Goal: Task Accomplishment & Management: Use online tool/utility

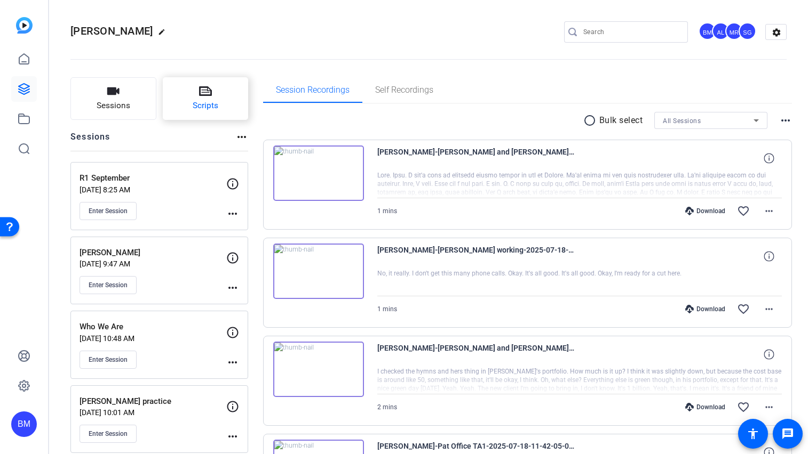
click at [205, 105] on span "Scripts" at bounding box center [206, 106] width 26 height 12
click at [221, 111] on button "Scripts" at bounding box center [206, 98] width 86 height 43
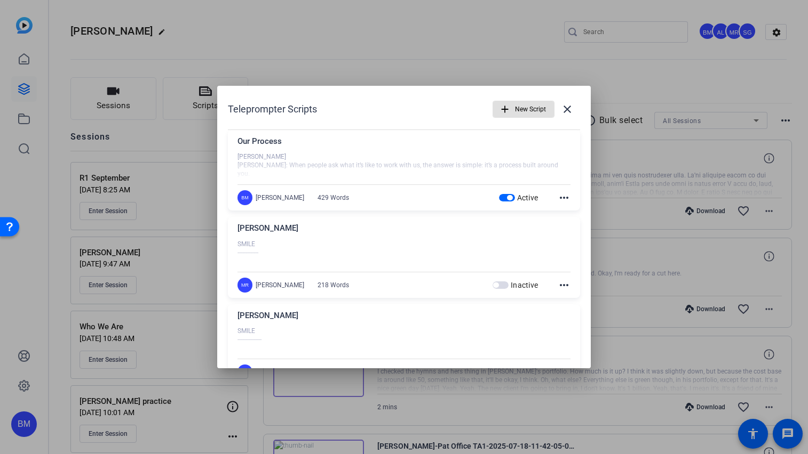
click at [302, 155] on div at bounding box center [403, 166] width 333 height 27
click at [486, 173] on div at bounding box center [403, 166] width 333 height 27
drag, startPoint x: 473, startPoint y: 141, endPoint x: 468, endPoint y: 146, distance: 6.4
click at [472, 143] on div "Our Process" at bounding box center [403, 144] width 333 height 18
click at [316, 147] on div "Our Process" at bounding box center [403, 144] width 333 height 18
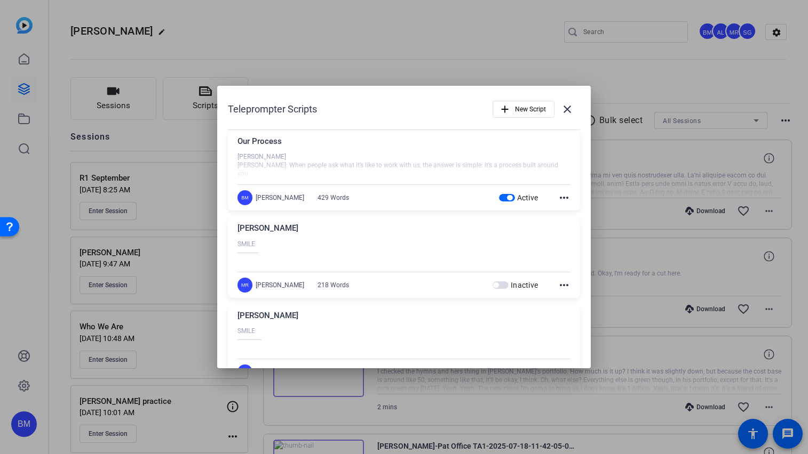
click at [312, 138] on div "Our Process" at bounding box center [403, 144] width 333 height 18
click at [558, 203] on mat-icon "more_horiz" at bounding box center [563, 197] width 13 height 13
click at [557, 210] on button "Edit" at bounding box center [582, 213] width 60 height 13
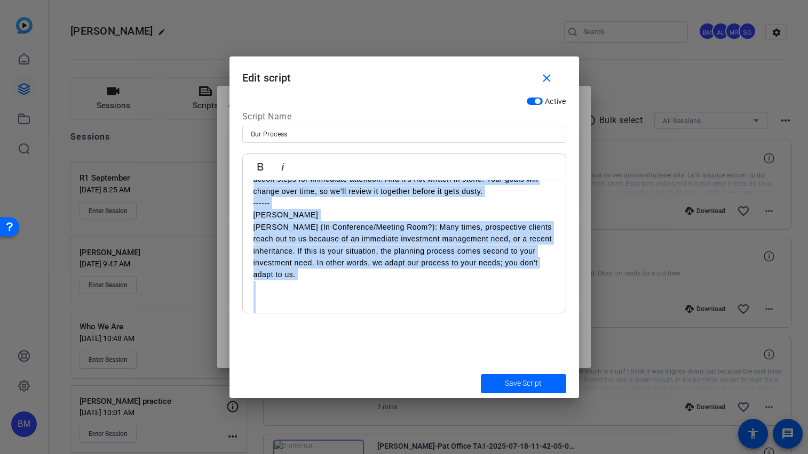
scroll to position [557, 0]
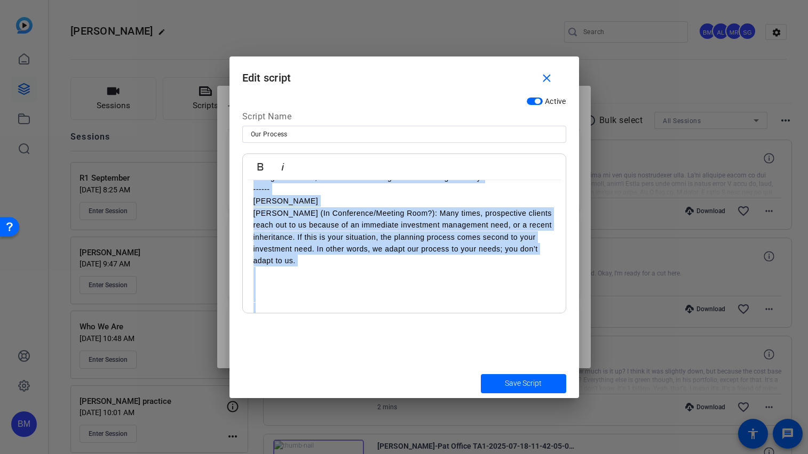
drag, startPoint x: 253, startPoint y: 197, endPoint x: 450, endPoint y: 356, distance: 253.0
click at [450, 356] on div "**********" at bounding box center [403, 230] width 349 height 277
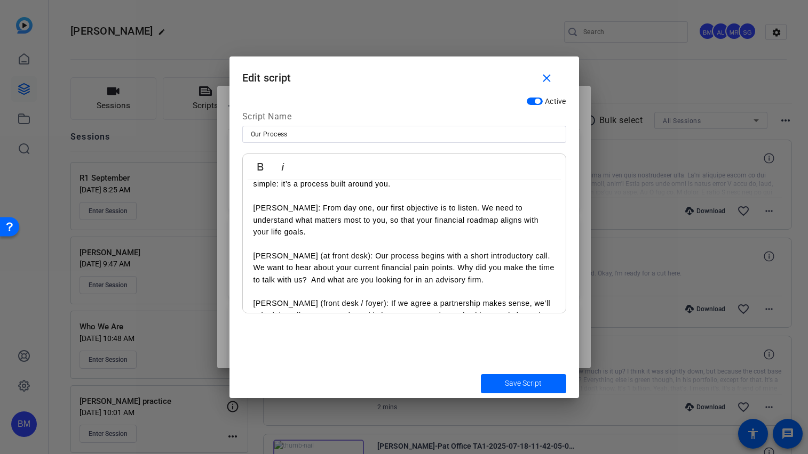
scroll to position [0, 0]
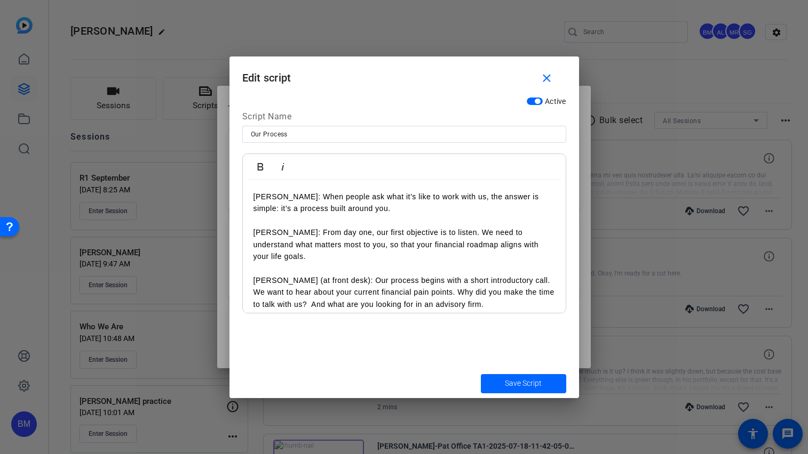
click at [494, 380] on span "submit" at bounding box center [523, 384] width 85 height 26
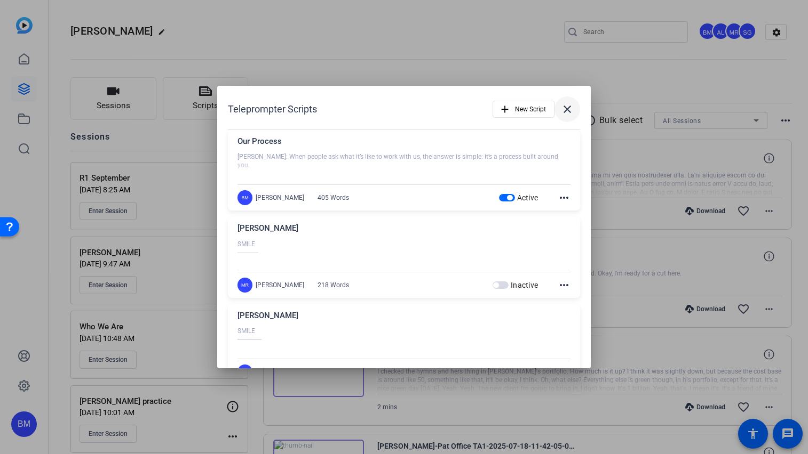
click at [566, 115] on mat-icon "close" at bounding box center [567, 109] width 13 height 13
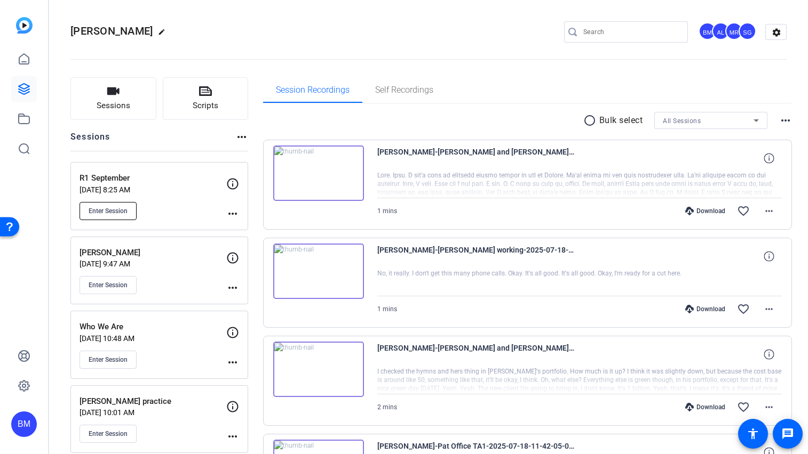
click at [108, 209] on span "Enter Session" at bounding box center [108, 211] width 39 height 9
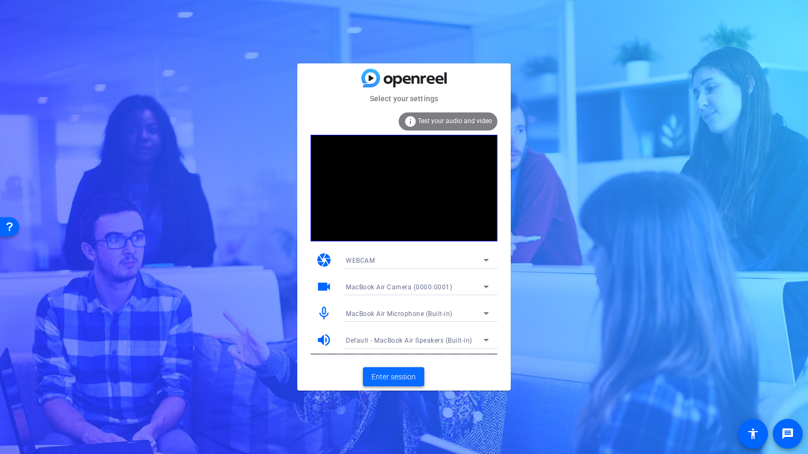
click at [376, 371] on span at bounding box center [393, 377] width 61 height 26
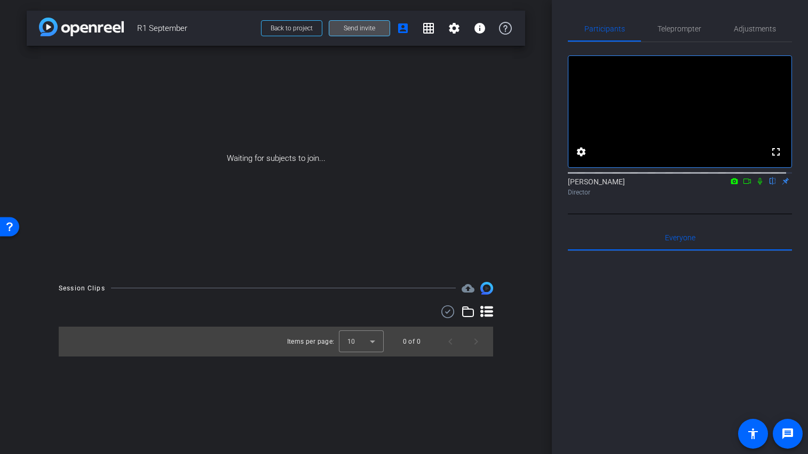
click at [354, 29] on span "Send invite" at bounding box center [359, 28] width 31 height 9
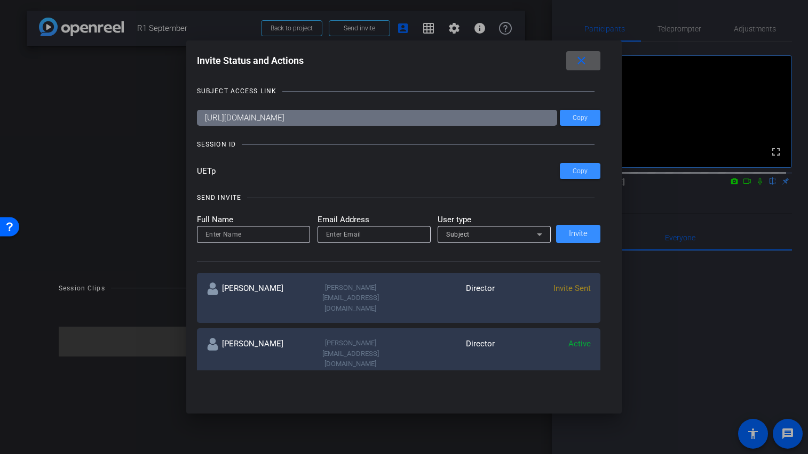
click at [581, 57] on mat-icon "close" at bounding box center [580, 60] width 13 height 13
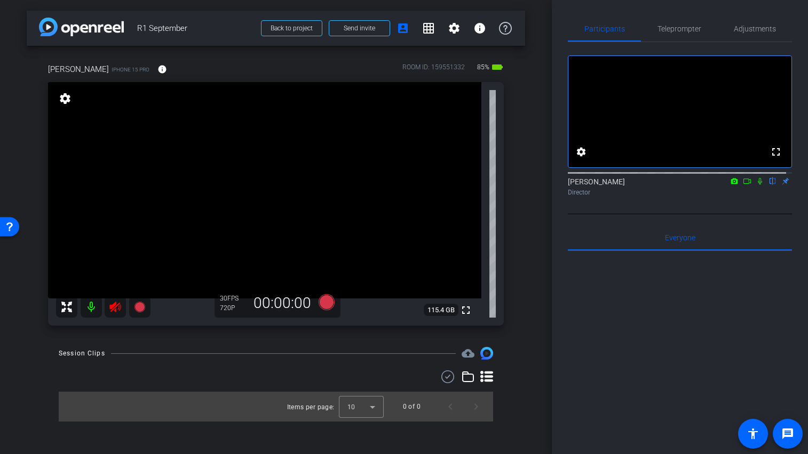
click at [115, 312] on icon at bounding box center [115, 307] width 13 height 13
click at [668, 32] on span "Teleprompter" at bounding box center [679, 28] width 44 height 7
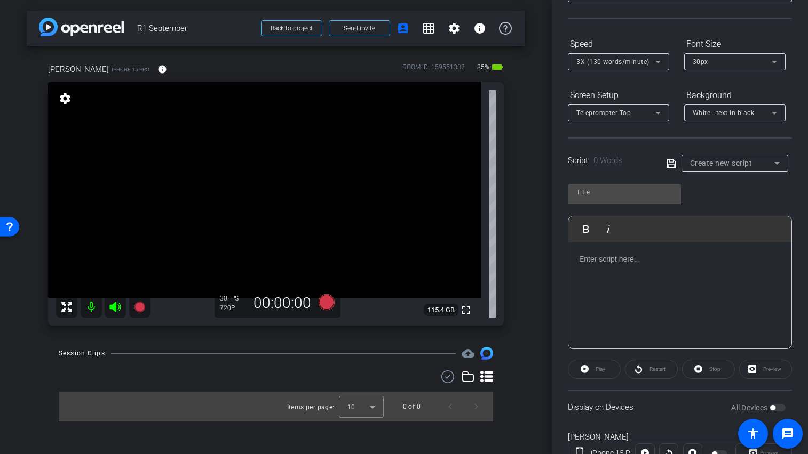
scroll to position [129, 0]
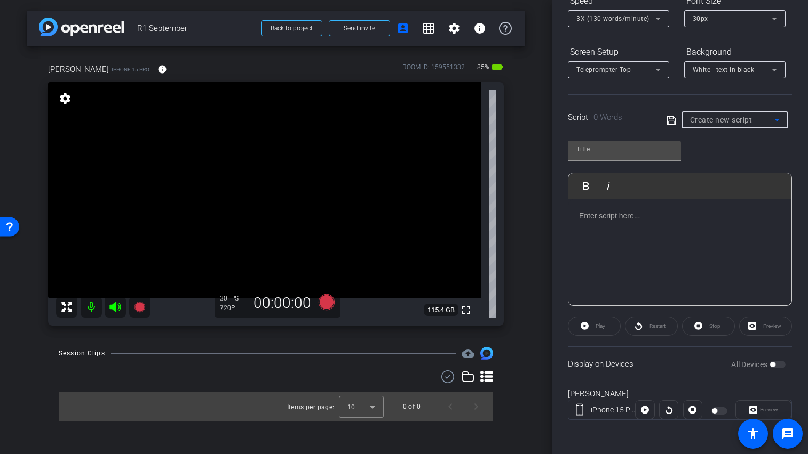
click at [708, 122] on span "Create new script" at bounding box center [721, 120] width 62 height 9
click at [708, 156] on span "Our Process" at bounding box center [706, 158] width 39 height 13
type input "Our Process"
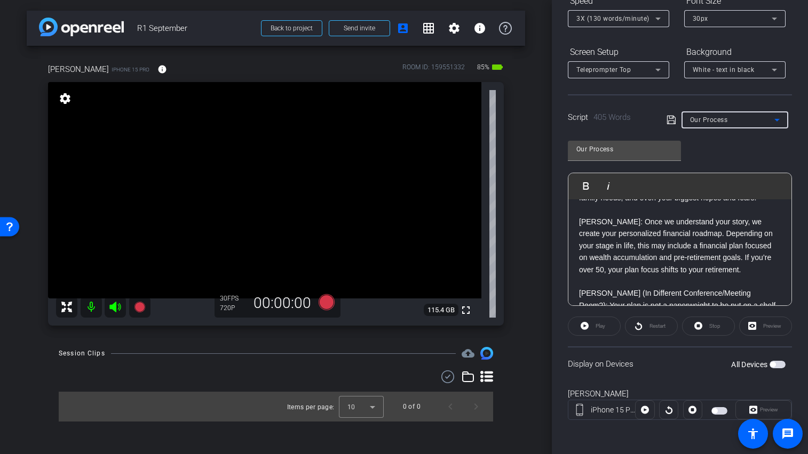
scroll to position [257, 0]
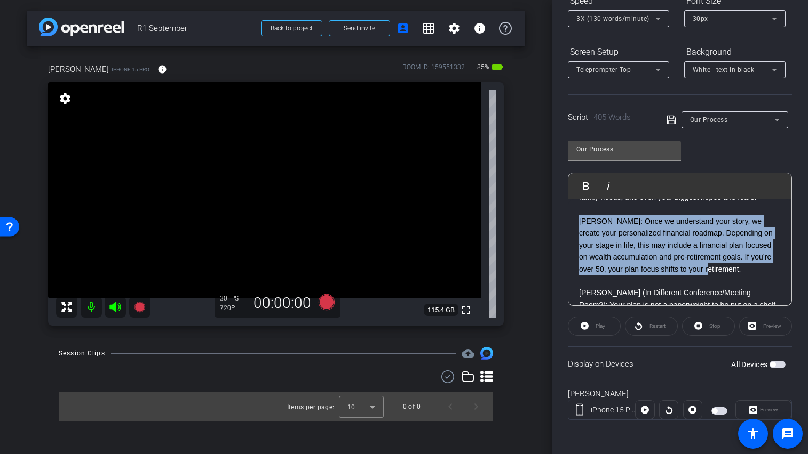
drag, startPoint x: 751, startPoint y: 285, endPoint x: 573, endPoint y: 234, distance: 184.9
click at [573, 234] on div "[PERSON_NAME]: When people ask what it’s like to work with us, the answer is si…" at bounding box center [679, 317] width 223 height 750
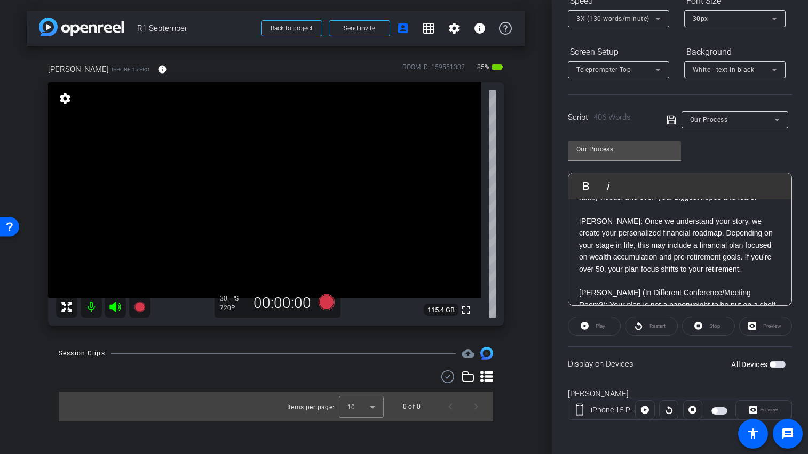
click at [630, 252] on p "[PERSON_NAME]: Once we understand your story, we create your personalized finan…" at bounding box center [680, 245] width 202 height 60
click at [711, 126] on div "Our Process" at bounding box center [732, 119] width 84 height 13
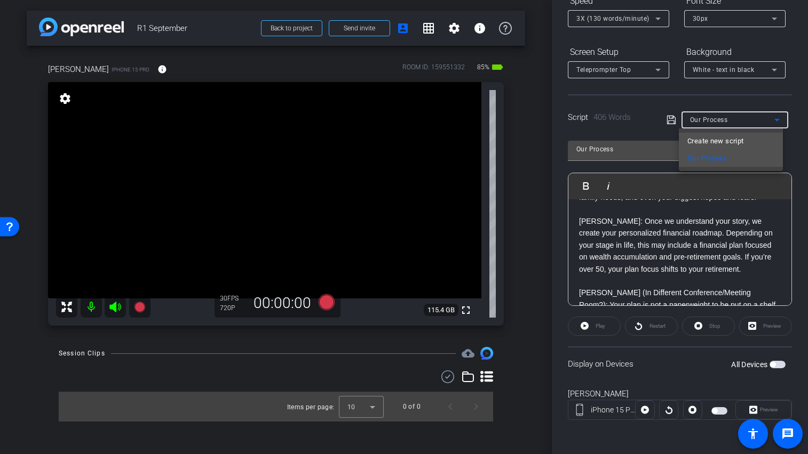
click at [708, 142] on span "Create new script" at bounding box center [715, 141] width 56 height 13
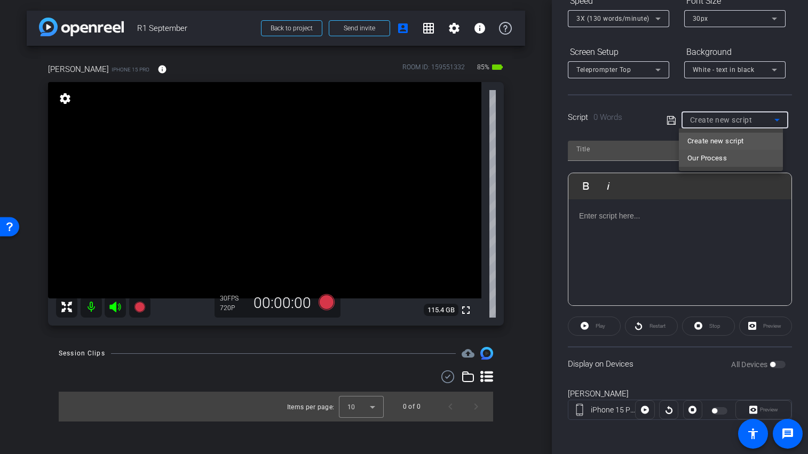
scroll to position [0, 0]
click at [590, 215] on p at bounding box center [680, 216] width 202 height 12
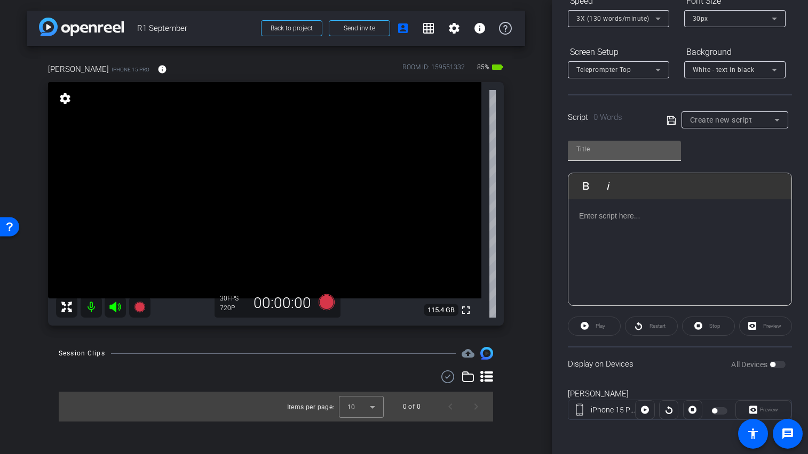
click at [600, 154] on input "text" at bounding box center [624, 149] width 96 height 13
type input "[PERSON_NAME]"
click at [605, 211] on p at bounding box center [680, 216] width 202 height 12
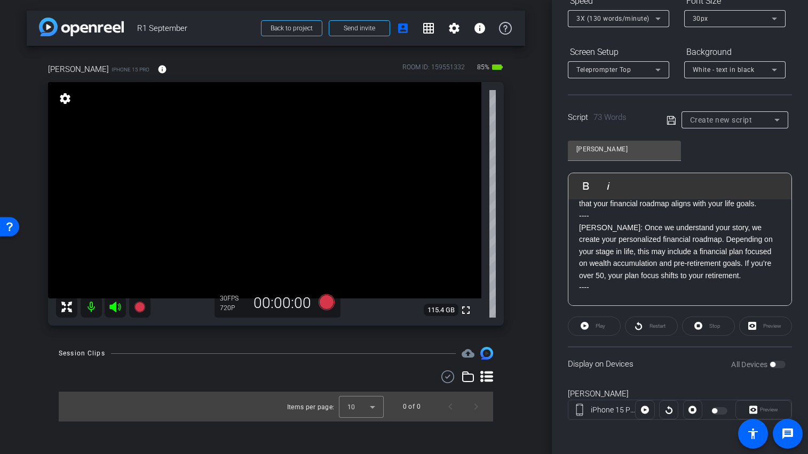
scroll to position [119, 0]
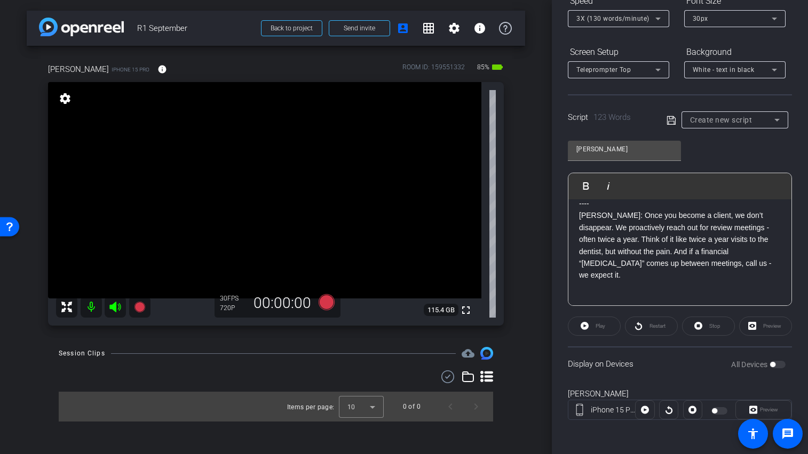
click at [591, 293] on p at bounding box center [680, 299] width 202 height 12
click at [593, 293] on p at bounding box center [680, 299] width 202 height 12
click at [587, 282] on p at bounding box center [680, 288] width 202 height 12
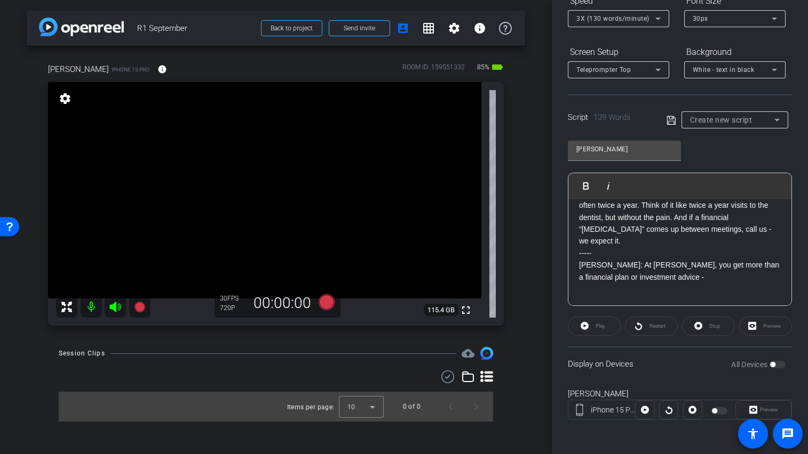
scroll to position [0, 0]
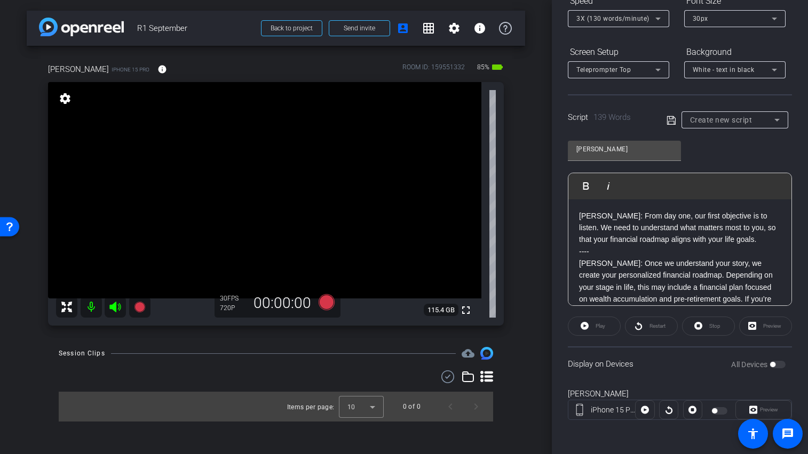
click at [666, 119] on icon at bounding box center [671, 120] width 10 height 13
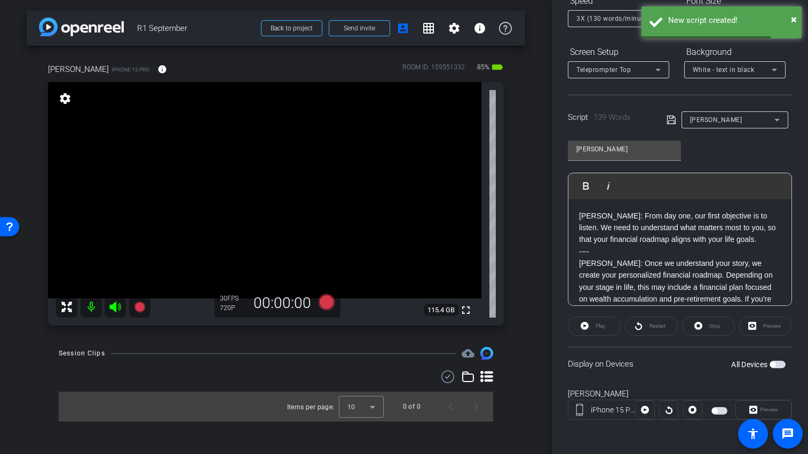
click at [708, 122] on div "[PERSON_NAME]" at bounding box center [732, 119] width 84 height 13
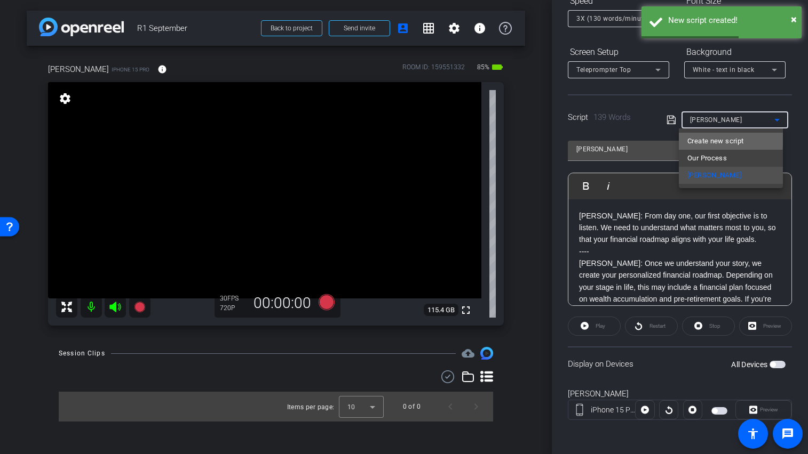
click at [707, 138] on span "Create new script" at bounding box center [715, 141] width 56 height 13
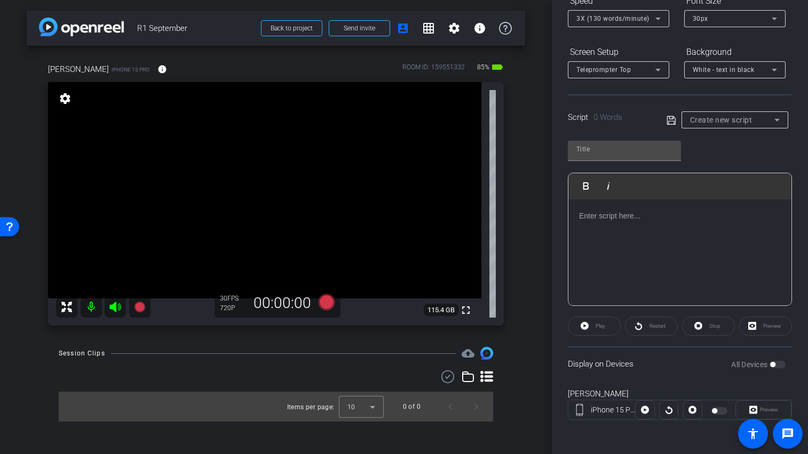
click at [586, 217] on p at bounding box center [680, 216] width 202 height 12
drag, startPoint x: 726, startPoint y: 216, endPoint x: 714, endPoint y: 212, distance: 12.5
click at [725, 216] on p at bounding box center [680, 216] width 202 height 12
click at [593, 151] on input "text" at bounding box center [624, 149] width 96 height 13
click at [590, 224] on div at bounding box center [679, 252] width 223 height 107
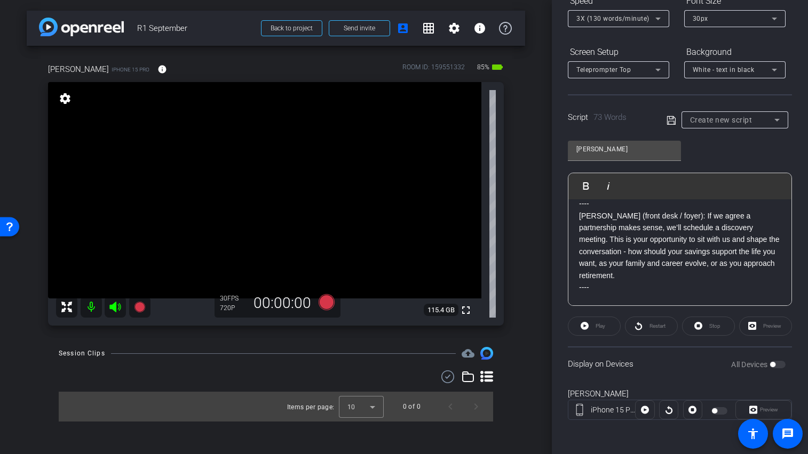
scroll to position [47, 0]
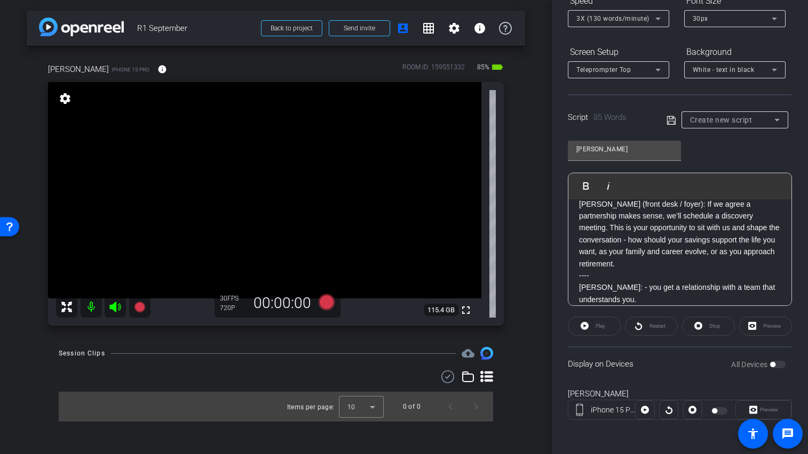
click at [629, 253] on p "[PERSON_NAME] (front desk / foyer): If we agree a partnership makes sense, we’l…" at bounding box center [680, 233] width 202 height 71
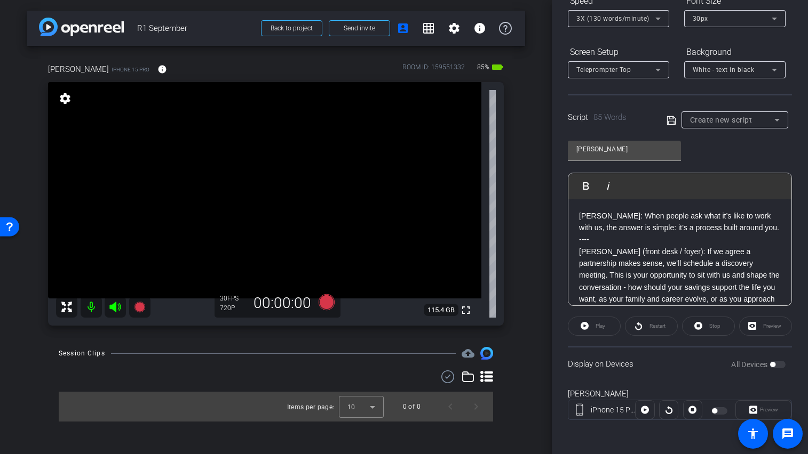
click at [731, 157] on div "[PERSON_NAME] Play Play from this location Play Selected Play and display the s…" at bounding box center [680, 219] width 224 height 173
click at [617, 77] on div "Teleprompter Top" at bounding box center [618, 69] width 84 height 17
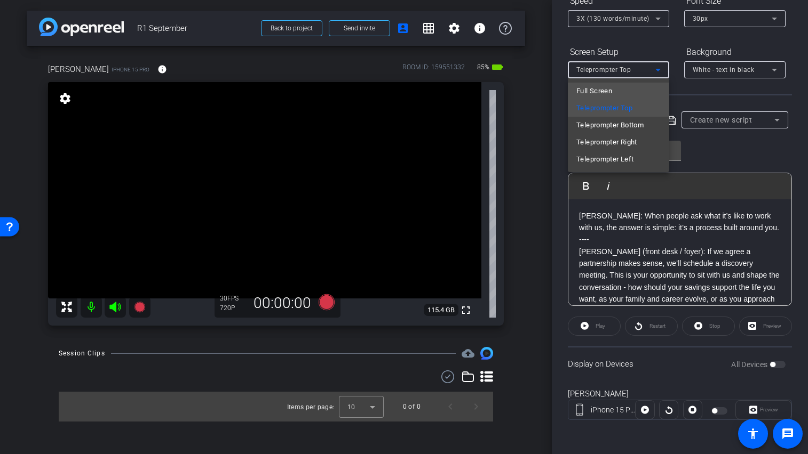
click at [618, 90] on mat-option "Full Screen" at bounding box center [618, 91] width 101 height 17
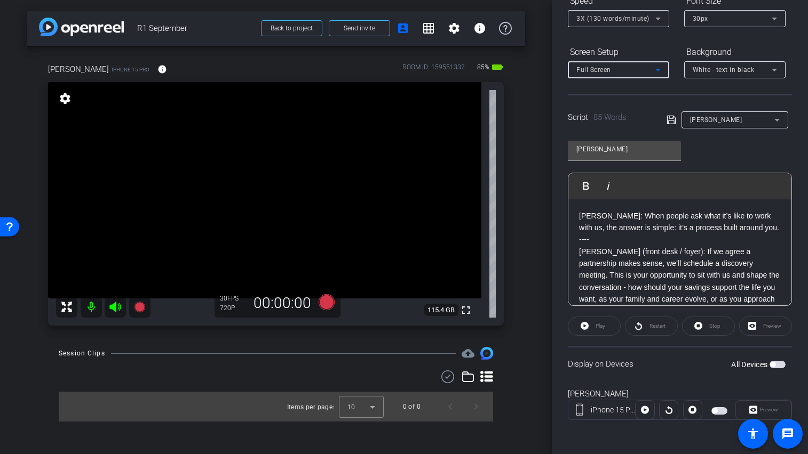
click at [602, 15] on span "3X (130 words/minute)" at bounding box center [612, 18] width 73 height 7
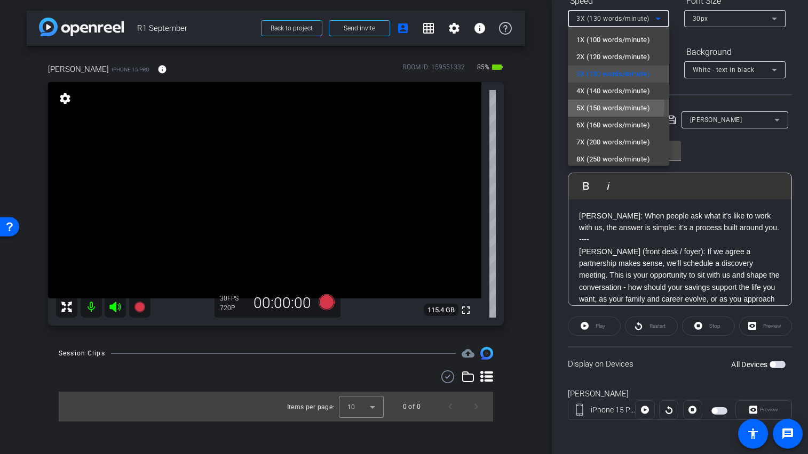
click at [606, 105] on span "5X (150 words/minute)" at bounding box center [613, 108] width 74 height 13
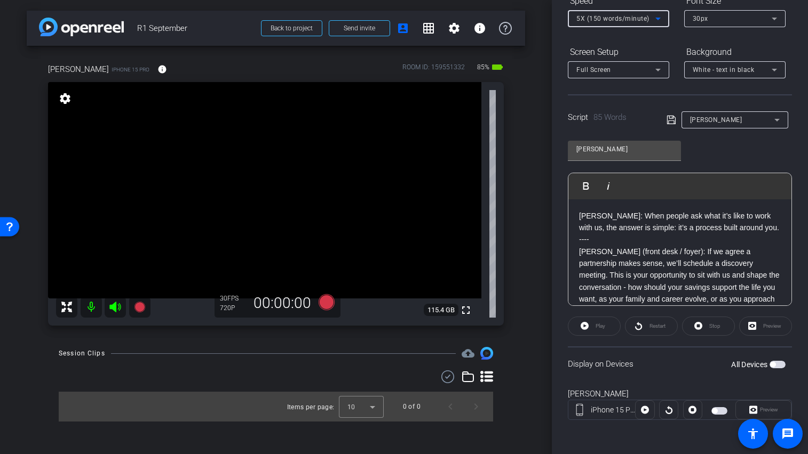
click at [748, 67] on span "White - text in black" at bounding box center [723, 69] width 62 height 7
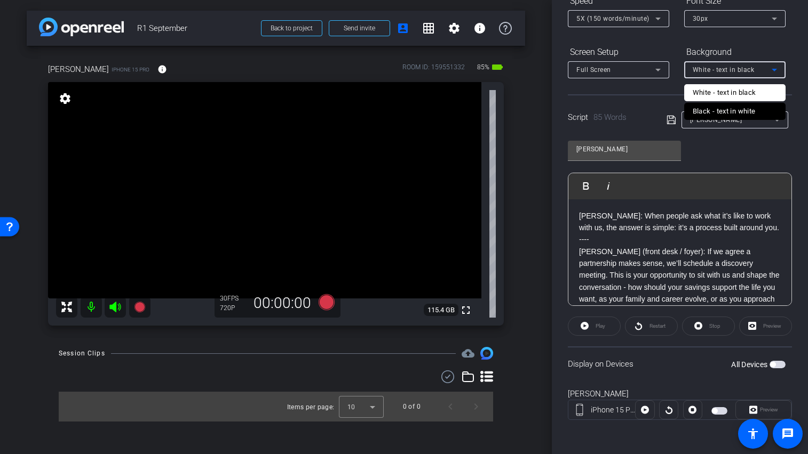
click at [747, 112] on div "Black - text in white" at bounding box center [723, 111] width 63 height 13
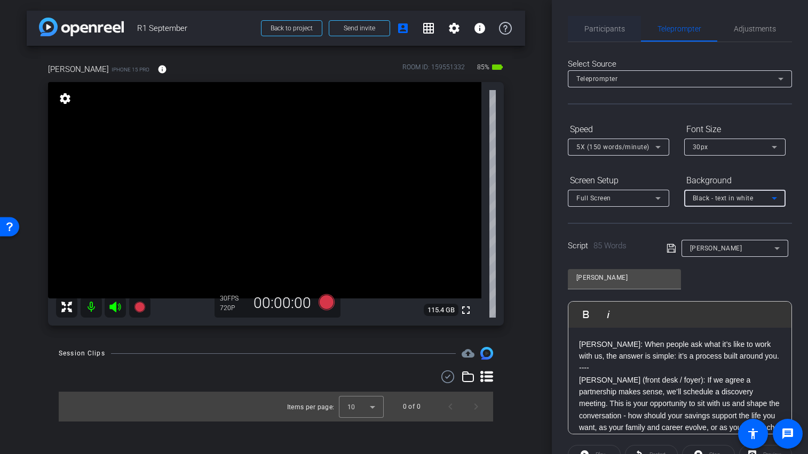
click at [598, 29] on span "Participants" at bounding box center [604, 28] width 41 height 7
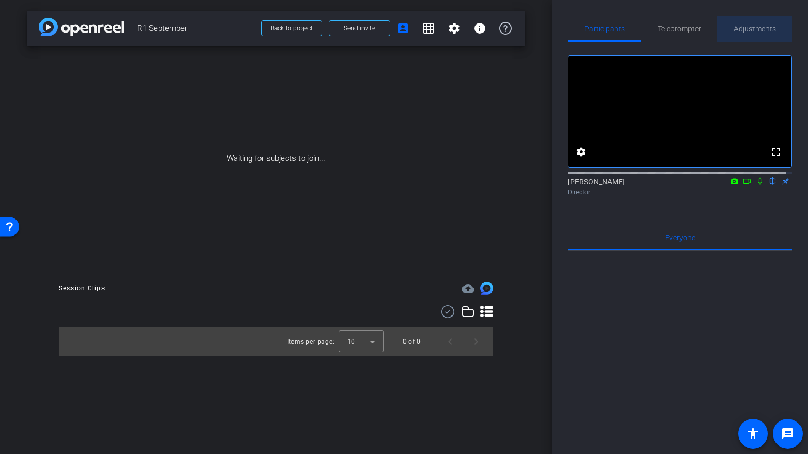
click at [757, 31] on span "Adjustments" at bounding box center [754, 28] width 42 height 7
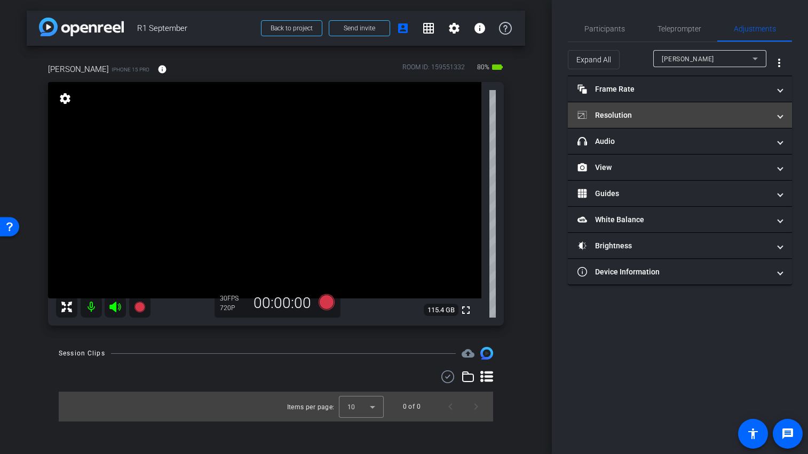
click at [675, 110] on mat-panel-title "Resolution" at bounding box center [673, 115] width 192 height 11
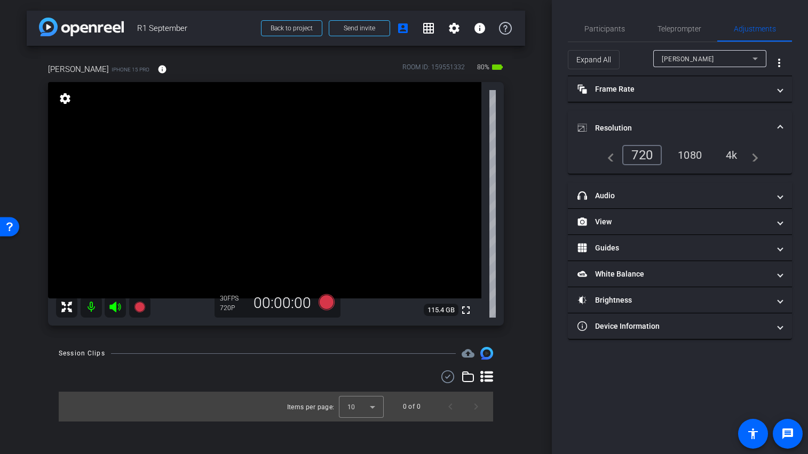
click at [682, 156] on div "1080" at bounding box center [689, 155] width 40 height 18
click at [680, 30] on span "Teleprompter" at bounding box center [679, 28] width 44 height 7
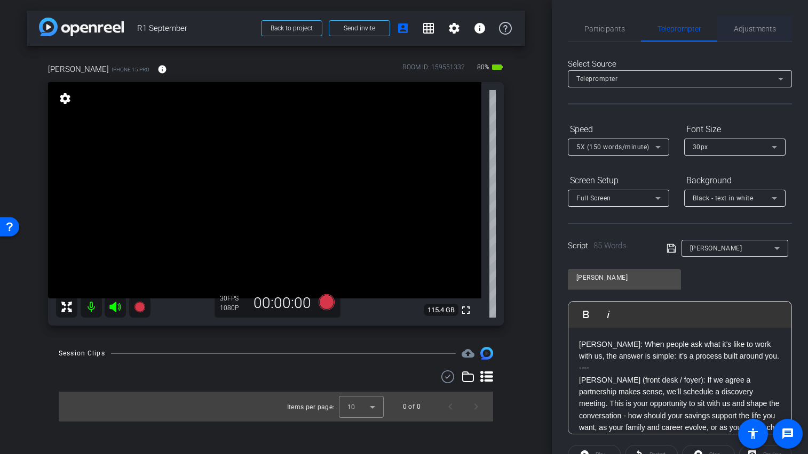
click at [745, 27] on span "Adjustments" at bounding box center [754, 28] width 42 height 7
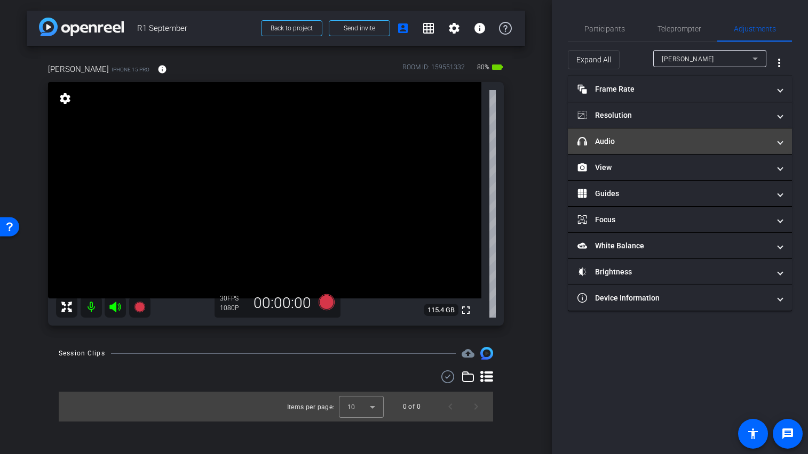
click at [664, 138] on mat-panel-title "headphone icon Audio" at bounding box center [673, 141] width 192 height 11
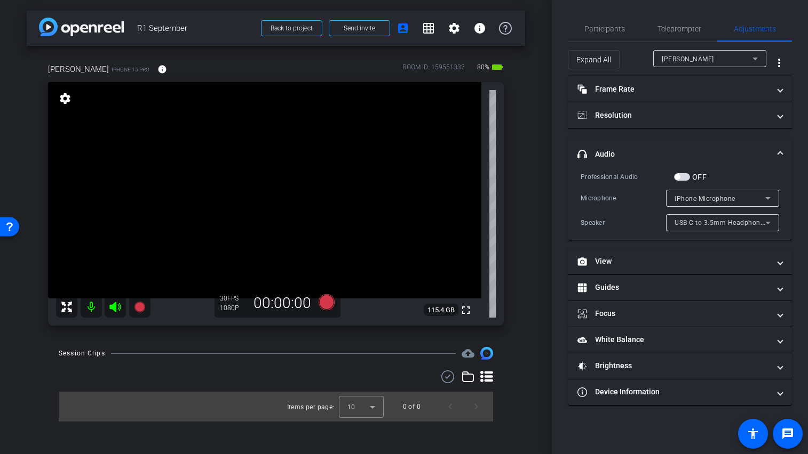
click at [683, 177] on span "button" at bounding box center [682, 176] width 16 height 7
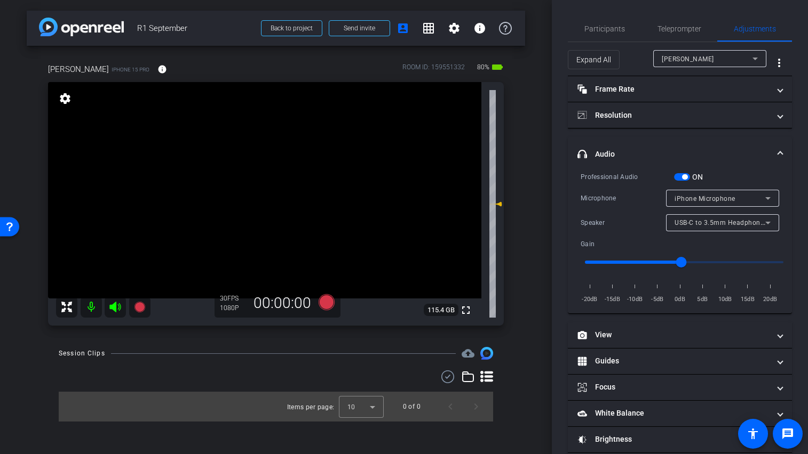
click at [704, 198] on span "iPhone Microphone" at bounding box center [704, 198] width 61 height 7
click at [711, 183] on div at bounding box center [404, 227] width 808 height 454
click at [678, 174] on span "button" at bounding box center [682, 176] width 16 height 7
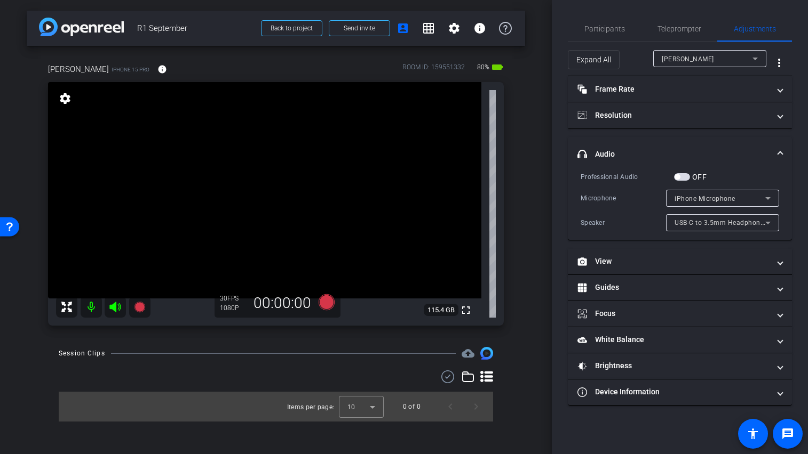
click at [686, 174] on span "button" at bounding box center [682, 176] width 16 height 7
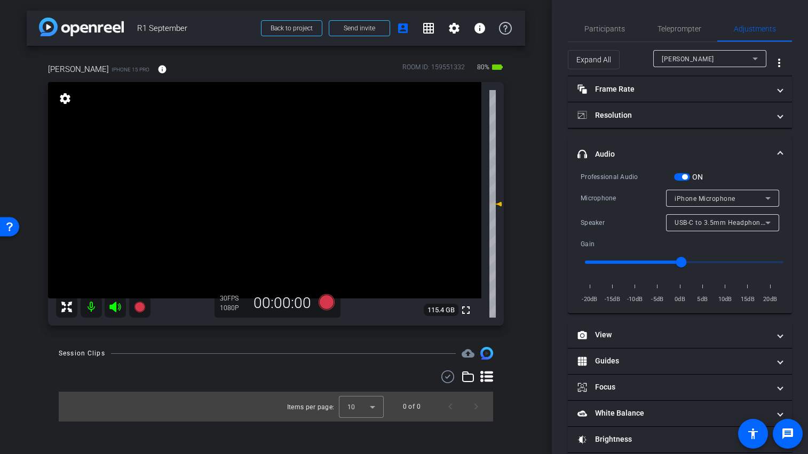
click at [678, 176] on span "button" at bounding box center [682, 176] width 16 height 7
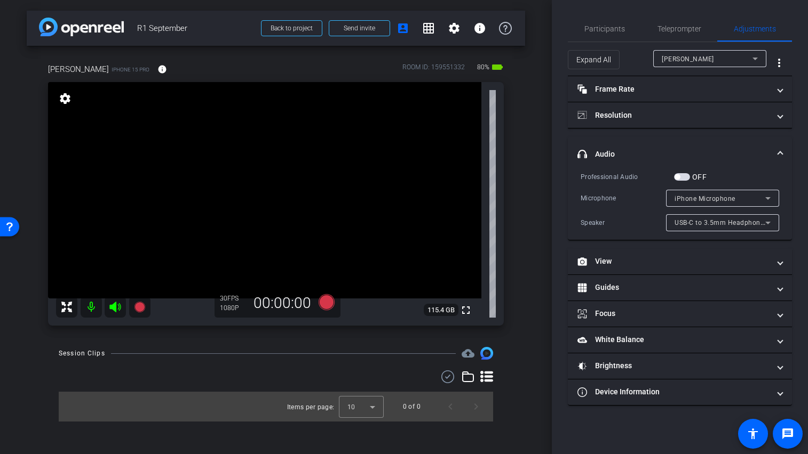
click at [702, 193] on div "iPhone Microphone" at bounding box center [719, 198] width 91 height 13
click at [702, 193] on div at bounding box center [404, 227] width 808 height 454
click at [687, 175] on span "button" at bounding box center [682, 176] width 16 height 7
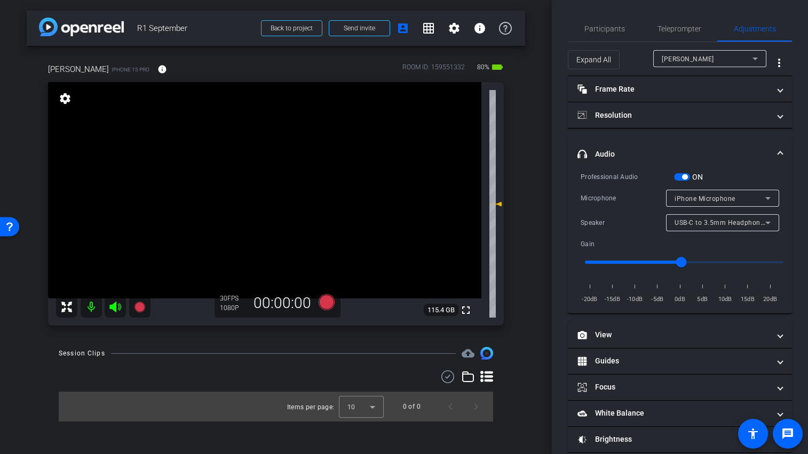
click at [721, 196] on span "iPhone Microphone" at bounding box center [704, 198] width 61 height 7
click at [721, 196] on div at bounding box center [404, 227] width 808 height 454
click at [679, 174] on span "button" at bounding box center [682, 176] width 16 height 7
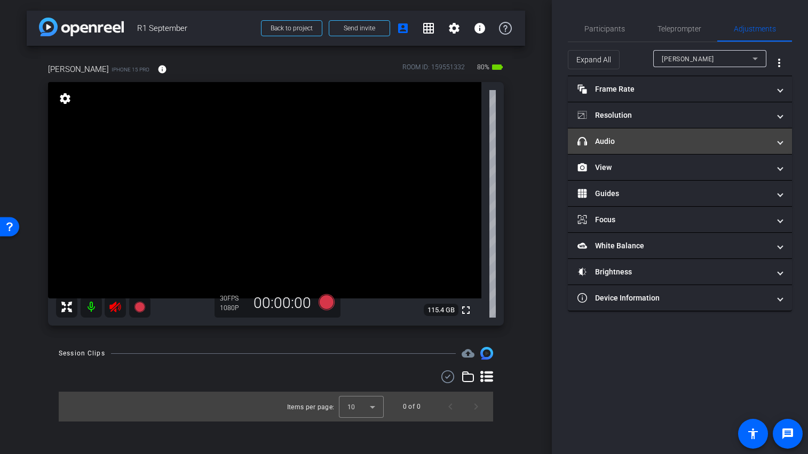
click at [679, 140] on mat-panel-title "headphone icon Audio" at bounding box center [673, 141] width 192 height 11
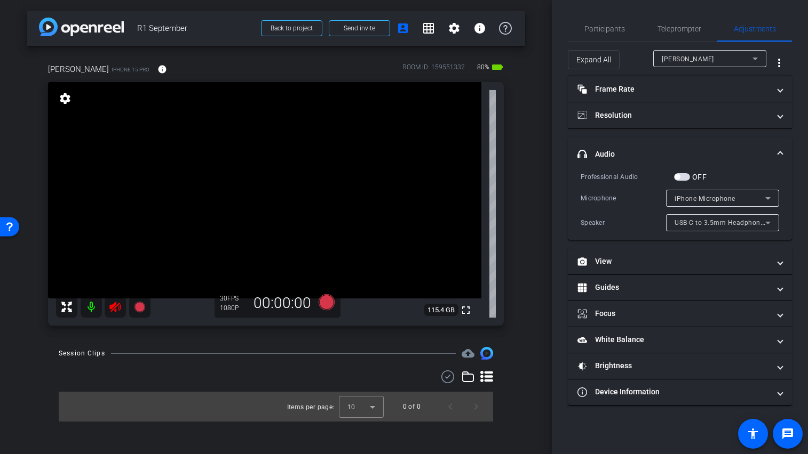
click at [687, 176] on span "button" at bounding box center [682, 176] width 16 height 7
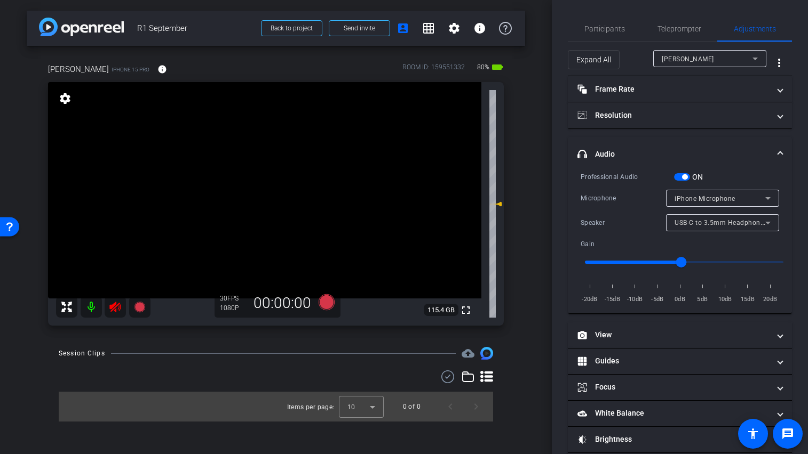
click at [115, 305] on icon at bounding box center [114, 307] width 11 height 11
click at [685, 199] on span "iPhone Microphone" at bounding box center [704, 198] width 61 height 7
click at [690, 203] on div at bounding box center [404, 227] width 808 height 454
click at [689, 229] on div "USB-C to 3.5mm Headphone Jack Adapter" at bounding box center [719, 222] width 91 height 13
click at [689, 229] on div at bounding box center [404, 227] width 808 height 454
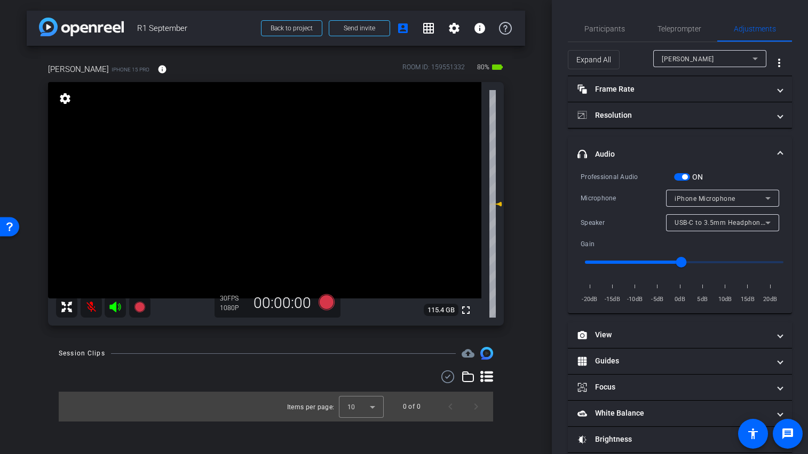
click at [684, 179] on span "button" at bounding box center [684, 176] width 5 height 5
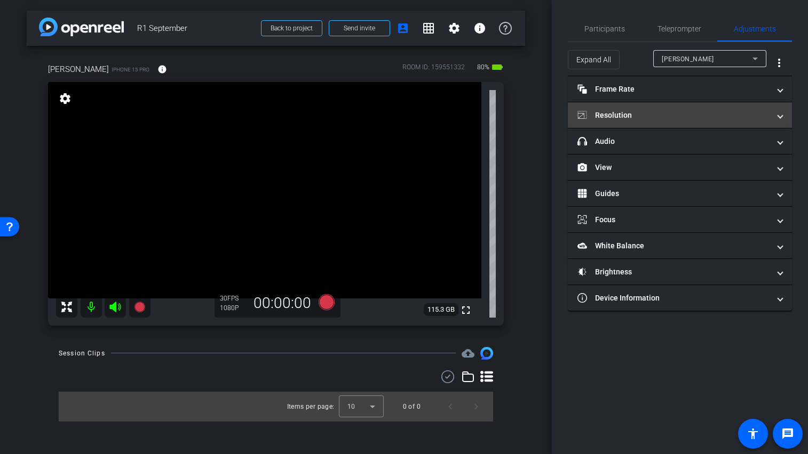
click at [646, 117] on mat-panel-title "Resolution" at bounding box center [673, 115] width 192 height 11
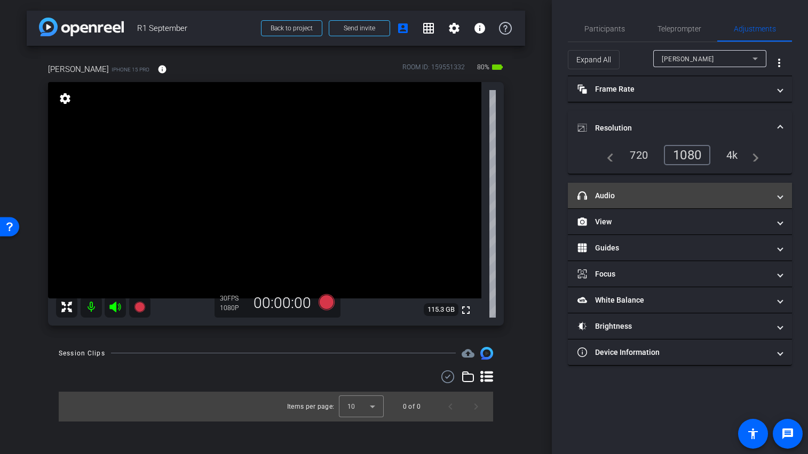
click at [646, 193] on mat-panel-title "headphone icon Audio" at bounding box center [673, 195] width 192 height 11
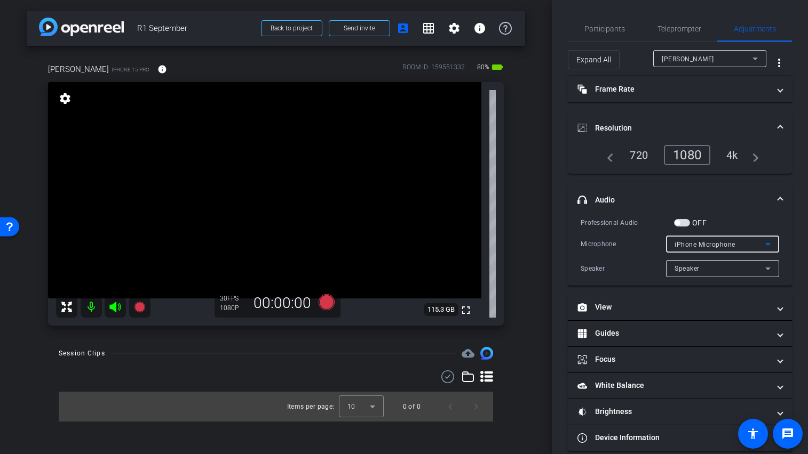
click at [680, 247] on span "iPhone Microphone" at bounding box center [704, 244] width 61 height 7
click at [680, 247] on div at bounding box center [404, 227] width 808 height 454
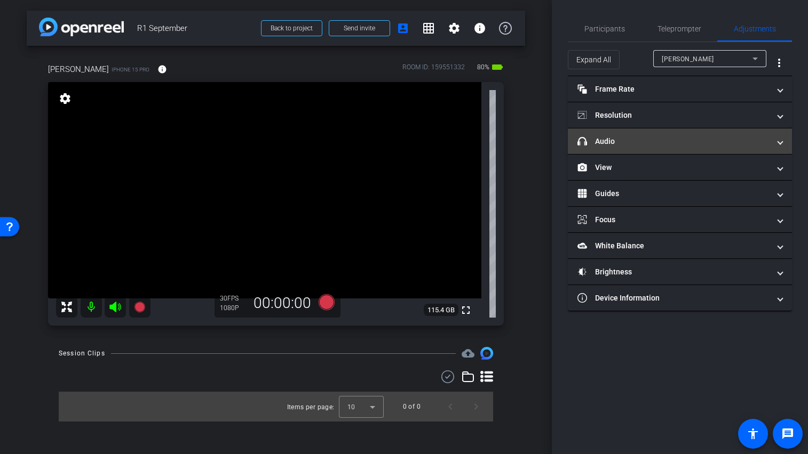
click at [616, 145] on mat-panel-title "headphone icon Audio" at bounding box center [673, 141] width 192 height 11
click at [657, 144] on mat-panel-title "headphone icon Audio" at bounding box center [673, 141] width 192 height 11
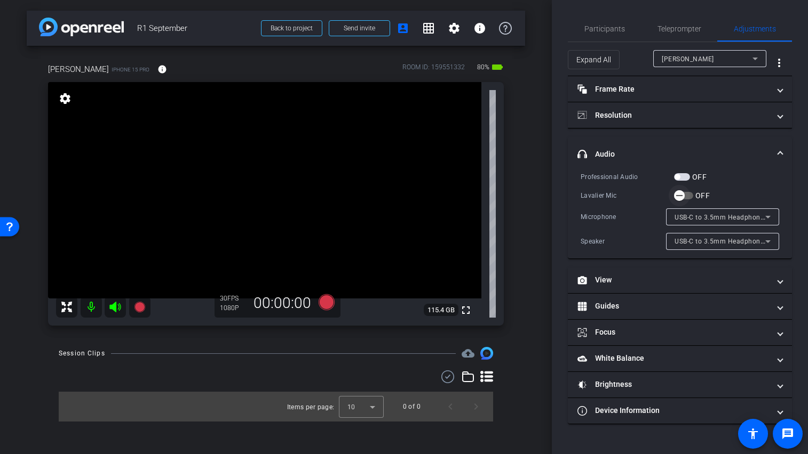
click at [687, 198] on span "button" at bounding box center [678, 195] width 21 height 21
click at [676, 30] on span "Teleprompter" at bounding box center [679, 28] width 44 height 7
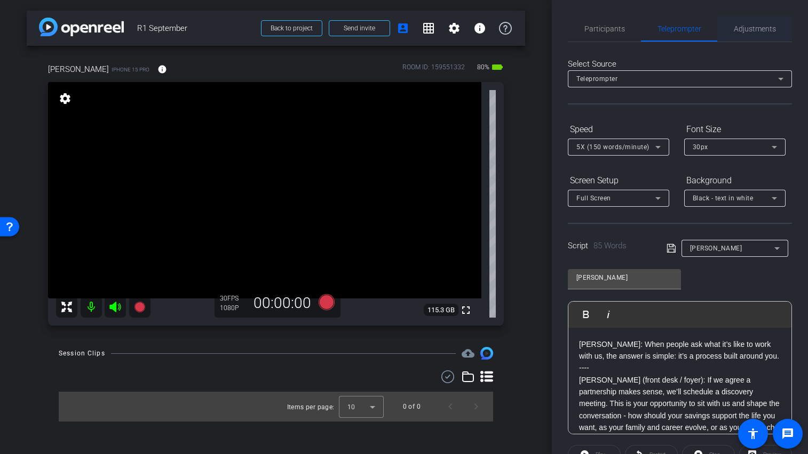
click at [758, 29] on span "Adjustments" at bounding box center [754, 28] width 42 height 7
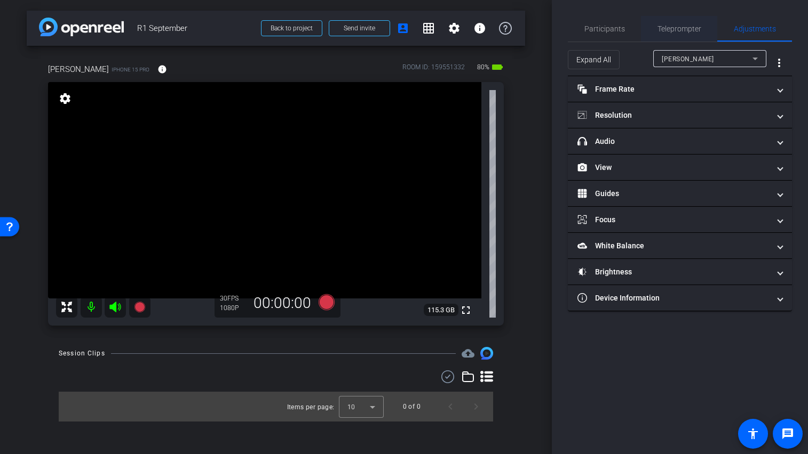
click at [668, 27] on span "Teleprompter" at bounding box center [679, 28] width 44 height 7
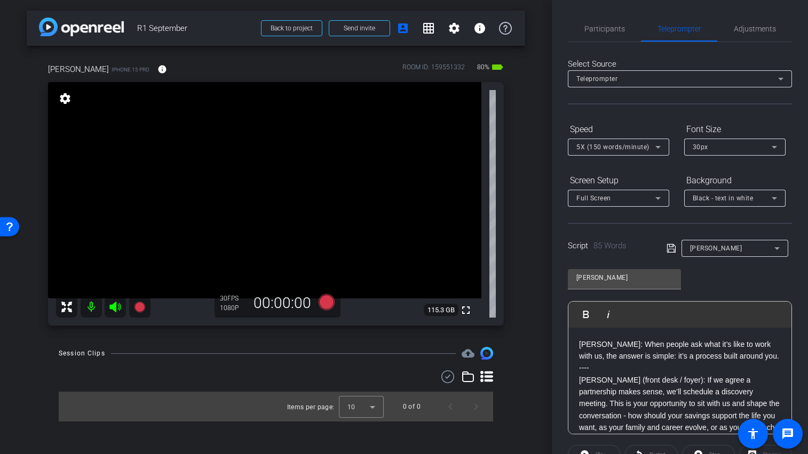
click at [747, 248] on div "[PERSON_NAME]" at bounding box center [732, 248] width 84 height 13
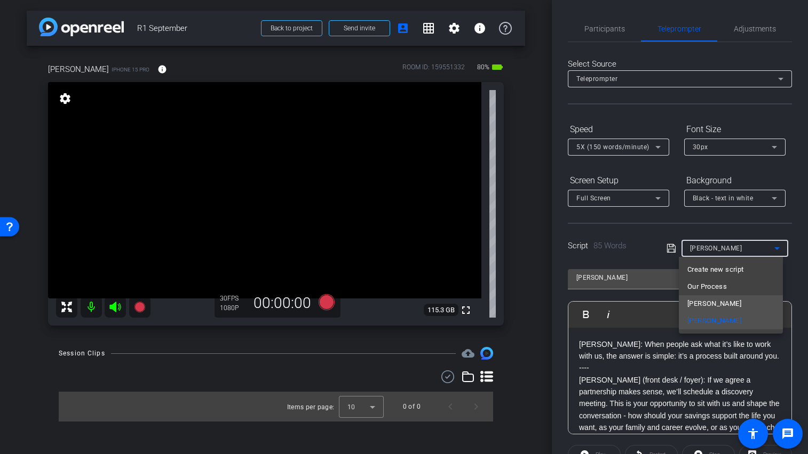
click at [719, 301] on mat-option "[PERSON_NAME]" at bounding box center [730, 303] width 104 height 17
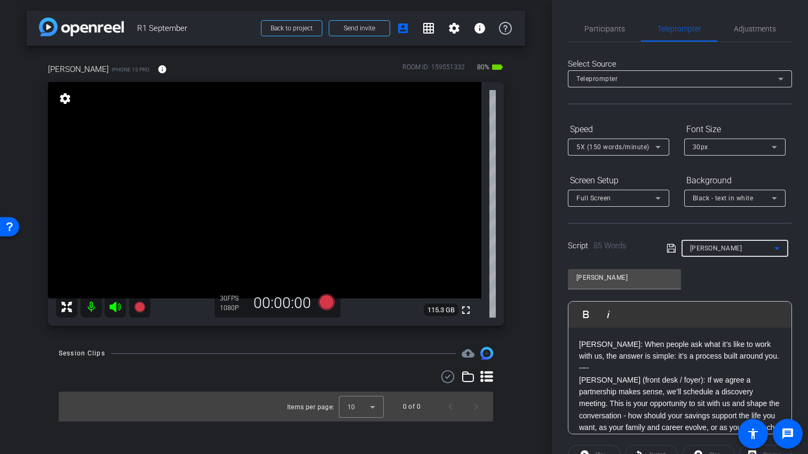
type input "[PERSON_NAME]"
click at [752, 27] on span "Adjustments" at bounding box center [754, 28] width 42 height 7
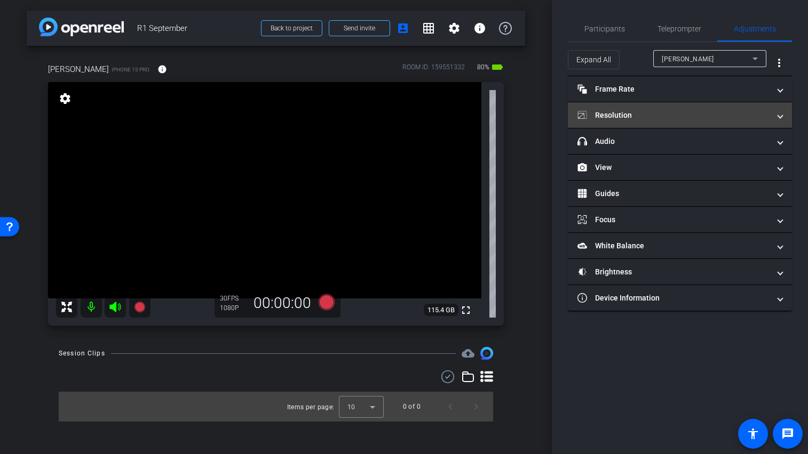
click at [624, 116] on mat-panel-title "Resolution" at bounding box center [673, 115] width 192 height 11
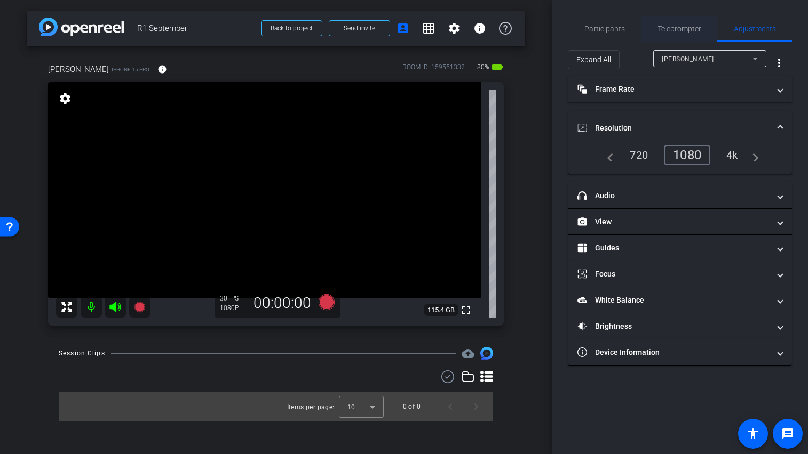
click at [675, 29] on span "Teleprompter" at bounding box center [679, 28] width 44 height 7
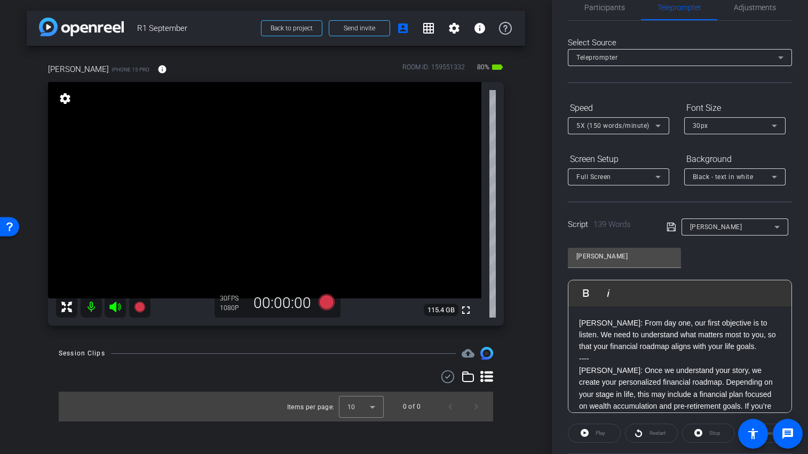
scroll to position [129, 0]
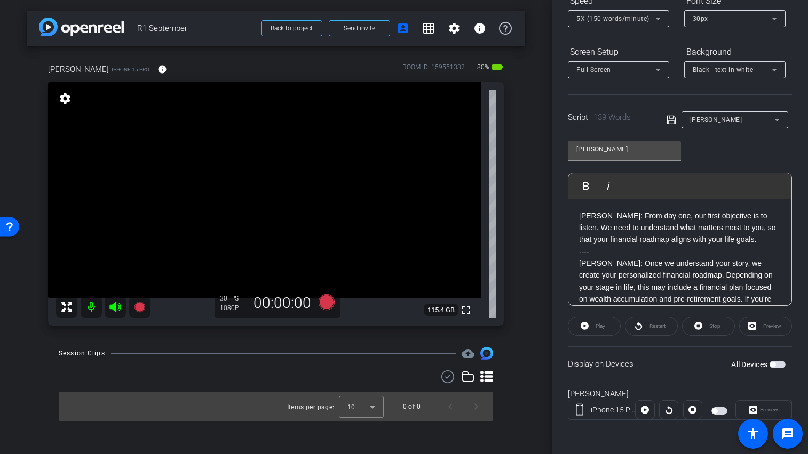
click at [777, 365] on span "button" at bounding box center [777, 364] width 16 height 7
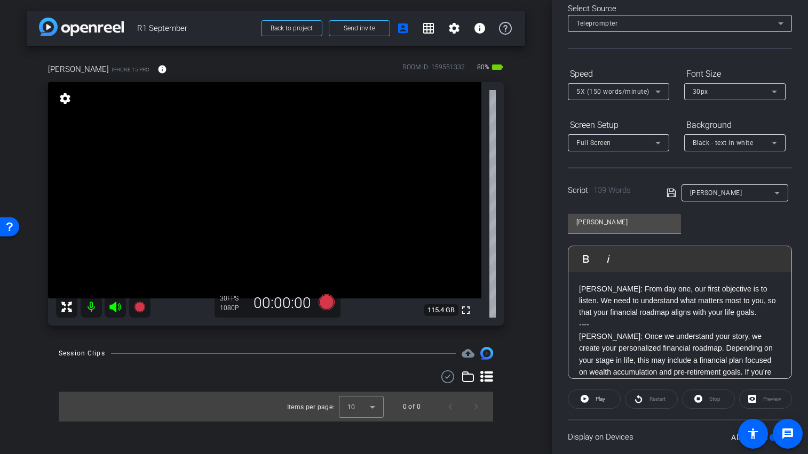
scroll to position [0, 0]
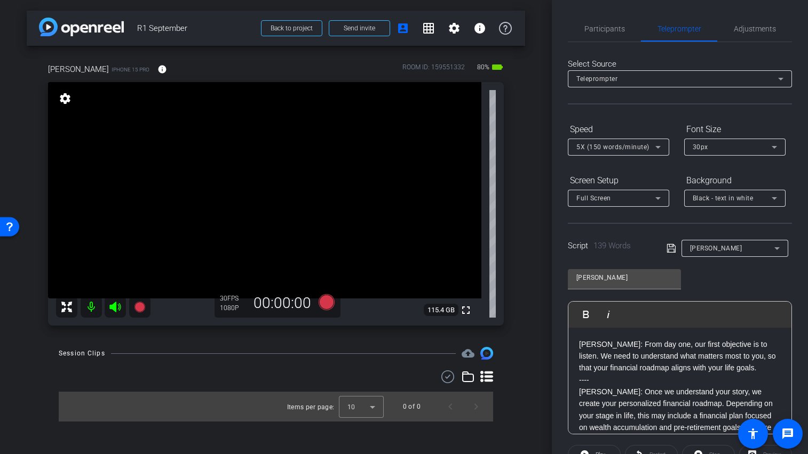
click at [238, 167] on video at bounding box center [264, 190] width 433 height 217
click at [530, 368] on div "arrow_back R1 September Back to project Send invite account_box grid_on setting…" at bounding box center [276, 227] width 552 height 454
click at [537, 350] on div "arrow_back R1 September Back to project Send invite account_box grid_on setting…" at bounding box center [276, 227] width 552 height 454
click at [141, 305] on icon at bounding box center [139, 307] width 11 height 11
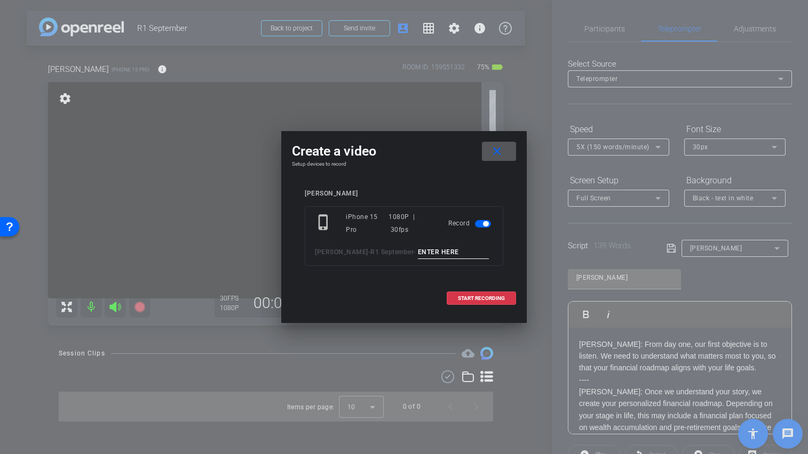
click at [449, 261] on div "phone_iphone iPhone 15 Pro 1080P | 30fps Record [PERSON_NAME] - R1 September -" at bounding box center [404, 236] width 198 height 60
click at [444, 254] on input at bounding box center [453, 252] width 71 height 13
type input "mic test"
click at [472, 301] on span "START RECORDING" at bounding box center [481, 298] width 47 height 5
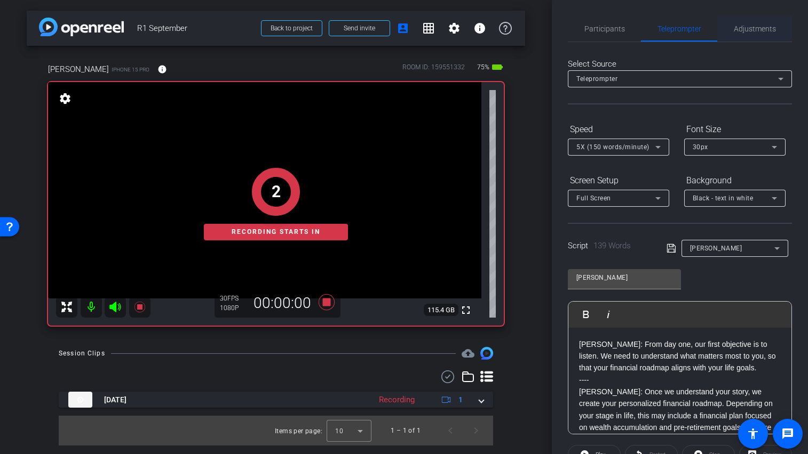
click at [738, 31] on span "Adjustments" at bounding box center [754, 28] width 42 height 7
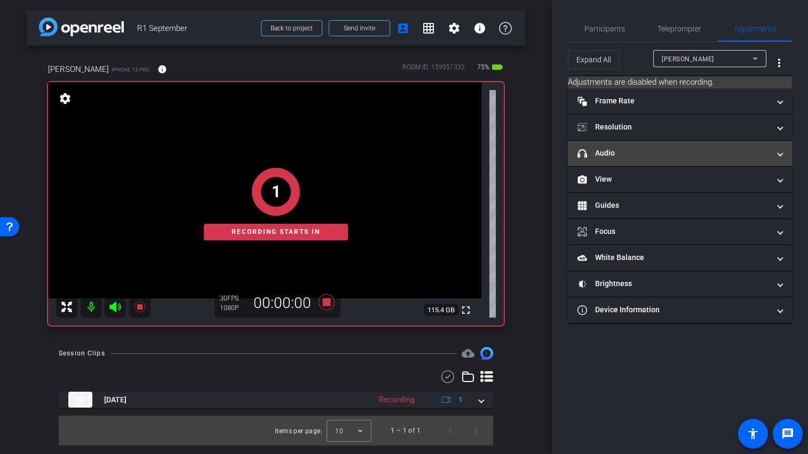
click at [665, 153] on mat-panel-title "headphone icon Audio" at bounding box center [673, 153] width 192 height 11
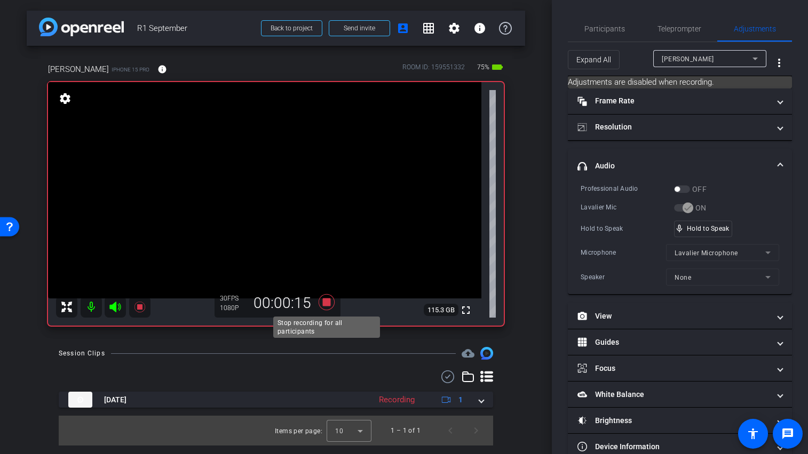
click at [329, 303] on icon at bounding box center [326, 302] width 16 height 16
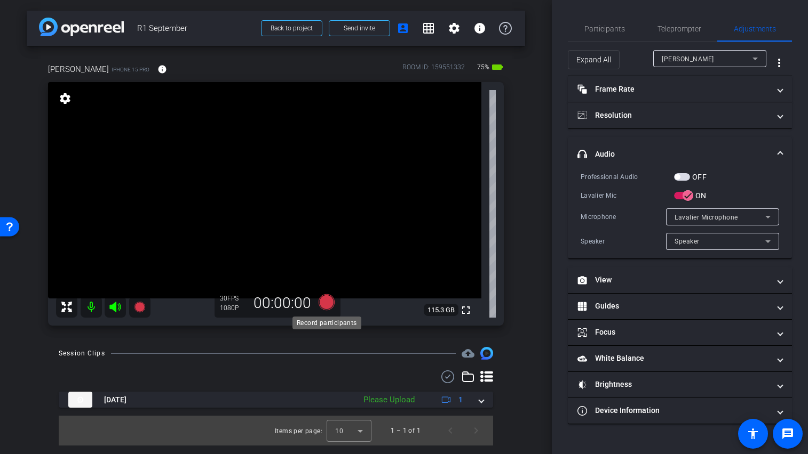
click at [322, 305] on icon at bounding box center [326, 302] width 16 height 16
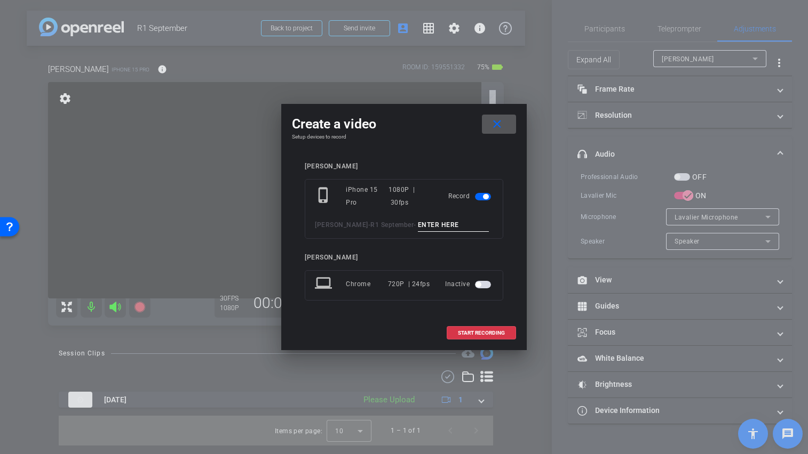
click at [424, 225] on input at bounding box center [453, 225] width 71 height 13
type input "mic test 1"
click at [493, 335] on span "START RECORDING" at bounding box center [481, 333] width 47 height 5
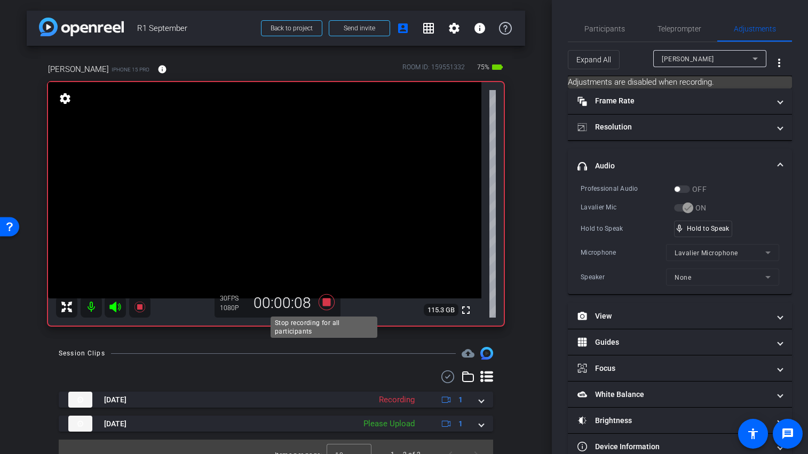
click at [322, 303] on icon at bounding box center [326, 302] width 16 height 16
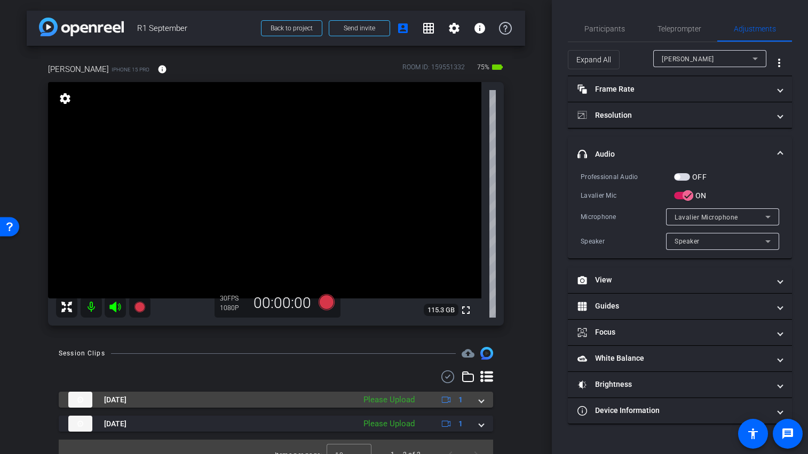
click at [479, 404] on span at bounding box center [481, 400] width 4 height 11
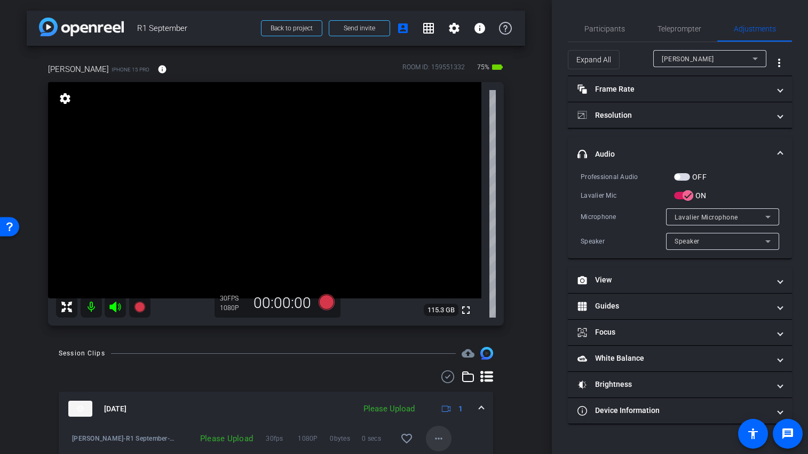
click at [432, 436] on mat-icon "more_horiz" at bounding box center [438, 439] width 13 height 13
click at [434, 390] on span "Upload" at bounding box center [450, 390] width 43 height 13
click at [459, 314] on mat-icon "fullscreen" at bounding box center [465, 310] width 13 height 13
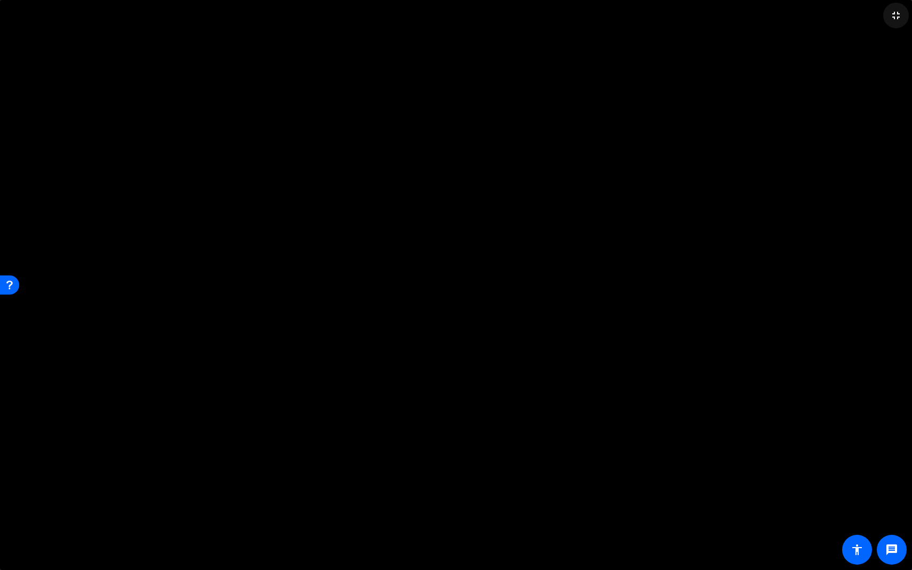
click at [807, 18] on mat-icon "fullscreen_exit" at bounding box center [896, 15] width 13 height 13
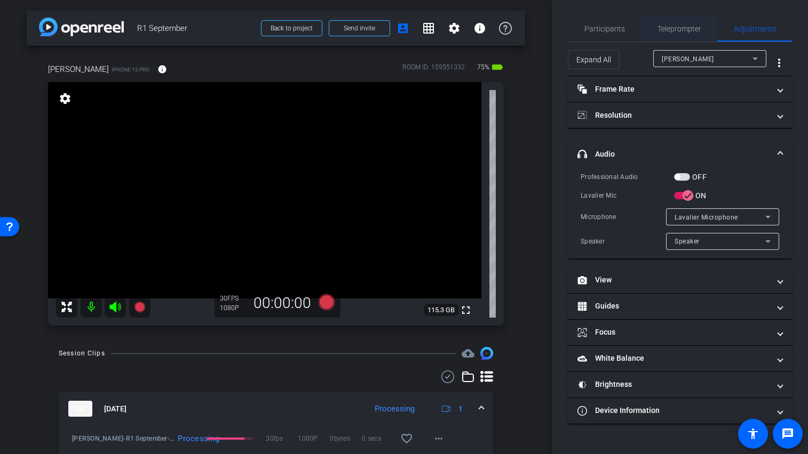
click at [675, 30] on span "Teleprompter" at bounding box center [679, 28] width 44 height 7
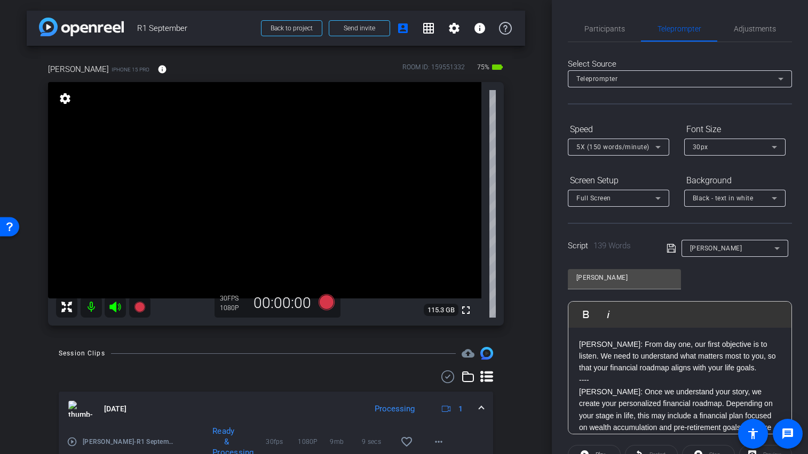
click at [634, 149] on span "5X (150 words/minute)" at bounding box center [612, 146] width 73 height 7
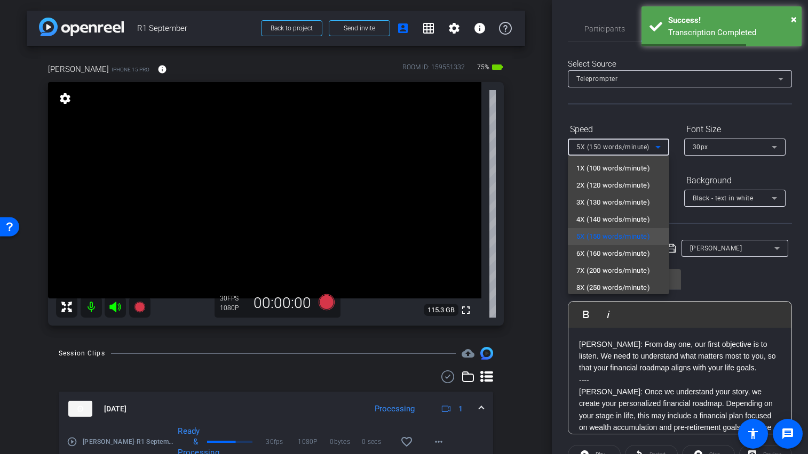
click at [766, 289] on div at bounding box center [404, 227] width 808 height 454
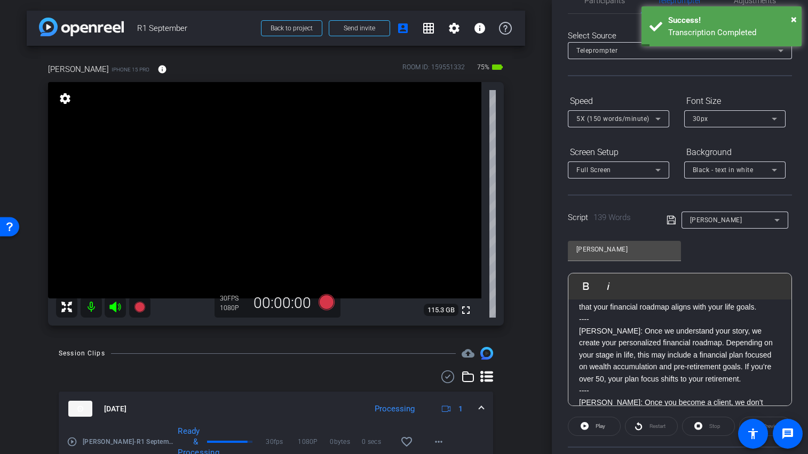
scroll to position [43, 0]
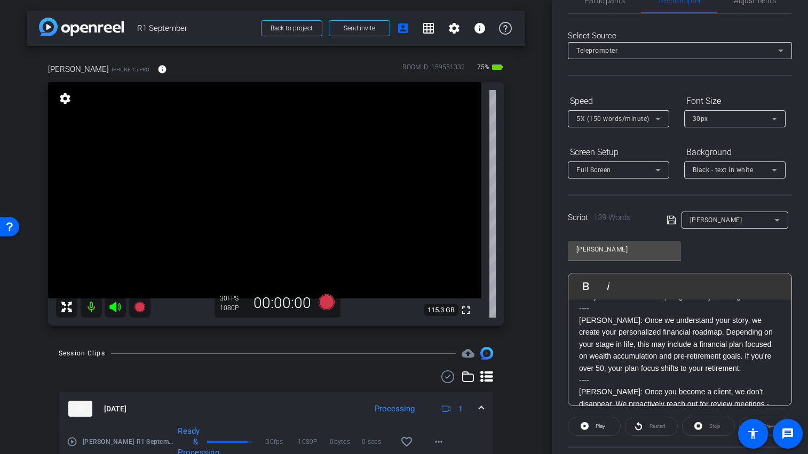
click at [619, 310] on p "----" at bounding box center [680, 309] width 202 height 12
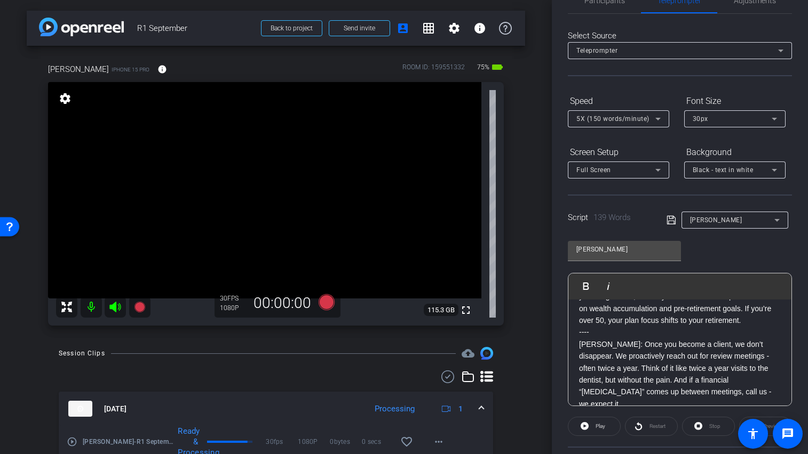
scroll to position [125, 0]
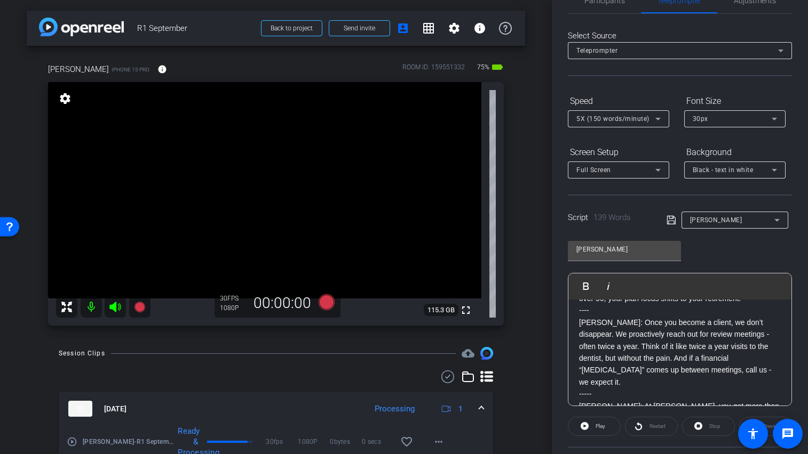
click at [605, 316] on p "----" at bounding box center [680, 311] width 202 height 12
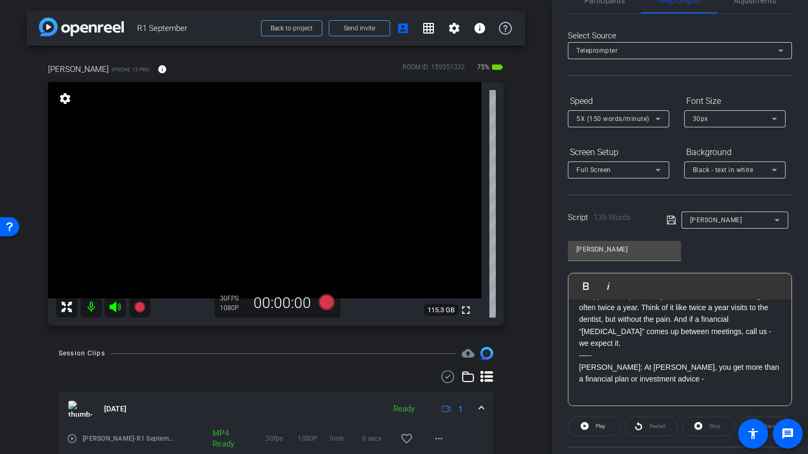
scroll to position [178, 0]
click at [625, 348] on p "-----" at bounding box center [680, 354] width 202 height 12
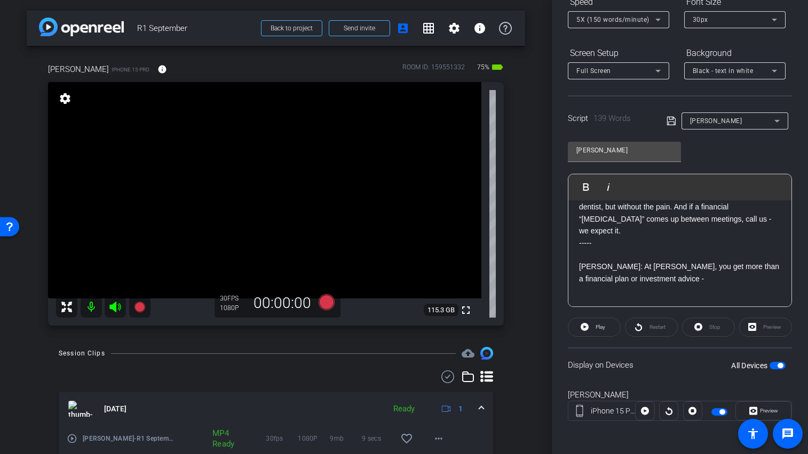
scroll to position [129, 0]
click at [769, 366] on span "button" at bounding box center [777, 364] width 16 height 7
click at [774, 365] on span "button" at bounding box center [777, 364] width 16 height 7
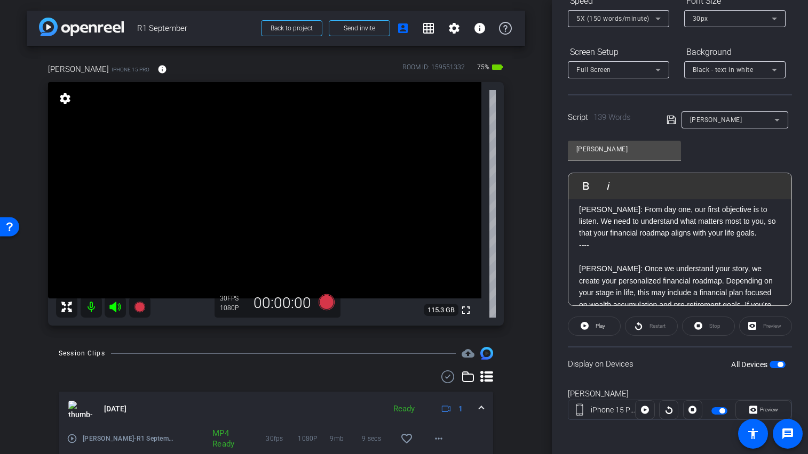
scroll to position [7, 0]
click at [448, 31] on mat-icon "settings" at bounding box center [454, 28] width 13 height 13
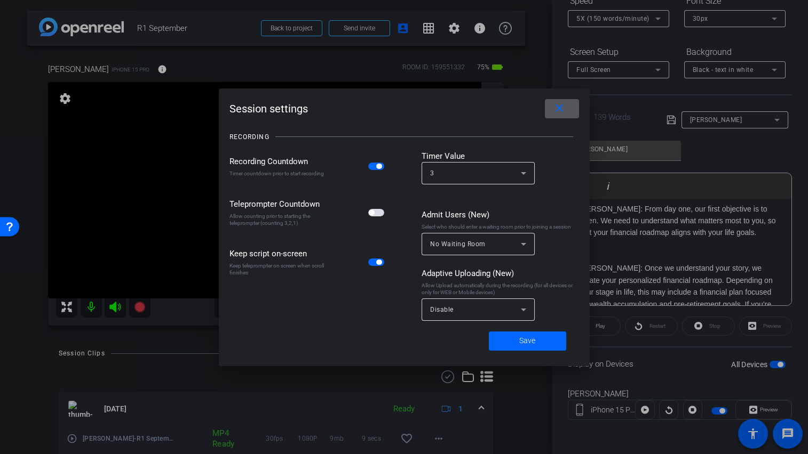
click at [379, 210] on span "button" at bounding box center [376, 212] width 16 height 7
click at [516, 338] on span at bounding box center [527, 342] width 77 height 26
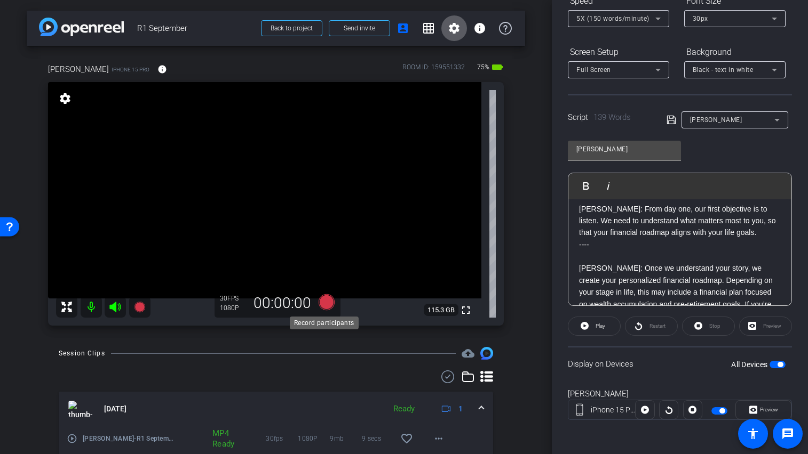
click at [325, 303] on icon at bounding box center [326, 302] width 16 height 16
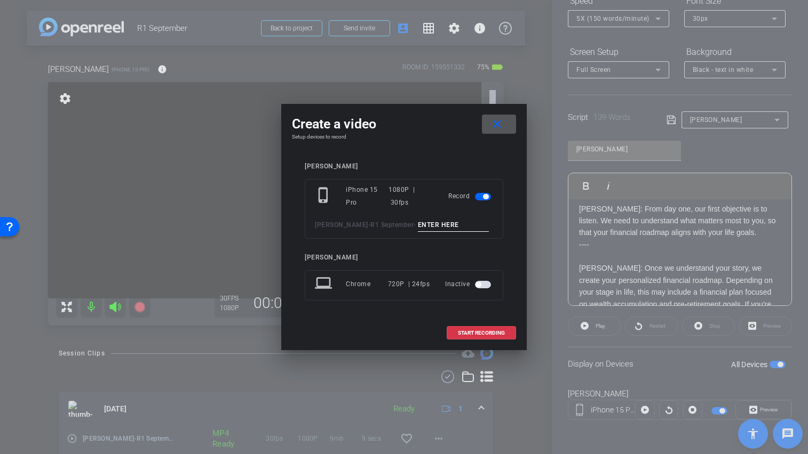
click at [444, 219] on input at bounding box center [453, 225] width 71 height 13
type input "[PERSON_NAME] TA1"
click at [483, 331] on span "START RECORDING" at bounding box center [481, 333] width 47 height 5
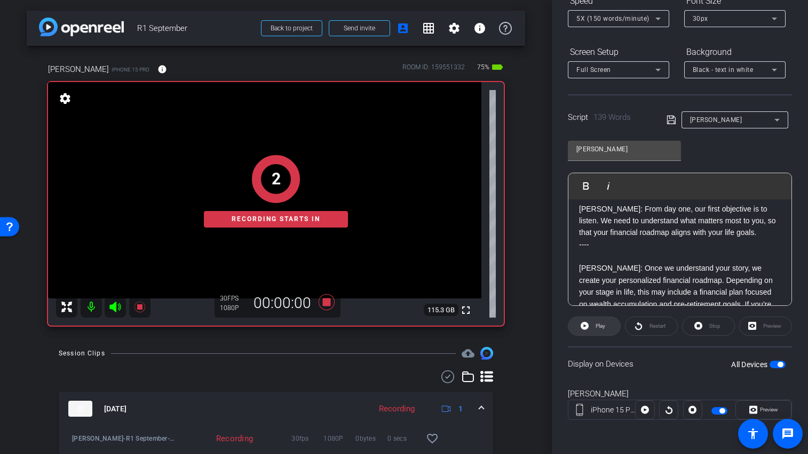
click at [593, 331] on span "Play" at bounding box center [599, 326] width 12 height 15
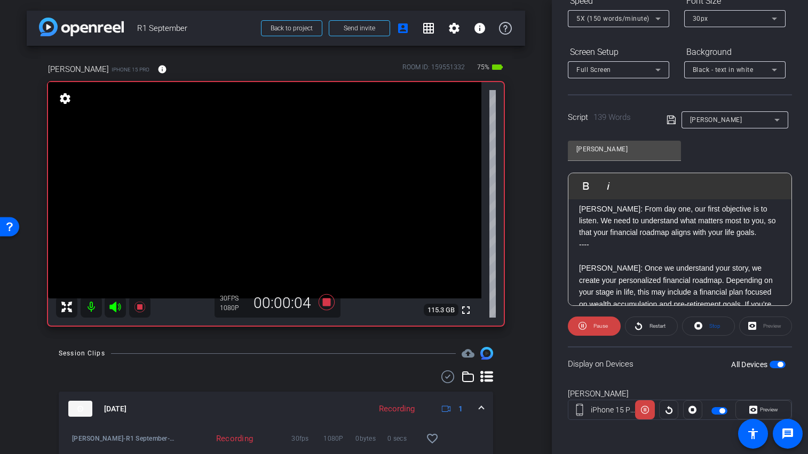
click at [118, 307] on icon at bounding box center [114, 307] width 11 height 11
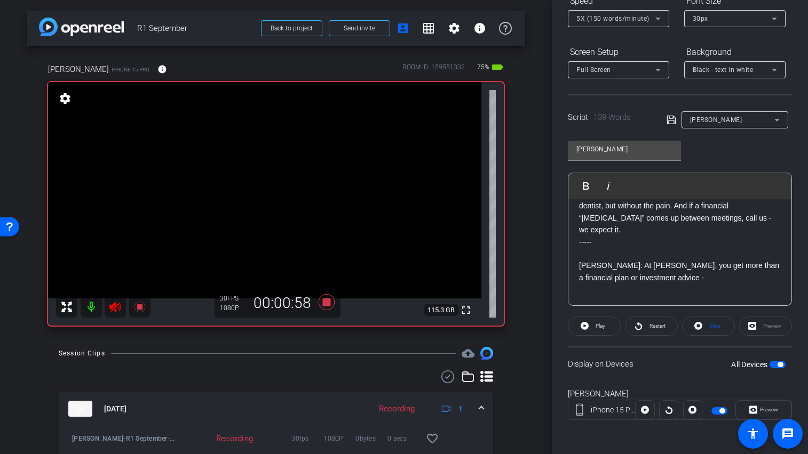
scroll to position [189, 0]
click at [325, 300] on icon at bounding box center [326, 302] width 16 height 16
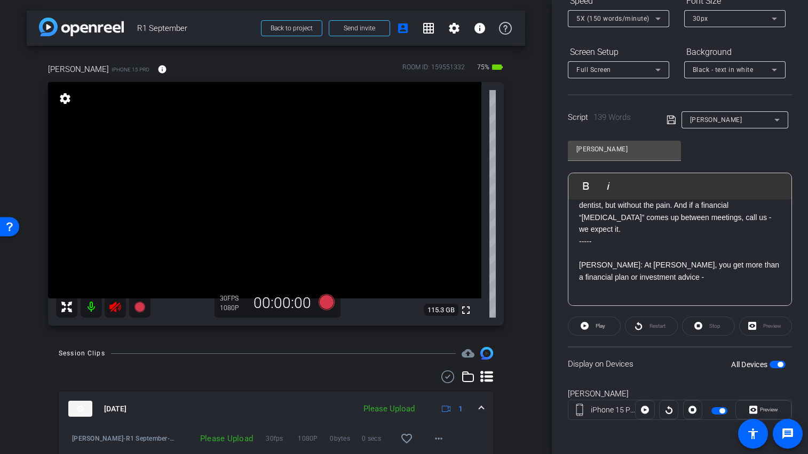
click at [110, 302] on icon at bounding box center [115, 307] width 13 height 13
click at [712, 19] on div "30px" at bounding box center [731, 18] width 79 height 13
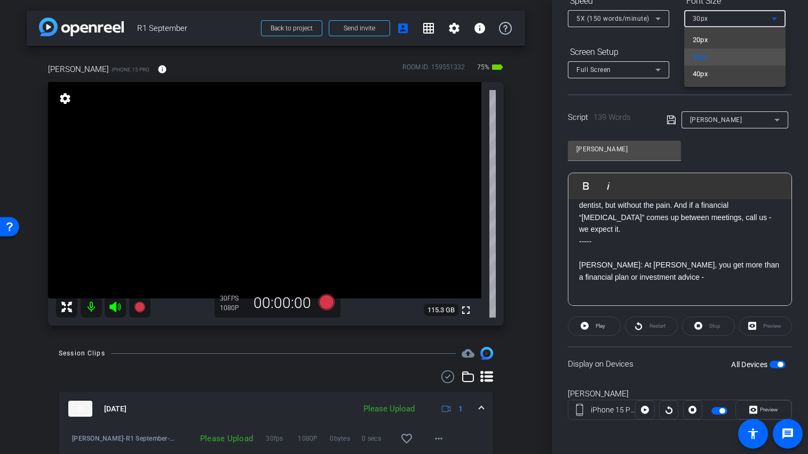
click at [712, 19] on body "Accessibility Screen-Reader Guide, Feedback, and Issue Reporting | New window m…" at bounding box center [404, 227] width 808 height 454
click at [700, 77] on span "40px" at bounding box center [699, 74] width 15 height 13
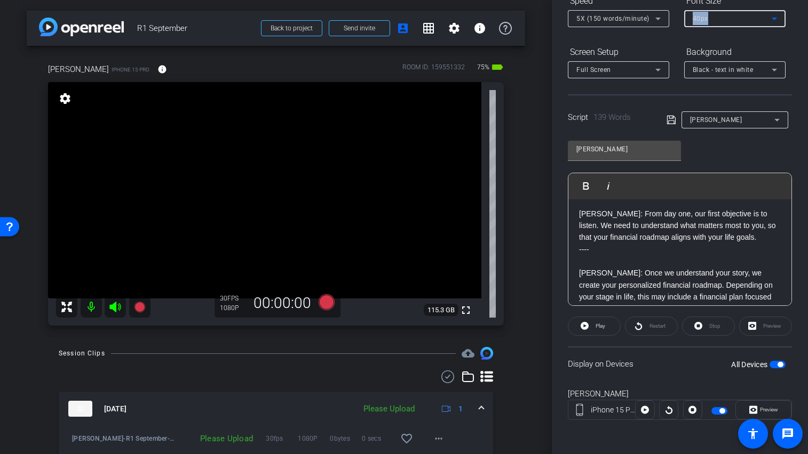
scroll to position [2, 0]
click at [601, 328] on span "Play" at bounding box center [600, 326] width 10 height 6
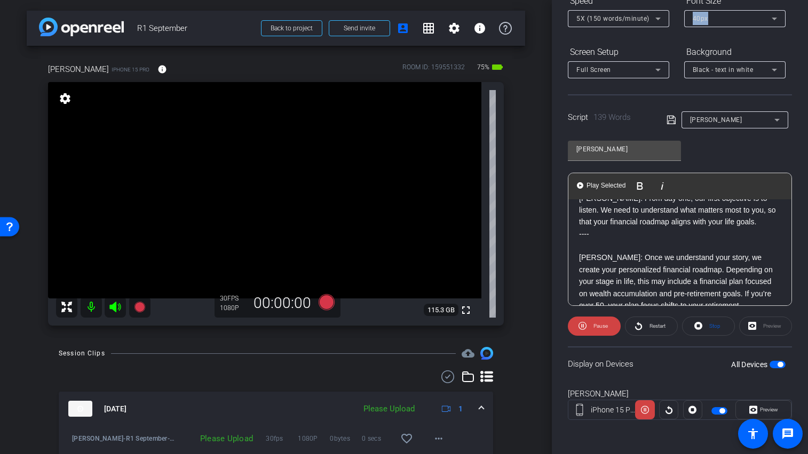
scroll to position [37, 0]
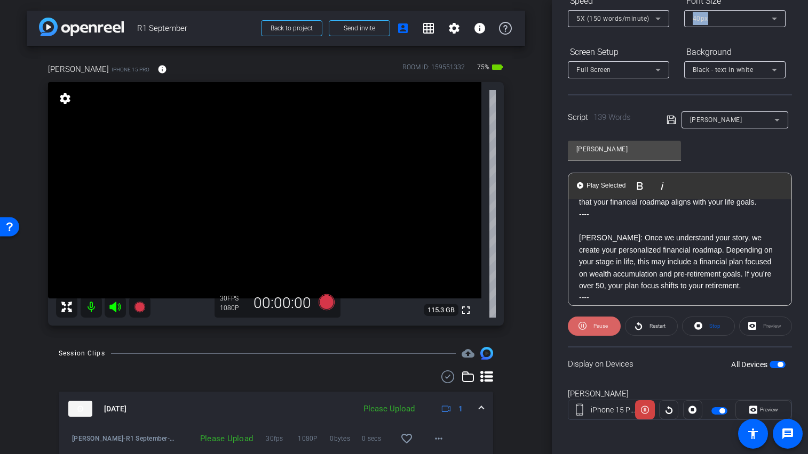
click at [596, 324] on span "Pause" at bounding box center [600, 326] width 14 height 6
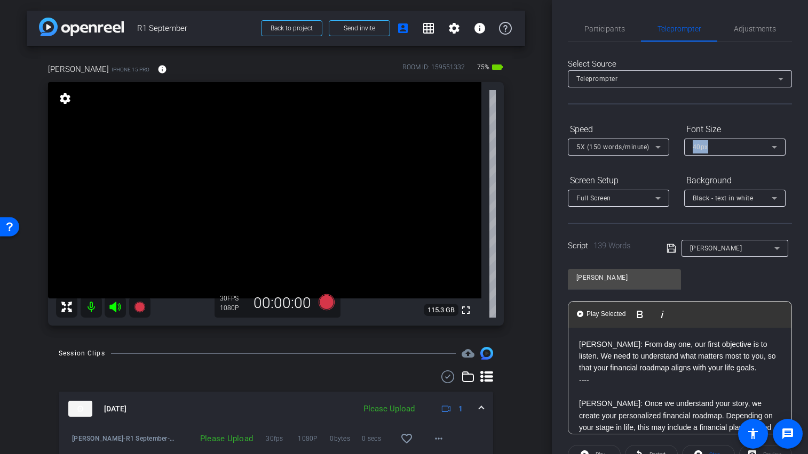
scroll to position [129, 0]
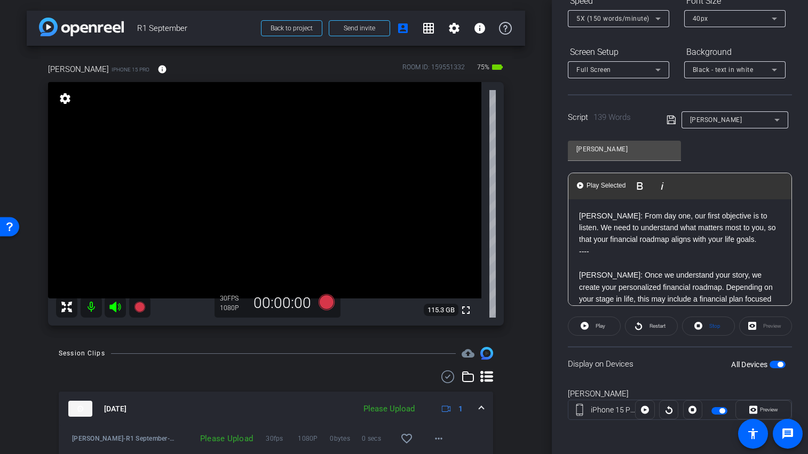
click at [622, 18] on span "5X (150 words/minute)" at bounding box center [612, 18] width 73 height 7
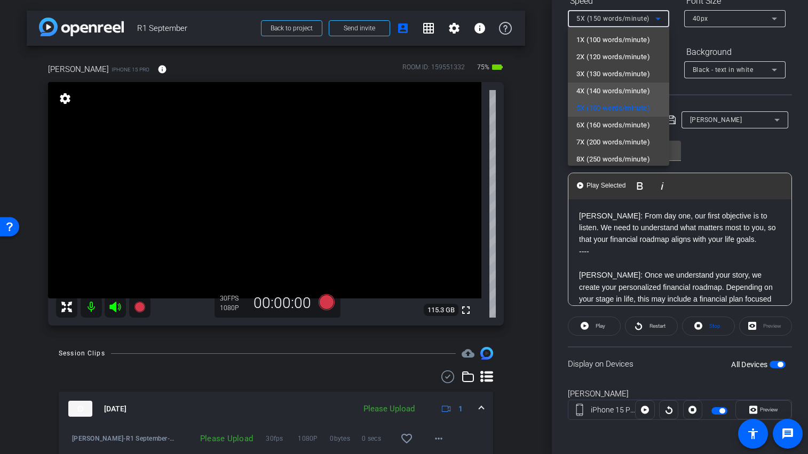
click at [615, 92] on span "4X (140 words/minute)" at bounding box center [613, 91] width 74 height 13
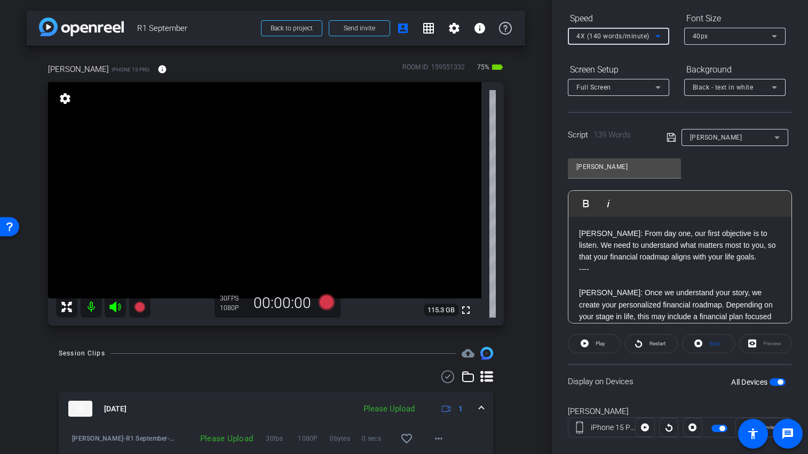
scroll to position [111, 0]
click at [332, 303] on icon at bounding box center [327, 302] width 26 height 19
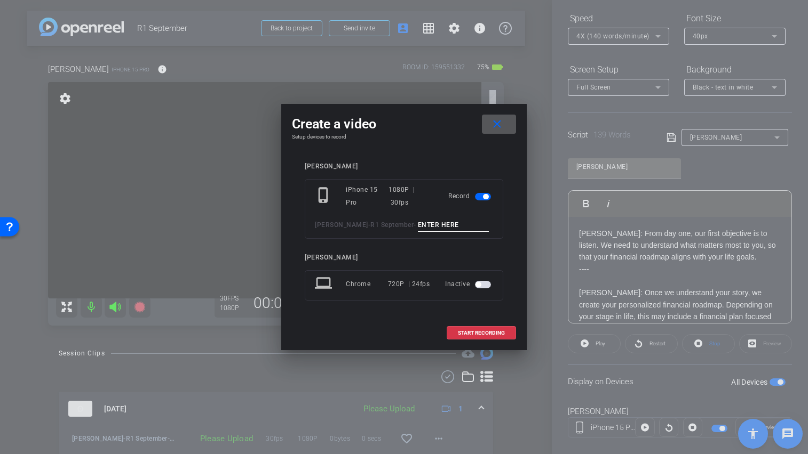
click at [418, 223] on input at bounding box center [453, 225] width 71 height 13
type input "[PERSON_NAME]"
click at [498, 126] on mat-icon "close" at bounding box center [496, 124] width 13 height 13
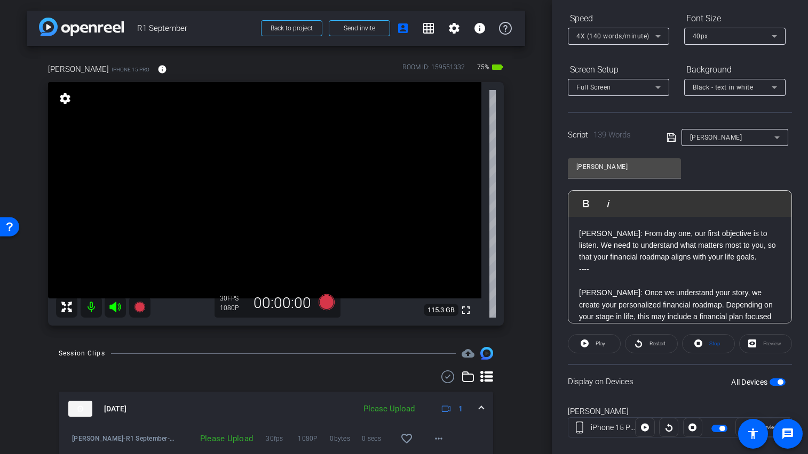
click at [769, 380] on span "button" at bounding box center [777, 382] width 16 height 7
click at [773, 382] on span "button" at bounding box center [777, 382] width 16 height 7
click at [326, 303] on icon at bounding box center [326, 302] width 16 height 16
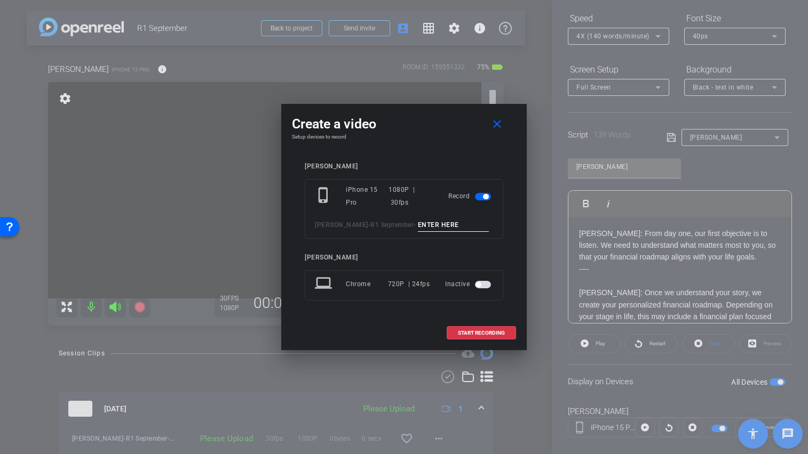
click at [441, 225] on input at bounding box center [453, 225] width 71 height 13
type input "[PERSON_NAME]"
click at [497, 121] on mat-icon "close" at bounding box center [496, 124] width 13 height 13
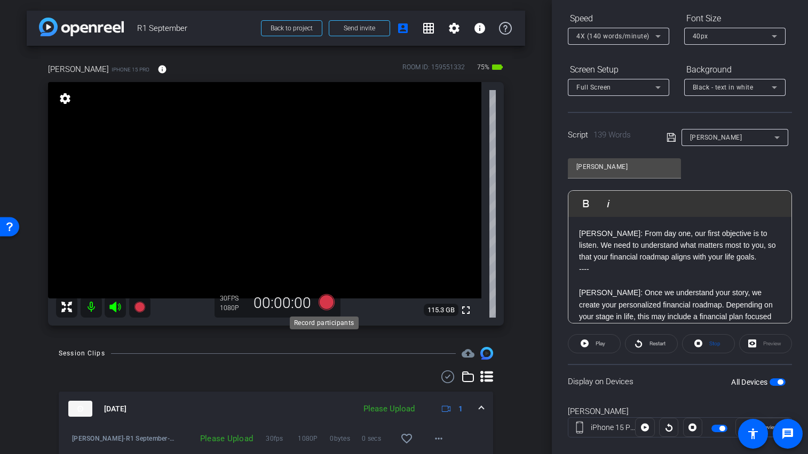
click at [315, 297] on icon at bounding box center [327, 302] width 26 height 19
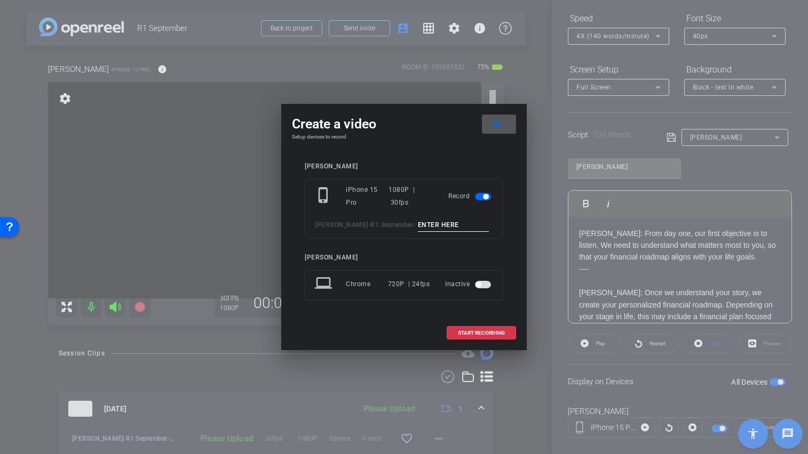
click at [423, 227] on input at bounding box center [453, 225] width 71 height 13
type input "[PERSON_NAME] TA2"
click at [488, 332] on span "START RECORDING" at bounding box center [481, 333] width 47 height 5
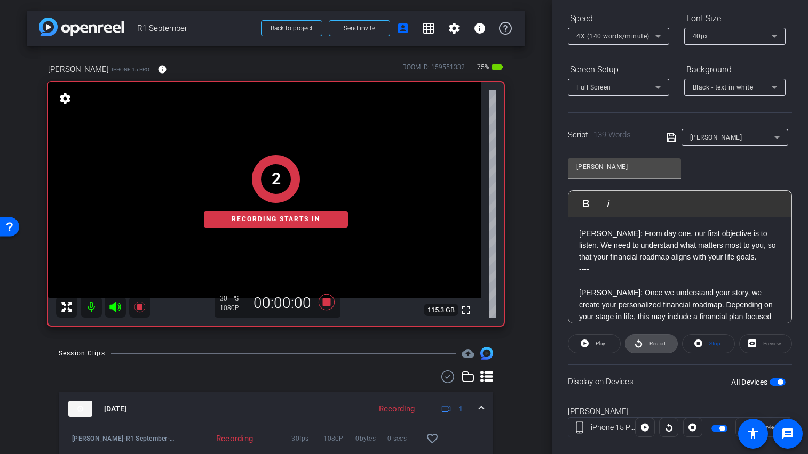
click at [649, 342] on span "Restart" at bounding box center [657, 344] width 16 height 6
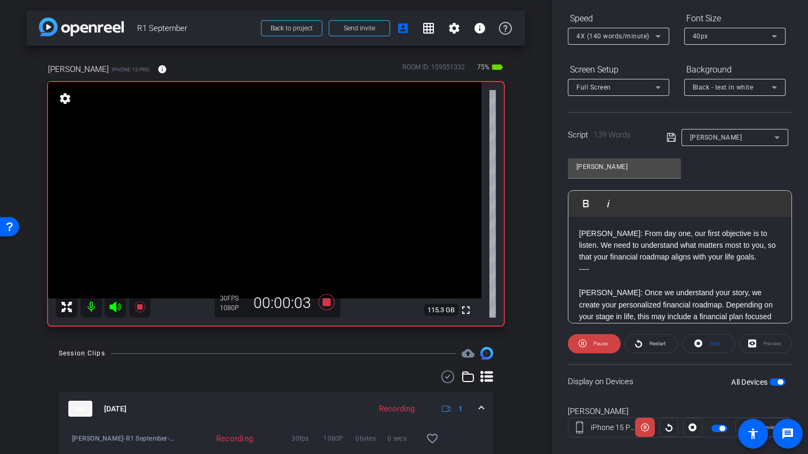
click at [113, 308] on icon at bounding box center [114, 307] width 11 height 11
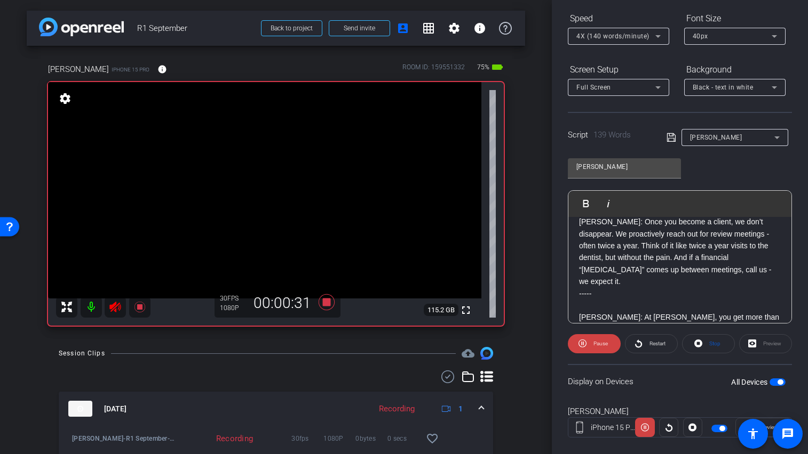
scroll to position [117, 0]
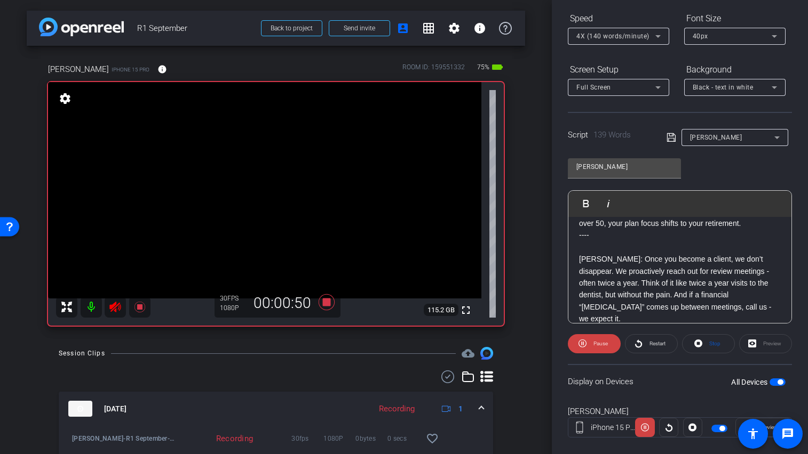
click at [594, 354] on openreel-capture-teleprompter "Speed 4X (140 words/minute) Font Size 40px Screen Setup Full Screen Background …" at bounding box center [680, 233] width 224 height 447
click at [592, 347] on span "Pause" at bounding box center [598, 344] width 17 height 15
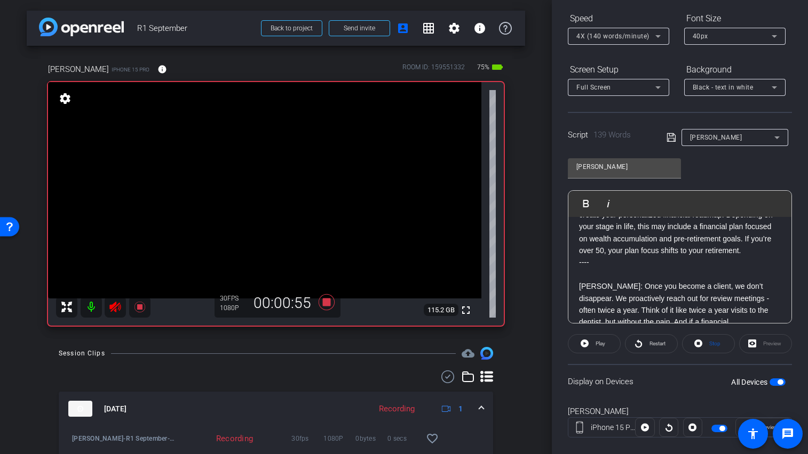
scroll to position [86, 0]
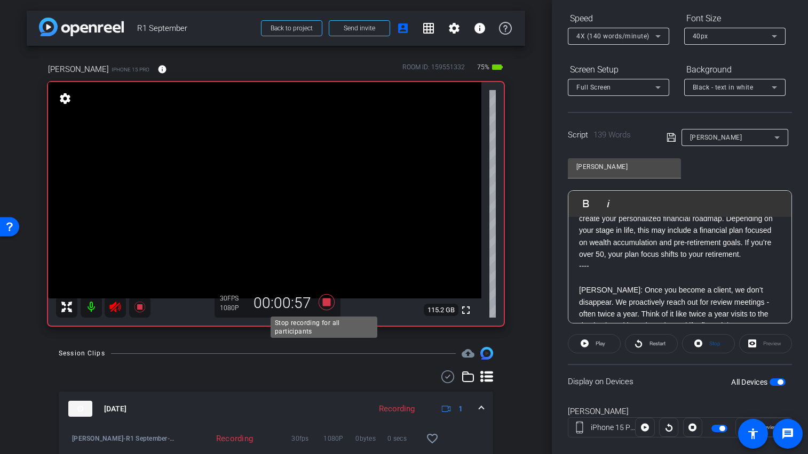
click at [325, 300] on icon at bounding box center [326, 302] width 16 height 16
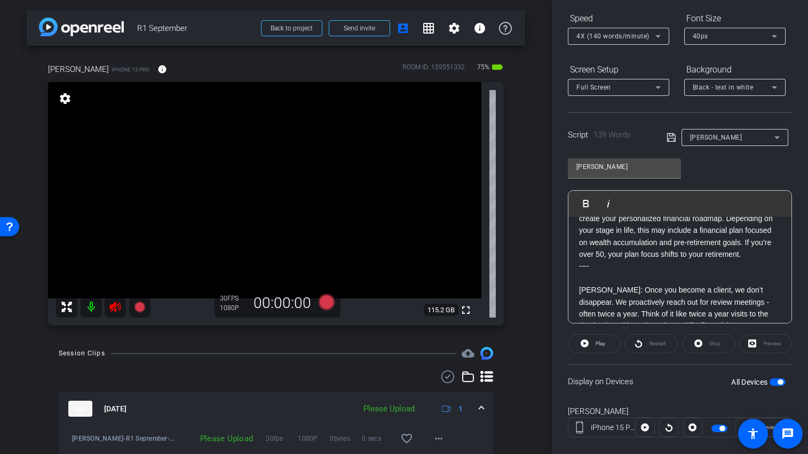
click at [113, 306] on icon at bounding box center [114, 307] width 11 height 11
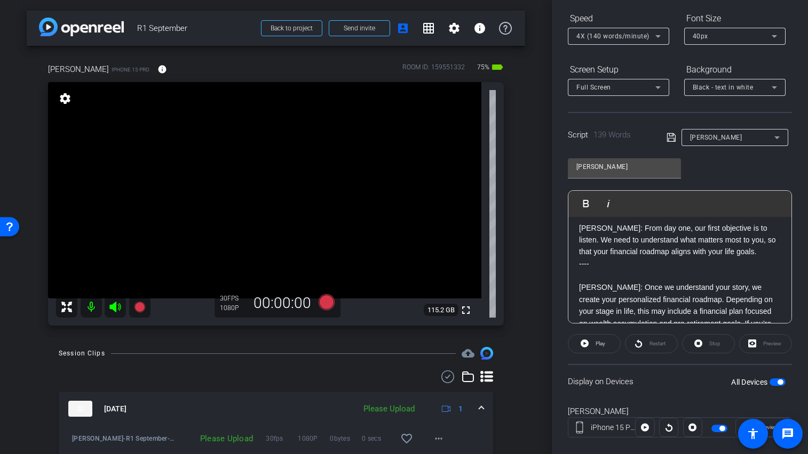
scroll to position [0, 0]
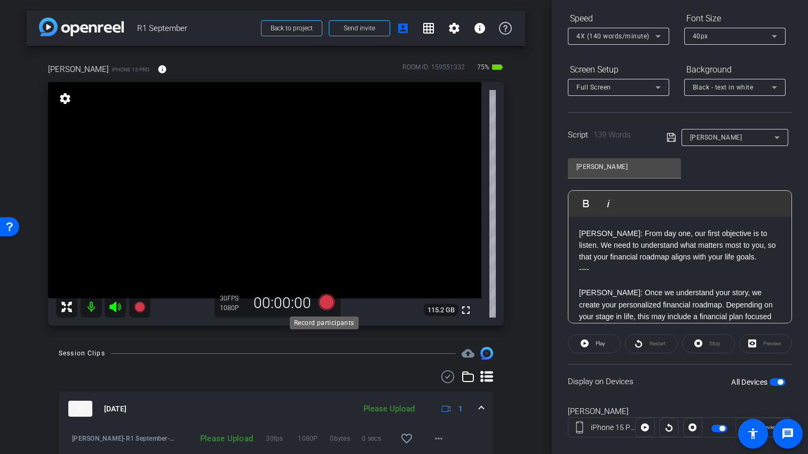
click at [322, 303] on icon at bounding box center [326, 302] width 16 height 16
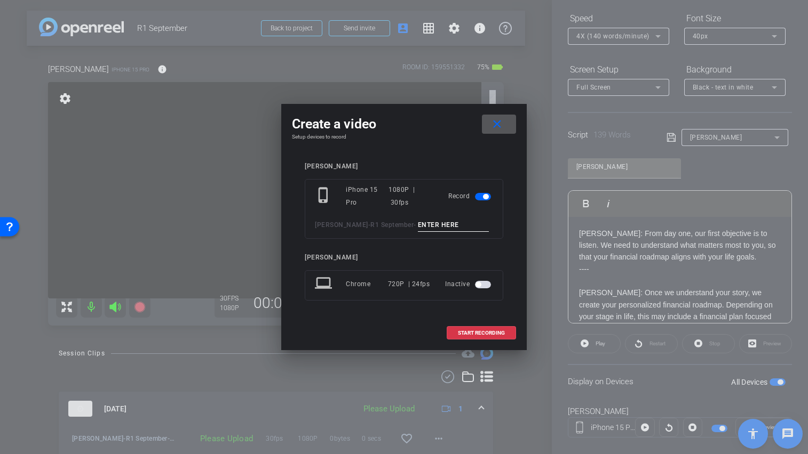
click at [440, 228] on input at bounding box center [453, 225] width 71 height 13
type input "[PERSON_NAME] TA3"
click at [475, 333] on span "START RECORDING" at bounding box center [481, 333] width 47 height 5
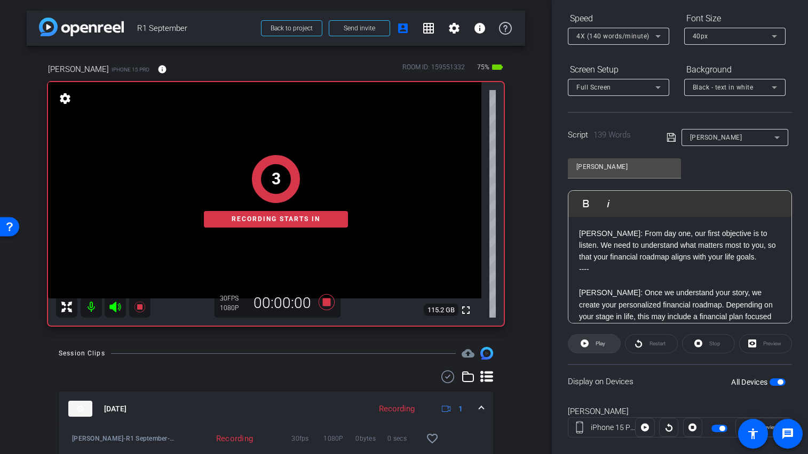
click at [589, 341] on span at bounding box center [594, 344] width 52 height 26
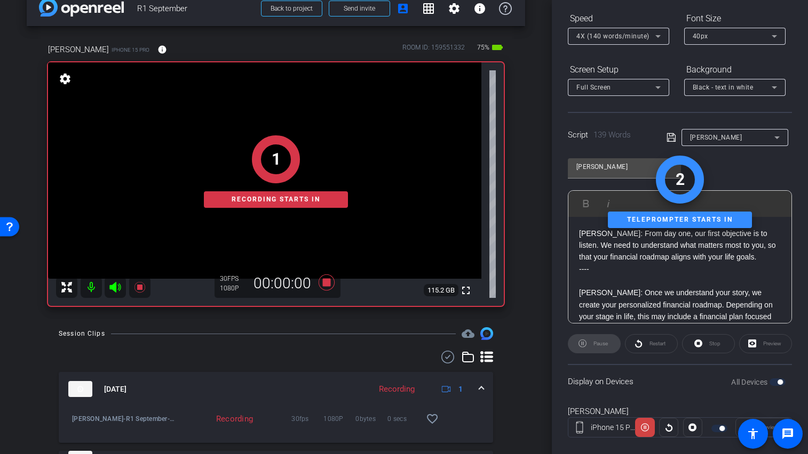
scroll to position [69, 0]
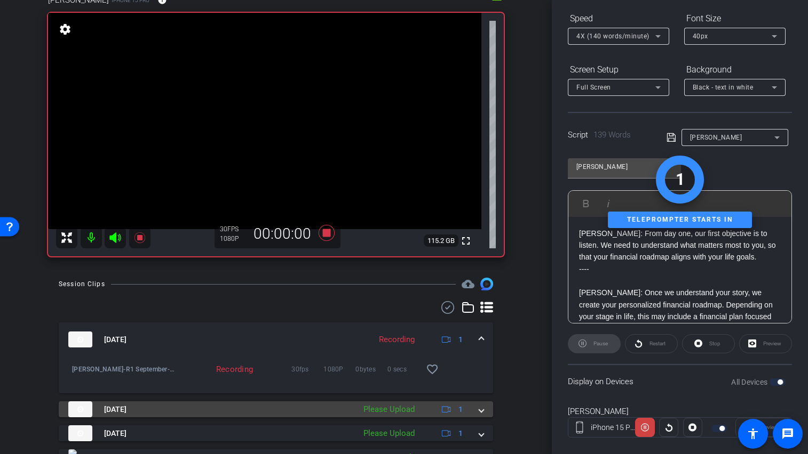
click at [479, 406] on span at bounding box center [481, 409] width 4 height 11
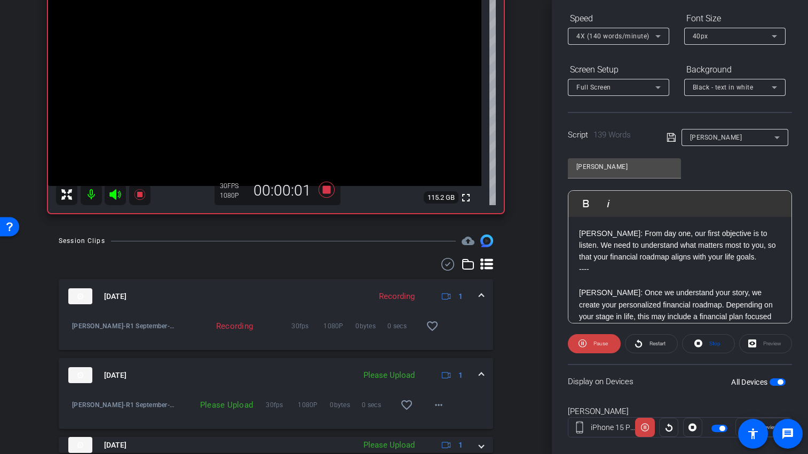
scroll to position [203, 0]
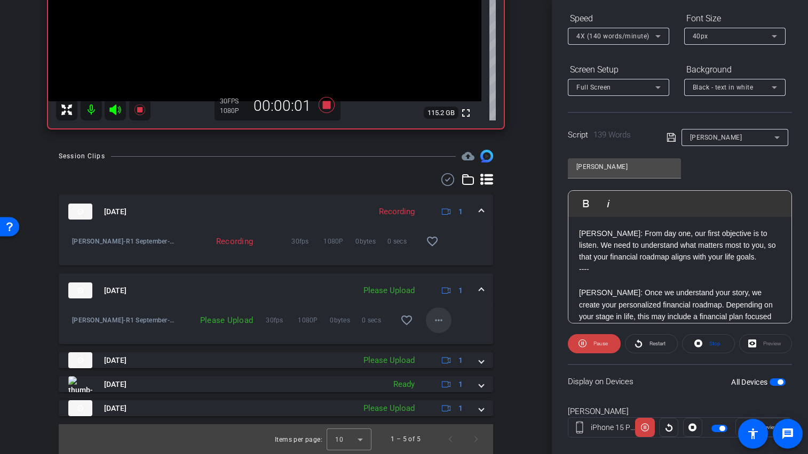
click at [439, 315] on mat-icon "more_horiz" at bounding box center [438, 320] width 13 height 13
click at [448, 333] on span "Upload" at bounding box center [450, 337] width 43 height 13
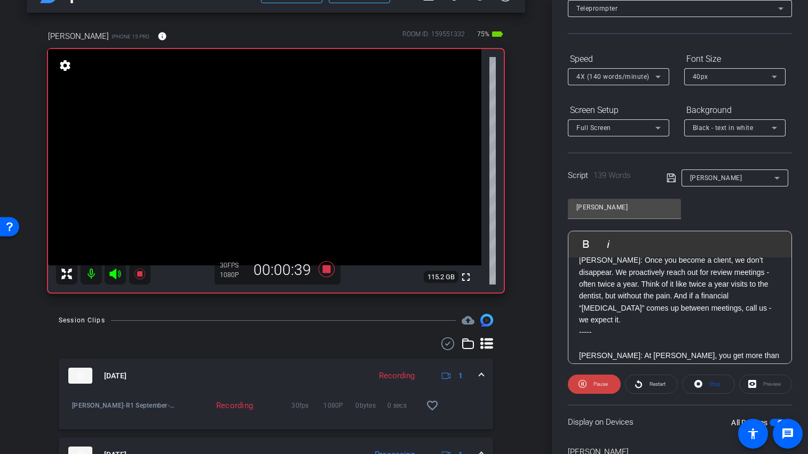
scroll to position [157, 0]
click at [114, 273] on icon at bounding box center [114, 274] width 11 height 11
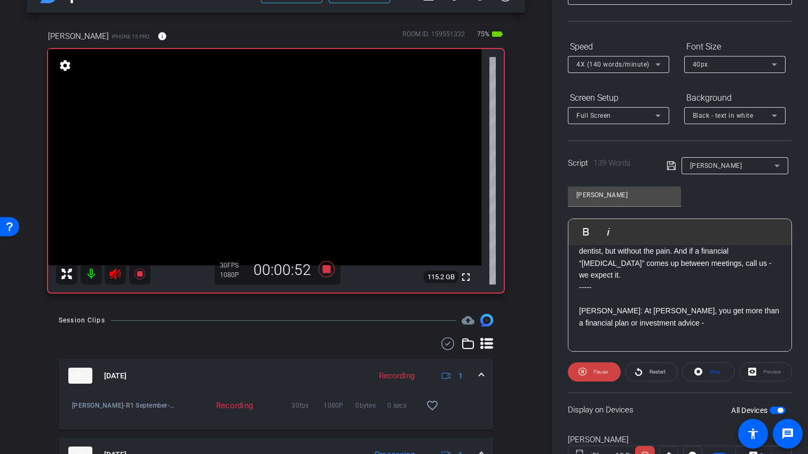
scroll to position [84, 0]
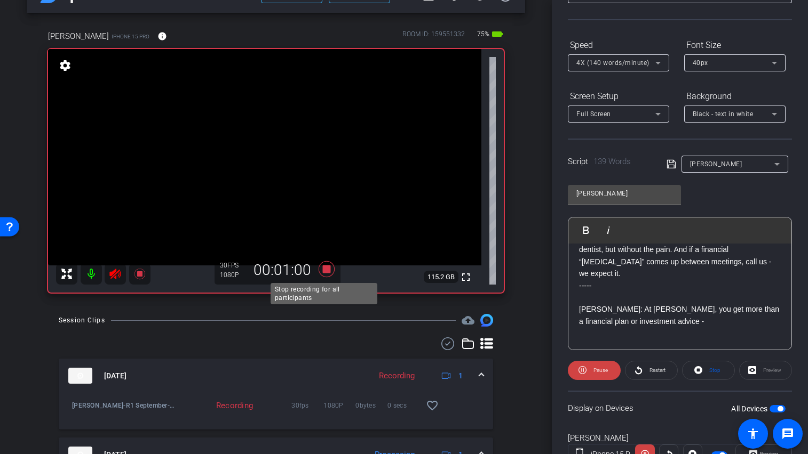
click at [324, 272] on icon at bounding box center [326, 269] width 16 height 16
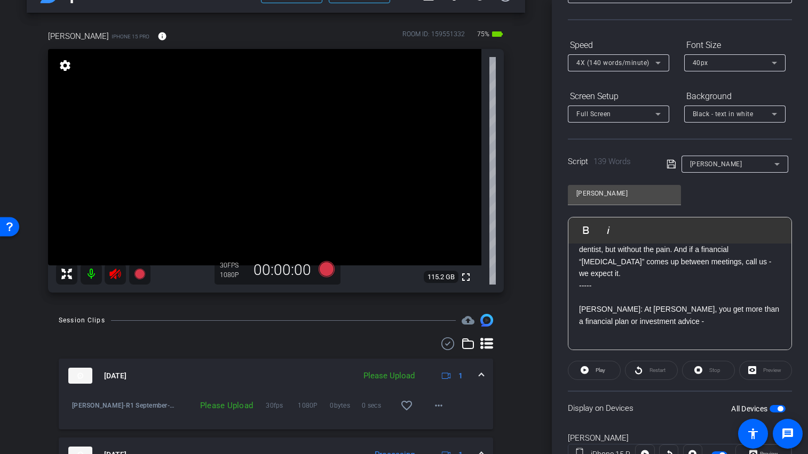
click at [106, 271] on mat-icon at bounding box center [115, 273] width 21 height 21
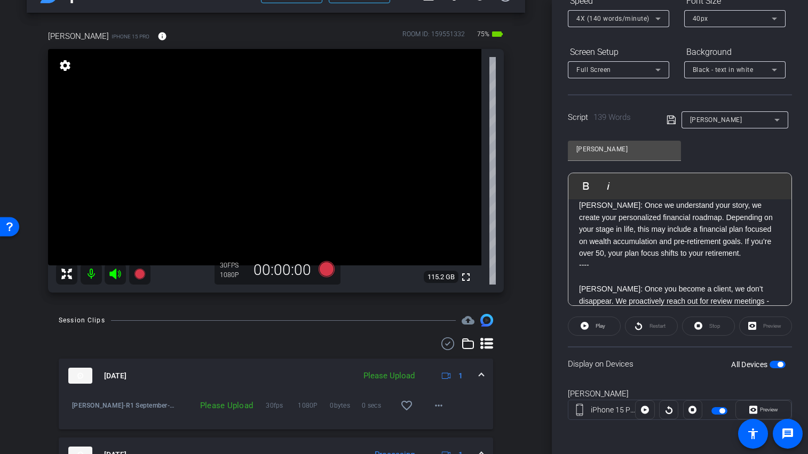
scroll to position [66, 0]
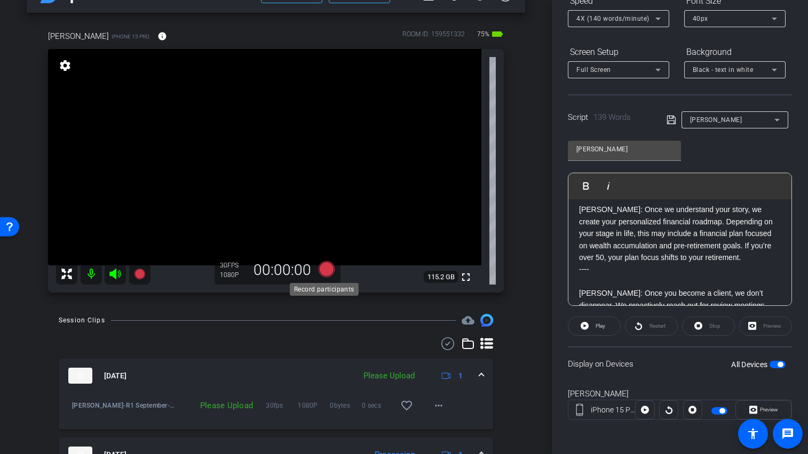
click at [321, 269] on icon at bounding box center [326, 269] width 16 height 16
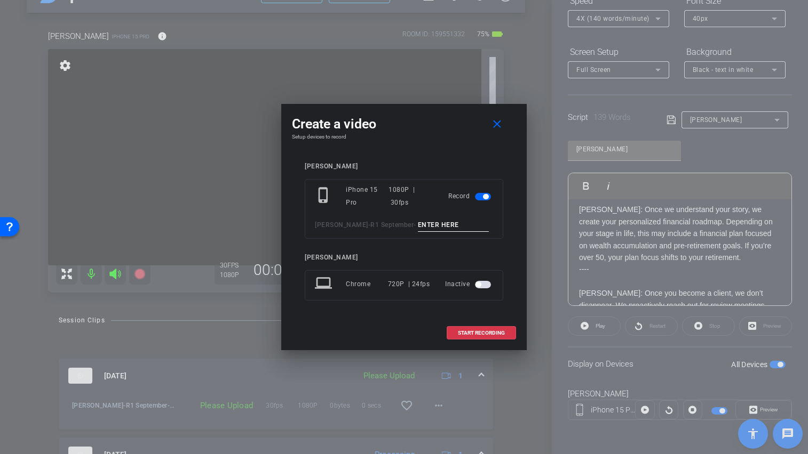
click at [418, 227] on input at bounding box center [453, 225] width 71 height 13
type input "T"
type input "[PERSON_NAME] TA4"
click at [484, 329] on span at bounding box center [481, 334] width 68 height 26
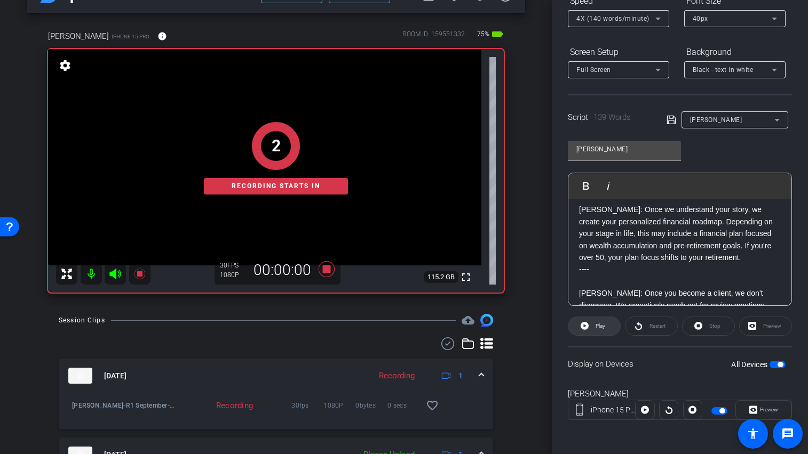
click at [593, 331] on span "Play" at bounding box center [599, 326] width 12 height 15
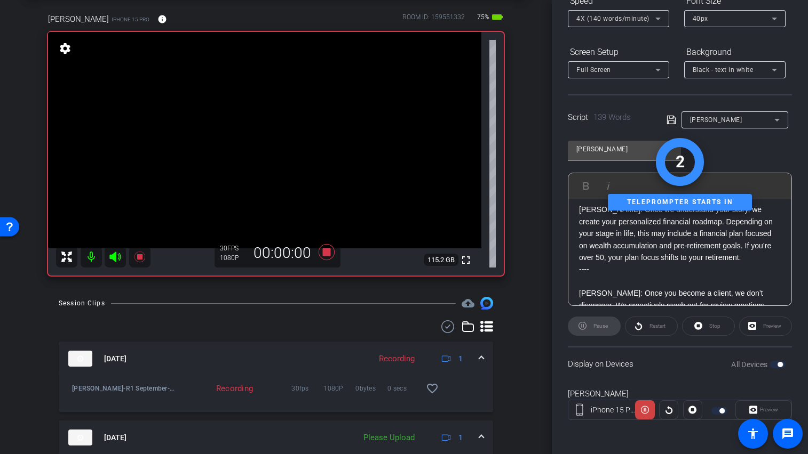
scroll to position [100, 0]
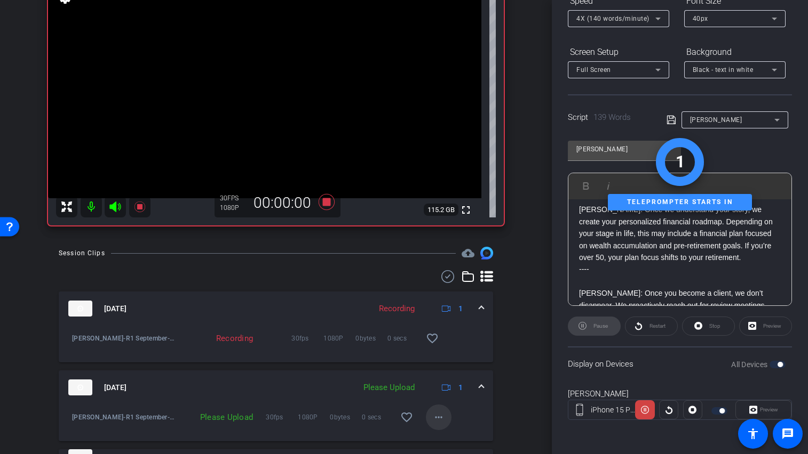
click at [441, 417] on span at bounding box center [439, 418] width 26 height 26
click at [445, 364] on span "Upload" at bounding box center [450, 369] width 43 height 13
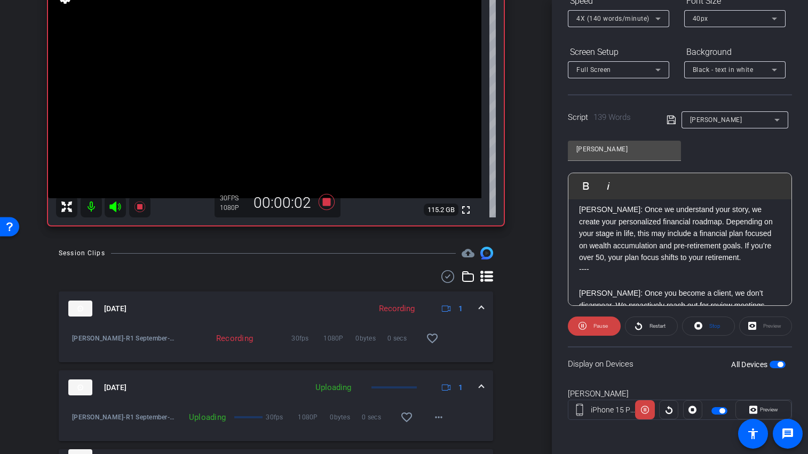
click at [119, 206] on icon at bounding box center [115, 207] width 13 height 13
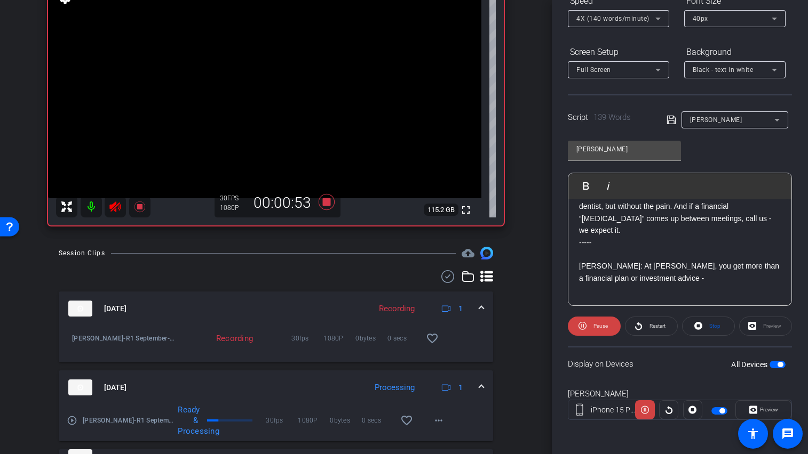
scroll to position [189, 0]
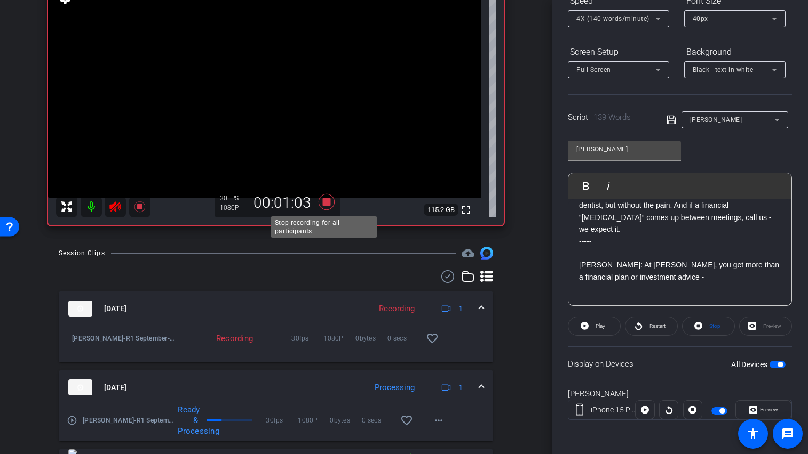
click at [327, 200] on icon at bounding box center [326, 202] width 16 height 16
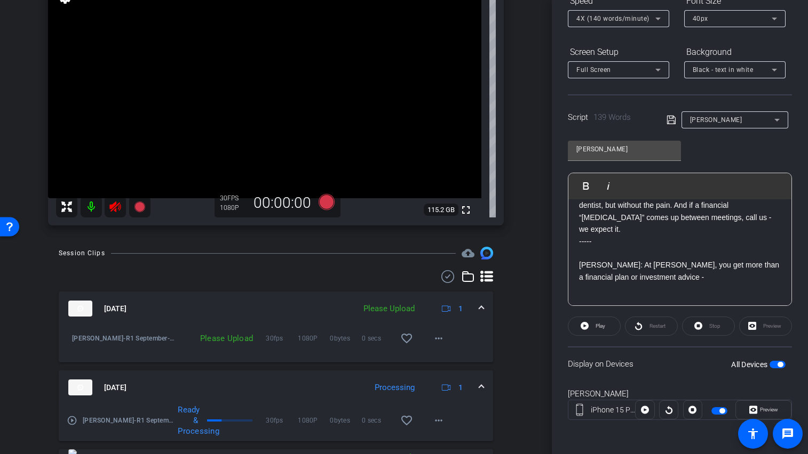
click at [118, 208] on icon at bounding box center [115, 207] width 13 height 13
click at [437, 344] on mat-icon "more_horiz" at bounding box center [438, 338] width 13 height 13
click at [437, 344] on div at bounding box center [404, 227] width 808 height 454
click at [435, 340] on mat-icon "more_horiz" at bounding box center [438, 338] width 13 height 13
click at [438, 357] on span "Upload" at bounding box center [450, 361] width 43 height 13
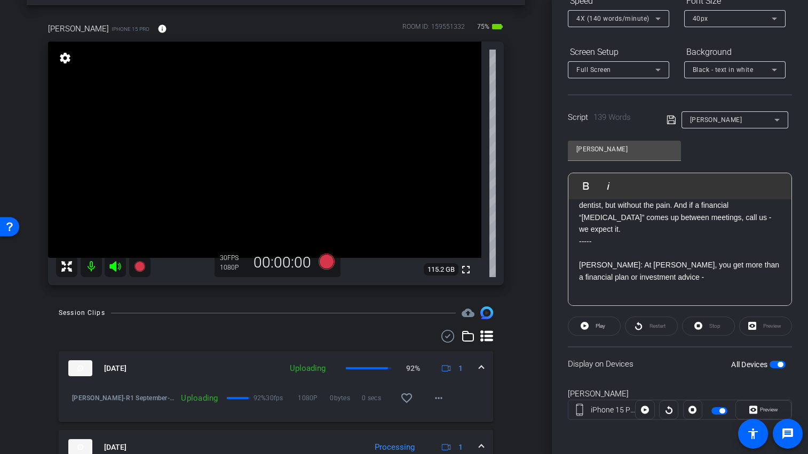
scroll to position [0, 0]
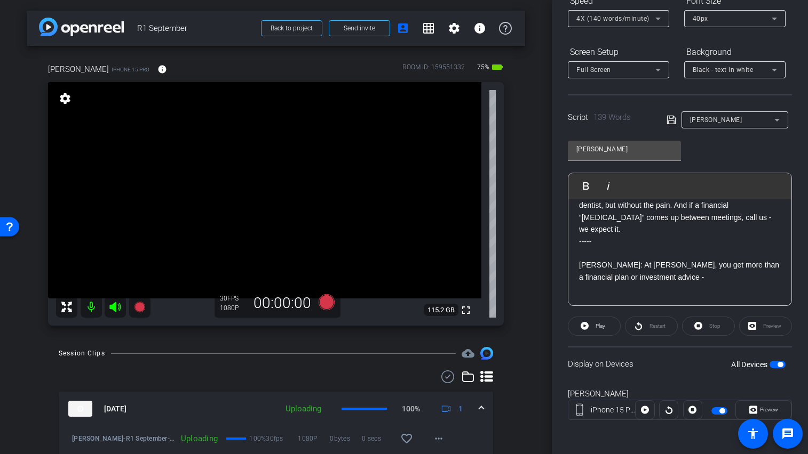
click at [769, 364] on span "button" at bounding box center [777, 364] width 16 height 7
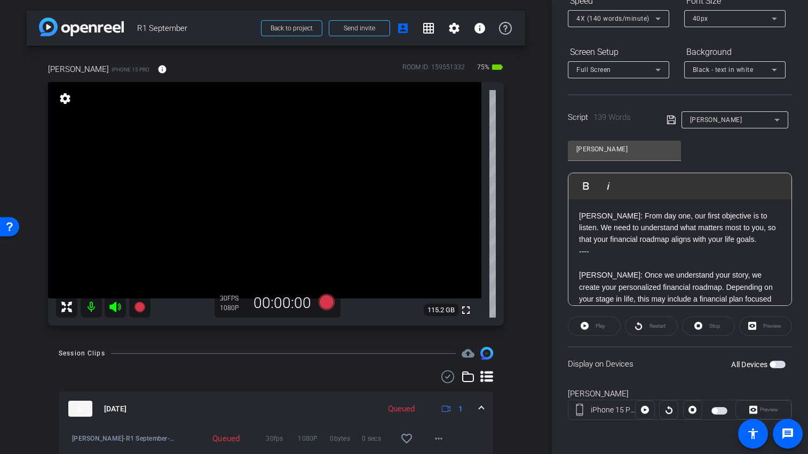
click at [723, 127] on div "[PERSON_NAME]" at bounding box center [735, 119] width 90 height 17
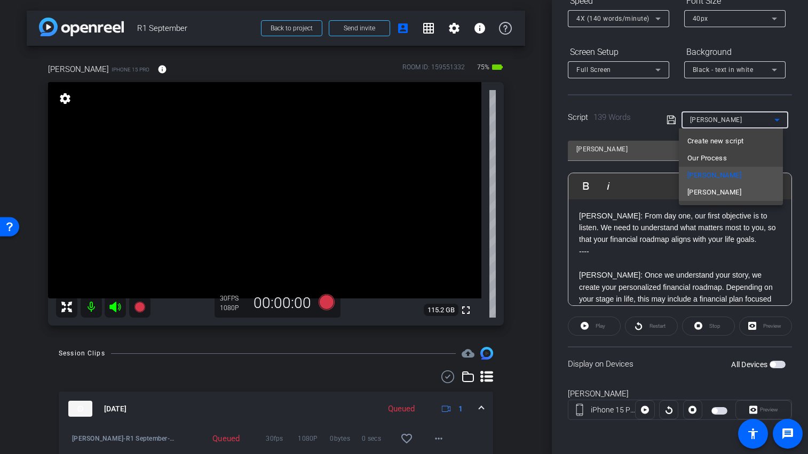
click at [721, 191] on mat-option "[PERSON_NAME]" at bounding box center [730, 192] width 104 height 17
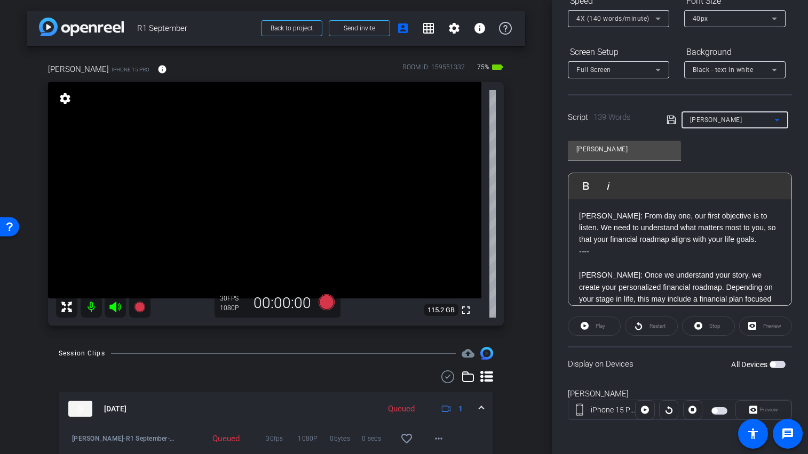
type input "[PERSON_NAME]"
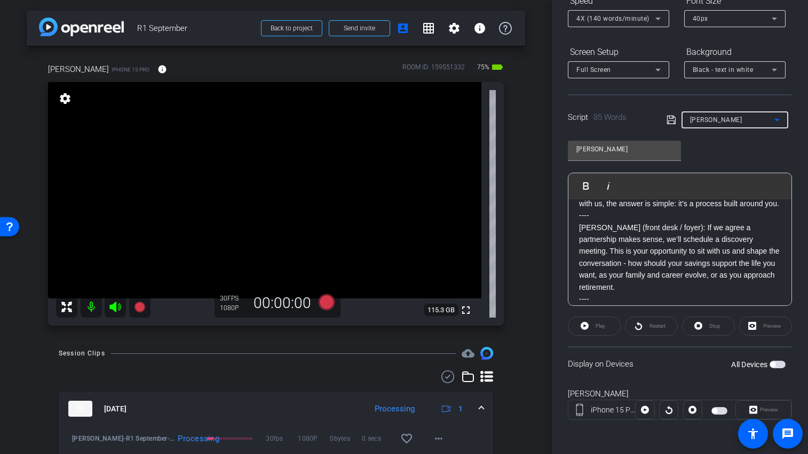
scroll to position [14, 0]
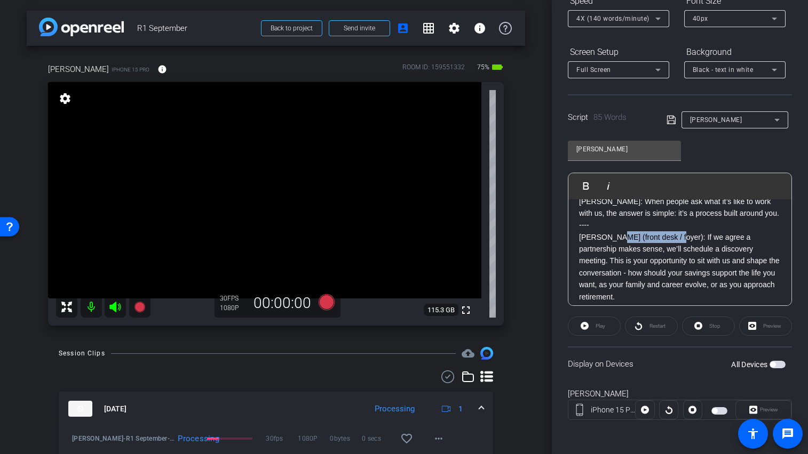
drag, startPoint x: 669, startPoint y: 237, endPoint x: 611, endPoint y: 237, distance: 58.7
click at [611, 237] on p "[PERSON_NAME] (front desk / foyer): If we agree a partnership makes sense, we’l…" at bounding box center [680, 266] width 202 height 71
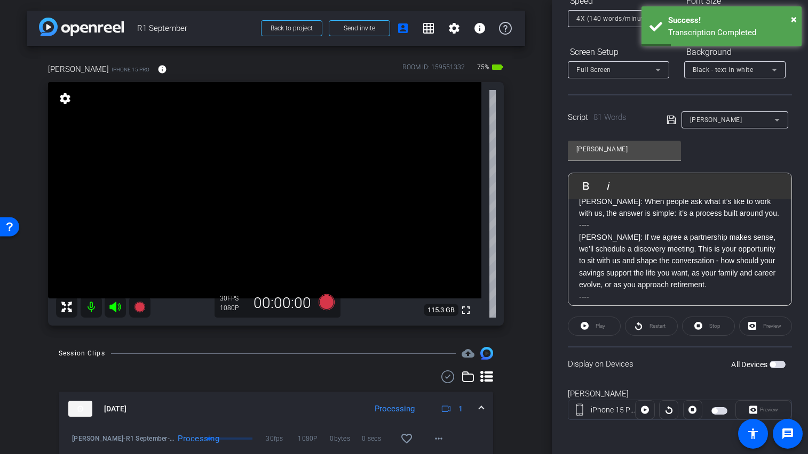
click at [638, 249] on p "[PERSON_NAME]: If we agree a partnership makes sense, we’ll schedule a discover…" at bounding box center [680, 261] width 202 height 60
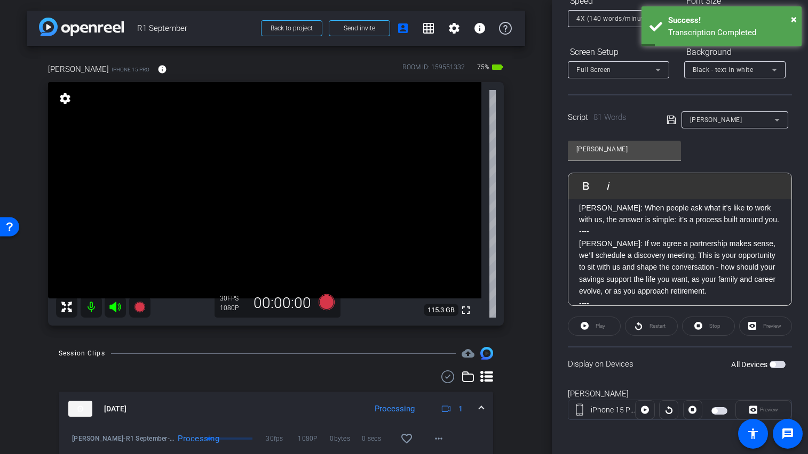
scroll to position [0, 0]
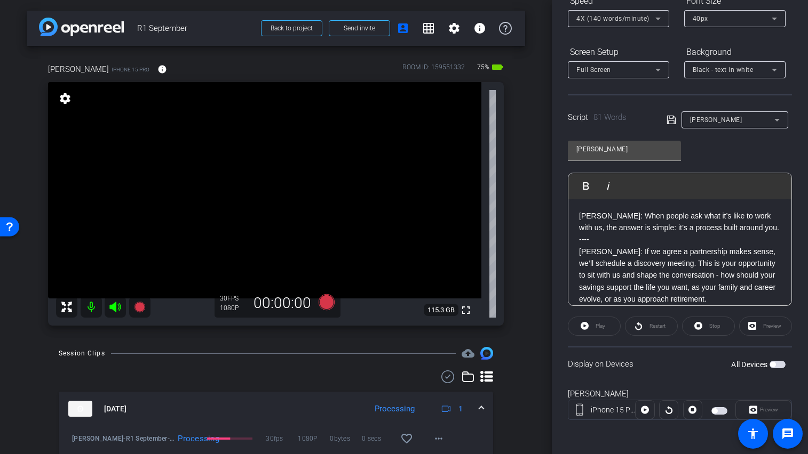
click at [578, 213] on div "[PERSON_NAME]: When people ask what it’s like to work with us, the answer is si…" at bounding box center [679, 275] width 223 height 153
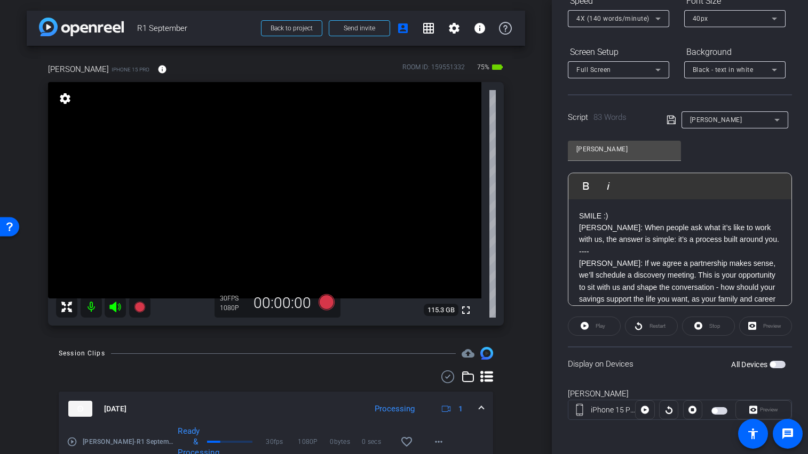
click at [409, 201] on video at bounding box center [264, 190] width 433 height 217
click at [336, 197] on video at bounding box center [264, 190] width 433 height 217
click at [354, 186] on video at bounding box center [264, 190] width 433 height 217
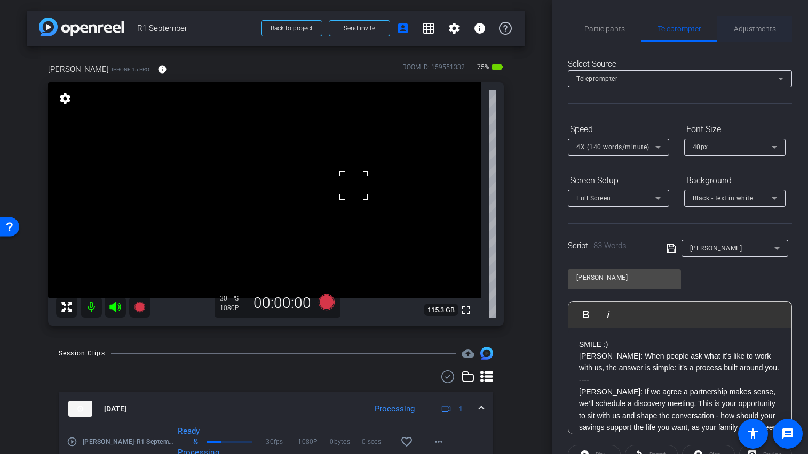
click at [741, 29] on span "Adjustments" at bounding box center [754, 28] width 42 height 7
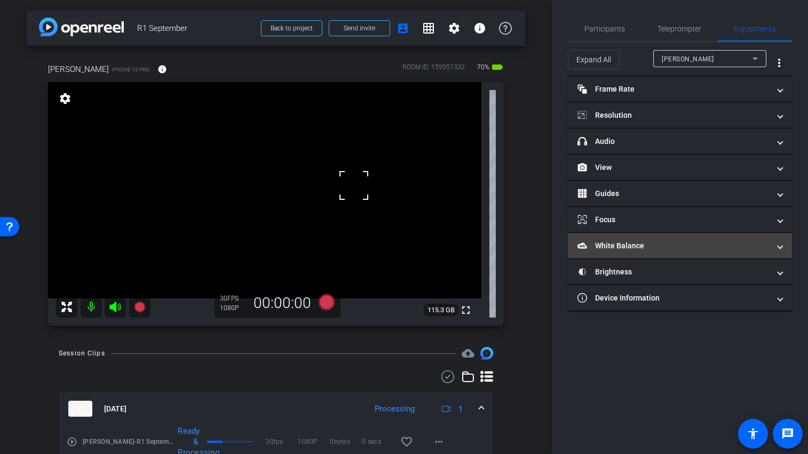
click at [610, 246] on mat-panel-title "White Balance White Balance" at bounding box center [673, 246] width 192 height 11
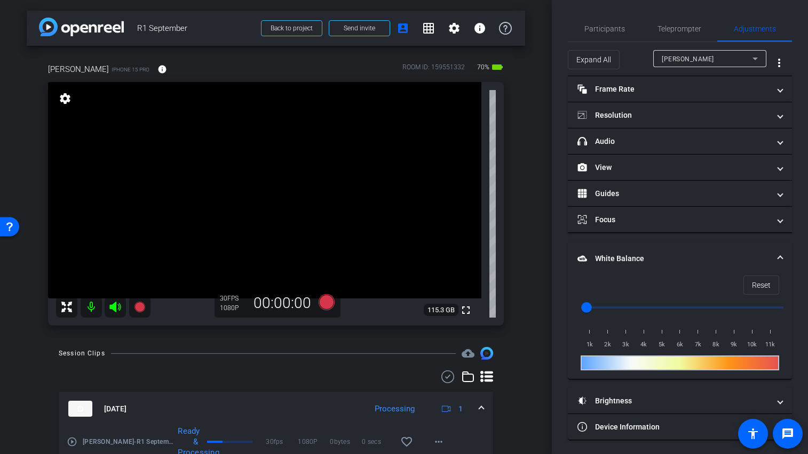
scroll to position [2, 0]
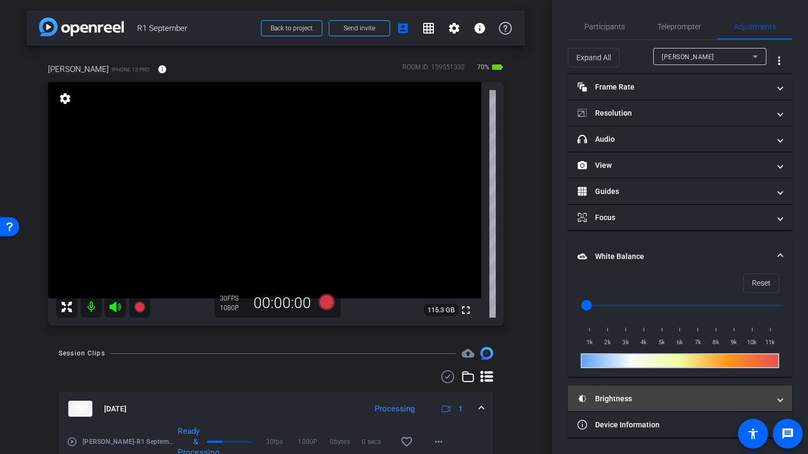
click at [611, 399] on mat-panel-title "Brightness" at bounding box center [673, 399] width 192 height 11
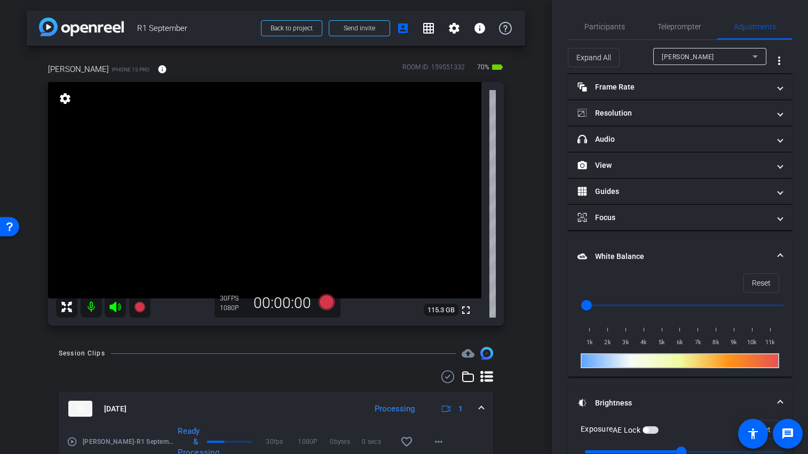
click at [409, 189] on video at bounding box center [264, 190] width 433 height 217
click at [365, 182] on video at bounding box center [264, 190] width 433 height 217
click at [653, 428] on span "button" at bounding box center [650, 430] width 16 height 7
click at [683, 23] on span "Teleprompter" at bounding box center [679, 26] width 44 height 7
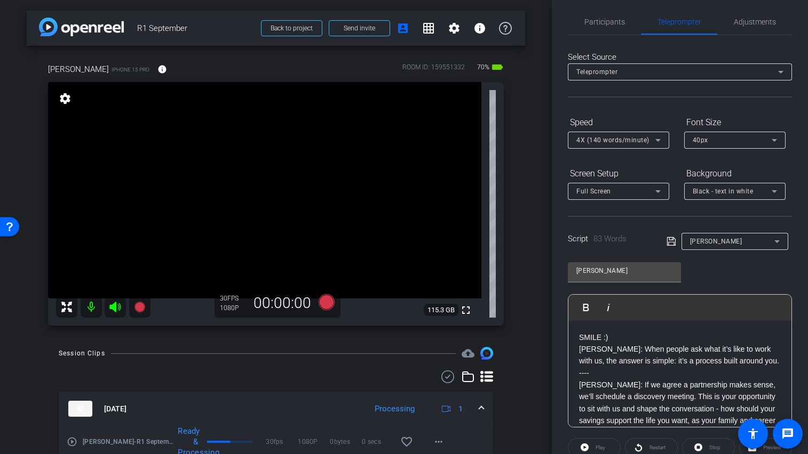
scroll to position [113, 0]
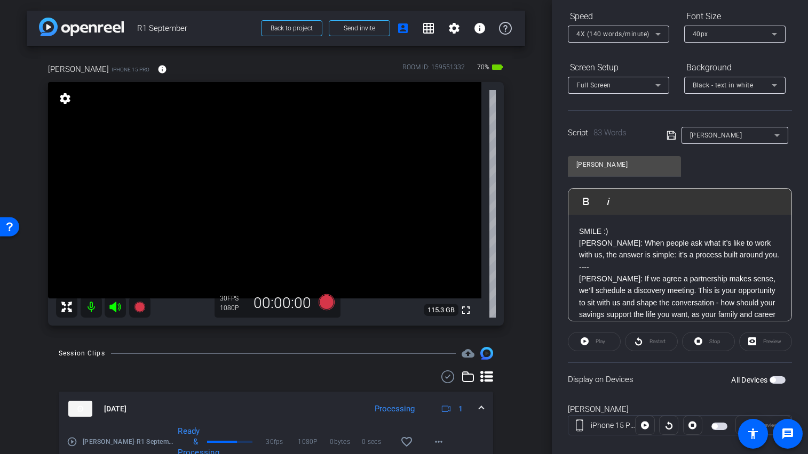
click at [772, 381] on span "button" at bounding box center [777, 380] width 16 height 7
click at [634, 249] on p "[PERSON_NAME]: When people ask what it’s like to work with us, the answer is si…" at bounding box center [680, 249] width 202 height 24
click at [642, 230] on p "SMILE :)" at bounding box center [680, 232] width 202 height 12
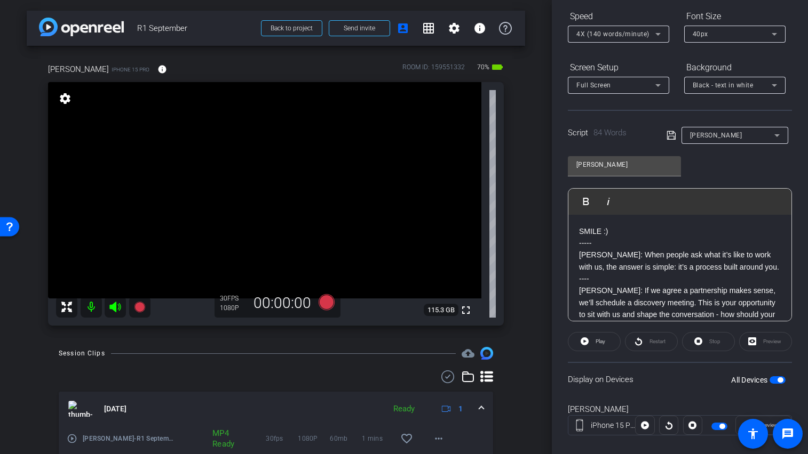
click at [769, 382] on span "button" at bounding box center [777, 380] width 16 height 7
click at [771, 381] on span "button" at bounding box center [777, 380] width 16 height 7
click at [680, 286] on p "[PERSON_NAME]: If we agree a partnership makes sense, we’ll schedule a discover…" at bounding box center [680, 315] width 202 height 60
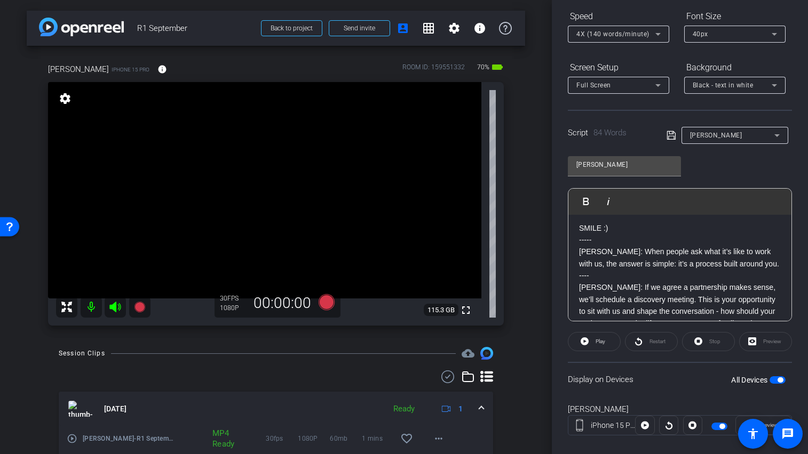
scroll to position [0, 0]
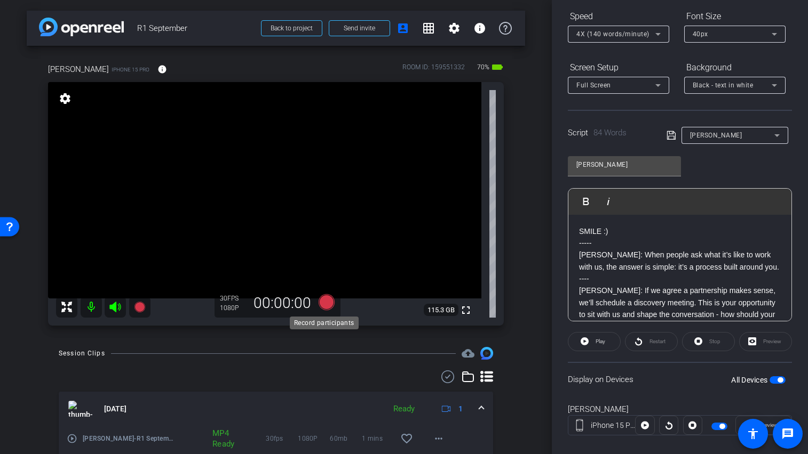
click at [323, 303] on icon at bounding box center [326, 302] width 16 height 16
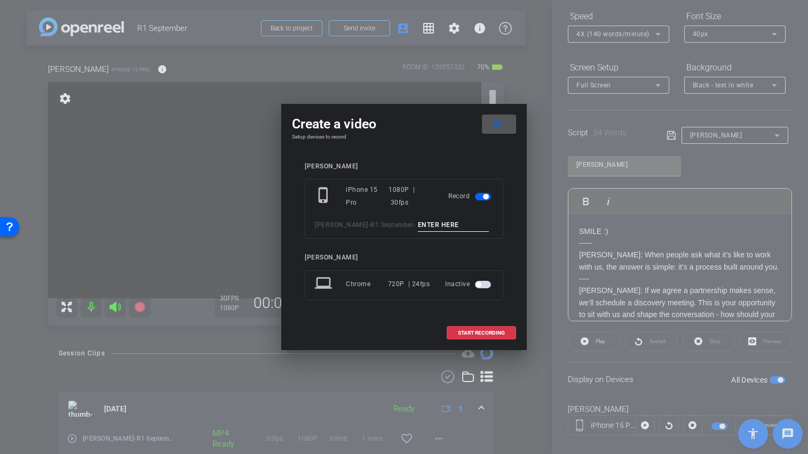
click at [442, 224] on input at bounding box center [453, 225] width 71 height 13
type input "[PERSON_NAME] TA1"
click at [491, 340] on span at bounding box center [481, 334] width 68 height 26
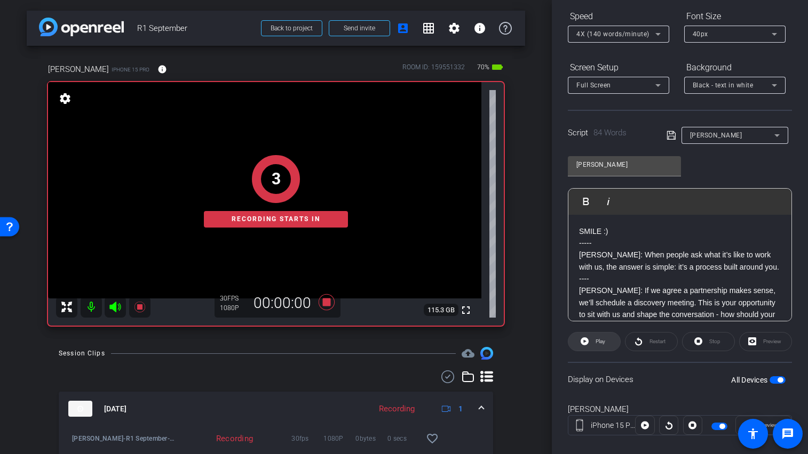
click at [599, 348] on span "Play" at bounding box center [599, 341] width 12 height 15
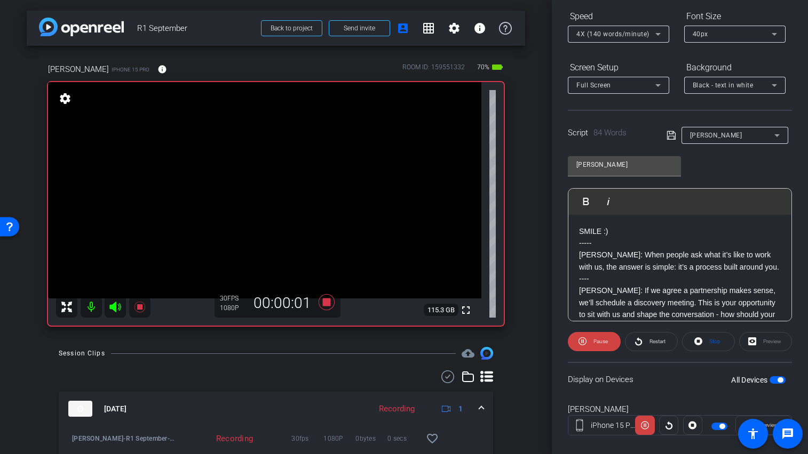
click at [117, 310] on icon at bounding box center [115, 307] width 13 height 13
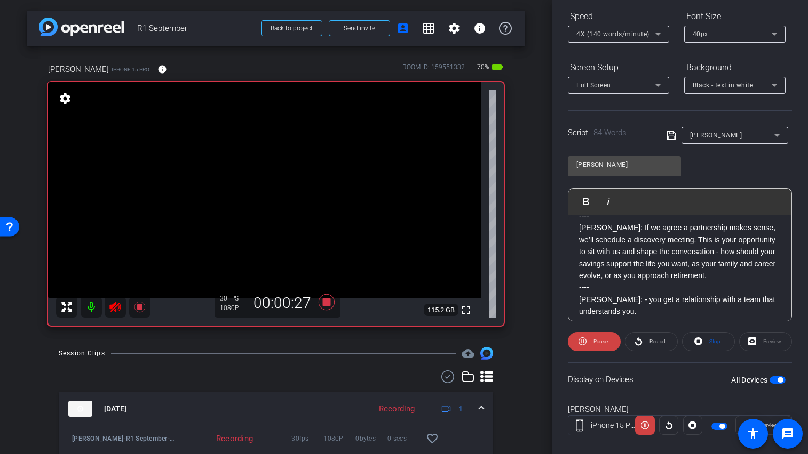
scroll to position [70, 0]
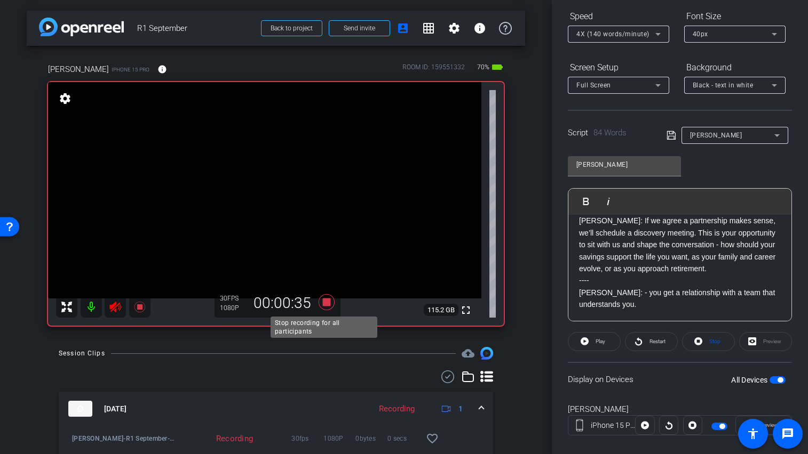
click at [321, 302] on icon at bounding box center [326, 302] width 16 height 16
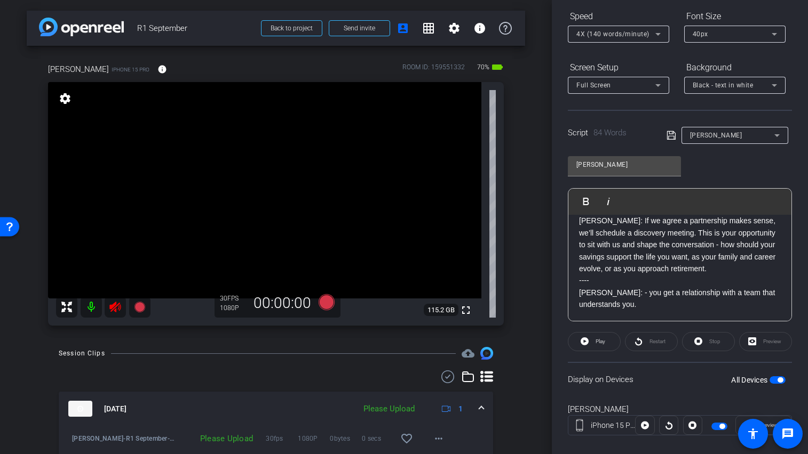
click at [110, 305] on icon at bounding box center [114, 307] width 11 height 11
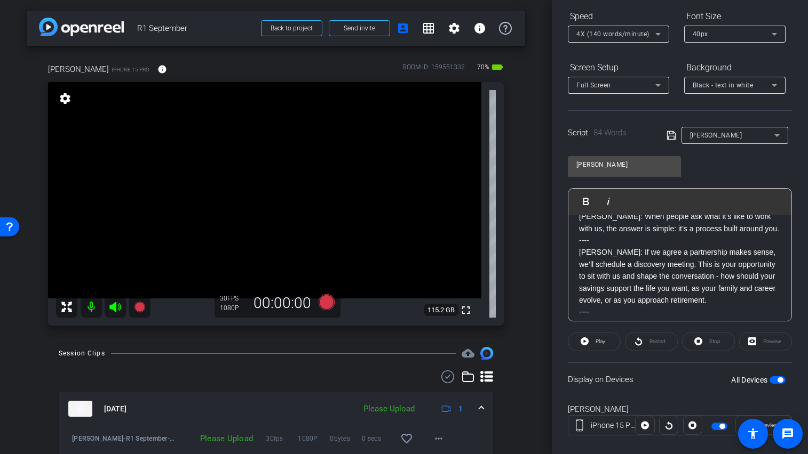
scroll to position [0, 0]
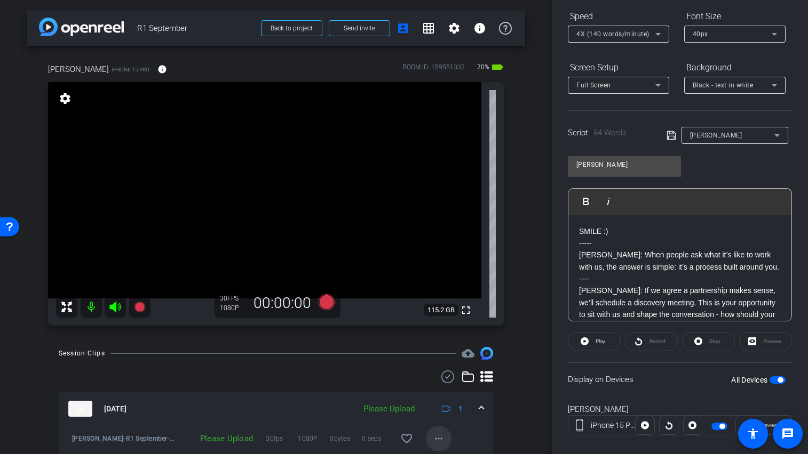
click at [435, 440] on mat-icon "more_horiz" at bounding box center [438, 439] width 13 height 13
click at [454, 393] on span "Upload" at bounding box center [450, 390] width 43 height 13
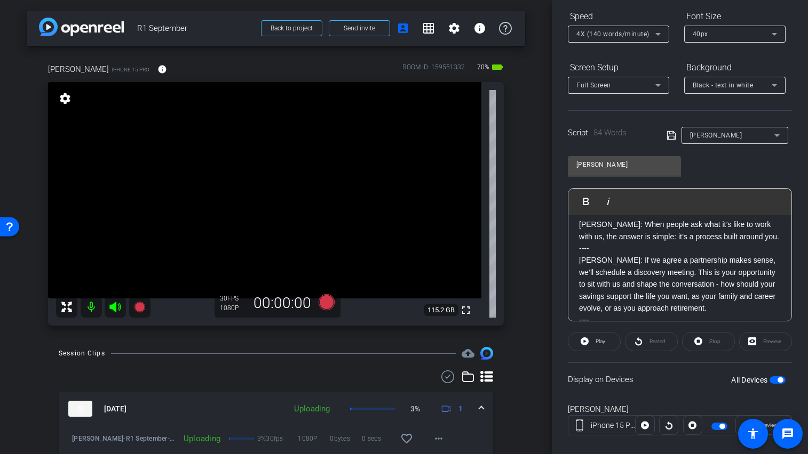
scroll to position [35, 0]
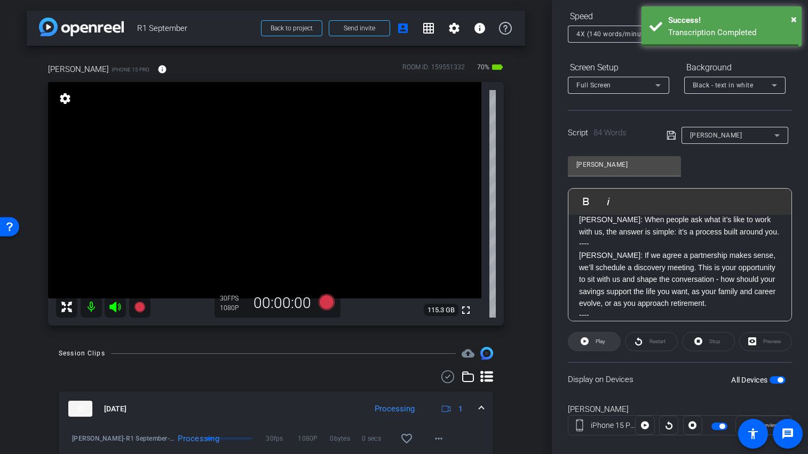
click at [602, 345] on span "Play" at bounding box center [599, 341] width 12 height 15
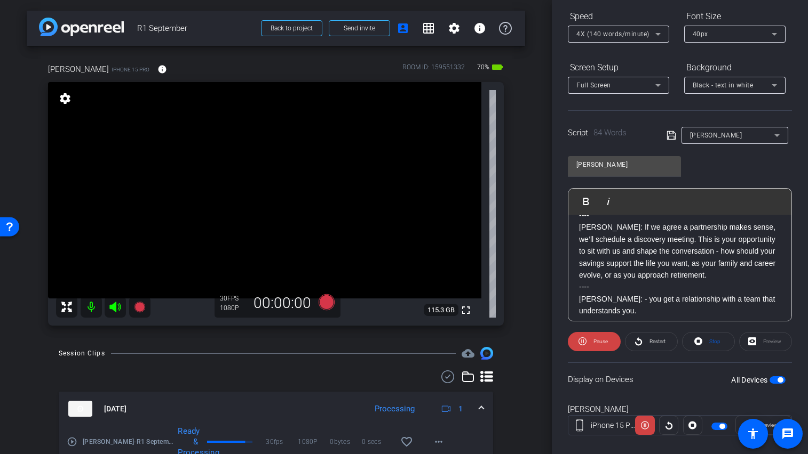
scroll to position [70, 0]
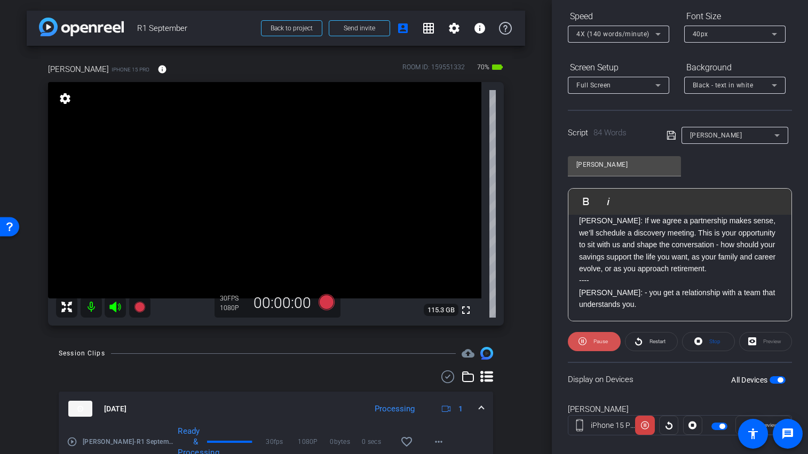
click at [590, 342] on span "Pause" at bounding box center [598, 341] width 17 height 15
click at [620, 308] on p "[PERSON_NAME]: - you get a relationship with a team that understands you." at bounding box center [680, 299] width 202 height 24
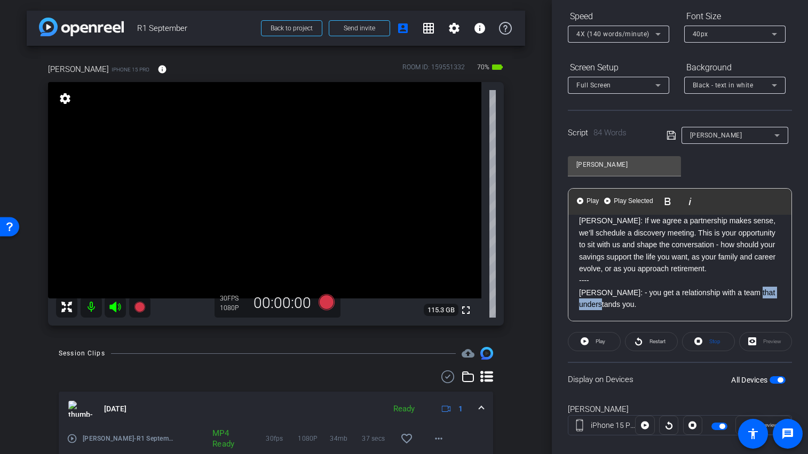
drag, startPoint x: 621, startPoint y: 306, endPoint x: 564, endPoint y: 306, distance: 57.1
click at [564, 307] on div "Participants Teleprompter Adjustments settings [PERSON_NAME] flip Director Ever…" at bounding box center [680, 227] width 256 height 454
click at [663, 198] on icon "button" at bounding box center [667, 201] width 13 height 13
click at [665, 278] on p "----" at bounding box center [680, 281] width 202 height 12
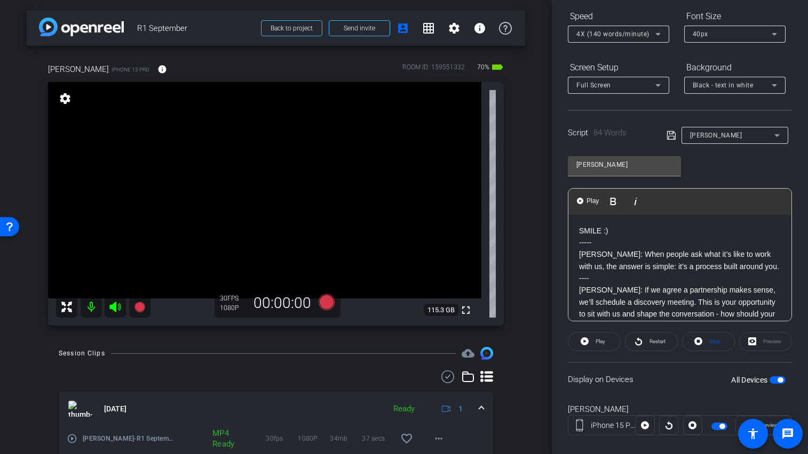
scroll to position [0, 0]
click at [598, 283] on p "----" at bounding box center [680, 279] width 202 height 12
click at [769, 377] on span "button" at bounding box center [777, 380] width 16 height 7
click at [771, 380] on span "button" at bounding box center [777, 380] width 16 height 7
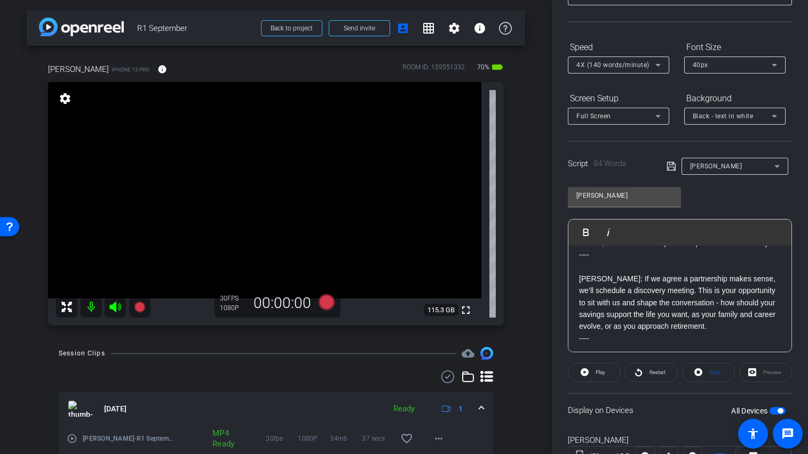
scroll to position [129, 0]
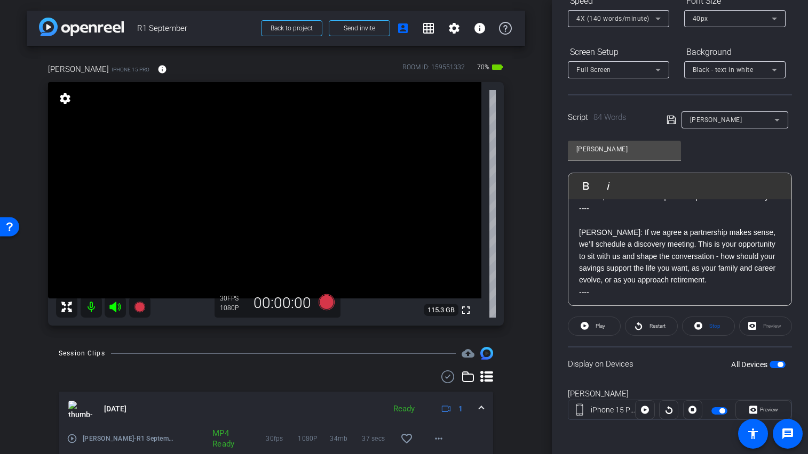
click at [769, 365] on span "button" at bounding box center [777, 364] width 16 height 7
click at [774, 363] on span "button" at bounding box center [777, 364] width 16 height 7
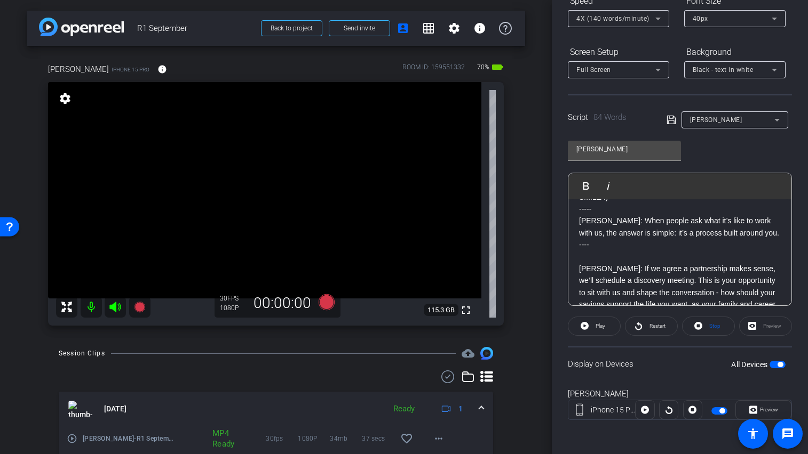
scroll to position [0, 0]
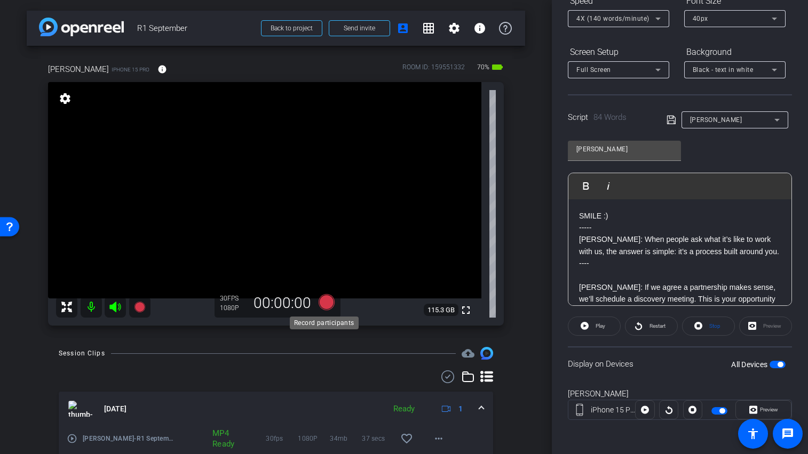
click at [323, 306] on icon at bounding box center [326, 302] width 16 height 16
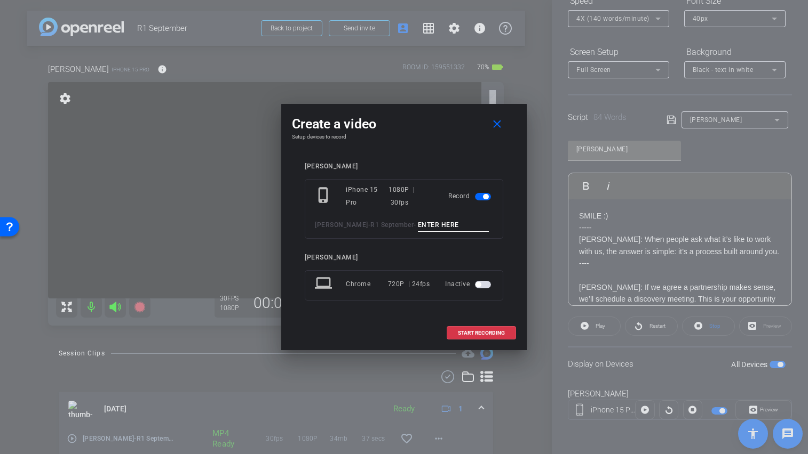
click at [429, 226] on input at bounding box center [453, 225] width 71 height 13
type input "[PERSON_NAME] TA2"
click at [489, 336] on span at bounding box center [481, 334] width 68 height 26
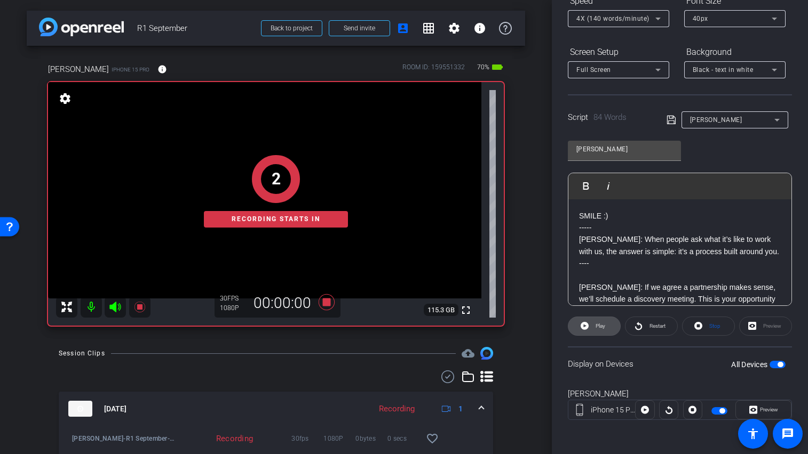
click at [590, 331] on span at bounding box center [594, 327] width 52 height 26
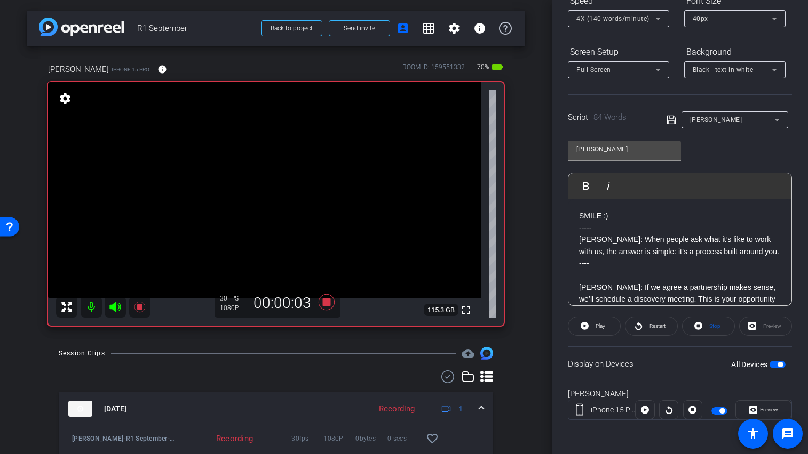
click at [119, 306] on icon at bounding box center [114, 307] width 11 height 11
click at [649, 324] on span "Restart" at bounding box center [657, 326] width 16 height 6
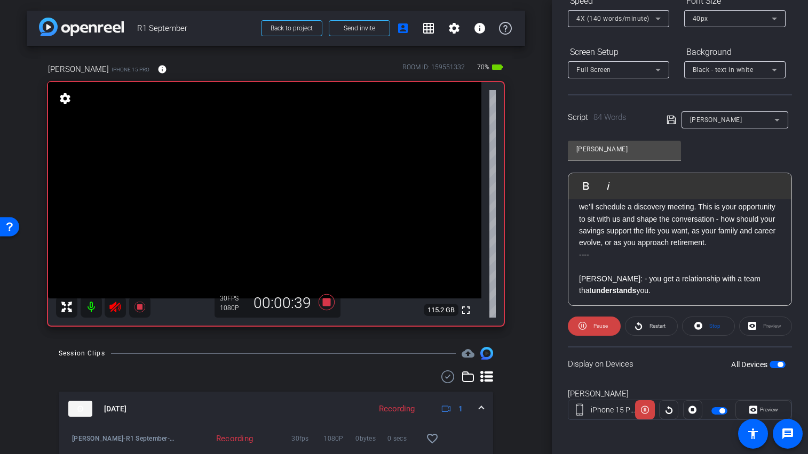
scroll to position [94, 0]
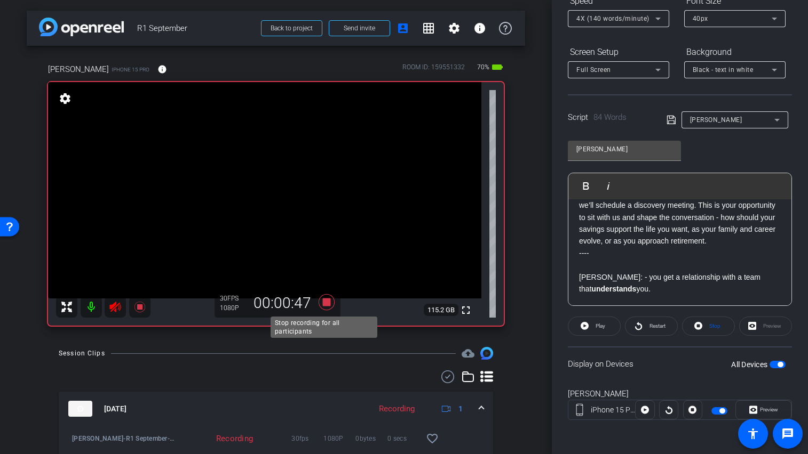
click at [323, 302] on icon at bounding box center [326, 302] width 16 height 16
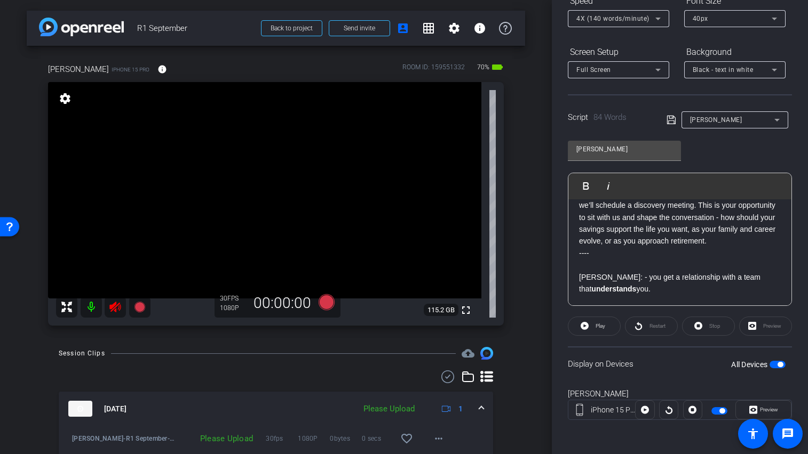
click at [116, 306] on icon at bounding box center [114, 307] width 11 height 11
click at [677, 294] on p "[PERSON_NAME]: - you get a relationship with a team that understands you." at bounding box center [680, 283] width 202 height 24
click at [769, 366] on span "button" at bounding box center [777, 364] width 16 height 7
click at [771, 366] on span "button" at bounding box center [777, 364] width 16 height 7
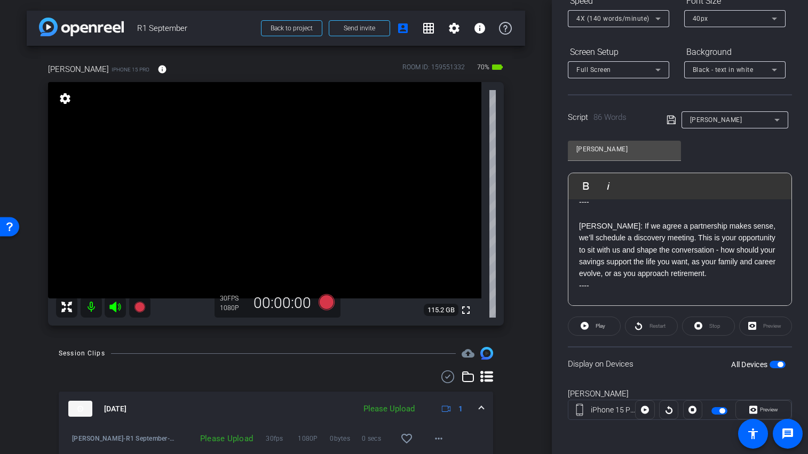
scroll to position [2, 0]
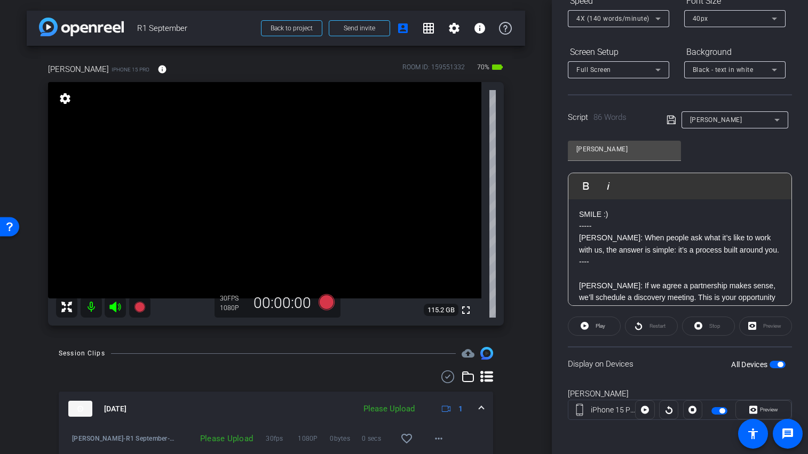
click at [654, 255] on p "[PERSON_NAME]: When people ask what it’s like to work with us, the answer is si…" at bounding box center [680, 244] width 202 height 24
click at [693, 263] on p "----" at bounding box center [680, 262] width 202 height 12
click at [441, 443] on span at bounding box center [439, 439] width 26 height 26
click at [440, 391] on span "Upload" at bounding box center [450, 390] width 43 height 13
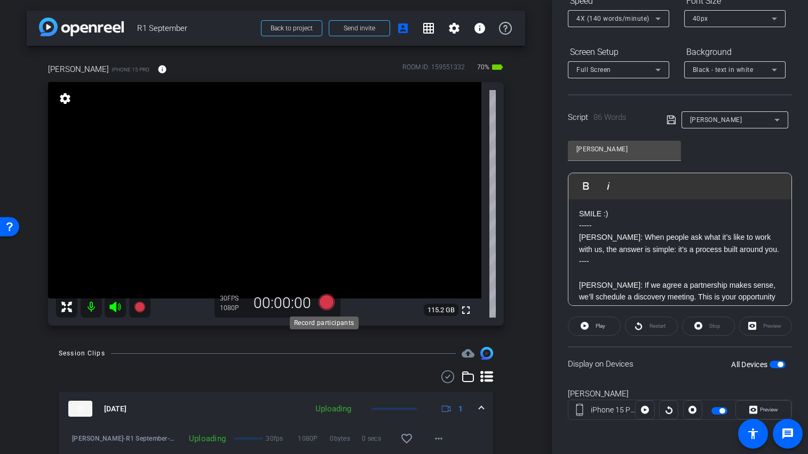
click at [331, 303] on icon at bounding box center [327, 302] width 26 height 19
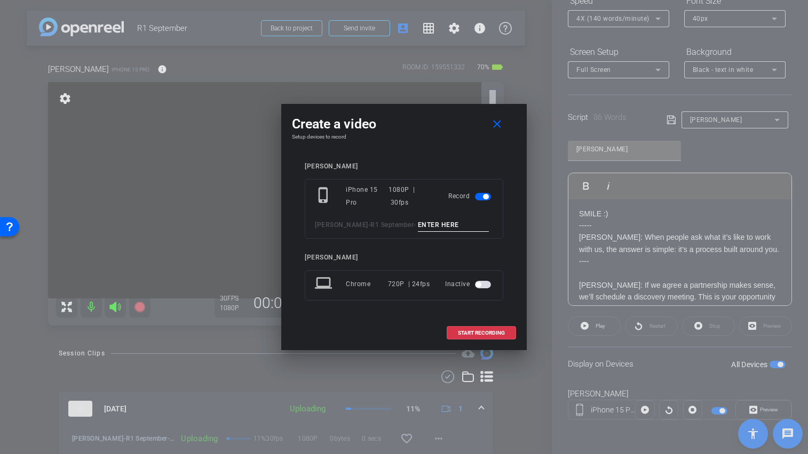
click at [419, 227] on input at bounding box center [453, 225] width 71 height 13
type input "[PERSON_NAME] TA3"
click at [459, 333] on span "START RECORDING" at bounding box center [481, 333] width 47 height 5
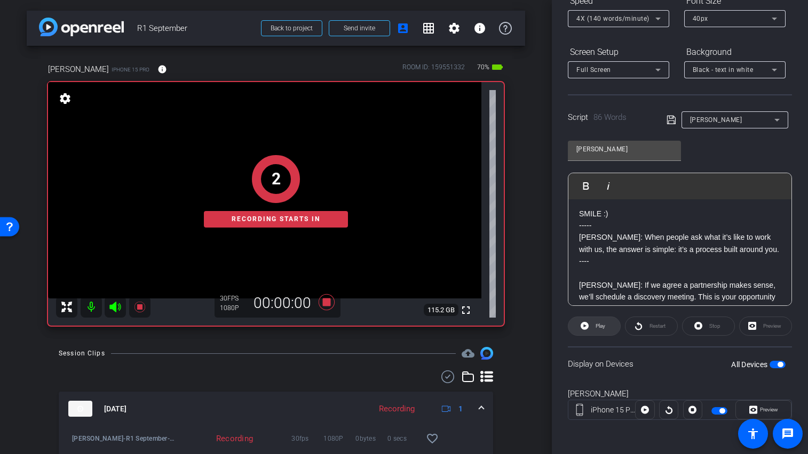
click at [576, 329] on span at bounding box center [594, 327] width 52 height 26
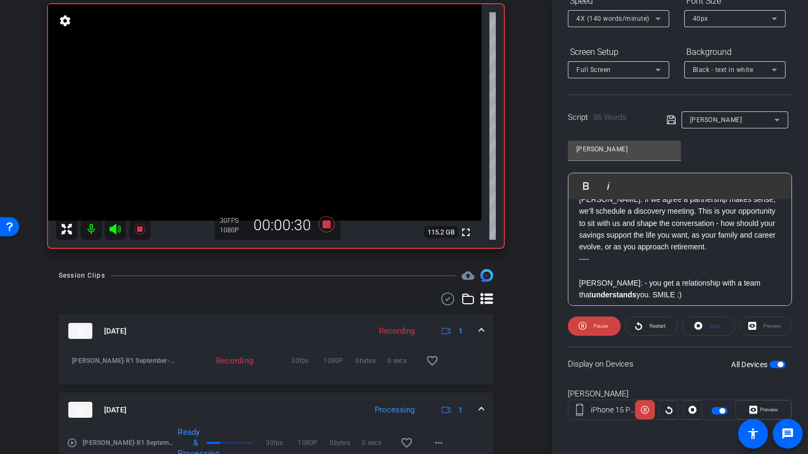
scroll to position [94, 0]
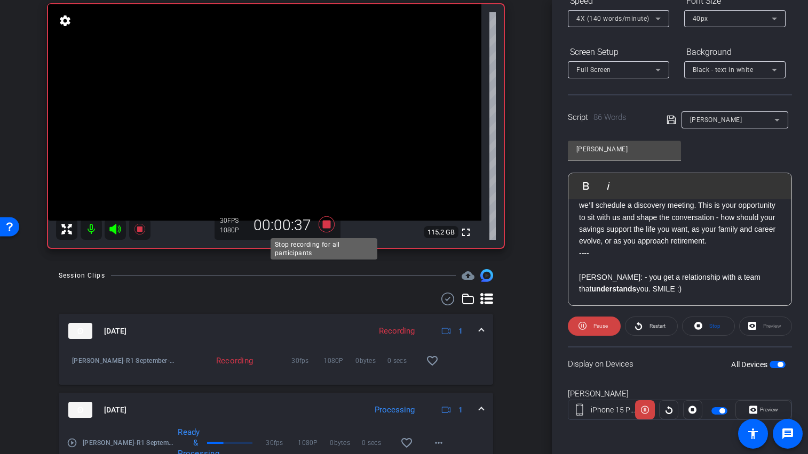
click at [323, 223] on icon at bounding box center [326, 225] width 16 height 16
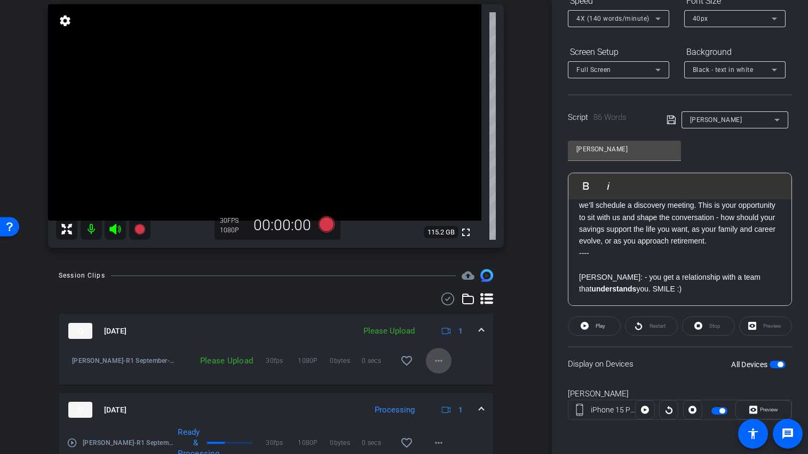
click at [434, 356] on mat-icon "more_horiz" at bounding box center [438, 361] width 13 height 13
click at [437, 378] on span "Upload" at bounding box center [450, 383] width 43 height 13
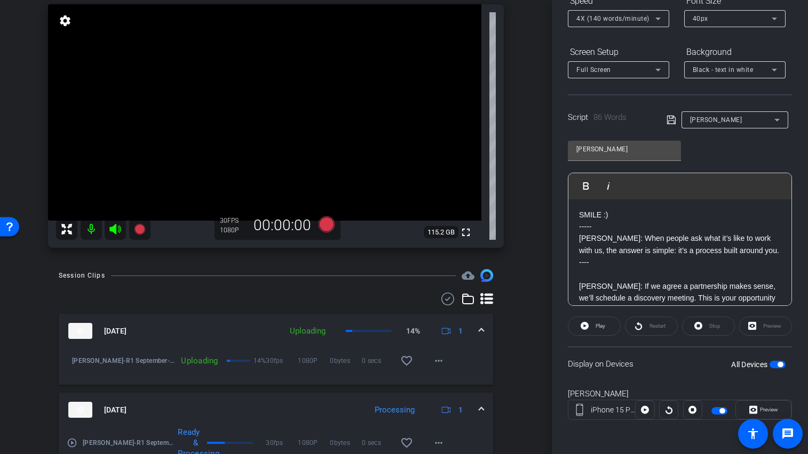
scroll to position [0, 0]
click at [597, 326] on span "Play" at bounding box center [600, 326] width 10 height 6
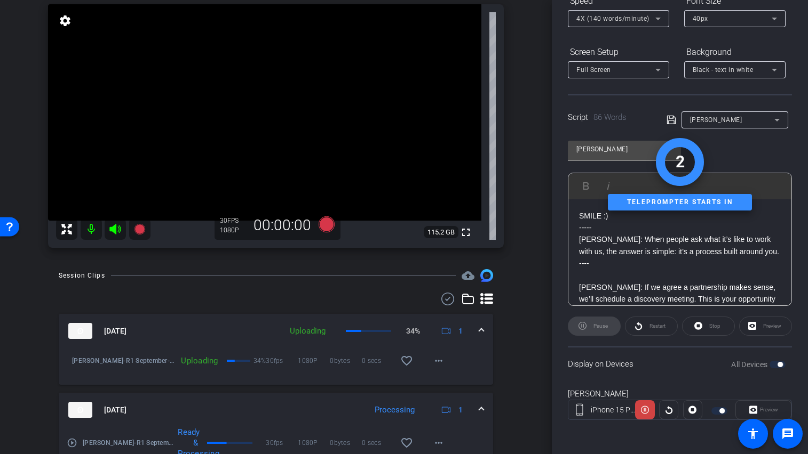
click at [646, 327] on div "Restart" at bounding box center [651, 326] width 53 height 19
click at [697, 327] on div "Stop" at bounding box center [708, 326] width 53 height 19
click at [698, 322] on div "Stop" at bounding box center [708, 326] width 53 height 19
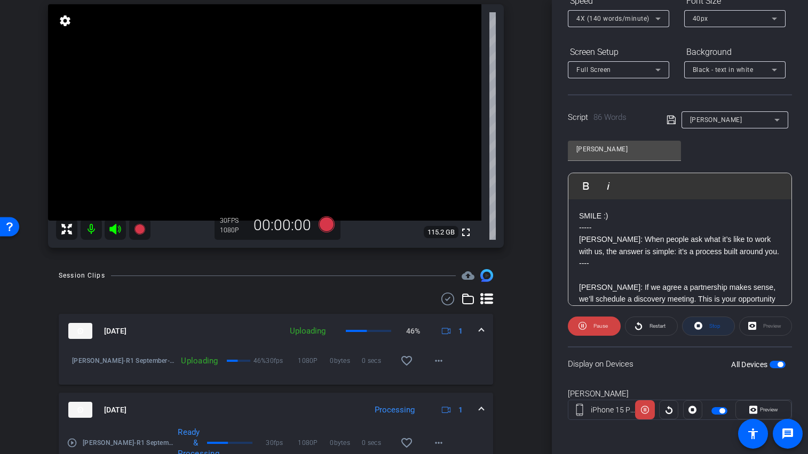
click at [694, 324] on icon at bounding box center [698, 325] width 8 height 13
click at [317, 221] on icon at bounding box center [327, 224] width 26 height 19
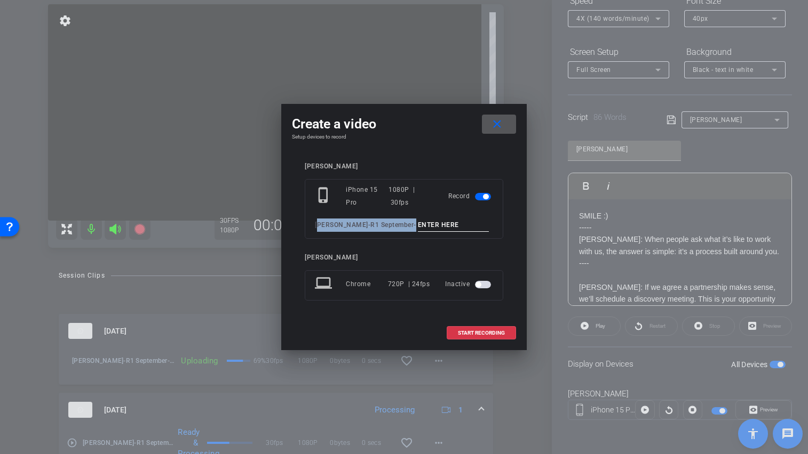
click at [419, 219] on div "phone_iphone iPhone 15 Pro 1080P | 30fps Record [PERSON_NAME] - R1 September -" at bounding box center [404, 209] width 198 height 60
click at [419, 221] on input at bounding box center [453, 225] width 71 height 13
type input "[PERSON_NAME] TA4"
click at [483, 333] on span "START RECORDING" at bounding box center [481, 333] width 47 height 5
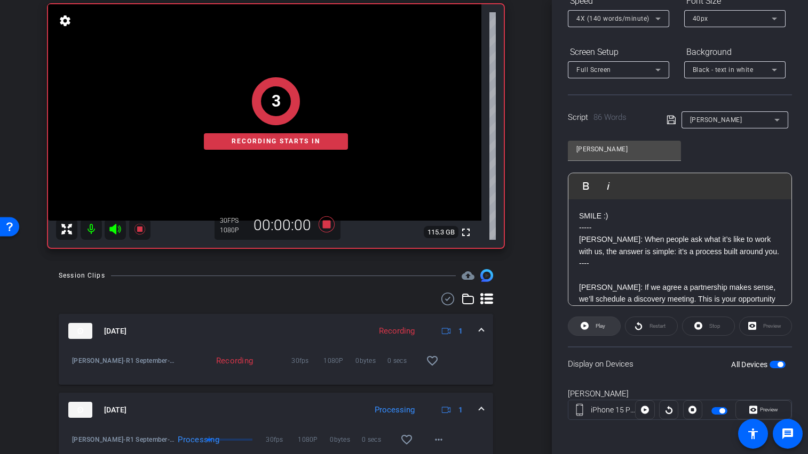
click at [596, 325] on span "Play" at bounding box center [600, 326] width 10 height 6
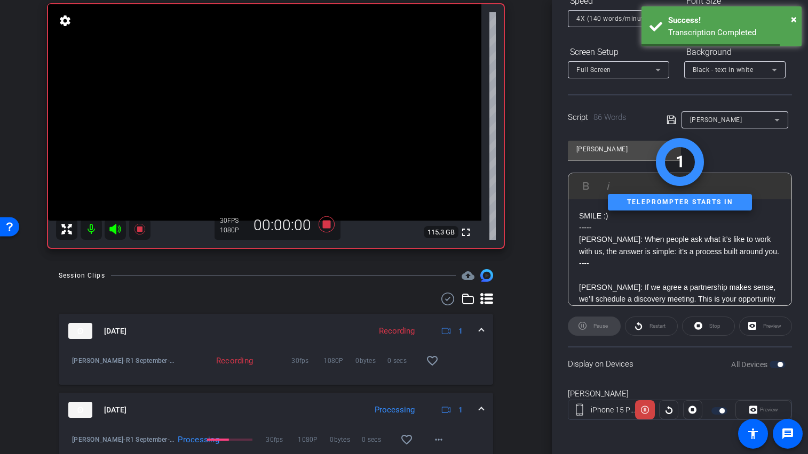
click at [111, 227] on icon at bounding box center [114, 229] width 11 height 11
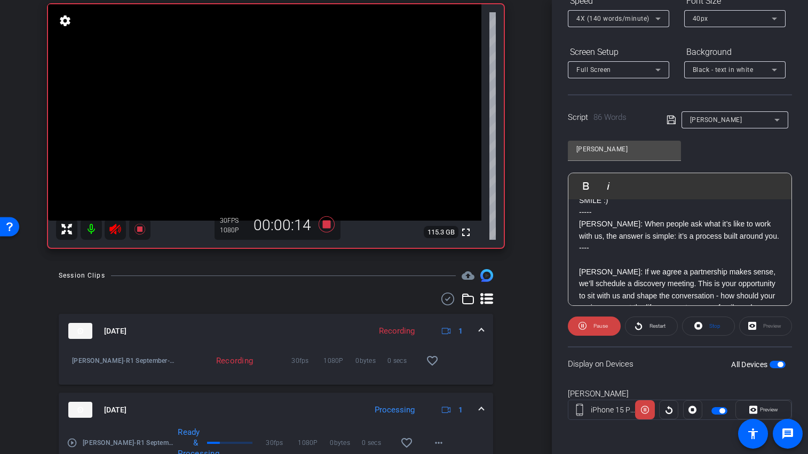
scroll to position [27, 0]
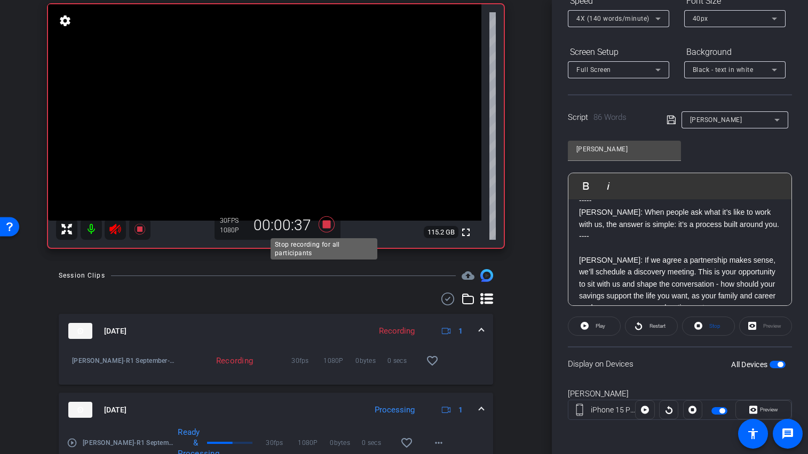
click at [322, 226] on icon at bounding box center [326, 225] width 16 height 16
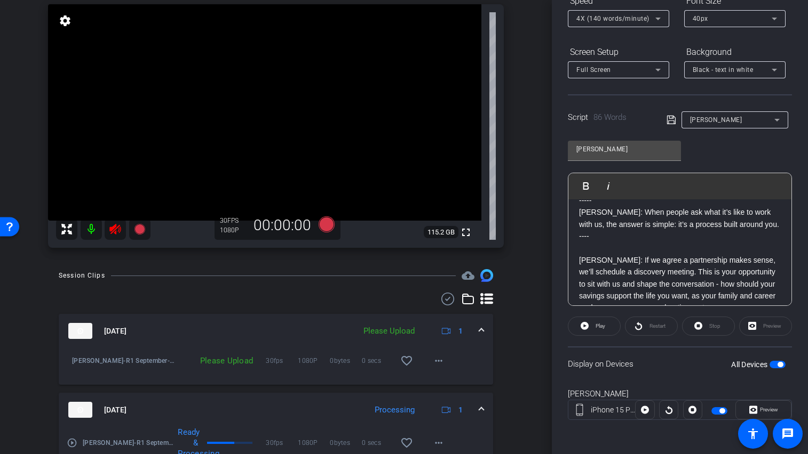
click at [122, 230] on mat-icon at bounding box center [115, 229] width 21 height 21
click at [438, 362] on mat-icon "more_horiz" at bounding box center [438, 361] width 13 height 13
click at [450, 385] on span "Upload" at bounding box center [450, 383] width 43 height 13
click at [720, 121] on div "[PERSON_NAME]" at bounding box center [732, 119] width 84 height 13
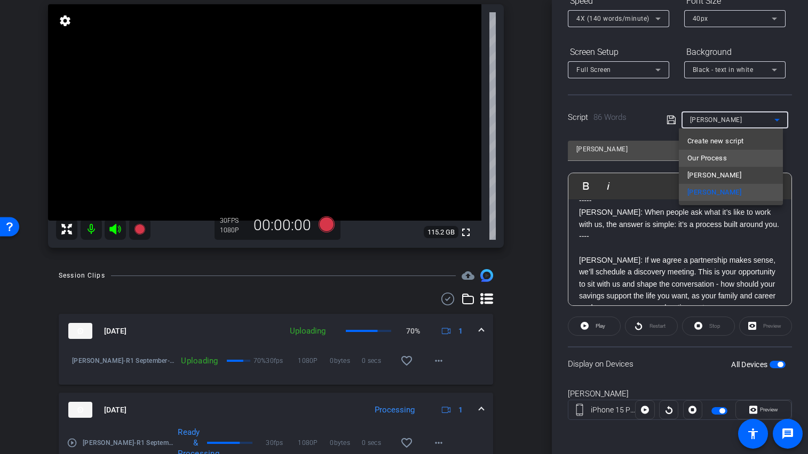
click at [710, 161] on span "Our Process" at bounding box center [706, 158] width 39 height 13
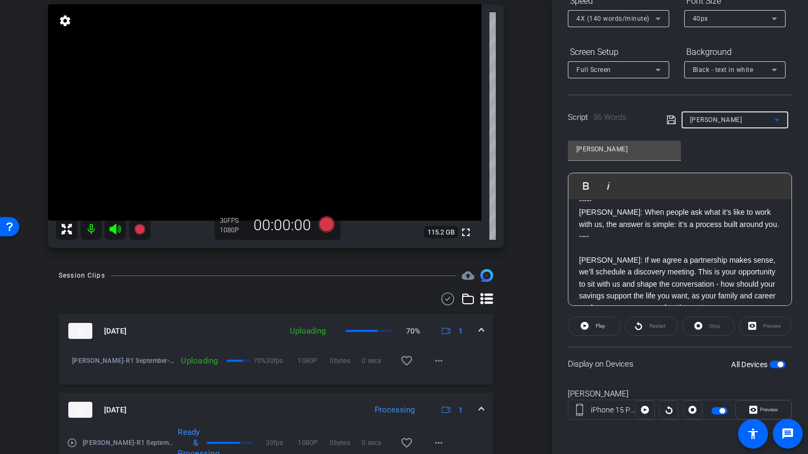
type input "Our Process"
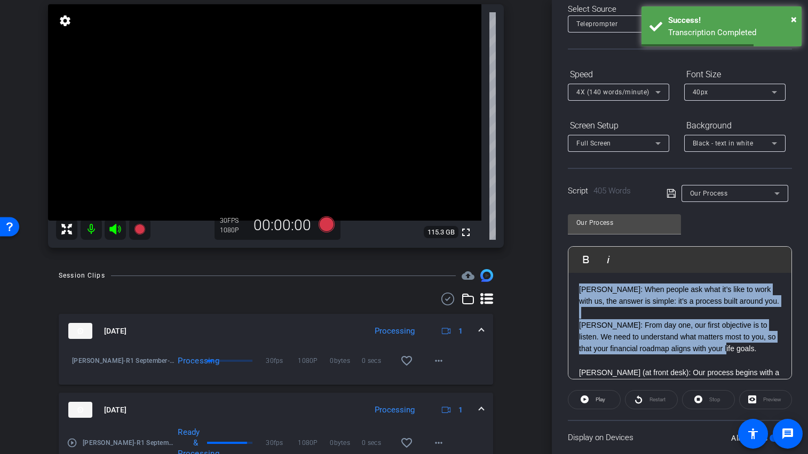
scroll to position [0, 0]
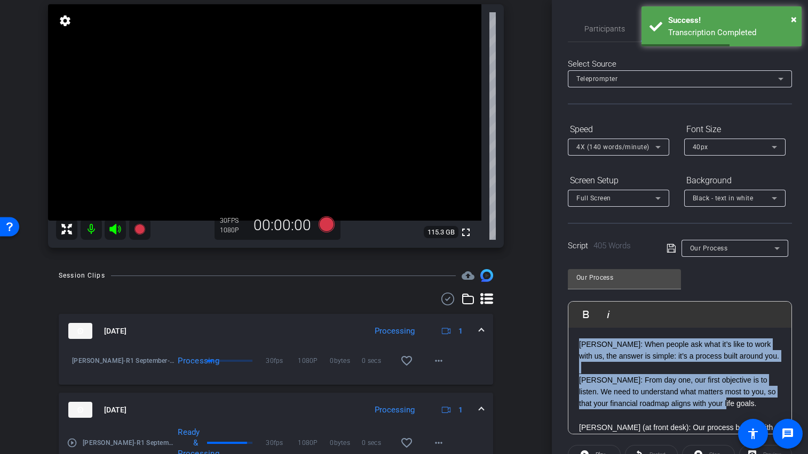
drag, startPoint x: 750, startPoint y: 262, endPoint x: 577, endPoint y: 350, distance: 194.6
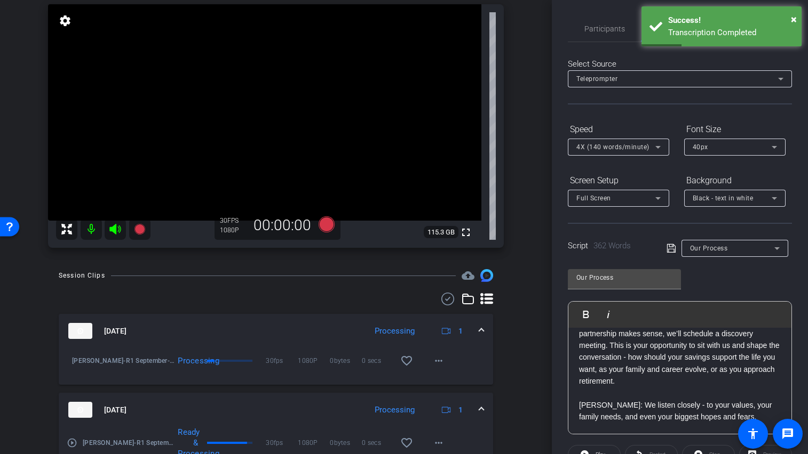
scroll to position [108, 0]
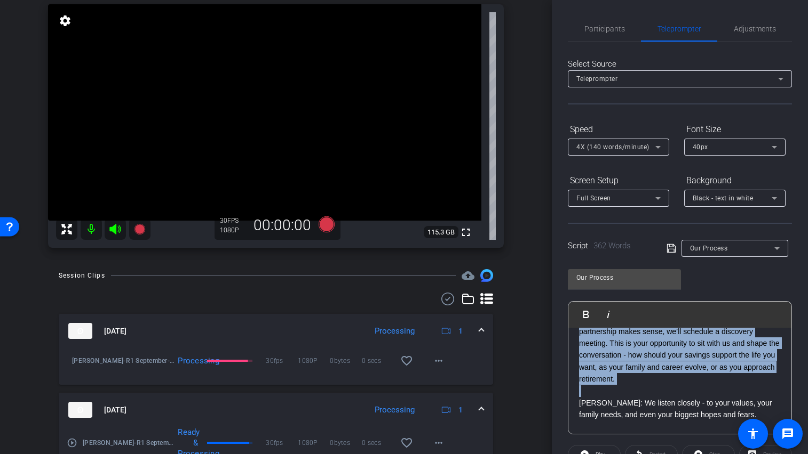
drag, startPoint x: 667, startPoint y: 397, endPoint x: 571, endPoint y: 335, distance: 113.5
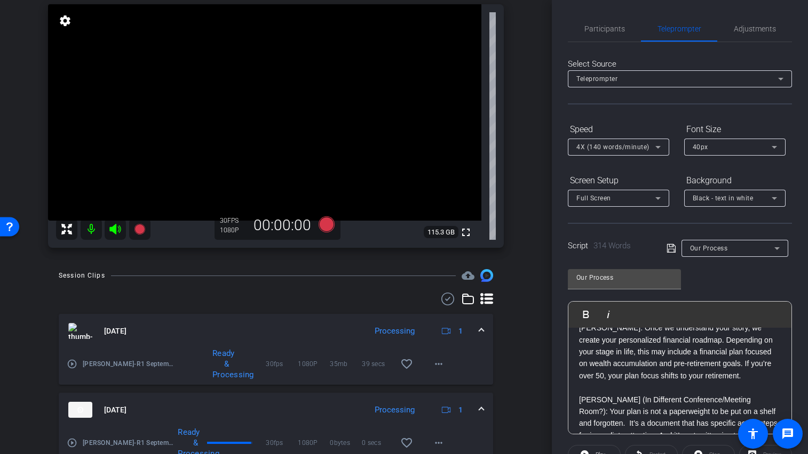
scroll to position [169, 0]
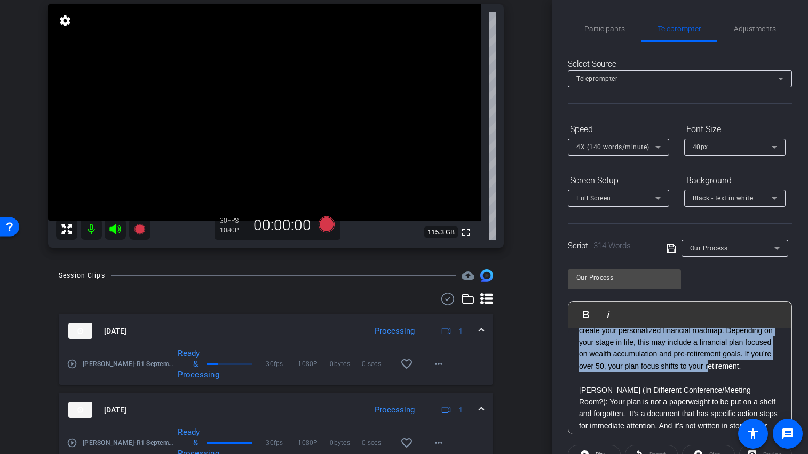
drag, startPoint x: 744, startPoint y: 380, endPoint x: 578, endPoint y: 335, distance: 171.8
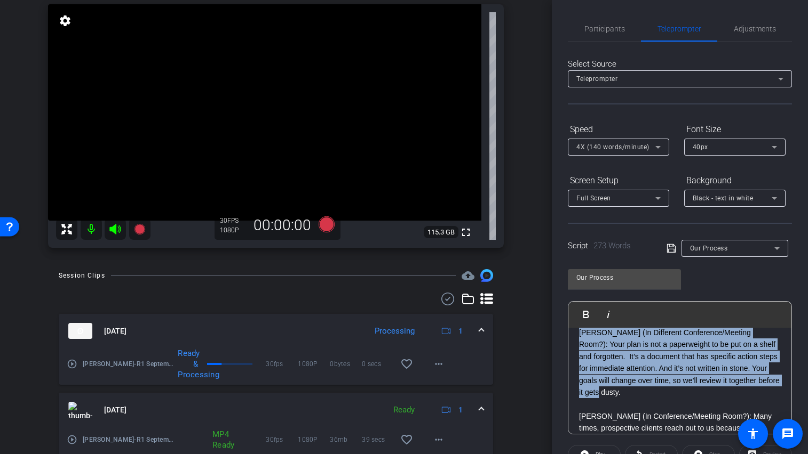
scroll to position [172, 0]
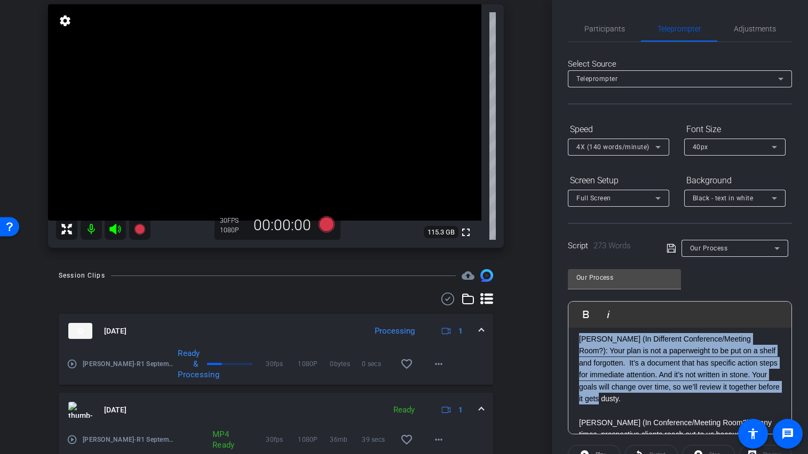
drag, startPoint x: 672, startPoint y: 367, endPoint x: 571, endPoint y: 348, distance: 102.5
click at [571, 348] on div "[PERSON_NAME] (at front desk): Our process begins with a short introductory cal…" at bounding box center [679, 447] width 223 height 582
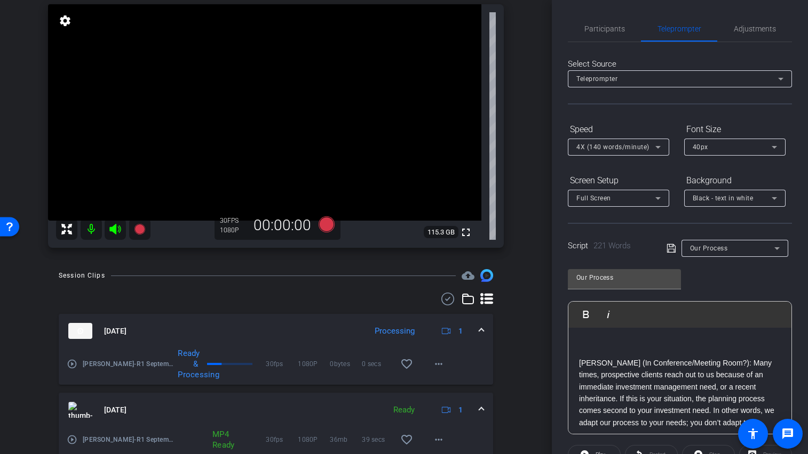
click at [581, 357] on p at bounding box center [680, 351] width 202 height 12
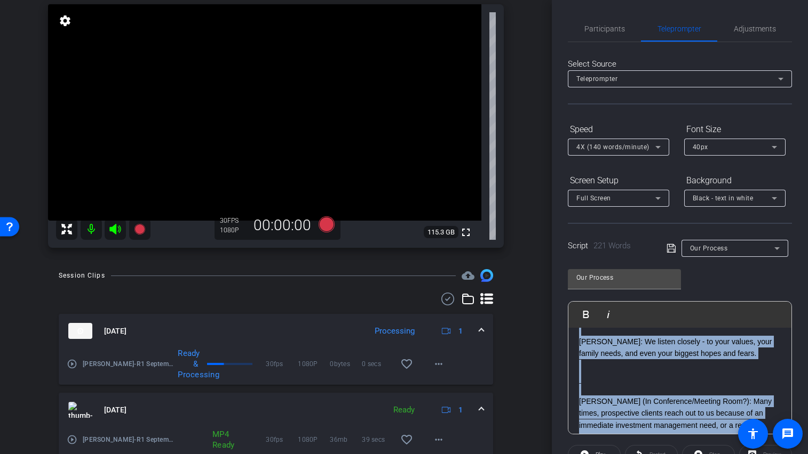
scroll to position [106, 0]
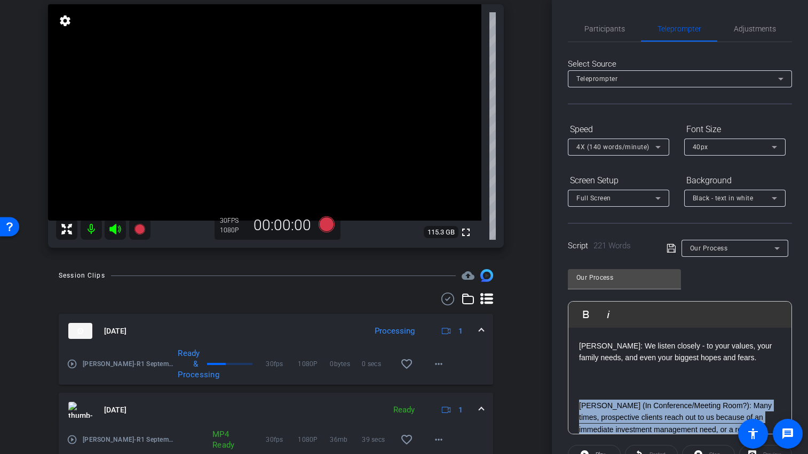
drag, startPoint x: 601, startPoint y: 409, endPoint x: 575, endPoint y: 413, distance: 25.9
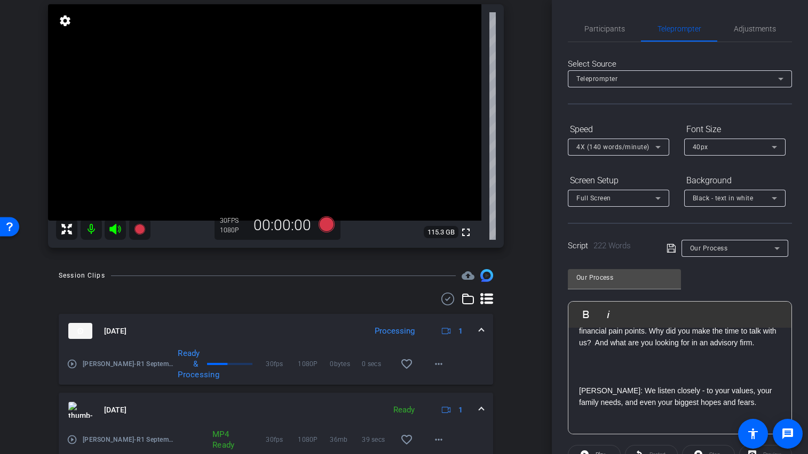
scroll to position [65, 0]
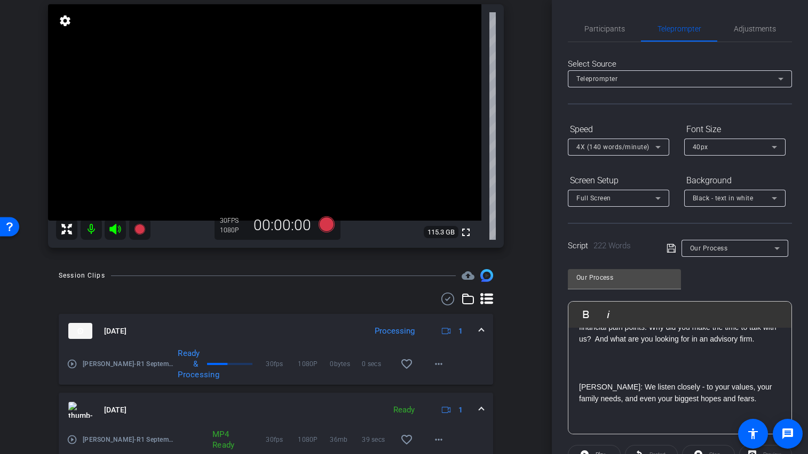
click at [587, 357] on p at bounding box center [680, 352] width 202 height 12
drag, startPoint x: 584, startPoint y: 377, endPoint x: 547, endPoint y: 374, distance: 36.9
click at [547, 374] on div "arrow_back R1 September Back to project Send invite account_box grid_on setting…" at bounding box center [404, 227] width 808 height 454
click at [700, 240] on div "Our Process" at bounding box center [735, 248] width 90 height 17
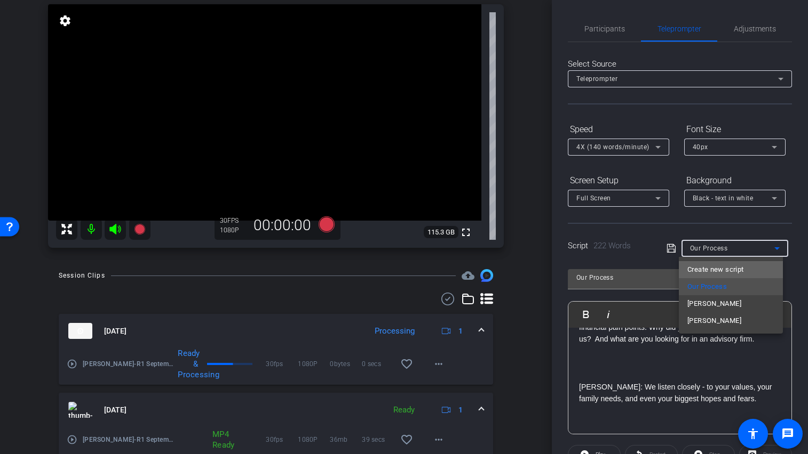
click at [699, 265] on span "Create new script" at bounding box center [715, 269] width 56 height 13
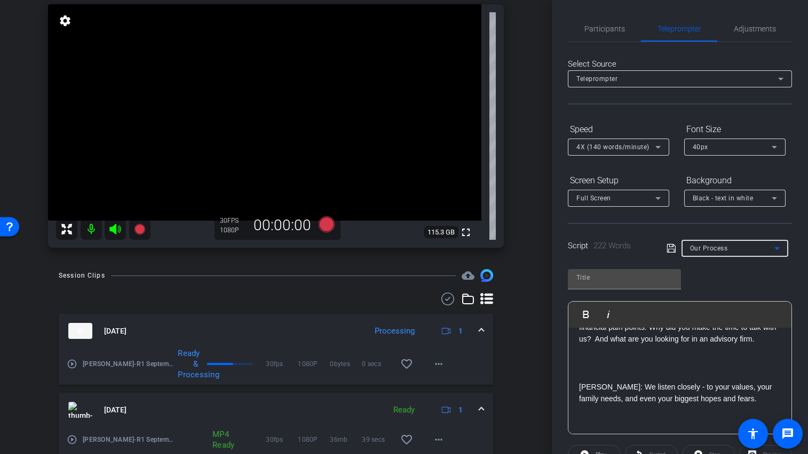
scroll to position [0, 0]
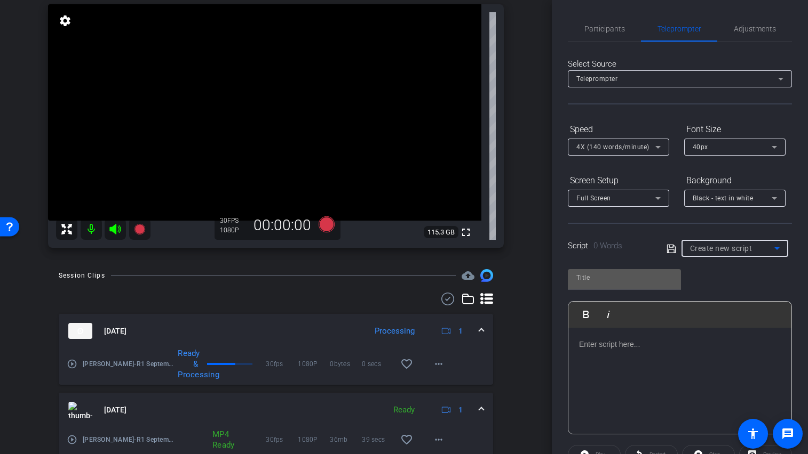
click at [611, 279] on input "text" at bounding box center [624, 277] width 96 height 13
type input "[PERSON_NAME]"
click at [608, 370] on div at bounding box center [679, 381] width 223 height 107
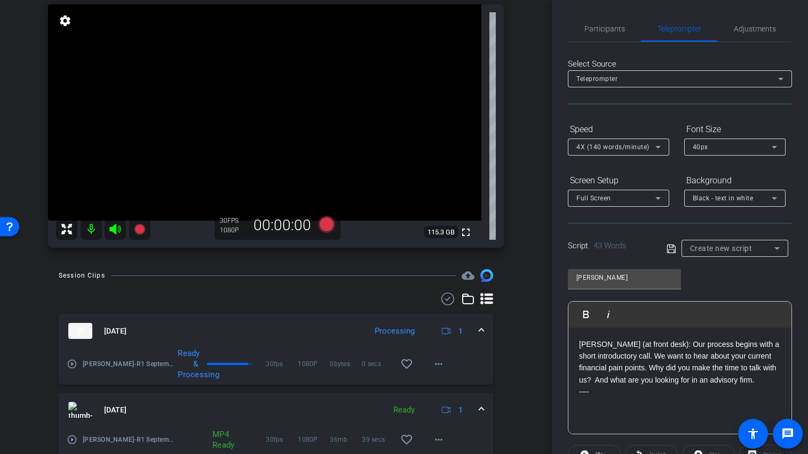
scroll to position [60, 0]
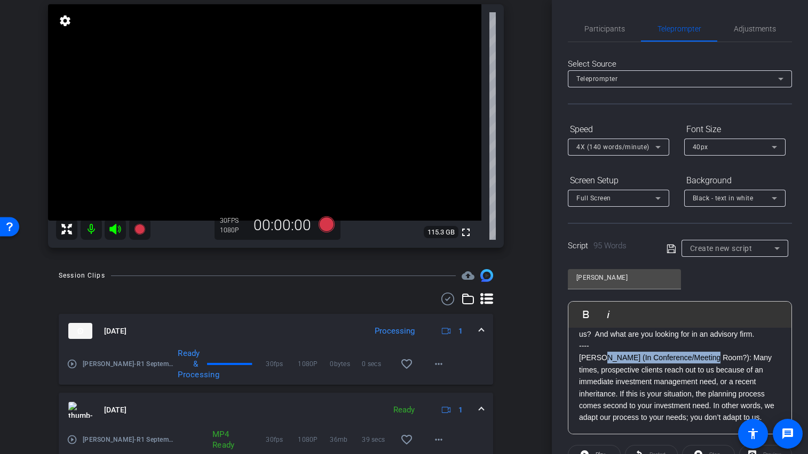
drag, startPoint x: 706, startPoint y: 357, endPoint x: 598, endPoint y: 359, distance: 107.8
click at [598, 359] on p "[PERSON_NAME] (In Conference/Meeting Room?): Many times, prospective clients re…" at bounding box center [680, 387] width 202 height 71
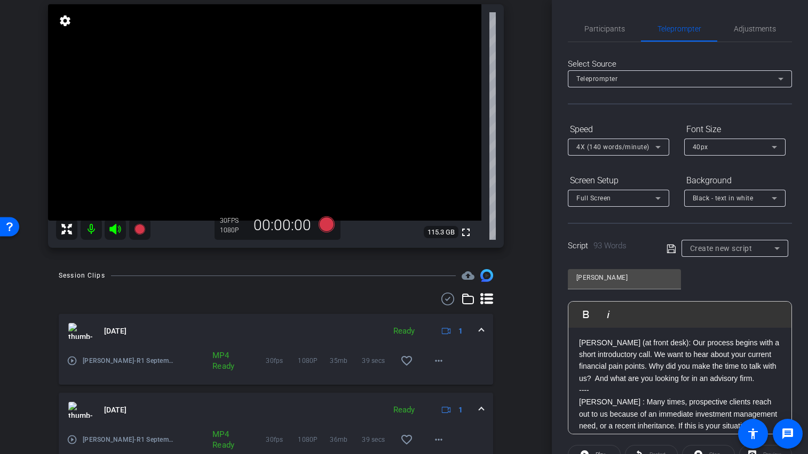
scroll to position [0, 0]
click at [645, 345] on p "[PERSON_NAME] (at front desk): Our process begins with a short introductory cal…" at bounding box center [680, 363] width 202 height 48
click at [580, 345] on p "[PERSON_NAME]: Our process begins with a short introductory call. We want to he…" at bounding box center [680, 363] width 202 height 48
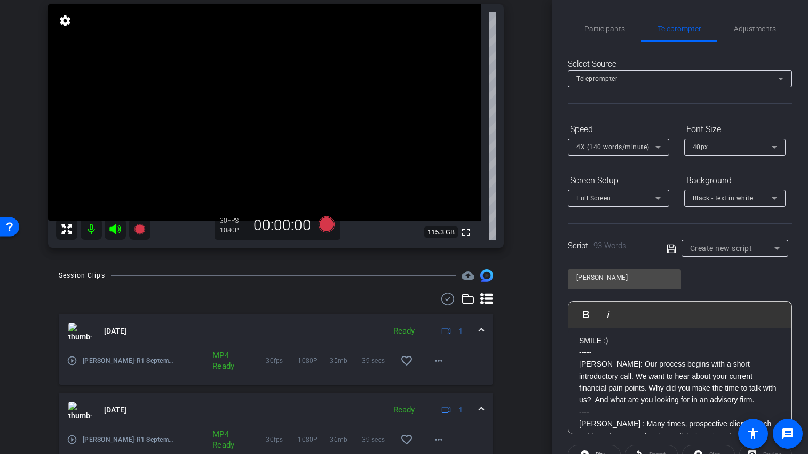
scroll to position [5, 0]
click at [601, 411] on p "----" at bounding box center [680, 411] width 202 height 12
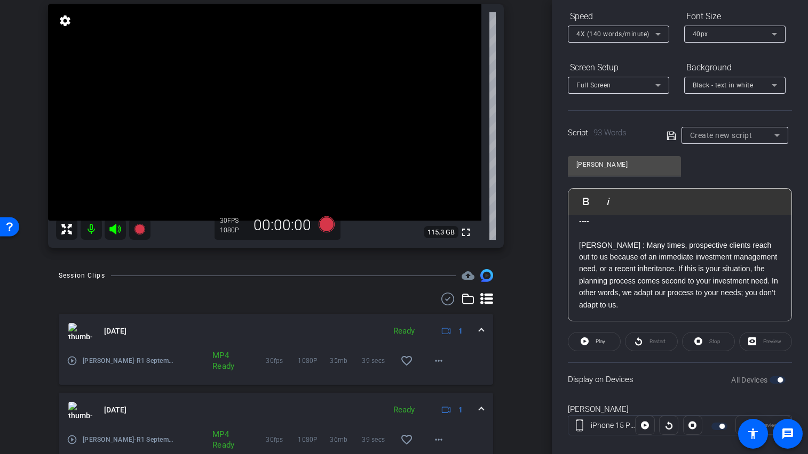
scroll to position [129, 0]
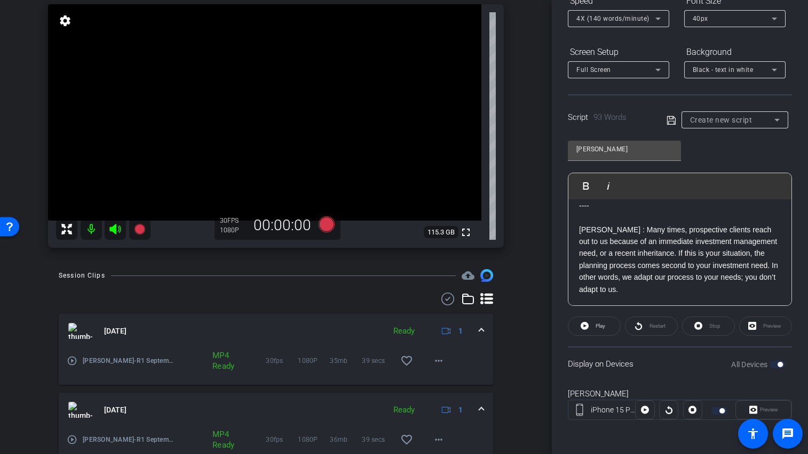
click at [688, 291] on p "[PERSON_NAME] : Many times, prospective clients reach out to us because of an i…" at bounding box center [680, 259] width 202 height 71
click at [769, 365] on div "All Devices" at bounding box center [758, 365] width 54 height 11
click at [691, 271] on p "[PERSON_NAME] : Many times, prospective clients reach out to us because of an i…" at bounding box center [680, 257] width 202 height 71
click at [661, 123] on div "Script 94 Words Create new script" at bounding box center [680, 111] width 224 height 34
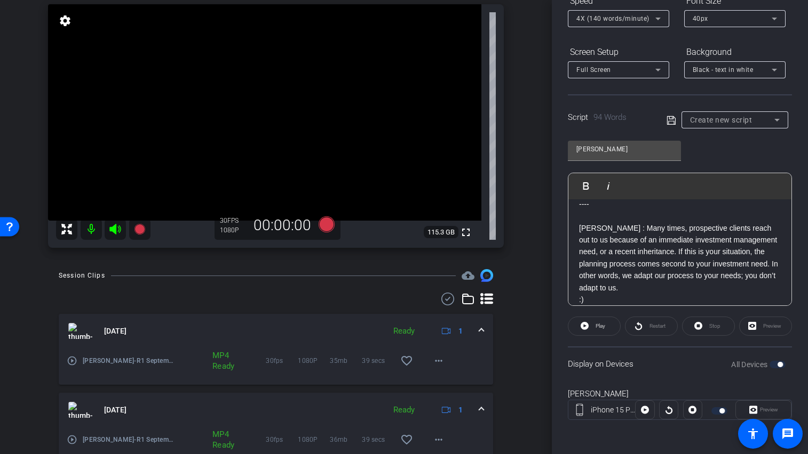
click at [667, 123] on icon at bounding box center [671, 120] width 10 height 13
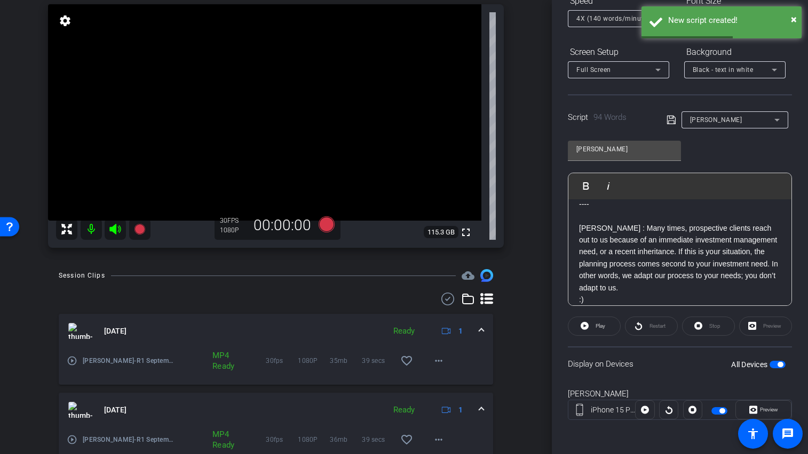
click at [769, 362] on span "button" at bounding box center [777, 364] width 16 height 7
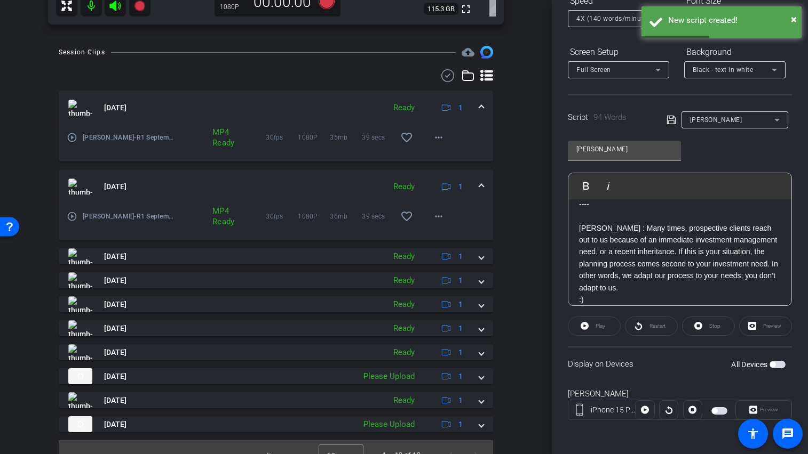
scroll to position [317, 0]
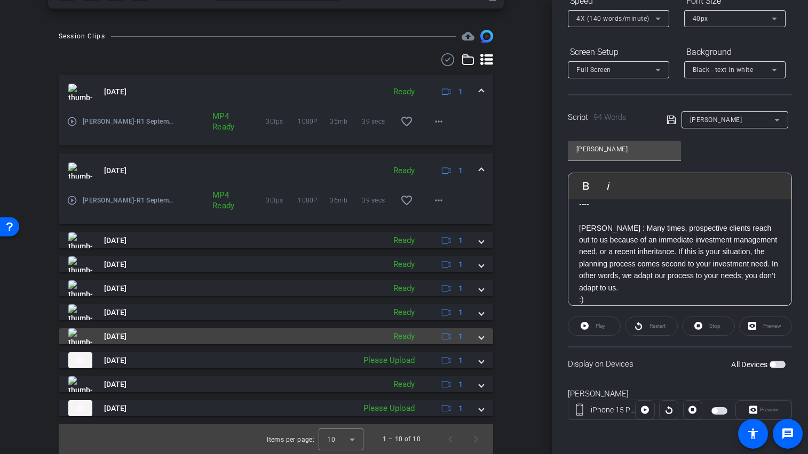
click at [478, 341] on mat-expansion-panel-header "[DATE] Ready 1" at bounding box center [276, 337] width 434 height 16
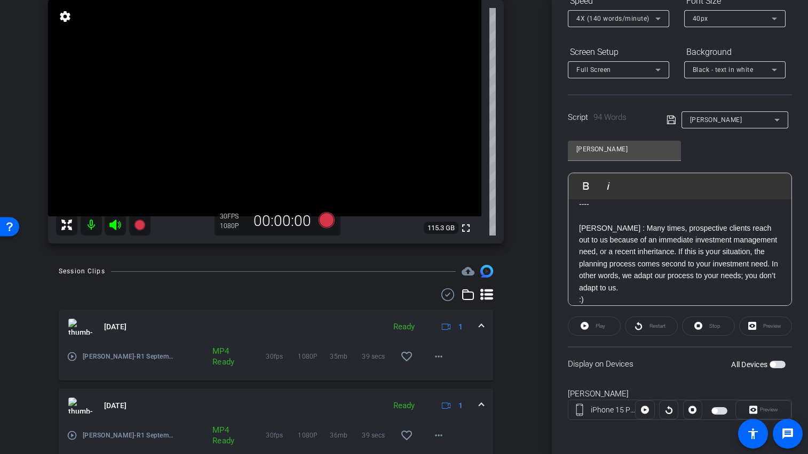
scroll to position [0, 0]
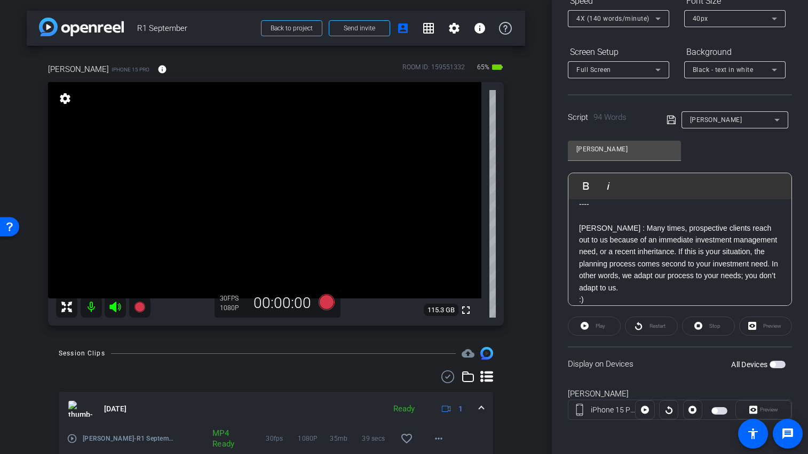
click at [775, 365] on span "button" at bounding box center [777, 364] width 16 height 7
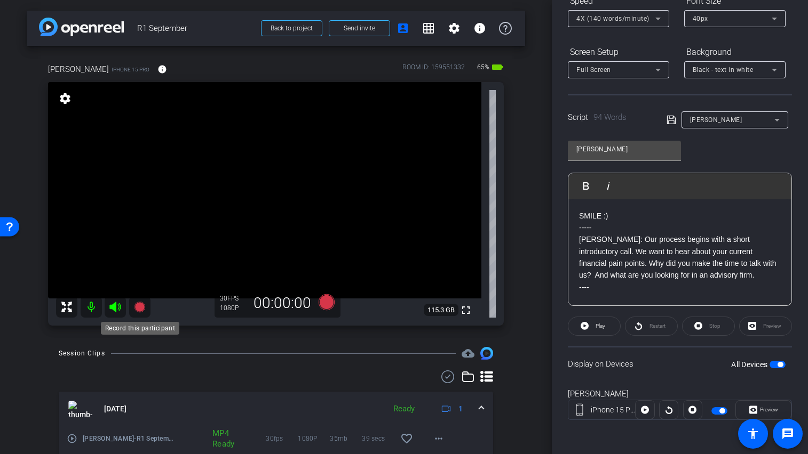
click at [138, 301] on icon at bounding box center [139, 307] width 13 height 13
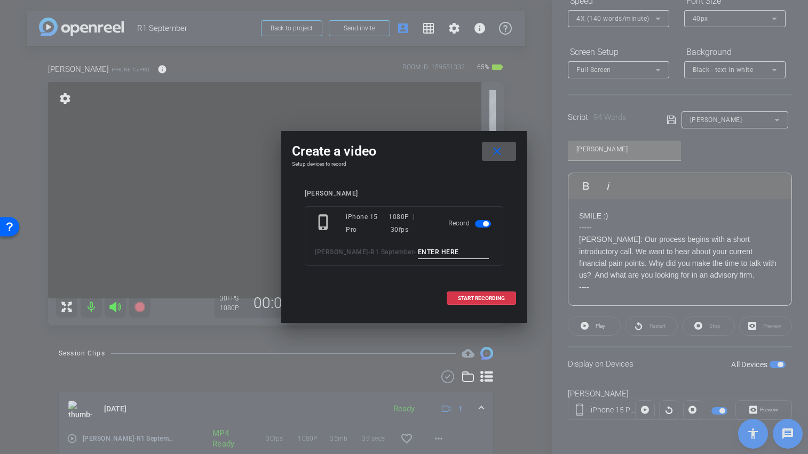
click at [441, 253] on input at bounding box center [453, 252] width 71 height 13
type input "[PERSON_NAME] TA1"
click at [483, 298] on span "START RECORDING" at bounding box center [481, 298] width 47 height 5
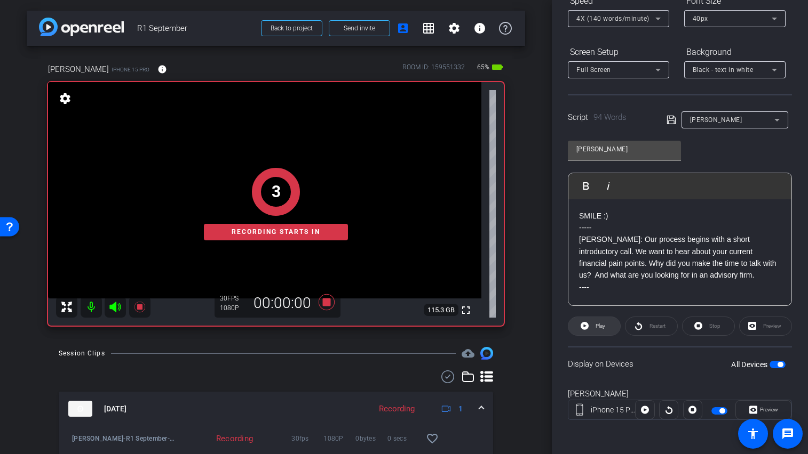
click at [583, 323] on icon at bounding box center [584, 326] width 8 height 8
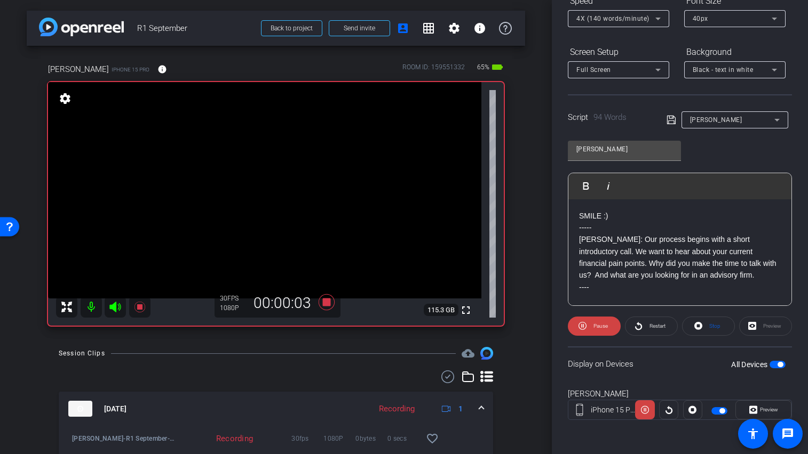
click at [117, 304] on icon at bounding box center [115, 307] width 13 height 13
click at [322, 302] on icon at bounding box center [326, 302] width 16 height 16
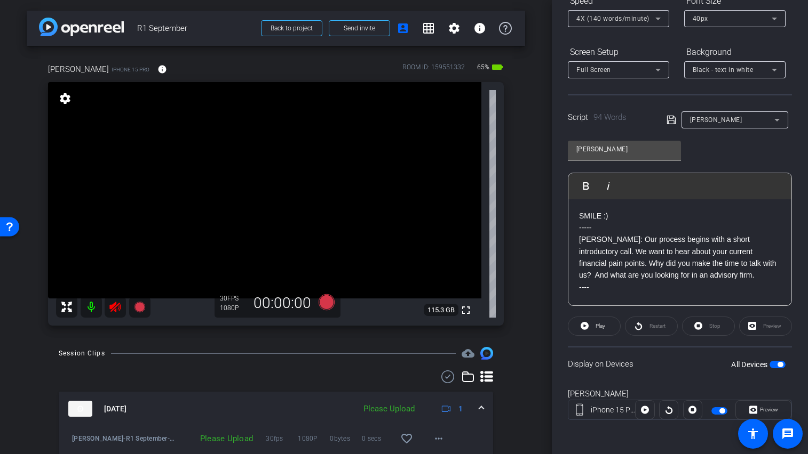
click at [117, 306] on icon at bounding box center [114, 307] width 11 height 11
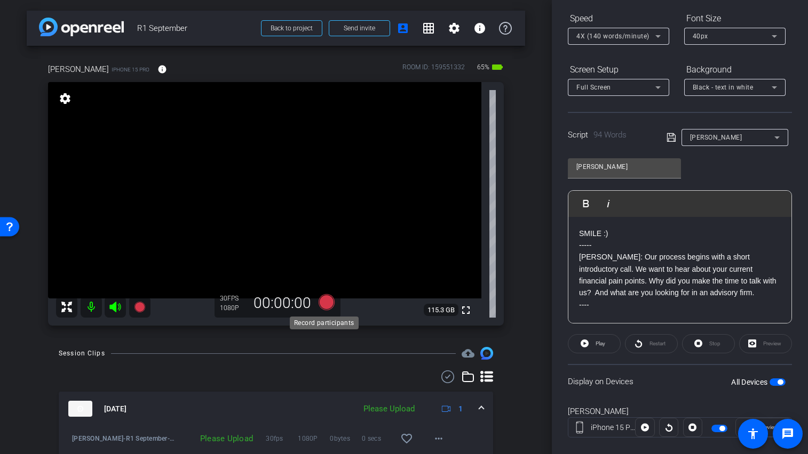
click at [326, 301] on icon at bounding box center [326, 302] width 16 height 16
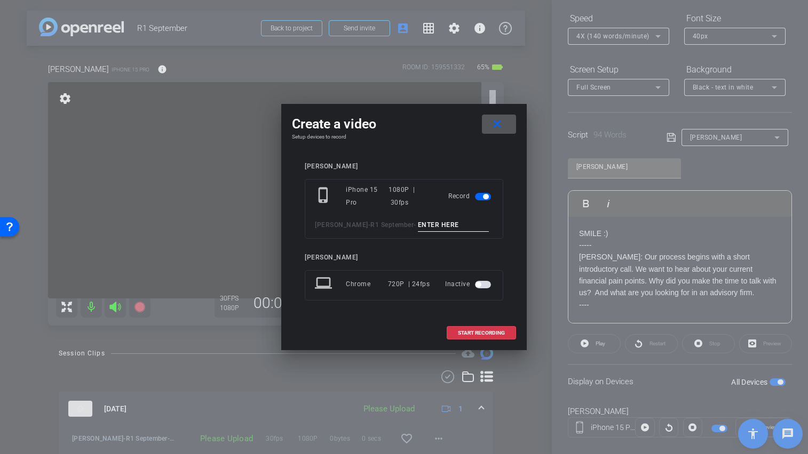
click at [418, 226] on input at bounding box center [453, 225] width 71 height 13
type input "[DEMOGRAPHIC_DATA] TA2"
click at [486, 332] on span "START RECORDING" at bounding box center [481, 333] width 47 height 5
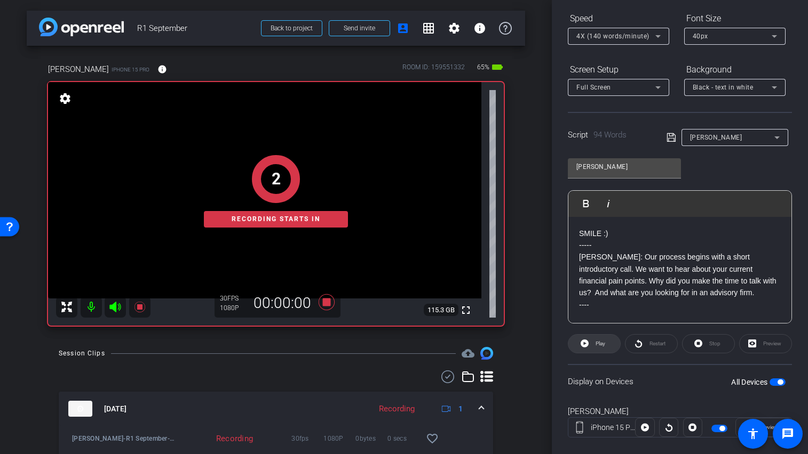
click at [600, 347] on span "Play" at bounding box center [599, 344] width 12 height 15
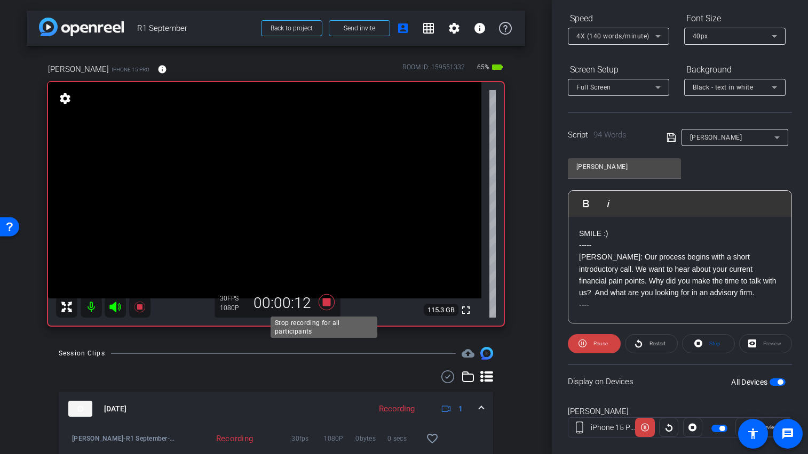
click at [323, 300] on icon at bounding box center [326, 302] width 16 height 16
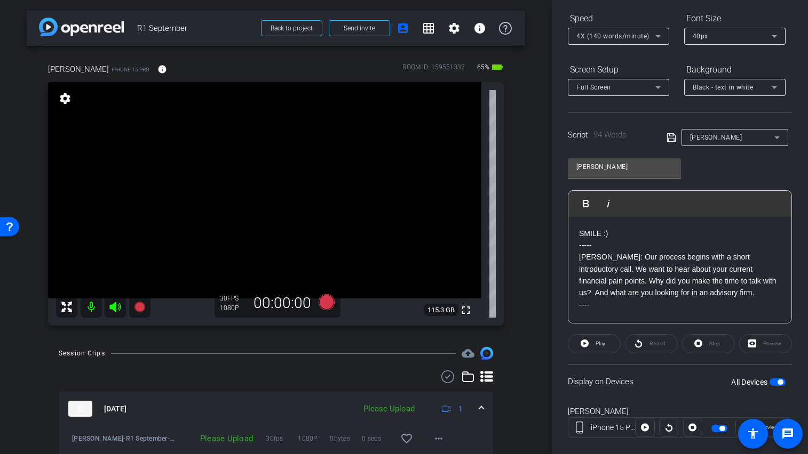
click at [632, 38] on span "4X (140 words/minute)" at bounding box center [612, 36] width 73 height 7
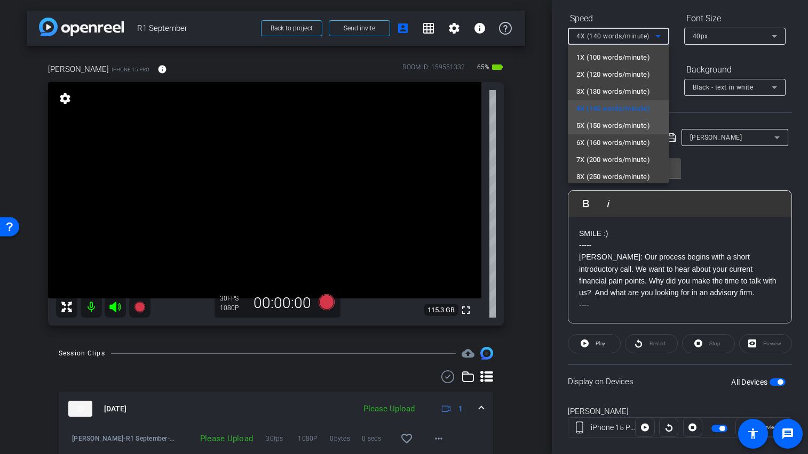
click at [635, 127] on span "5X (150 words/minute)" at bounding box center [613, 125] width 74 height 13
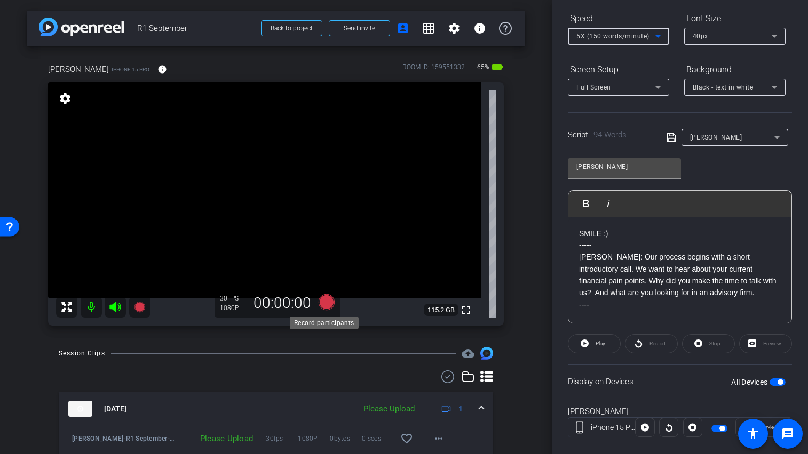
click at [323, 298] on icon at bounding box center [326, 302] width 16 height 16
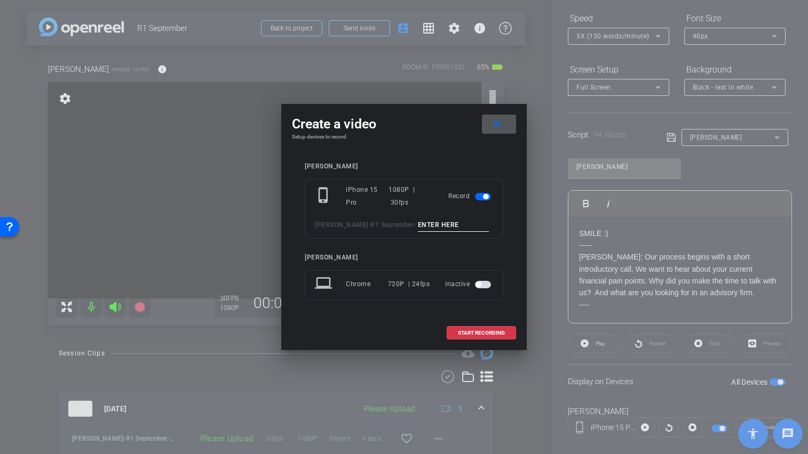
click at [430, 222] on input at bounding box center [453, 225] width 71 height 13
type input "[PERSON_NAME] TA3"
click at [499, 331] on span "START RECORDING" at bounding box center [481, 333] width 47 height 5
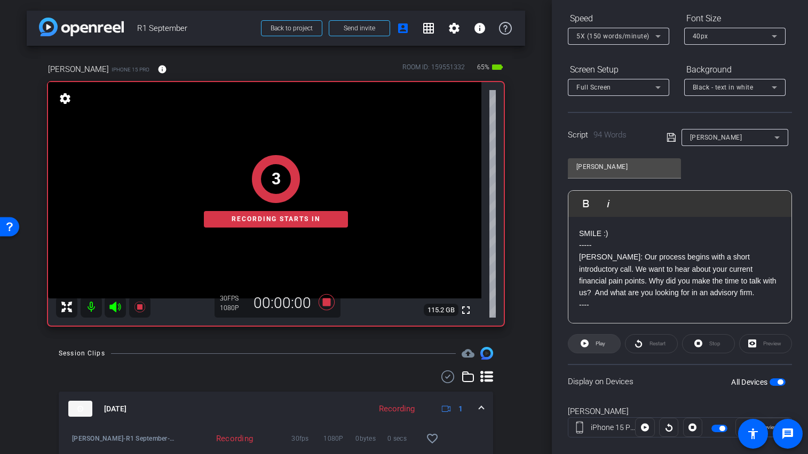
click at [587, 342] on icon at bounding box center [584, 344] width 8 height 8
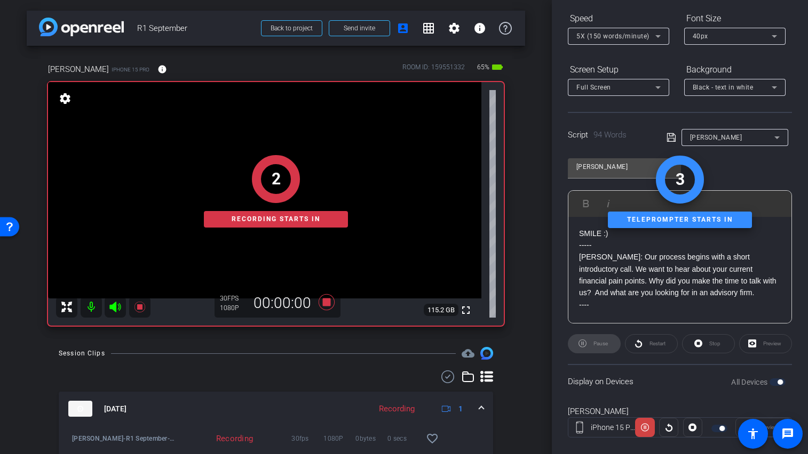
click at [114, 309] on div "2 Recording starts in" at bounding box center [276, 191] width 456 height 269
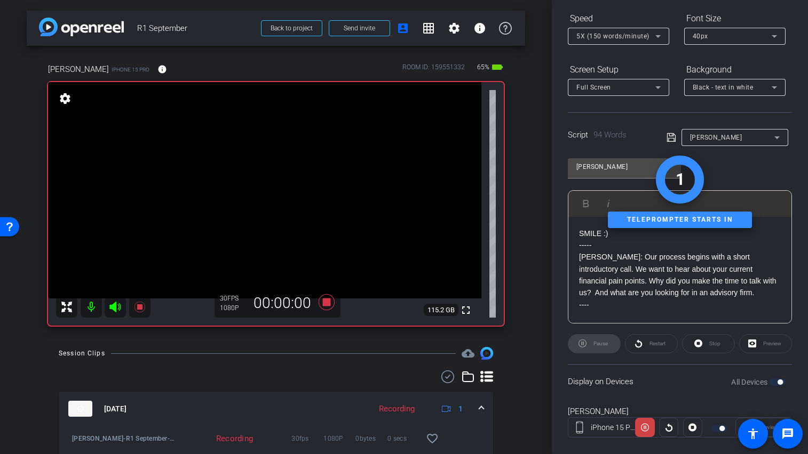
click at [112, 307] on icon at bounding box center [114, 307] width 11 height 11
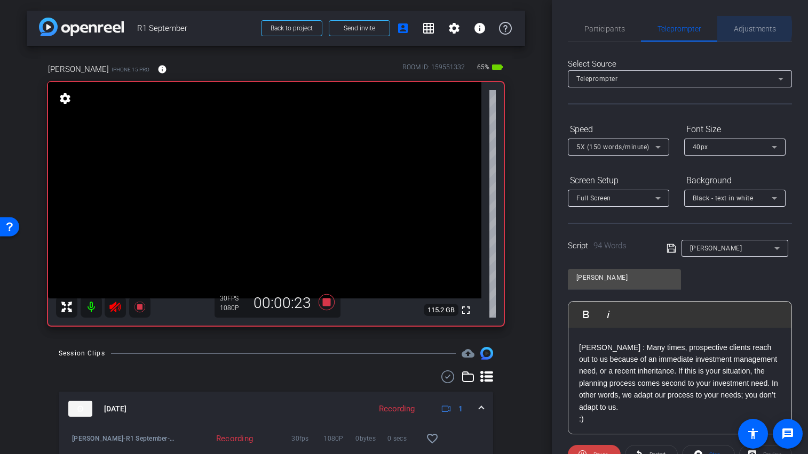
click at [749, 28] on span "Adjustments" at bounding box center [754, 28] width 42 height 7
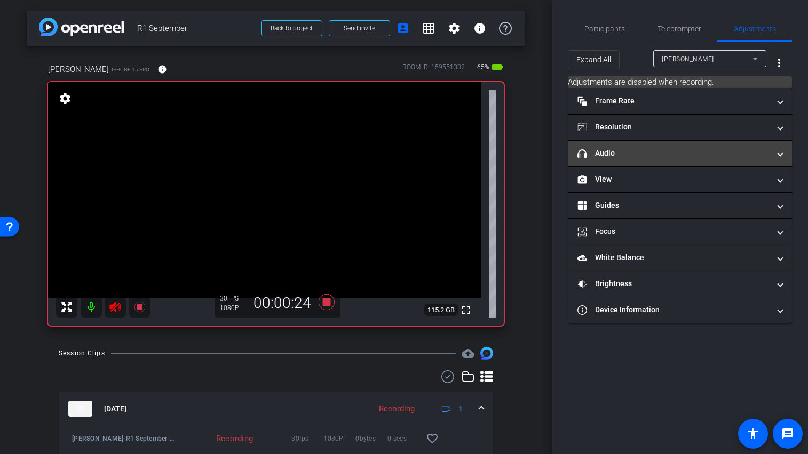
click at [691, 159] on mat-expansion-panel-header "headphone icon Audio" at bounding box center [680, 154] width 224 height 26
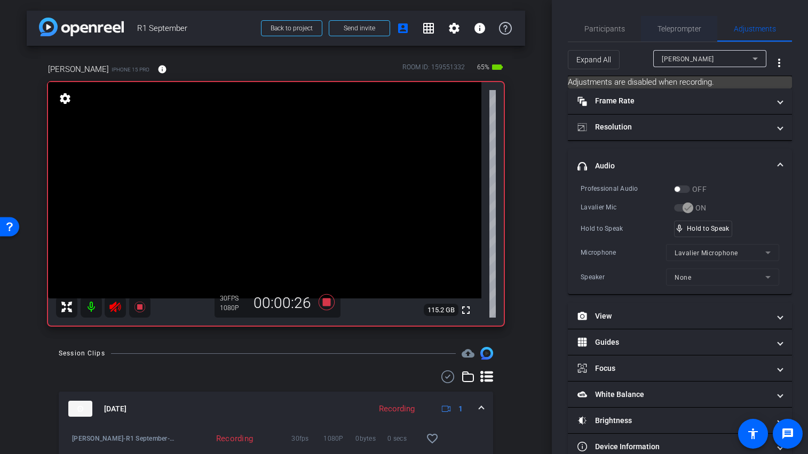
click at [685, 33] on span "Teleprompter" at bounding box center [679, 29] width 44 height 26
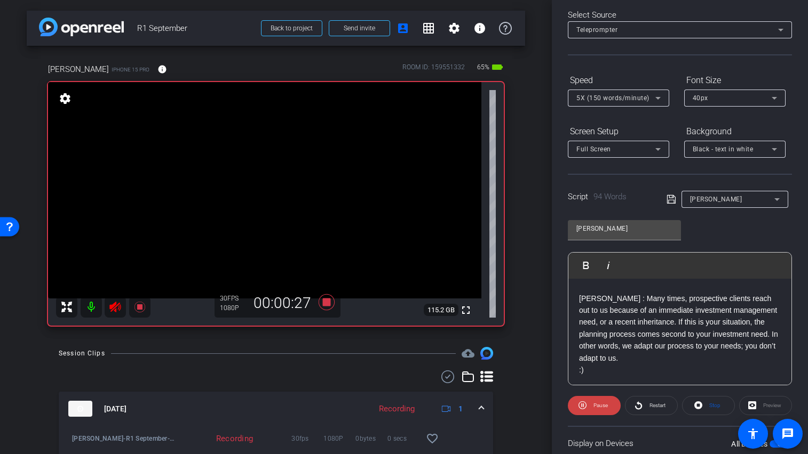
scroll to position [52, 0]
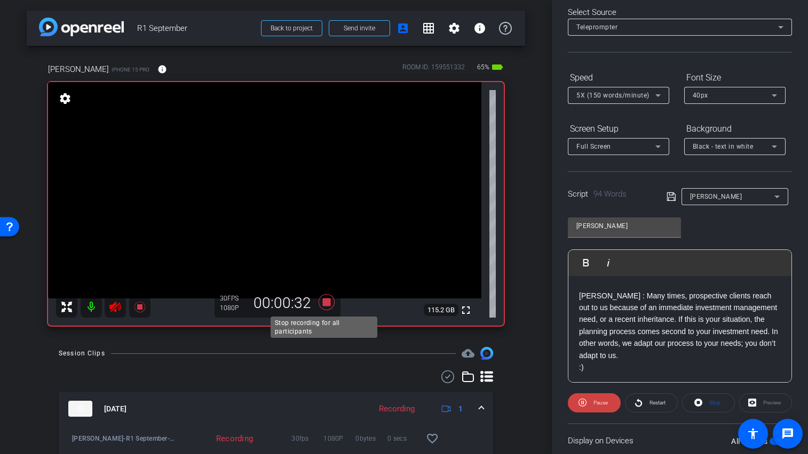
click at [326, 302] on icon at bounding box center [326, 302] width 16 height 16
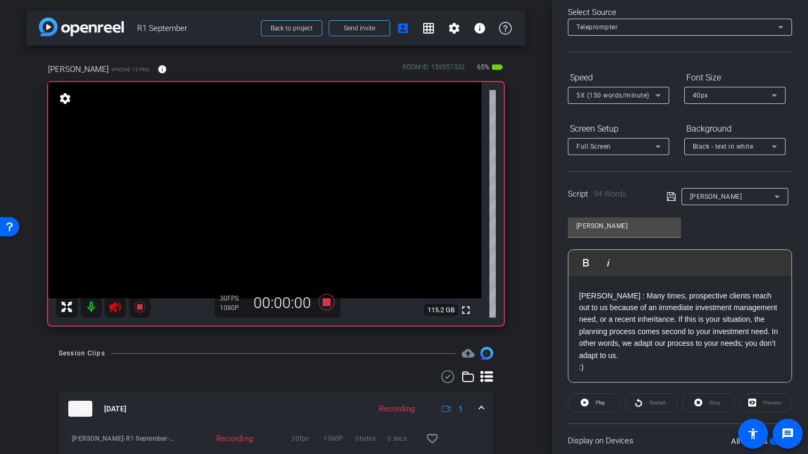
click at [111, 307] on icon at bounding box center [114, 307] width 11 height 11
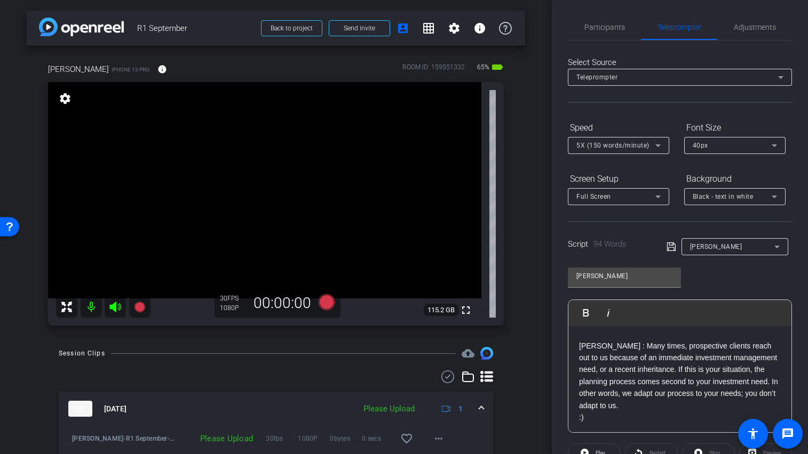
scroll to position [0, 0]
click at [606, 150] on span "5X (150 words/minute)" at bounding box center [612, 146] width 73 height 7
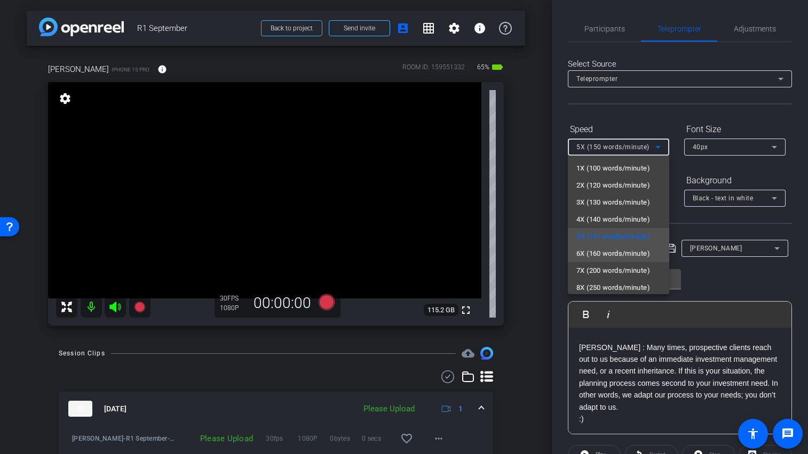
click at [615, 252] on span "6X (160 words/minute)" at bounding box center [613, 253] width 74 height 13
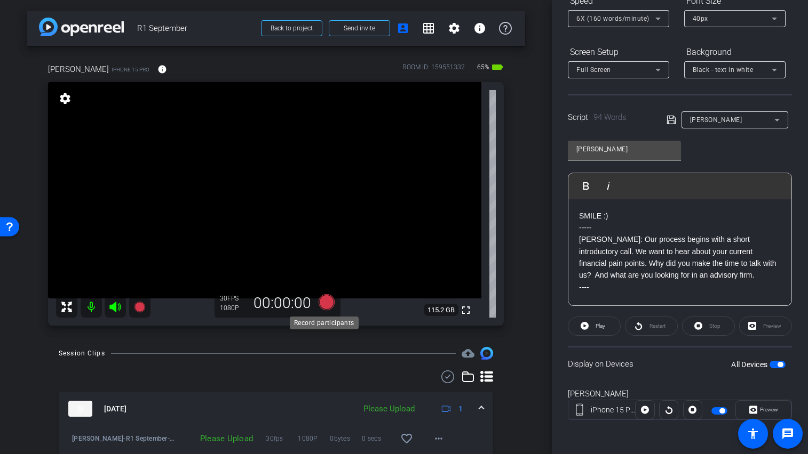
click at [325, 301] on icon at bounding box center [326, 302] width 16 height 16
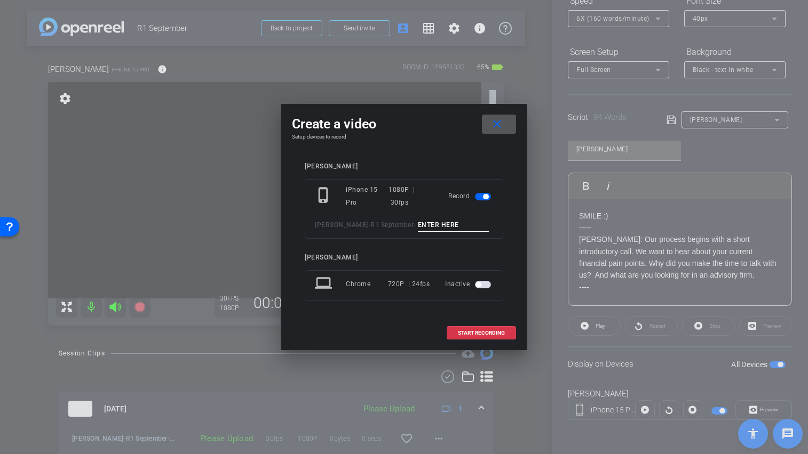
click at [440, 225] on input at bounding box center [453, 225] width 71 height 13
type input "[PERSON_NAME] TA4"
click at [478, 336] on span "START RECORDING" at bounding box center [481, 333] width 47 height 5
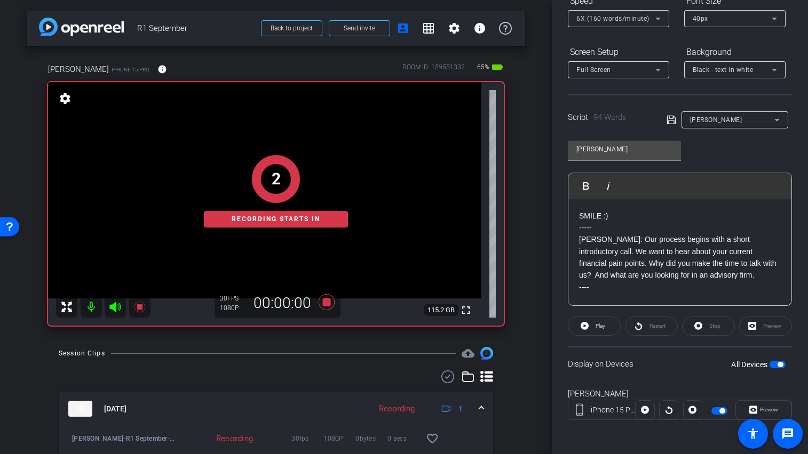
click at [657, 325] on div "Restart" at bounding box center [651, 326] width 53 height 19
click at [630, 329] on div "Restart" at bounding box center [651, 326] width 53 height 19
click at [584, 326] on icon at bounding box center [584, 325] width 8 height 13
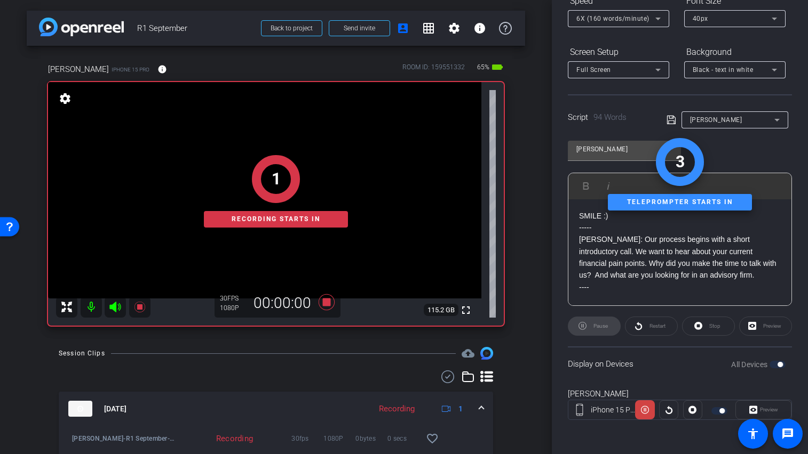
click at [645, 324] on div "Restart" at bounding box center [651, 326] width 53 height 19
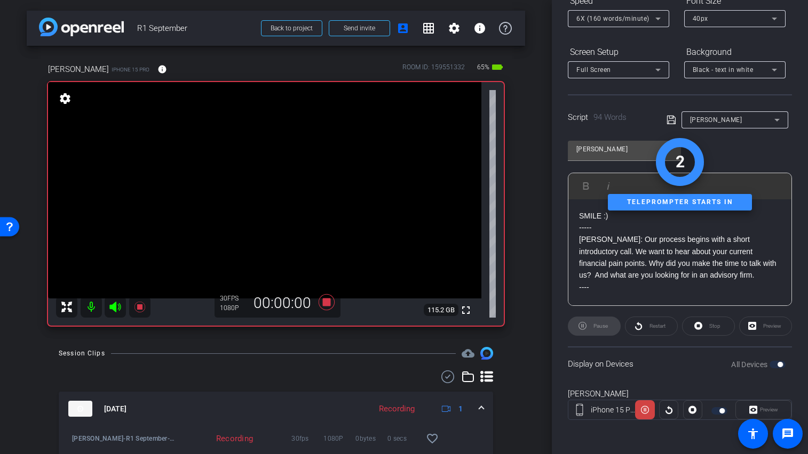
click at [116, 307] on icon at bounding box center [115, 307] width 13 height 13
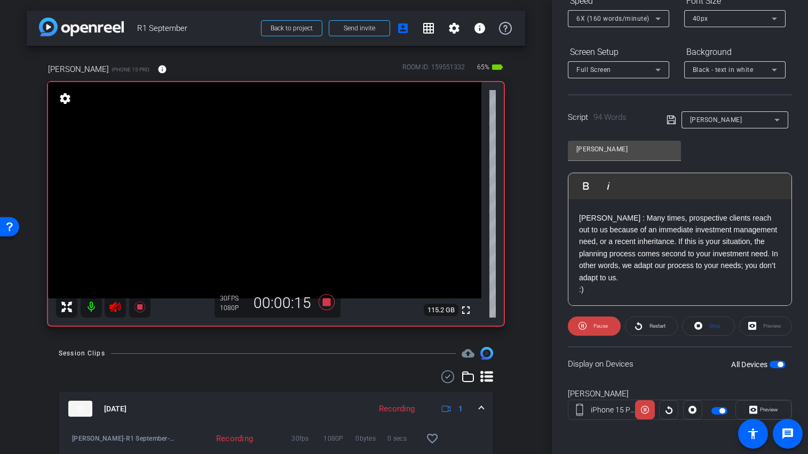
scroll to position [94, 0]
click at [325, 301] on icon at bounding box center [326, 302] width 16 height 16
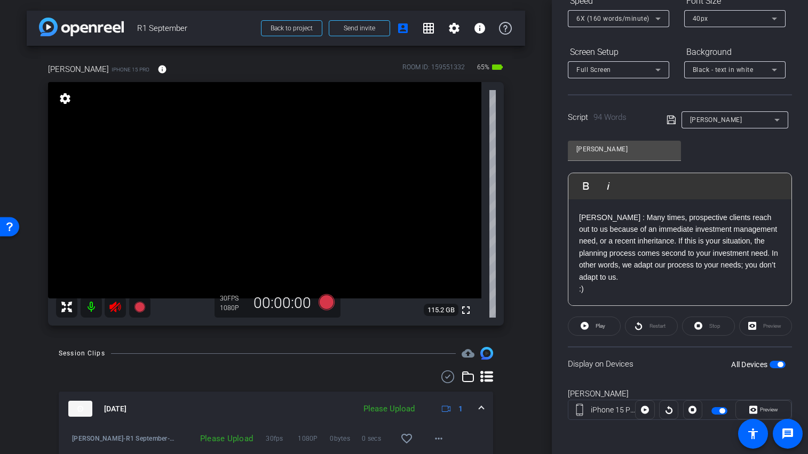
click at [121, 306] on icon at bounding box center [115, 307] width 13 height 13
click at [322, 301] on icon at bounding box center [326, 302] width 16 height 16
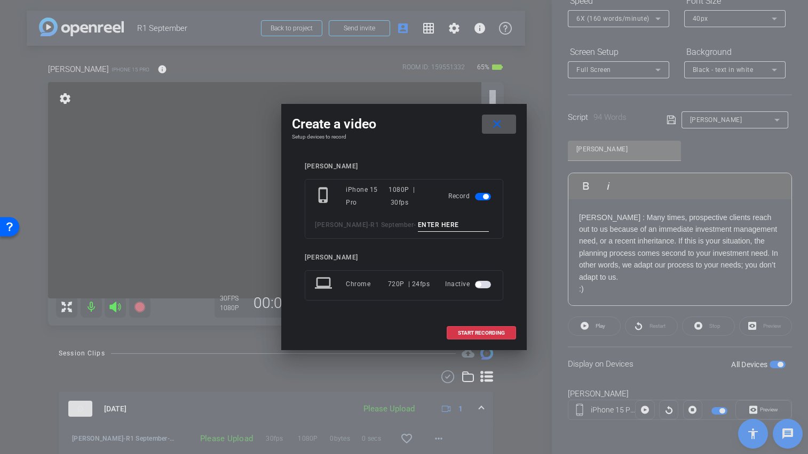
click at [418, 227] on input at bounding box center [453, 225] width 71 height 13
type input "T"
type input "[PERSON_NAME] TA5"
click at [486, 333] on span "START RECORDING" at bounding box center [481, 333] width 47 height 5
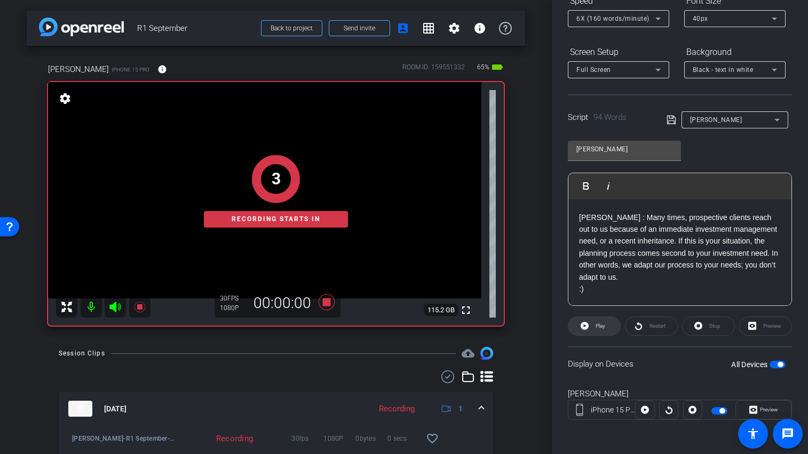
click at [599, 329] on span "Play" at bounding box center [600, 326] width 10 height 6
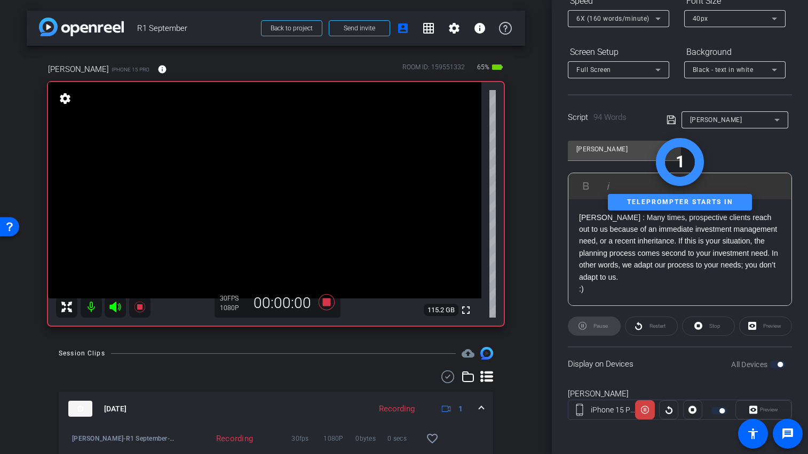
click at [113, 308] on icon at bounding box center [114, 307] width 11 height 11
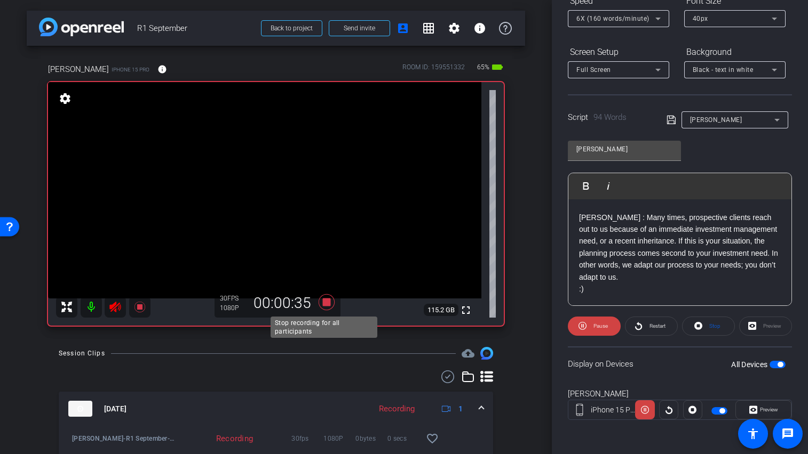
click at [326, 305] on icon at bounding box center [326, 302] width 16 height 16
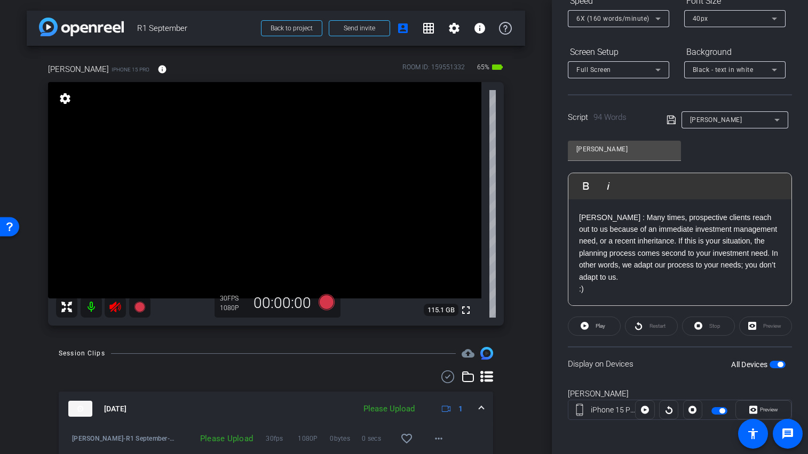
click at [117, 303] on icon at bounding box center [115, 307] width 13 height 13
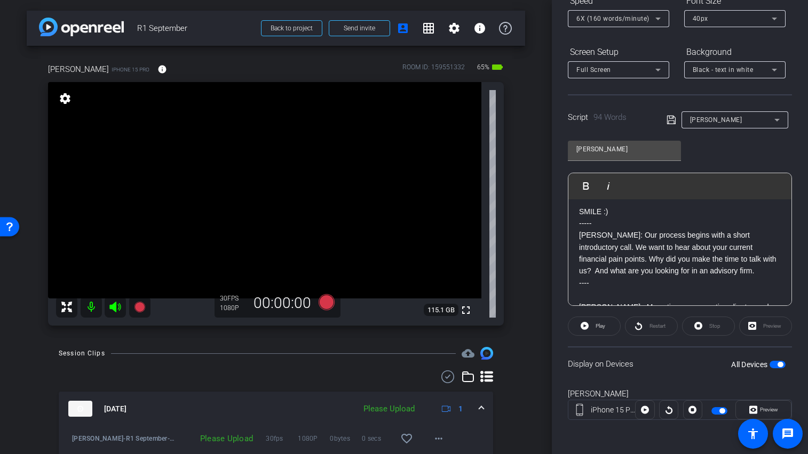
scroll to position [0, 0]
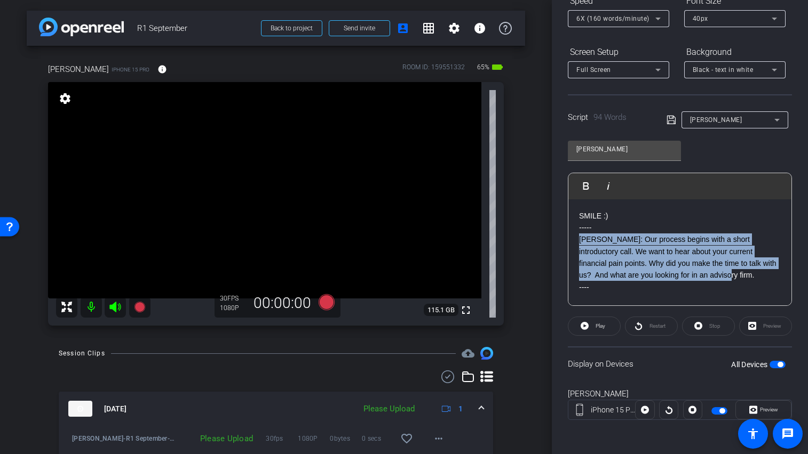
drag, startPoint x: 700, startPoint y: 281, endPoint x: 563, endPoint y: 239, distance: 142.6
click at [563, 239] on div "Participants Teleprompter Adjustments settings [PERSON_NAME] flip Director Ever…" at bounding box center [680, 227] width 256 height 454
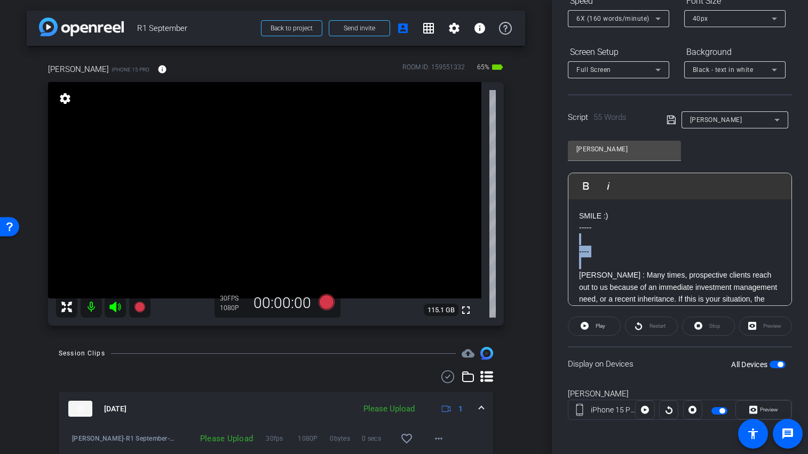
drag, startPoint x: 595, startPoint y: 259, endPoint x: 577, endPoint y: 239, distance: 26.8
click at [577, 239] on div "SMILE :) ----- ---- [PERSON_NAME] : Many times, prospective clients reach out t…" at bounding box center [679, 281] width 223 height 165
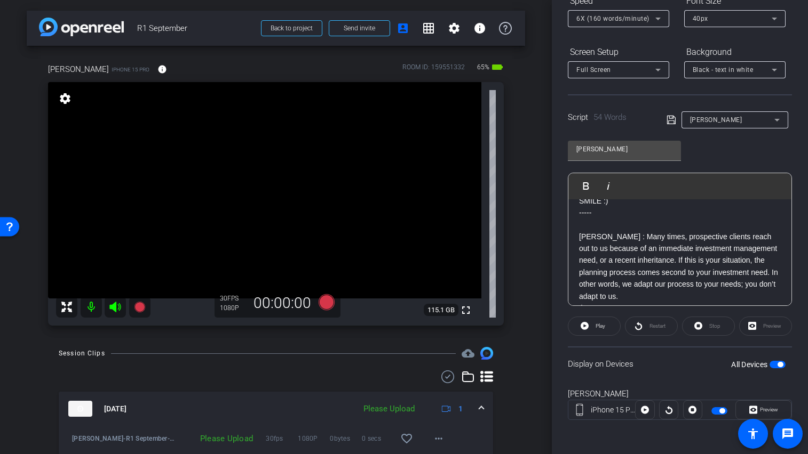
scroll to position [18, 0]
click at [770, 364] on span "button" at bounding box center [777, 364] width 16 height 7
click at [777, 366] on span "button" at bounding box center [777, 364] width 16 height 7
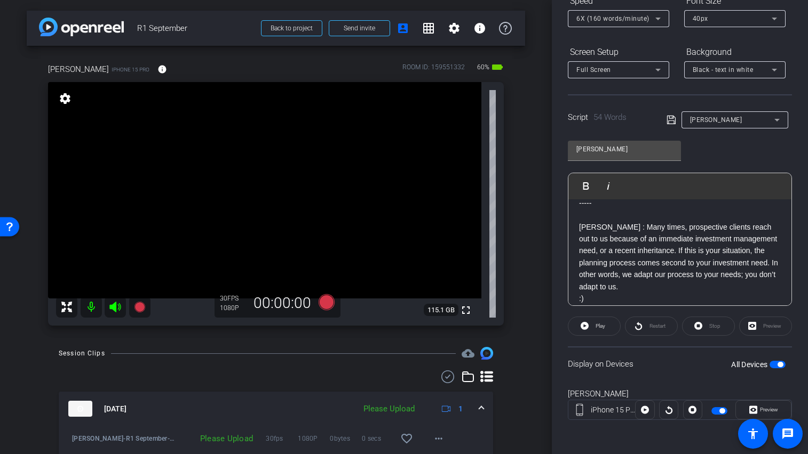
scroll to position [34, 0]
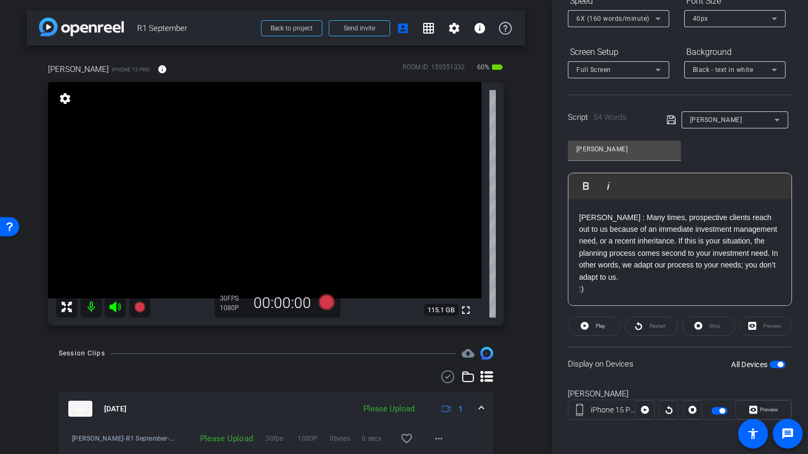
click at [769, 364] on span "button" at bounding box center [777, 364] width 16 height 7
click at [772, 366] on span "button" at bounding box center [777, 364] width 16 height 7
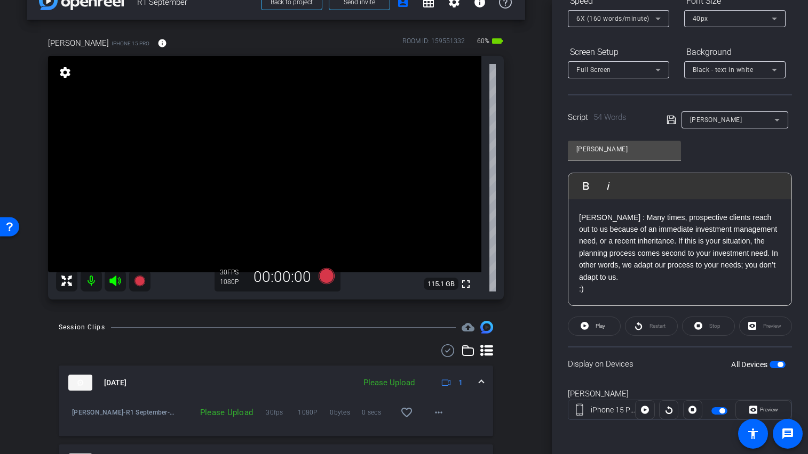
scroll to position [169, 0]
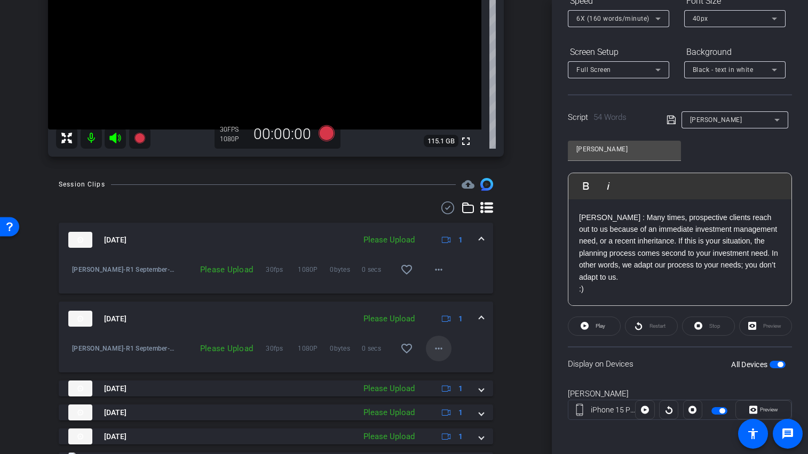
click at [440, 353] on span at bounding box center [439, 349] width 26 height 26
click at [445, 369] on span "Upload" at bounding box center [450, 371] width 43 height 13
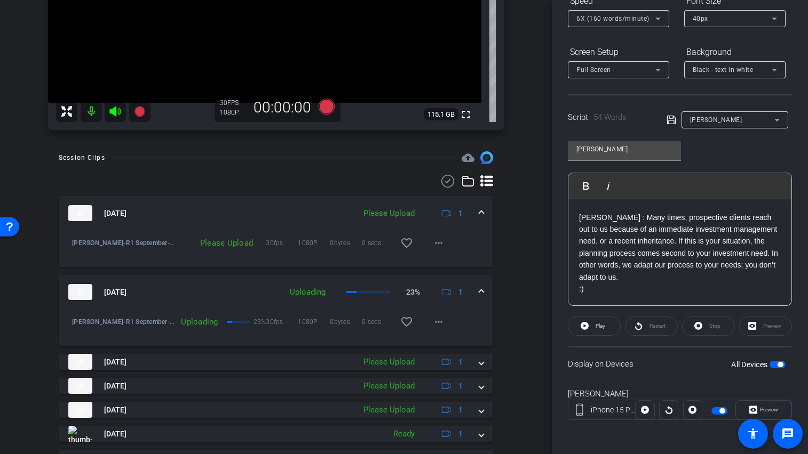
scroll to position [251, 0]
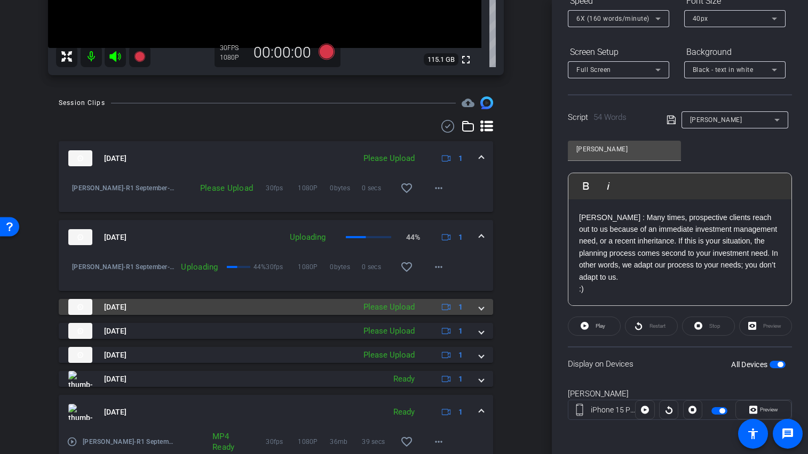
click at [469, 308] on div "[DATE] Please Upload 1" at bounding box center [273, 307] width 411 height 16
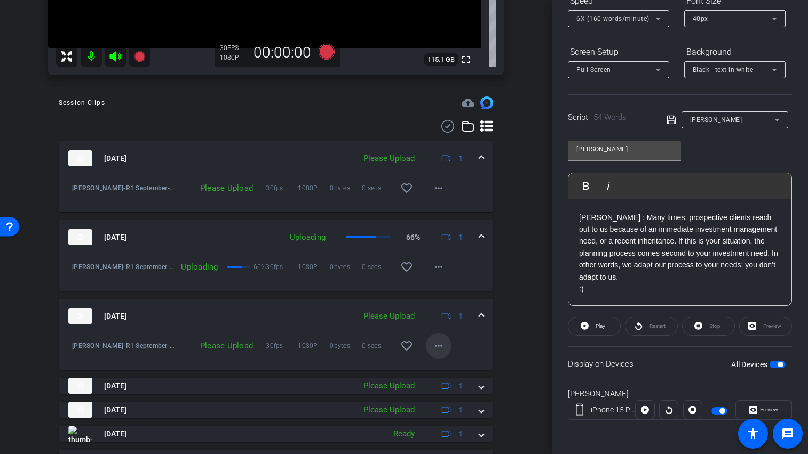
click at [444, 354] on span at bounding box center [439, 346] width 26 height 26
click at [438, 364] on span "Upload" at bounding box center [450, 368] width 43 height 13
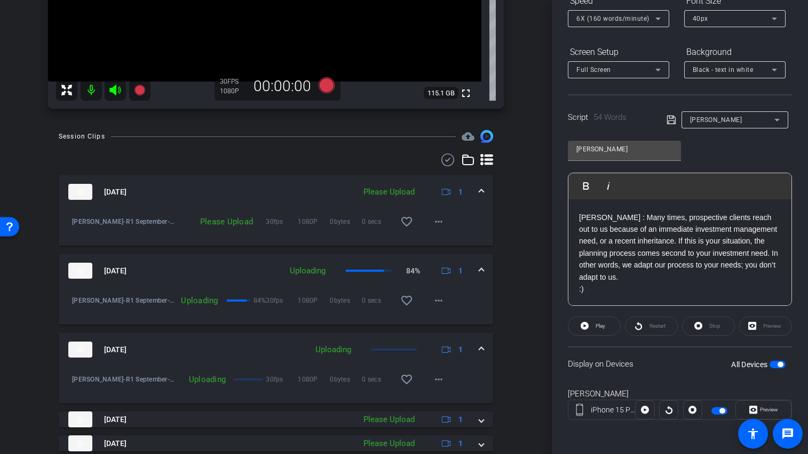
scroll to position [54, 0]
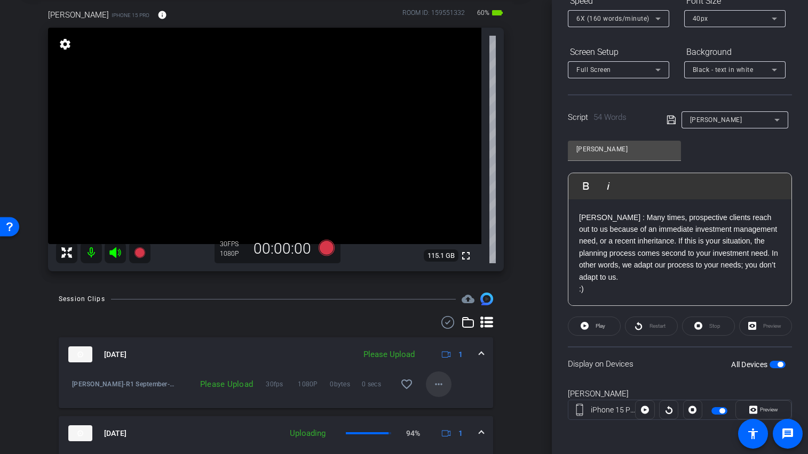
click at [435, 386] on mat-icon "more_horiz" at bounding box center [438, 384] width 13 height 13
click at [440, 406] on span "Upload" at bounding box center [450, 407] width 43 height 13
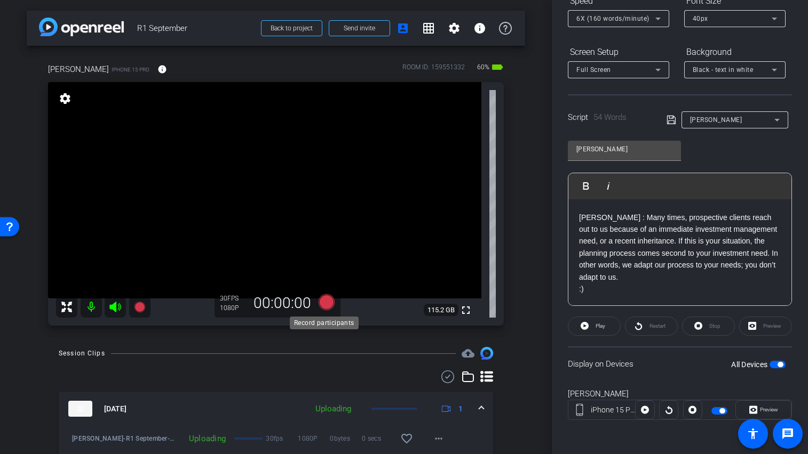
click at [324, 300] on icon at bounding box center [326, 302] width 16 height 16
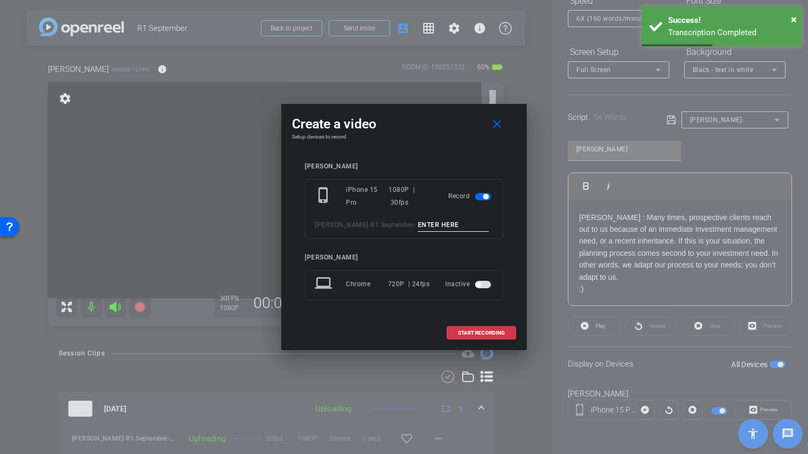
click at [437, 228] on input at bounding box center [453, 225] width 71 height 13
type input "[PERSON_NAME] TA6 pick up"
click at [489, 329] on span at bounding box center [481, 334] width 68 height 26
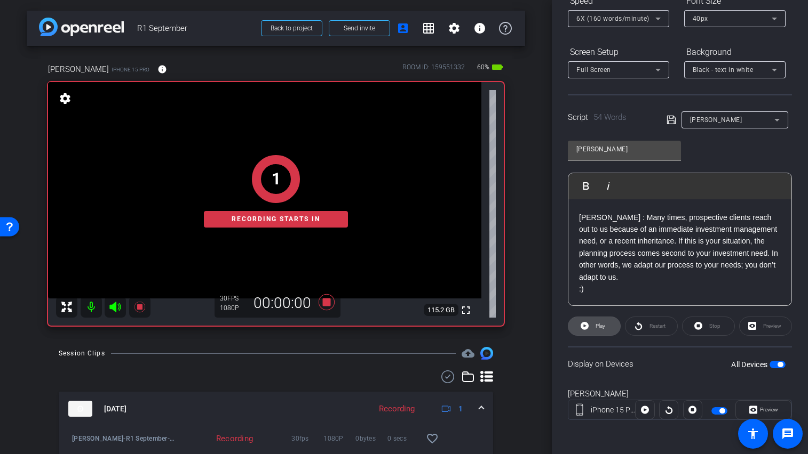
click at [598, 328] on span "Play" at bounding box center [600, 326] width 10 height 6
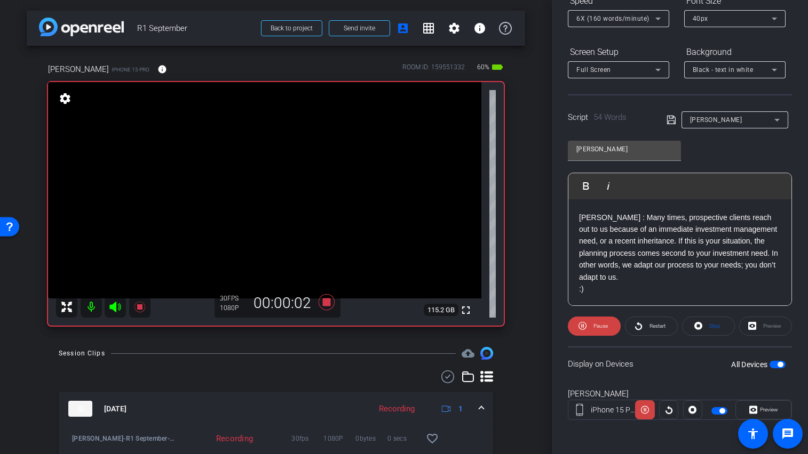
click at [116, 305] on icon at bounding box center [114, 307] width 11 height 11
click at [659, 320] on span "Restart" at bounding box center [655, 326] width 19 height 15
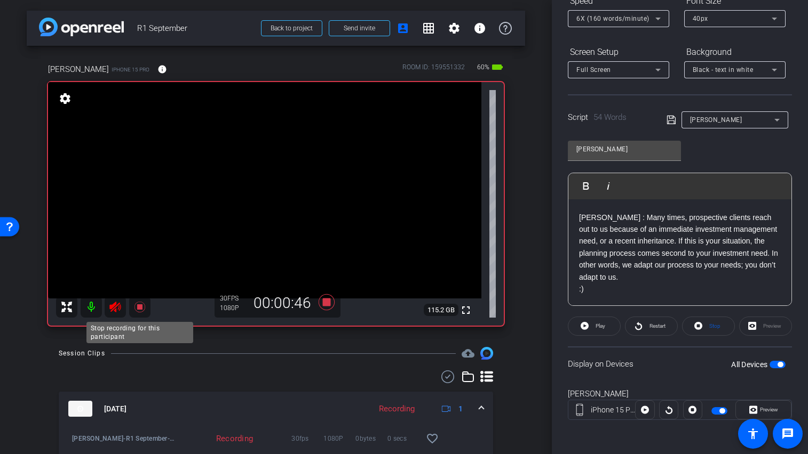
click at [140, 306] on icon at bounding box center [139, 307] width 11 height 11
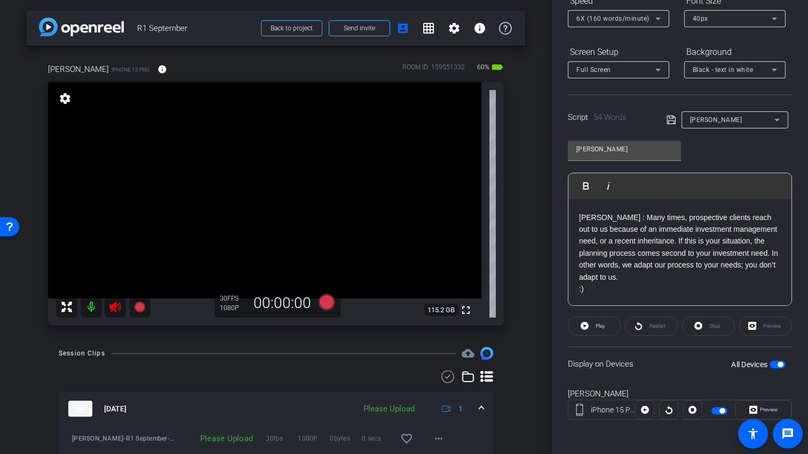
click at [123, 305] on mat-icon at bounding box center [115, 307] width 21 height 21
click at [436, 441] on mat-icon "more_horiz" at bounding box center [438, 439] width 13 height 13
click at [440, 393] on span "Upload" at bounding box center [450, 390] width 43 height 13
click at [769, 366] on span "button" at bounding box center [777, 364] width 16 height 7
click at [723, 118] on div "[PERSON_NAME]" at bounding box center [732, 119] width 84 height 13
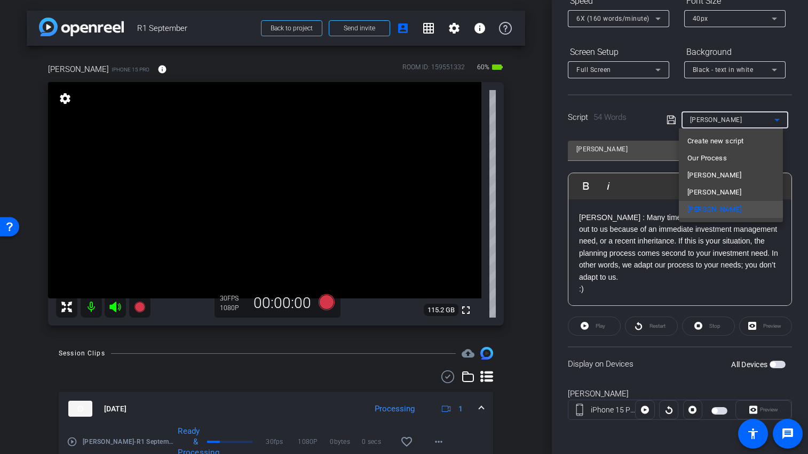
click at [723, 94] on div at bounding box center [404, 227] width 808 height 454
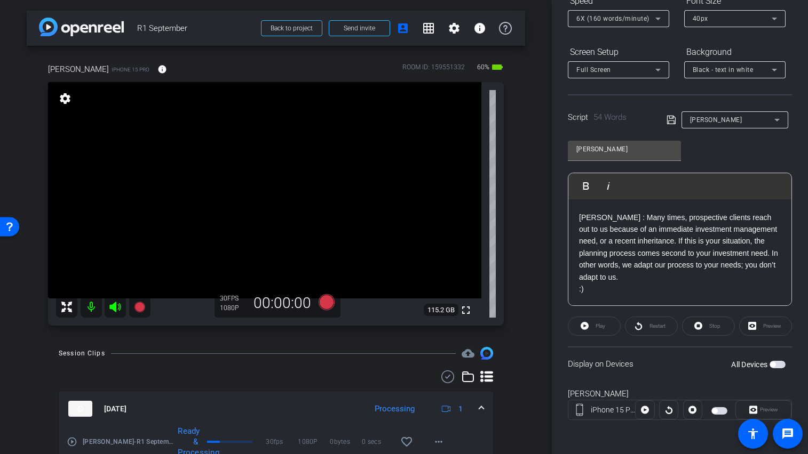
click at [723, 121] on div "[PERSON_NAME]" at bounding box center [732, 119] width 84 height 13
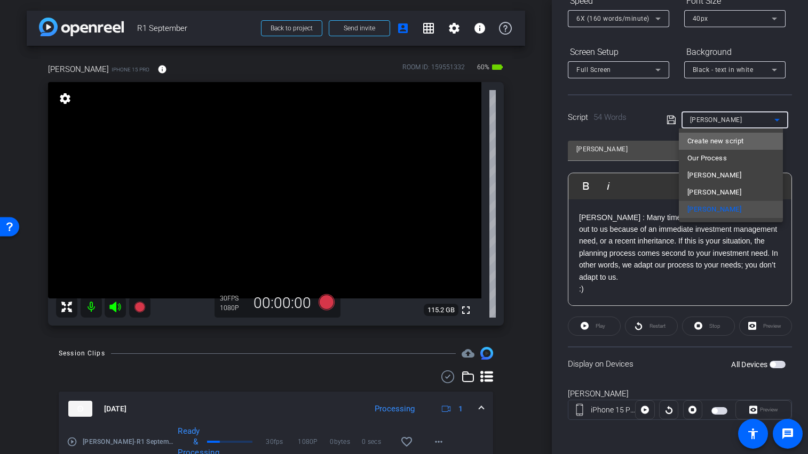
click at [721, 144] on span "Create new script" at bounding box center [715, 141] width 56 height 13
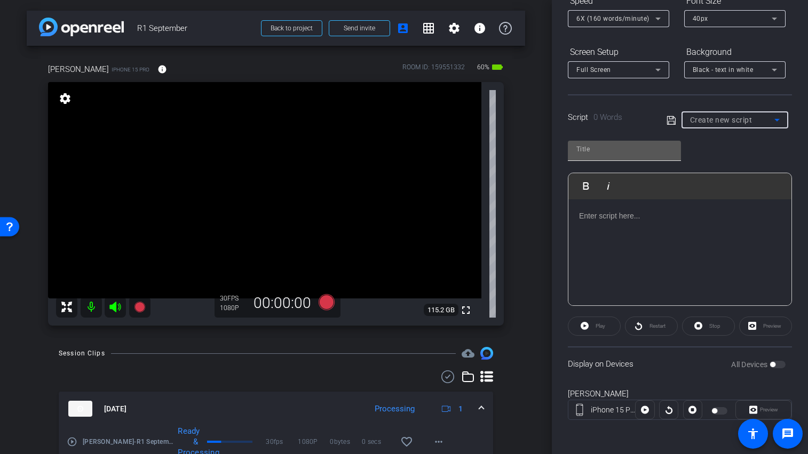
click at [606, 156] on div at bounding box center [624, 149] width 96 height 17
type input "[PERSON_NAME]"
click at [595, 227] on div at bounding box center [679, 252] width 223 height 107
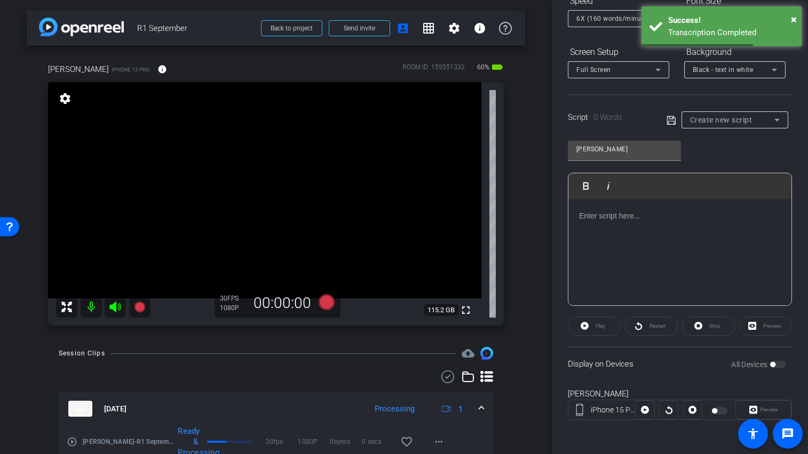
click at [596, 217] on p at bounding box center [680, 216] width 202 height 12
click at [619, 220] on p at bounding box center [680, 216] width 202 height 12
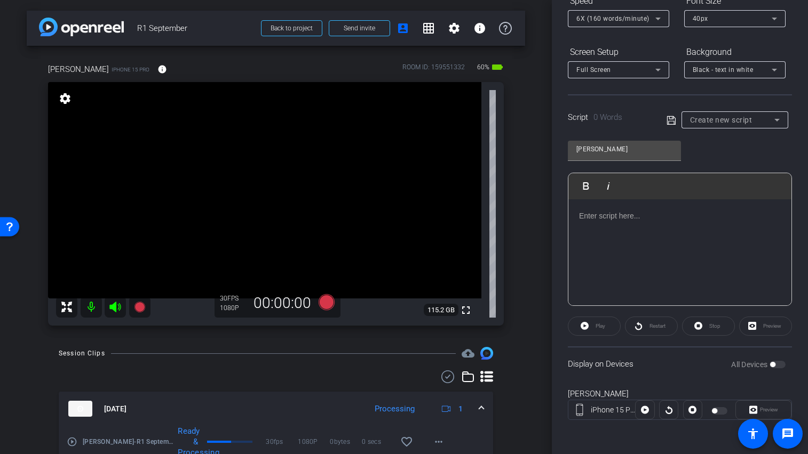
click at [634, 217] on p at bounding box center [680, 216] width 202 height 12
click at [666, 121] on icon at bounding box center [671, 120] width 10 height 13
click at [609, 223] on div at bounding box center [679, 252] width 223 height 107
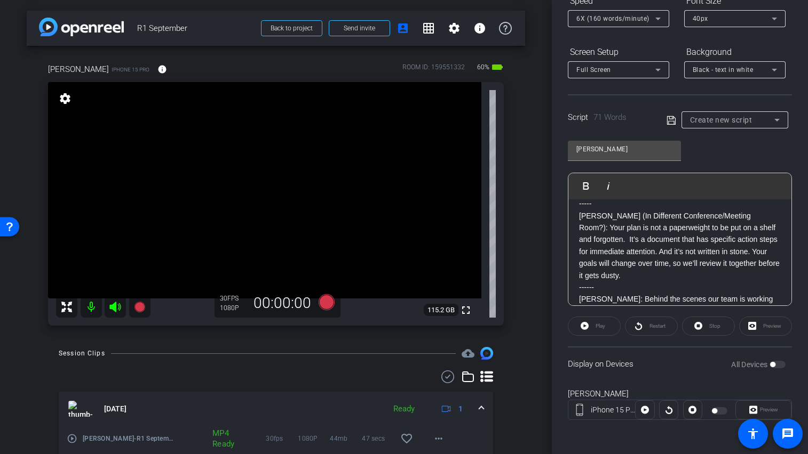
scroll to position [83, 0]
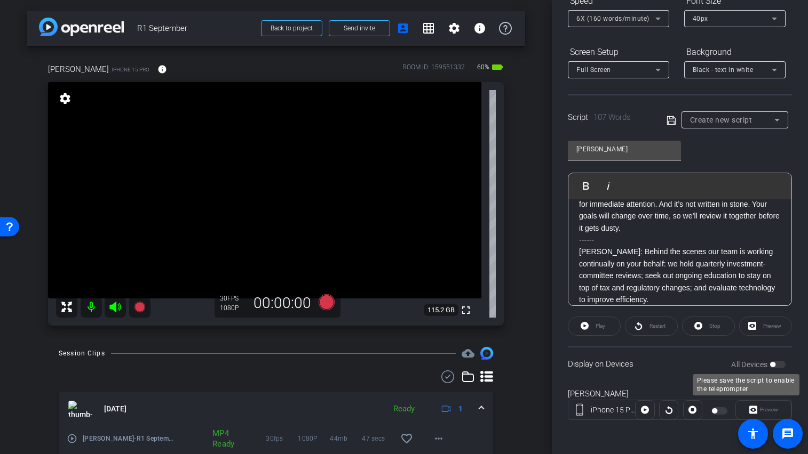
click at [771, 363] on div "All Devices" at bounding box center [758, 365] width 54 height 11
click at [773, 365] on div "All Devices" at bounding box center [758, 365] width 54 height 11
drag, startPoint x: 595, startPoint y: 242, endPoint x: 618, endPoint y: 237, distance: 23.3
click at [595, 242] on p "------" at bounding box center [680, 240] width 202 height 12
click at [669, 121] on icon at bounding box center [670, 120] width 9 height 9
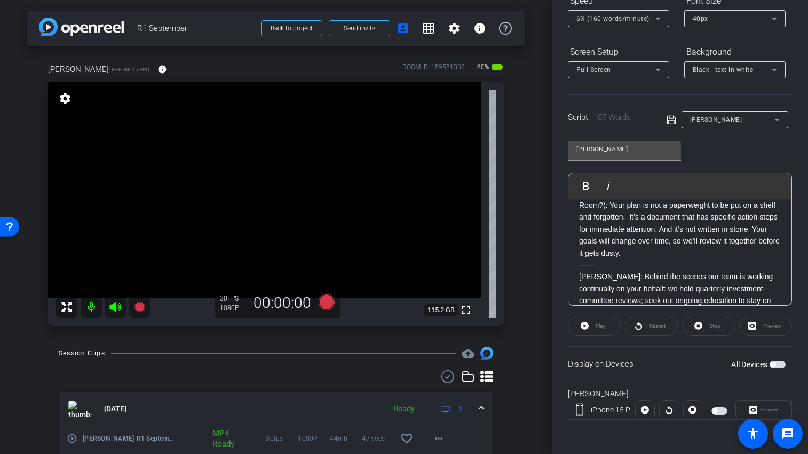
scroll to position [2, 0]
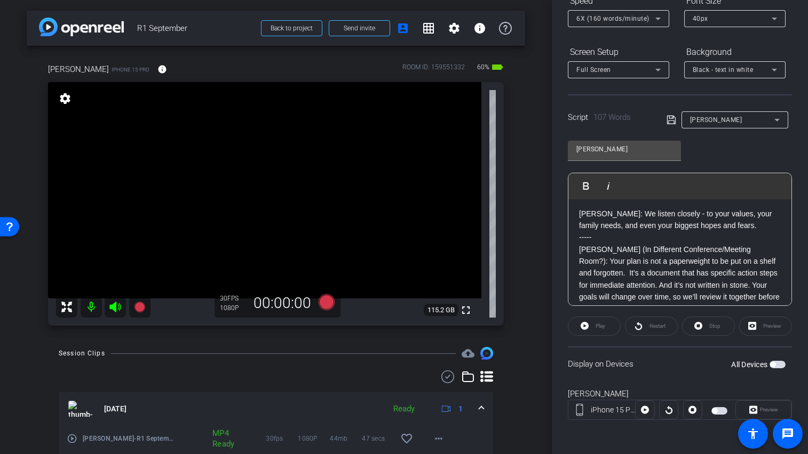
click at [776, 364] on span "button" at bounding box center [777, 364] width 16 height 7
click at [579, 216] on p "[PERSON_NAME]: We listen closely - to your values, your family needs, and even …" at bounding box center [680, 222] width 202 height 24
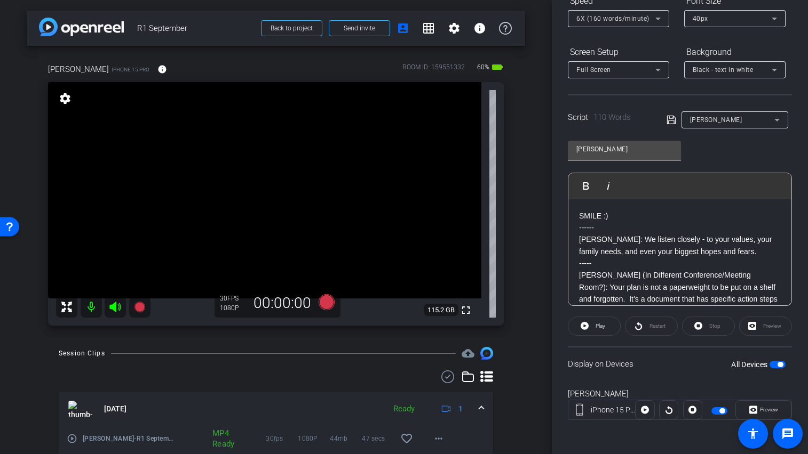
click at [613, 241] on p "[PERSON_NAME]: We listen closely - to your values, your family needs, and even …" at bounding box center [680, 246] width 202 height 24
click at [769, 365] on span "button" at bounding box center [777, 364] width 16 height 7
click at [775, 366] on span "button" at bounding box center [777, 364] width 16 height 7
click at [769, 364] on span "button" at bounding box center [777, 364] width 16 height 7
click at [773, 363] on span "button" at bounding box center [777, 364] width 16 height 7
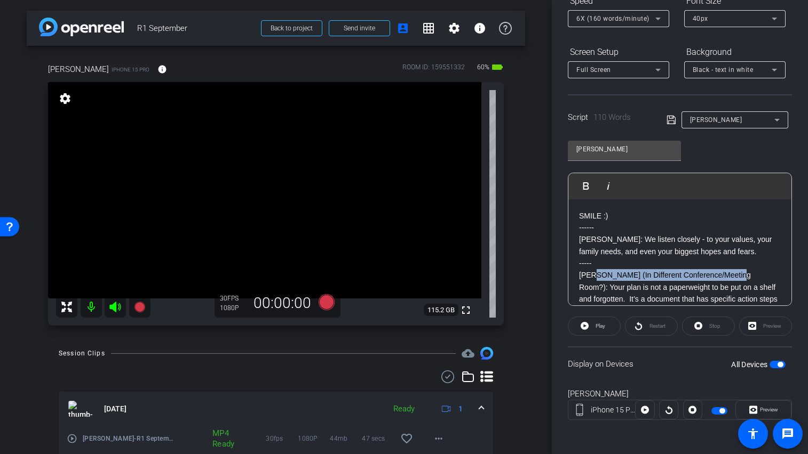
drag, startPoint x: 734, startPoint y: 276, endPoint x: 595, endPoint y: 274, distance: 139.2
click at [595, 274] on p "[PERSON_NAME] (In Different Conference/Meeting Room?): Your plan is not a paper…" at bounding box center [680, 304] width 202 height 71
click at [769, 364] on span "button" at bounding box center [777, 364] width 16 height 7
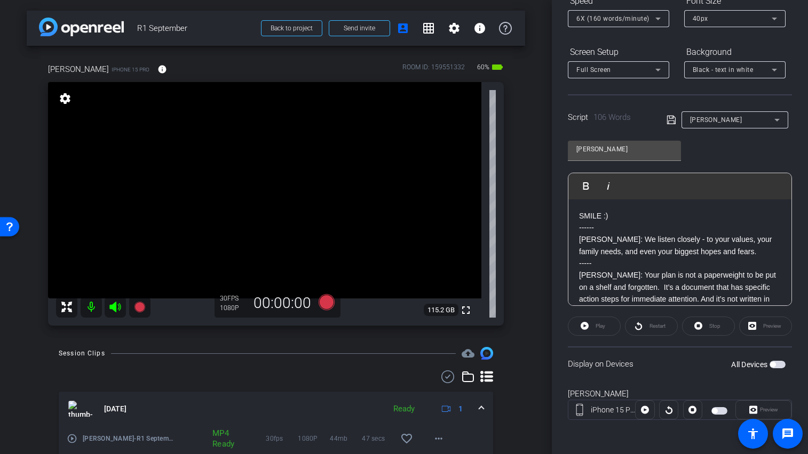
click at [770, 365] on span "button" at bounding box center [777, 364] width 16 height 7
click at [136, 304] on icon at bounding box center [139, 307] width 11 height 11
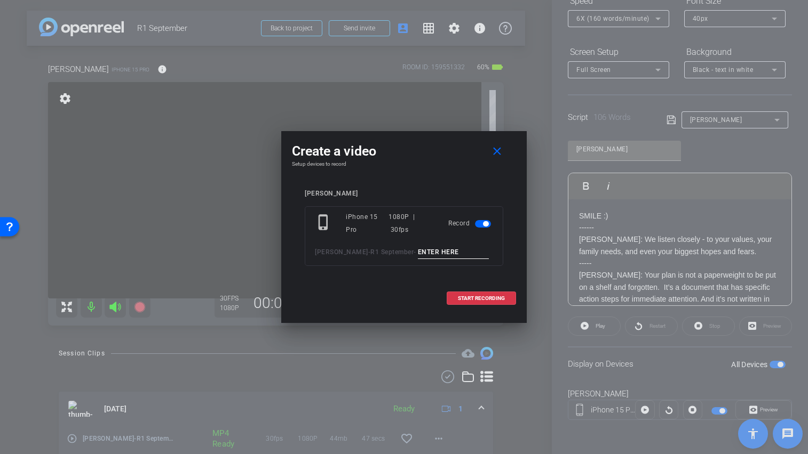
click at [435, 251] on input at bounding box center [453, 252] width 71 height 13
click at [491, 156] on mat-icon "close" at bounding box center [496, 151] width 13 height 13
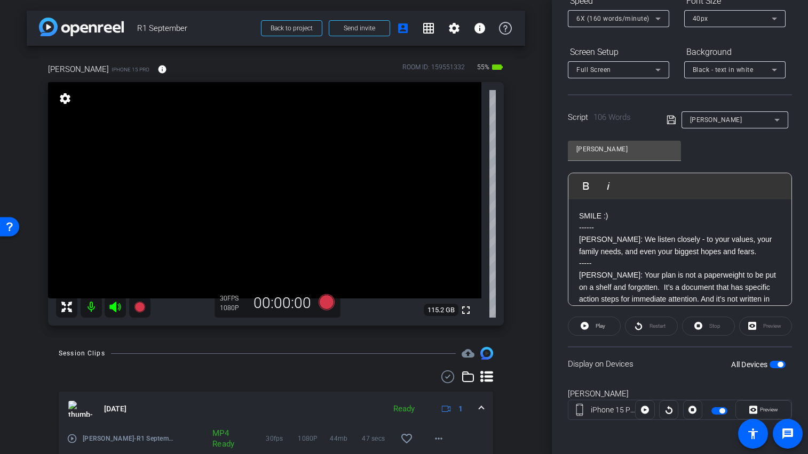
scroll to position [2, 0]
click at [769, 364] on span "button" at bounding box center [777, 364] width 16 height 7
click at [774, 363] on span "button" at bounding box center [777, 364] width 16 height 7
click at [322, 301] on icon at bounding box center [326, 302] width 16 height 16
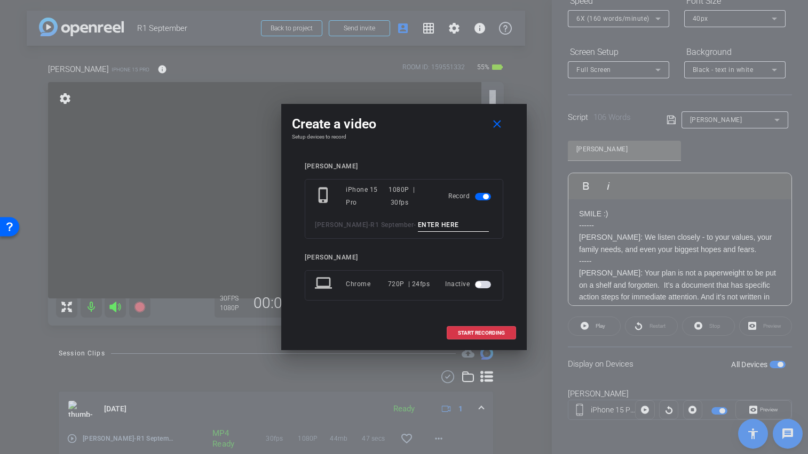
click at [429, 227] on input at bounding box center [453, 225] width 71 height 13
type input "Josh TA1"
click at [478, 332] on span "START RECORDING" at bounding box center [481, 333] width 47 height 5
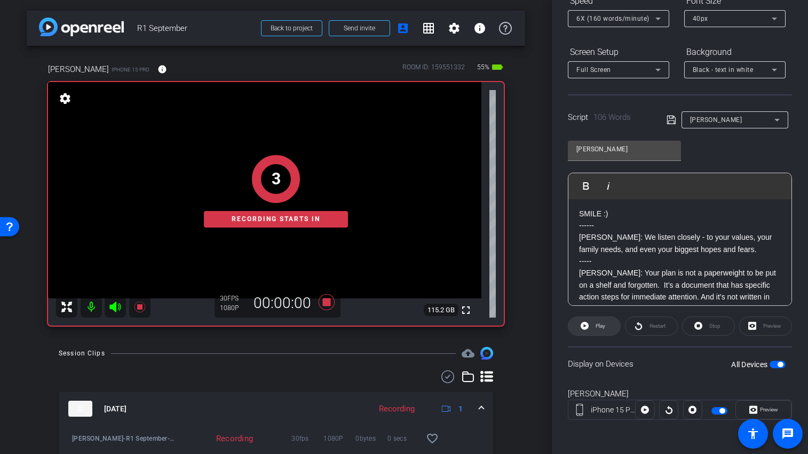
click at [589, 326] on span at bounding box center [594, 327] width 52 height 26
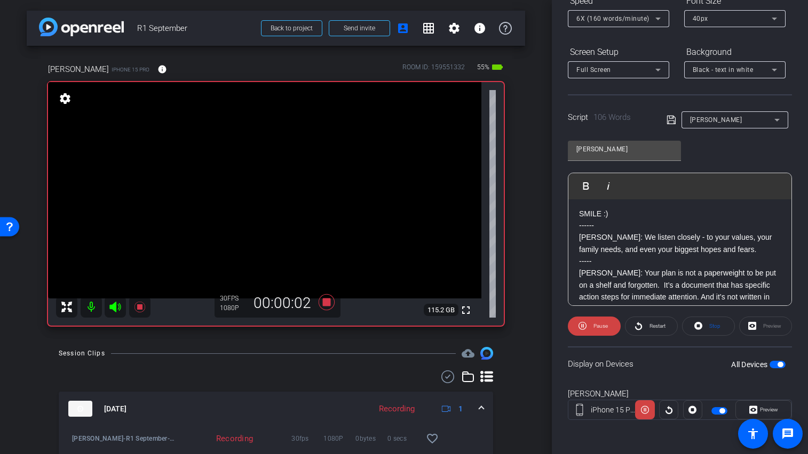
click at [119, 305] on icon at bounding box center [115, 307] width 13 height 13
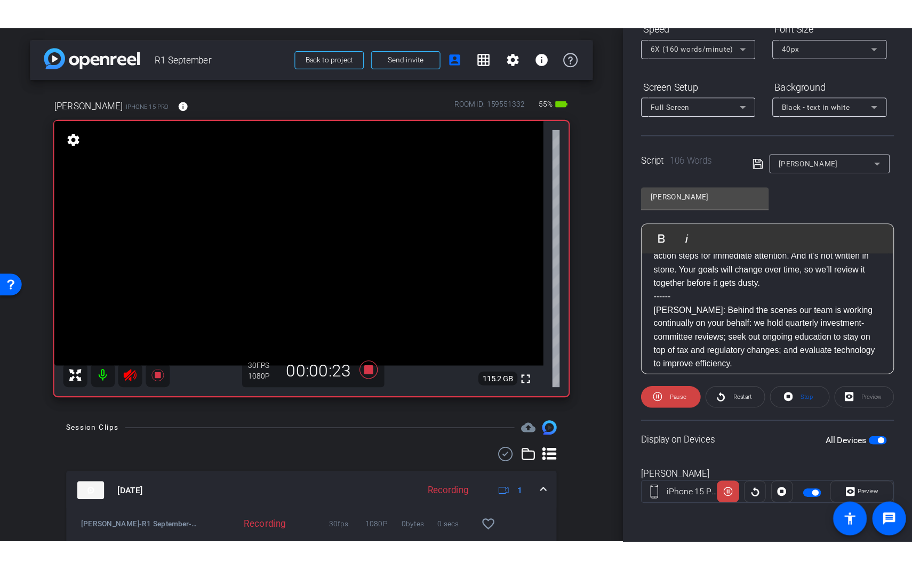
scroll to position [106, 0]
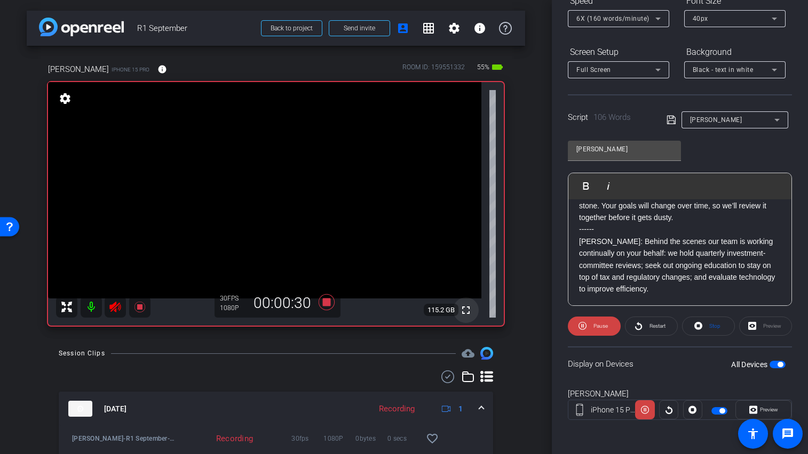
click at [466, 314] on mat-icon "fullscreen" at bounding box center [465, 310] width 13 height 13
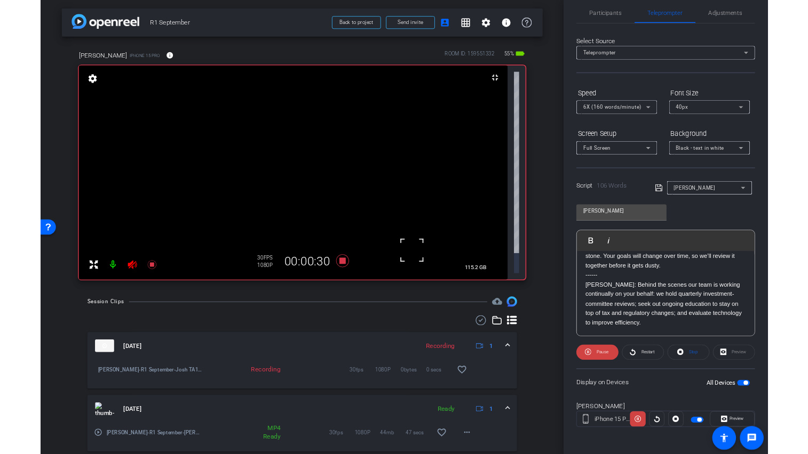
scroll to position [13, 0]
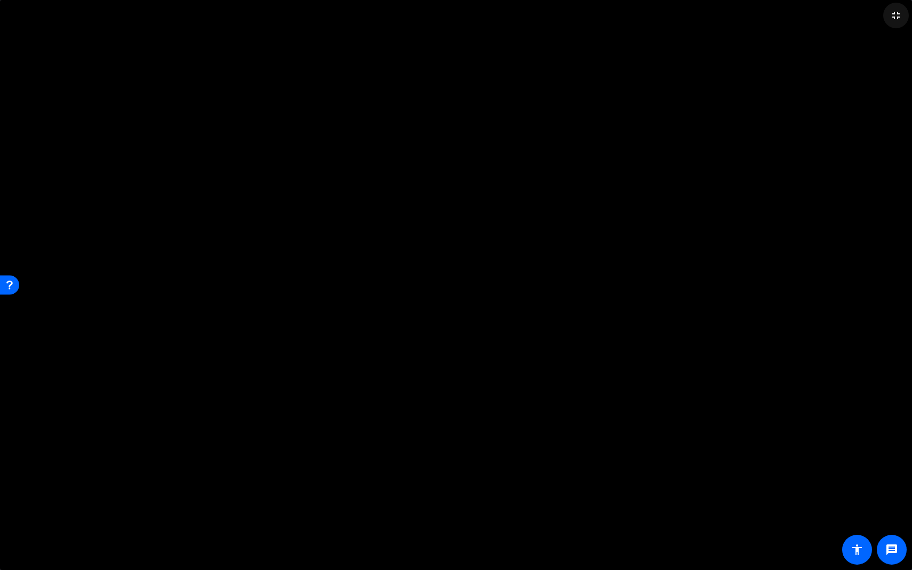
click at [807, 19] on mat-icon "fullscreen_exit" at bounding box center [896, 15] width 13 height 13
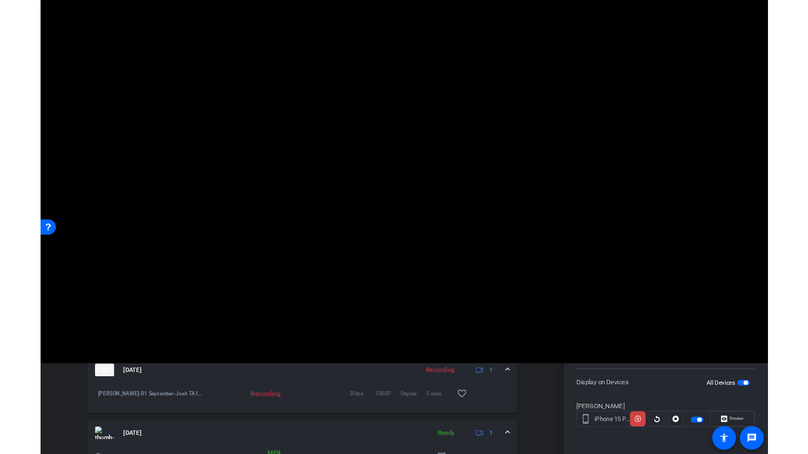
scroll to position [129, 0]
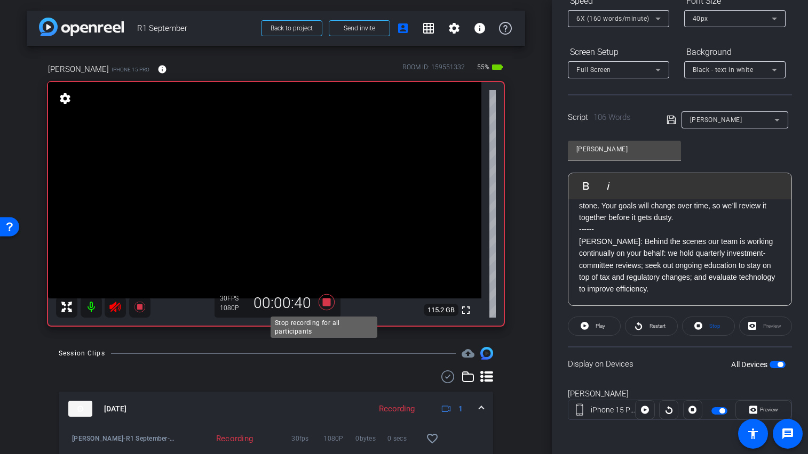
click at [326, 304] on icon at bounding box center [326, 302] width 16 height 16
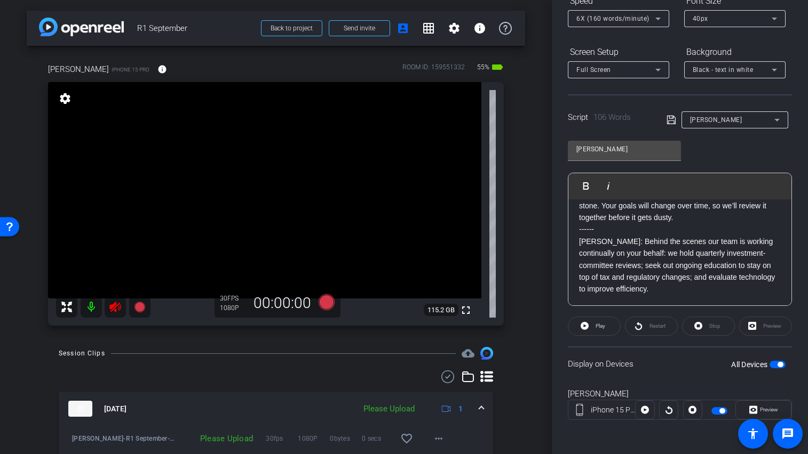
click at [117, 305] on icon at bounding box center [114, 307] width 11 height 11
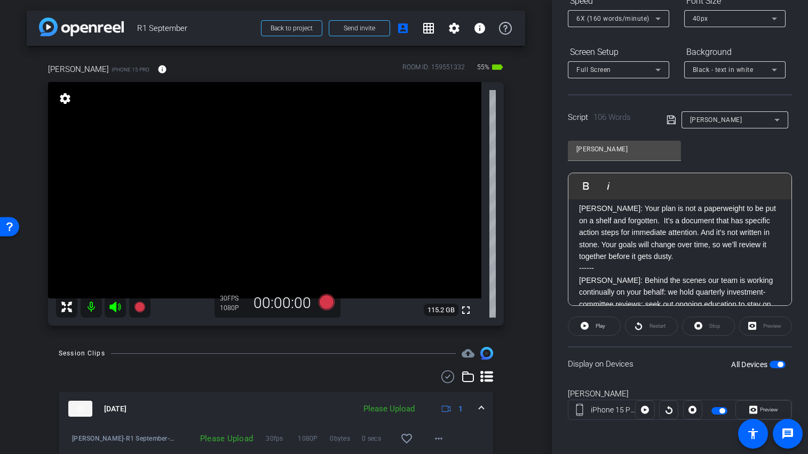
scroll to position [23, 0]
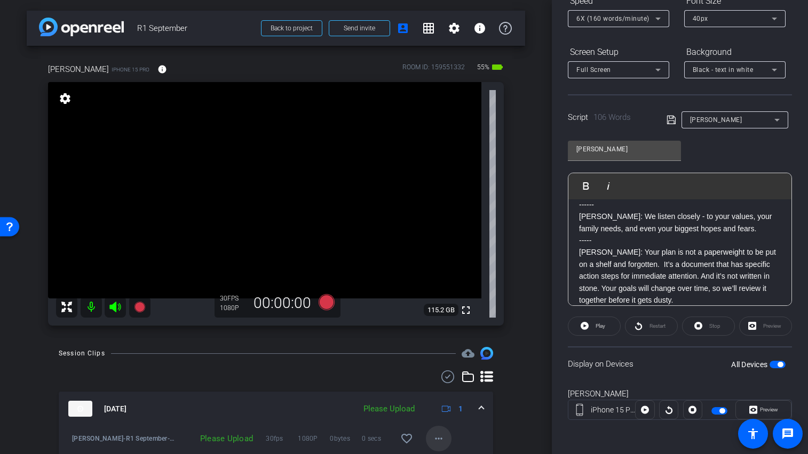
click at [434, 433] on mat-icon "more_horiz" at bounding box center [438, 439] width 13 height 13
click at [441, 389] on span "Upload" at bounding box center [450, 390] width 43 height 13
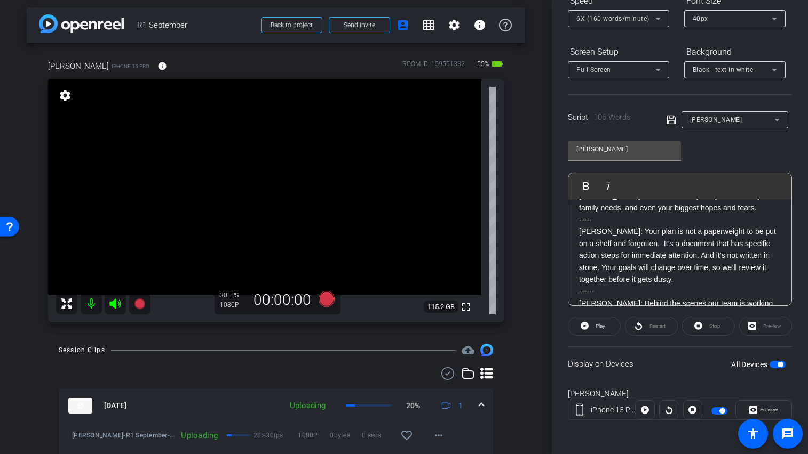
scroll to position [44, 0]
click at [329, 296] on icon at bounding box center [326, 299] width 16 height 16
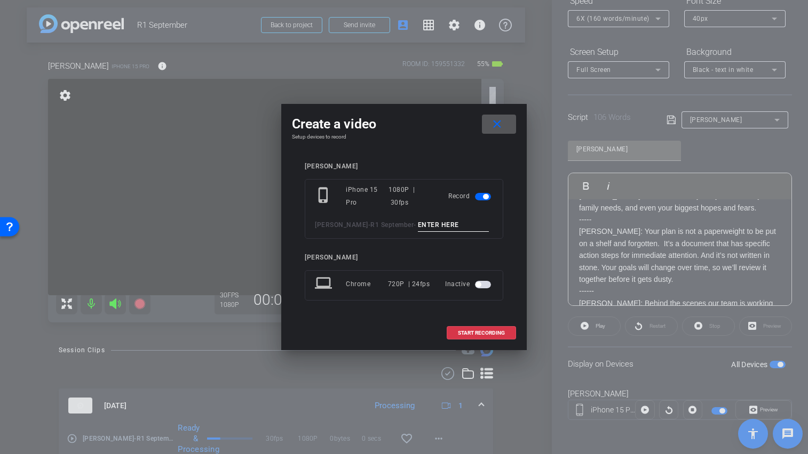
click at [444, 227] on input at bounding box center [453, 225] width 71 height 13
type input "Josh TA2"
click at [481, 331] on span "START RECORDING" at bounding box center [481, 333] width 47 height 5
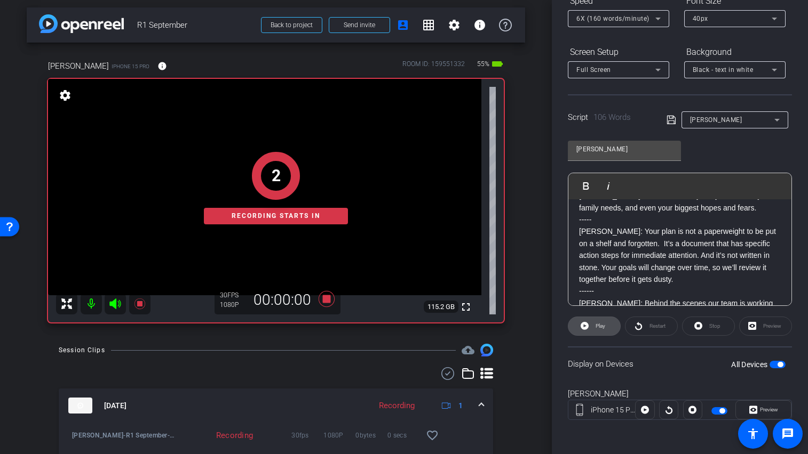
click at [595, 324] on span "Play" at bounding box center [600, 326] width 10 height 6
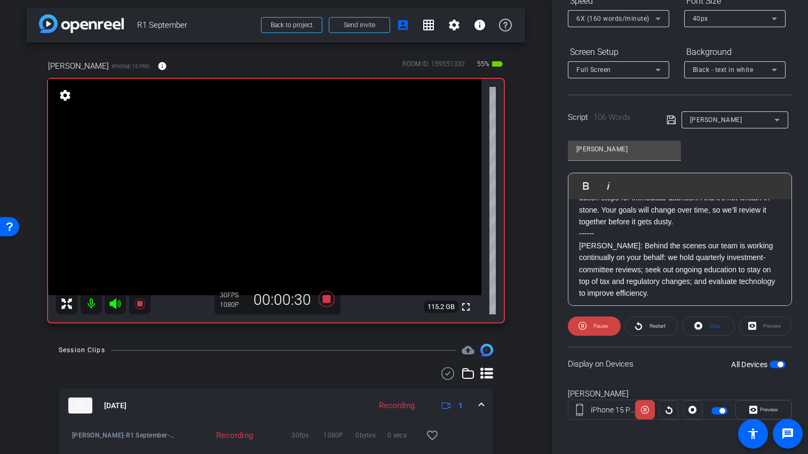
scroll to position [106, 0]
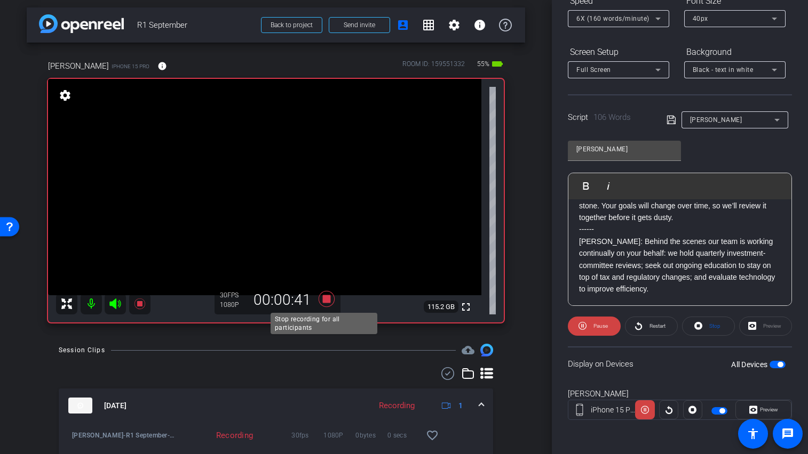
click at [323, 298] on icon at bounding box center [326, 299] width 16 height 16
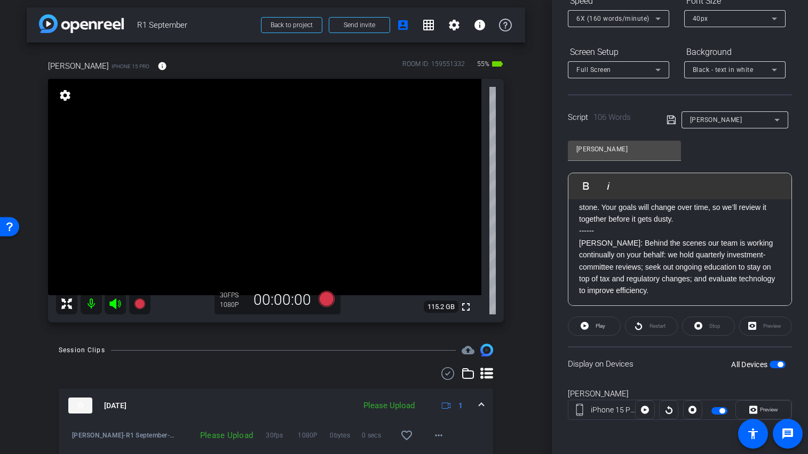
scroll to position [103, 0]
click at [665, 291] on p "[PERSON_NAME]: Behind the scenes our team is working continually on your behalf…" at bounding box center [680, 268] width 202 height 60
click at [769, 365] on span "button" at bounding box center [777, 364] width 16 height 7
click at [773, 365] on span "button" at bounding box center [777, 364] width 16 height 7
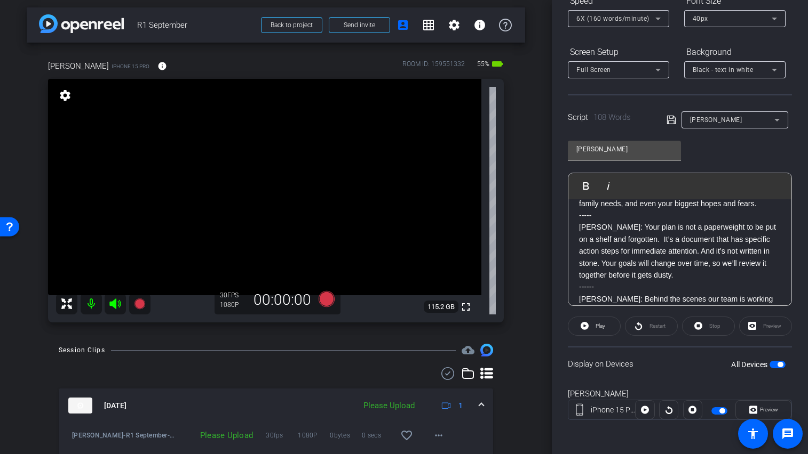
scroll to position [0, 0]
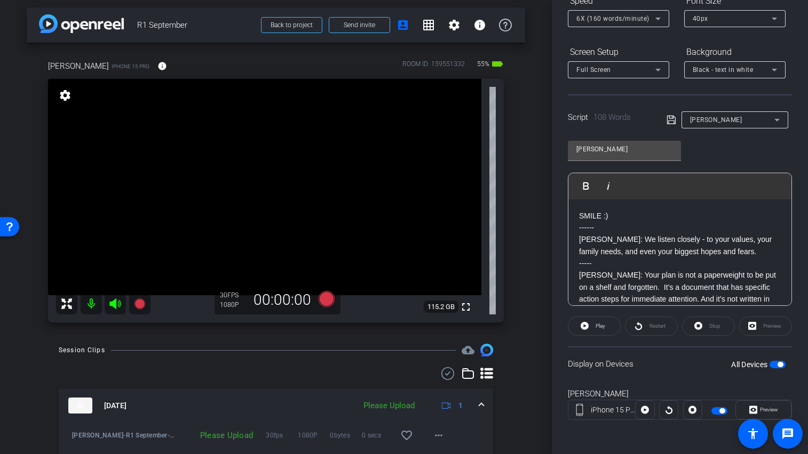
click at [670, 257] on p "[PERSON_NAME]: We listen closely - to your values, your family needs, and even …" at bounding box center [680, 246] width 202 height 24
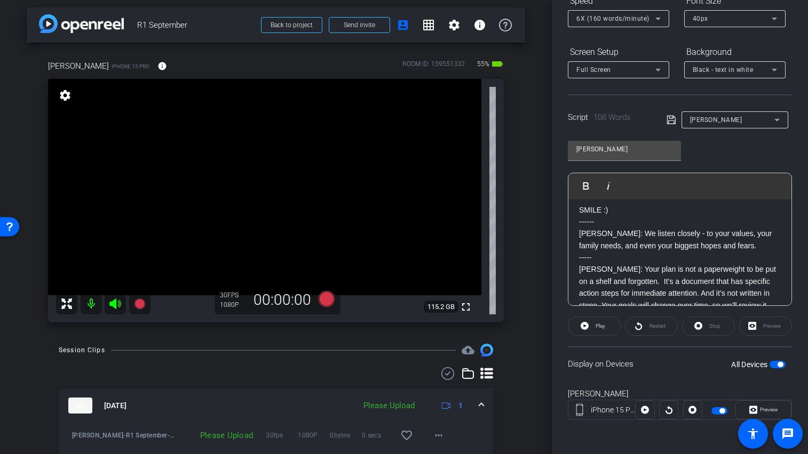
scroll to position [14, 0]
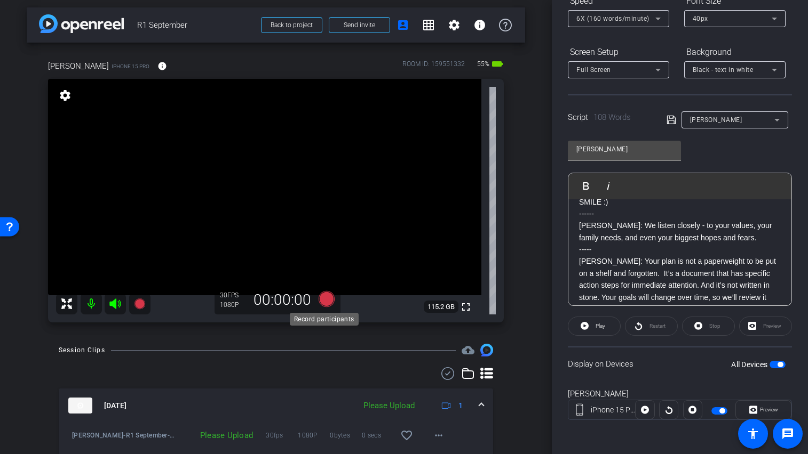
click at [323, 294] on icon at bounding box center [326, 299] width 16 height 16
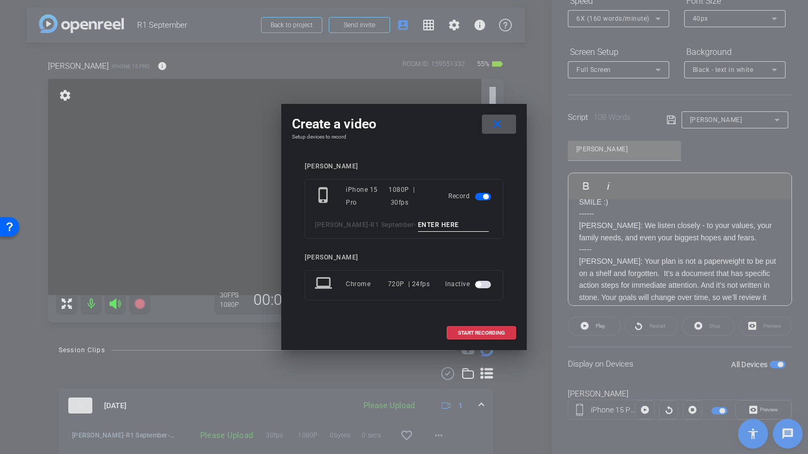
click at [434, 226] on input at bounding box center [453, 225] width 71 height 13
type input "Josh TA3"
click at [487, 334] on span "START RECORDING" at bounding box center [481, 333] width 47 height 5
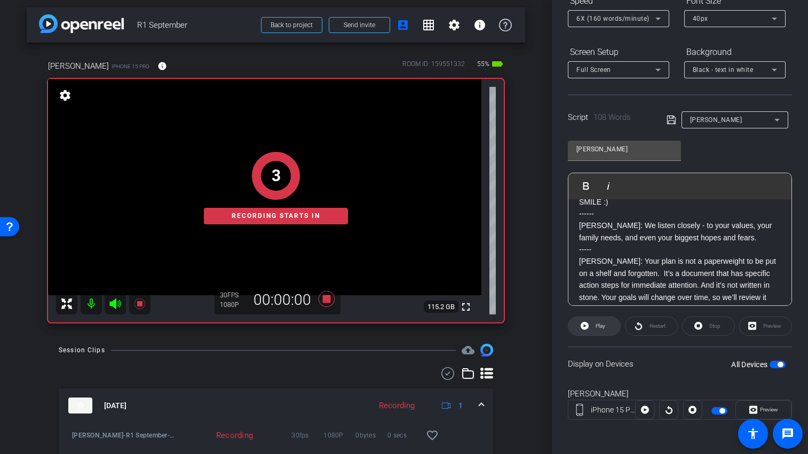
click at [587, 327] on icon at bounding box center [584, 325] width 8 height 13
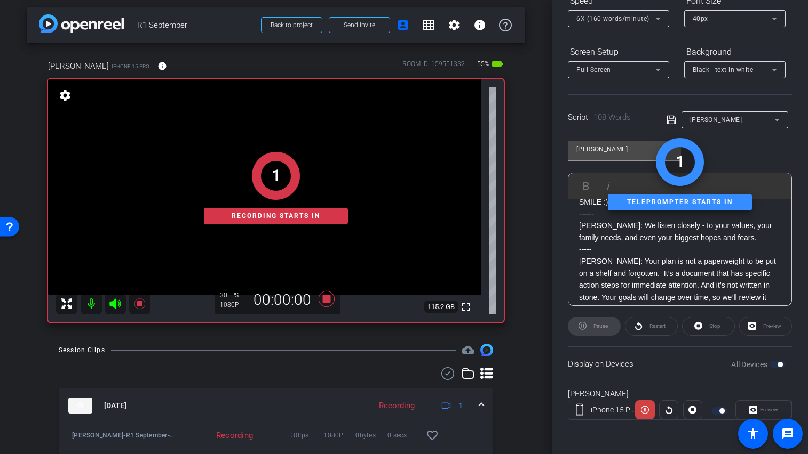
click at [113, 295] on div "1 Recording starts in" at bounding box center [276, 187] width 456 height 269
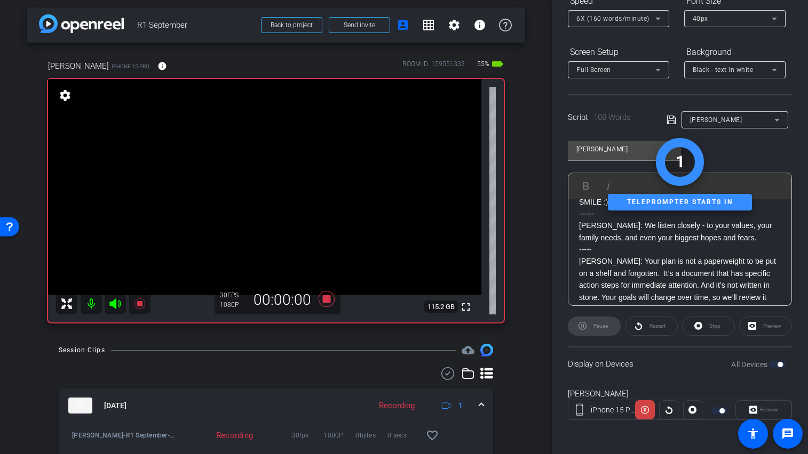
click at [114, 301] on icon at bounding box center [114, 304] width 11 height 11
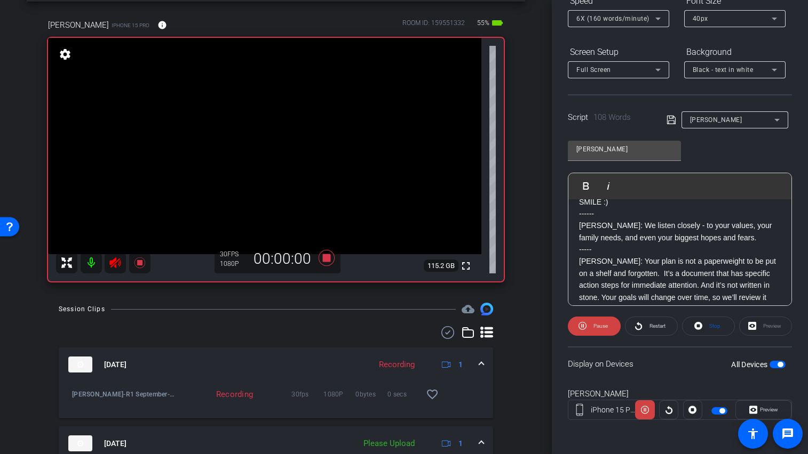
scroll to position [85, 0]
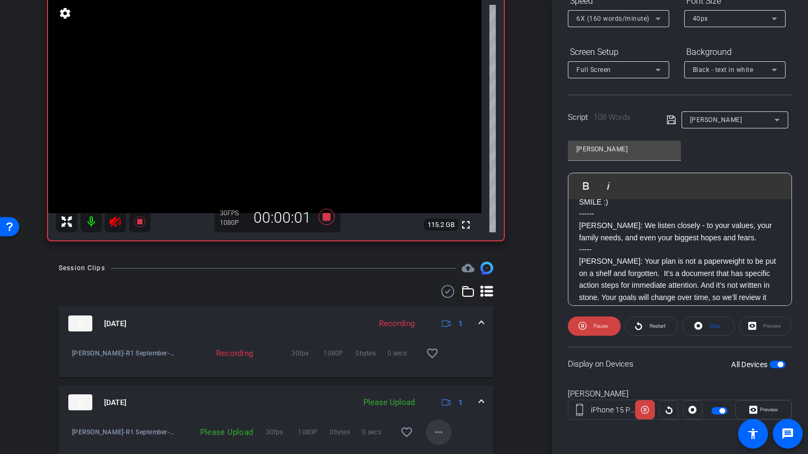
click at [432, 426] on mat-icon "more_horiz" at bounding box center [438, 432] width 13 height 13
click at [435, 383] on span "Upload" at bounding box center [450, 384] width 43 height 13
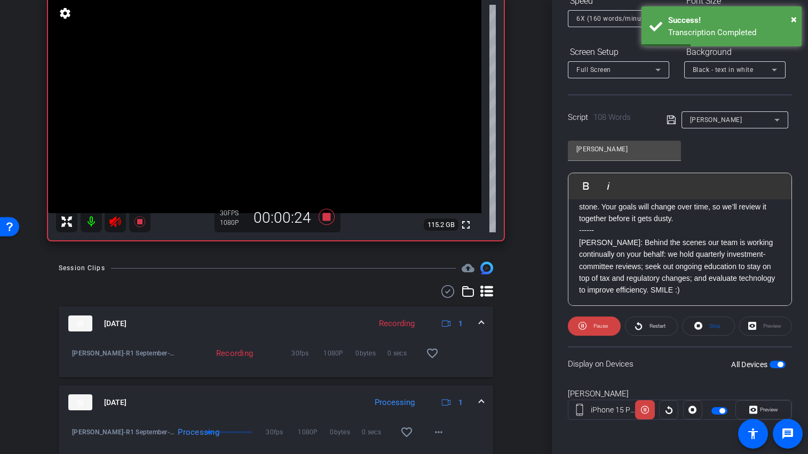
scroll to position [106, 0]
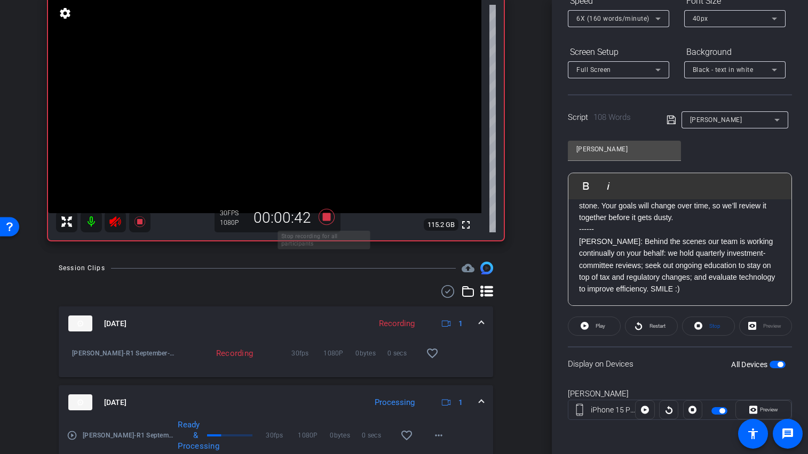
click at [317, 215] on icon at bounding box center [327, 216] width 26 height 19
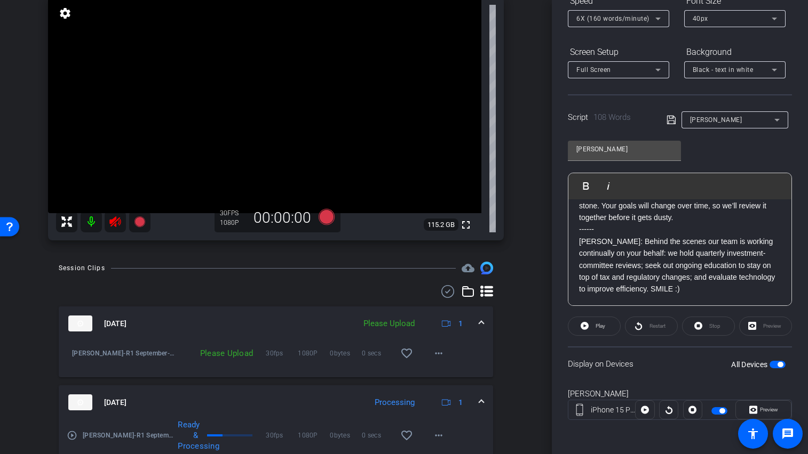
click at [115, 221] on icon at bounding box center [115, 221] width 13 height 13
click at [437, 355] on mat-icon "more_horiz" at bounding box center [438, 353] width 13 height 13
click at [443, 370] on span "Upload" at bounding box center [450, 376] width 43 height 13
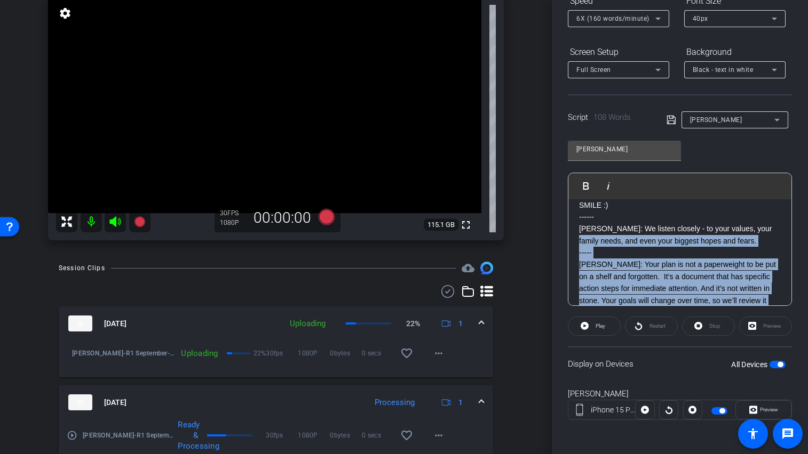
scroll to position [0, 0]
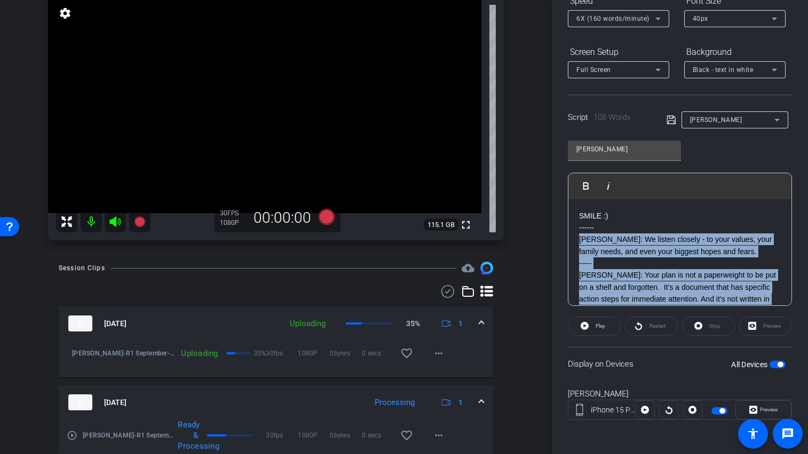
drag, startPoint x: 696, startPoint y: 272, endPoint x: 572, endPoint y: 239, distance: 128.6
click at [572, 239] on div "SMILE :) ------ [PERSON_NAME]: We listen closely - to your values, your family …" at bounding box center [679, 305] width 223 height 212
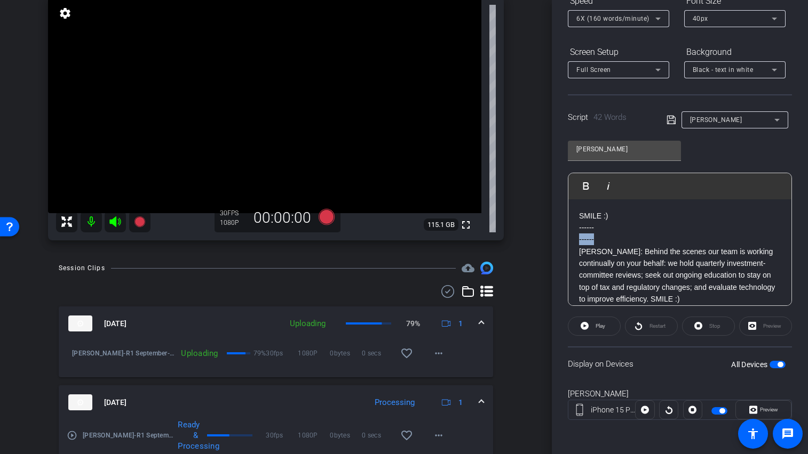
drag, startPoint x: 601, startPoint y: 242, endPoint x: 573, endPoint y: 236, distance: 28.5
click at [573, 236] on div "SMILE :) ------ ------ [PERSON_NAME]: Behind the scenes our team is working con…" at bounding box center [679, 257] width 223 height 117
click at [769, 365] on span "button" at bounding box center [777, 364] width 16 height 7
click at [772, 364] on span "button" at bounding box center [777, 364] width 16 height 7
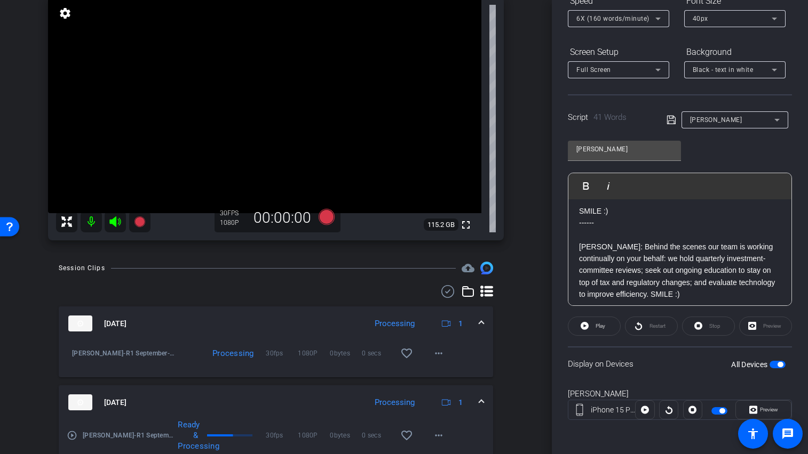
scroll to position [10, 0]
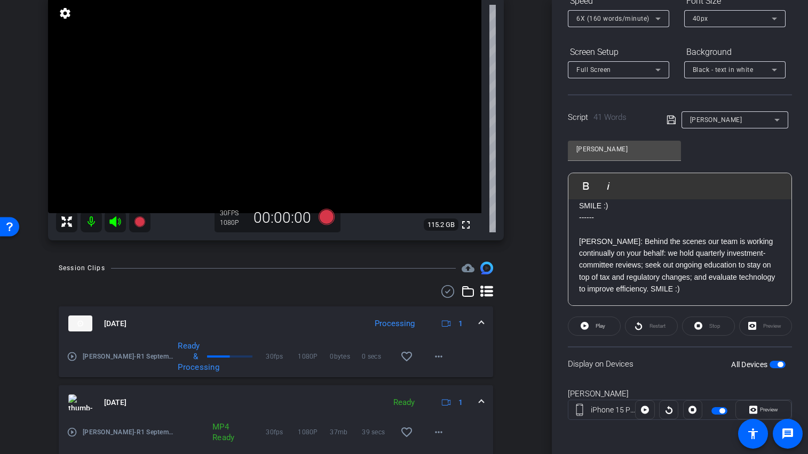
click at [611, 233] on p at bounding box center [680, 229] width 202 height 12
click at [769, 365] on span "button" at bounding box center [777, 364] width 16 height 7
click at [772, 363] on span "button" at bounding box center [777, 364] width 16 height 7
click at [715, 260] on p "[PERSON_NAME]: Behind the scenes our team is working continually on your behalf…" at bounding box center [680, 264] width 202 height 60
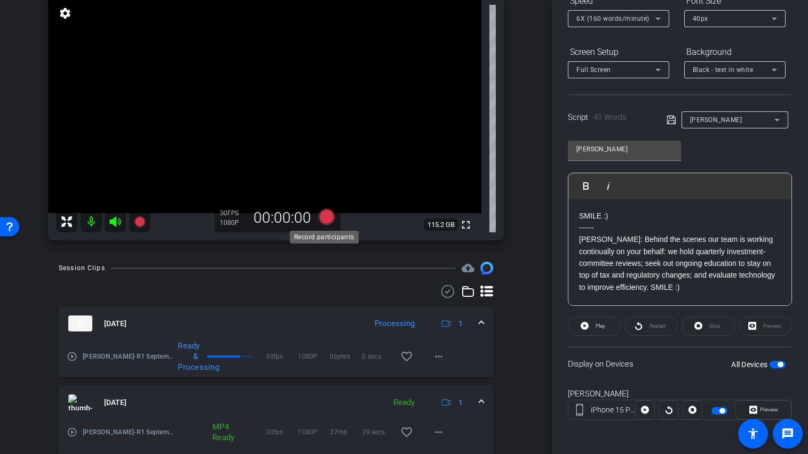
click at [322, 218] on icon at bounding box center [326, 217] width 16 height 16
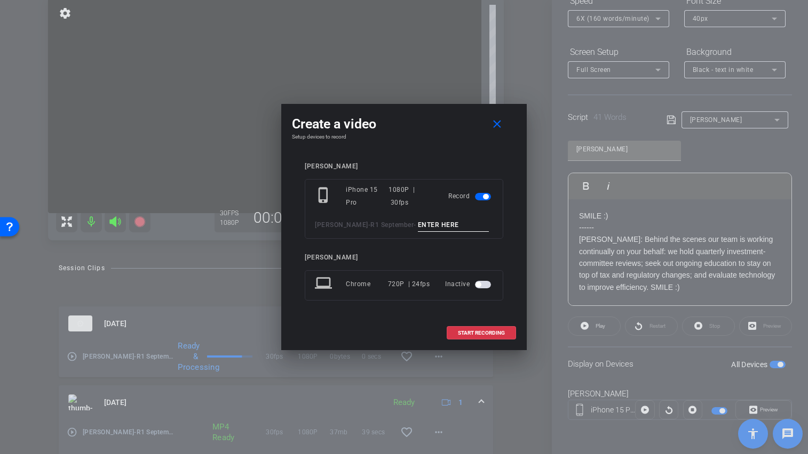
click at [419, 226] on input at bounding box center [453, 225] width 71 height 13
type input "[PERSON_NAME]"
click at [501, 125] on mat-icon "close" at bounding box center [496, 124] width 13 height 13
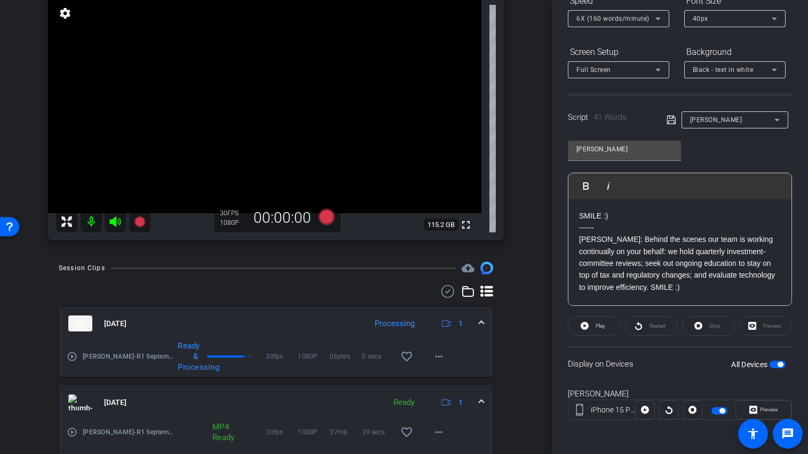
click at [769, 366] on span "button" at bounding box center [777, 364] width 16 height 7
click at [773, 366] on span "button" at bounding box center [777, 364] width 16 height 7
click at [321, 217] on icon at bounding box center [326, 217] width 16 height 16
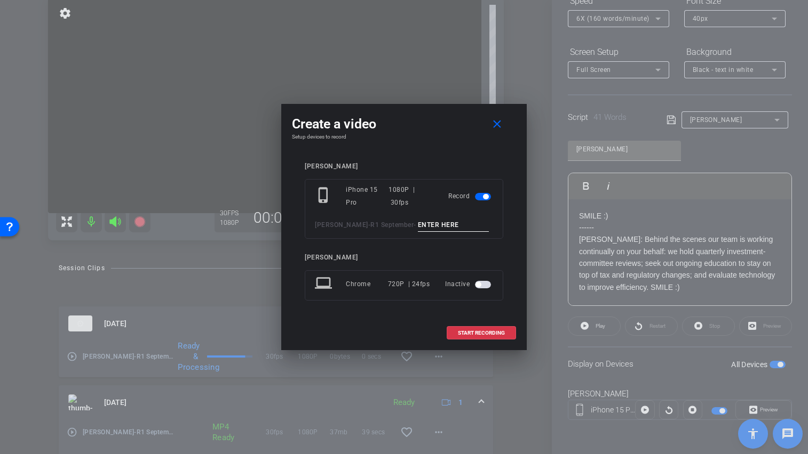
click at [418, 227] on input at bounding box center [453, 225] width 71 height 13
type input "Josh TA4"
click at [486, 338] on span at bounding box center [481, 334] width 68 height 26
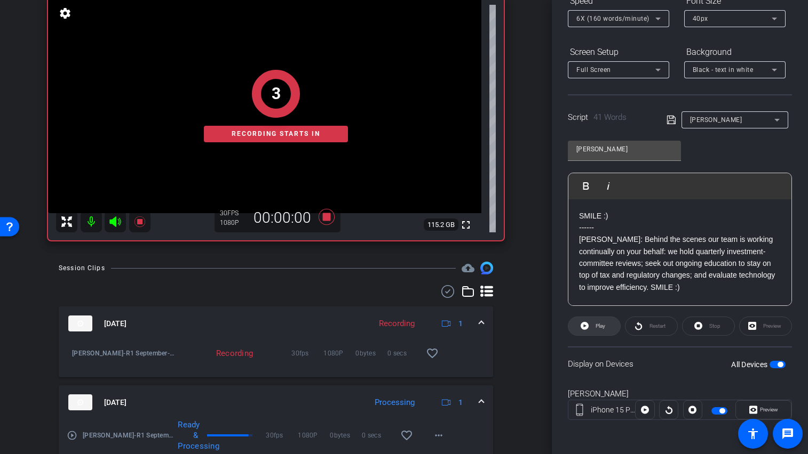
click at [593, 329] on span "Play" at bounding box center [599, 326] width 12 height 15
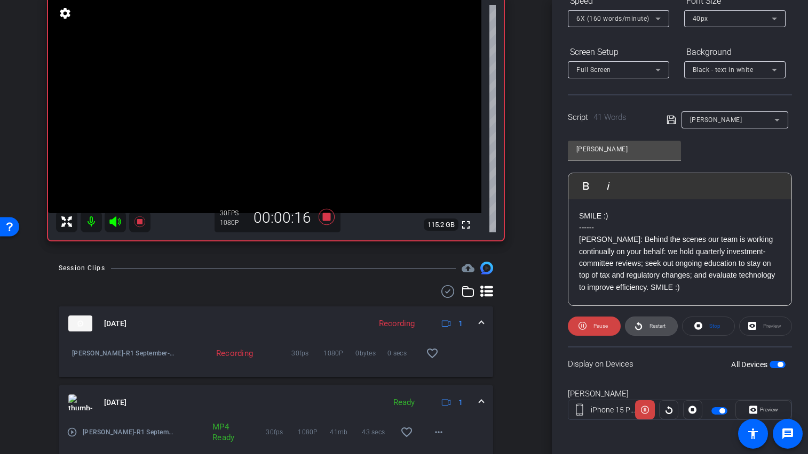
click at [652, 329] on span "Restart" at bounding box center [657, 326] width 16 height 6
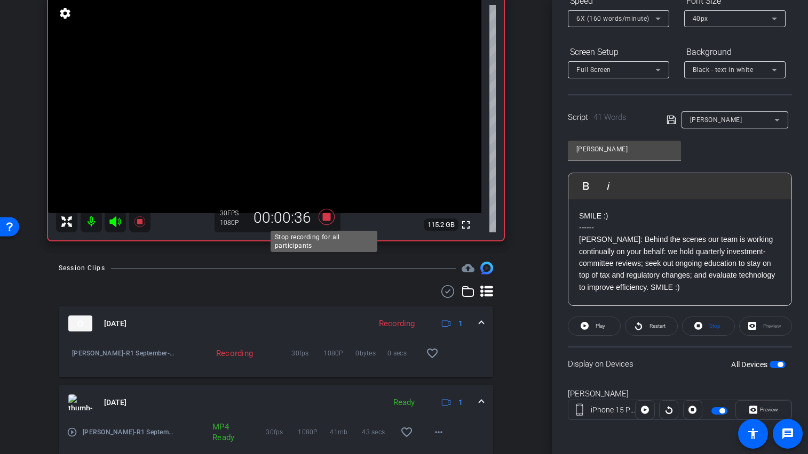
click at [327, 222] on icon at bounding box center [327, 216] width 26 height 19
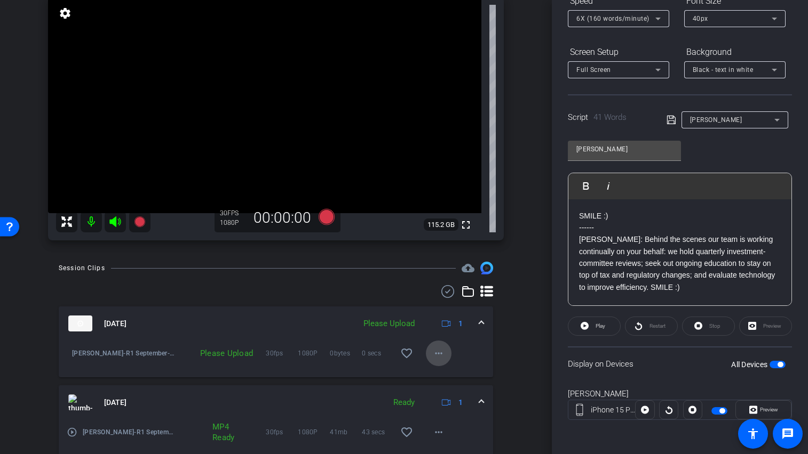
click at [441, 363] on span at bounding box center [439, 354] width 26 height 26
click at [438, 373] on span "Upload" at bounding box center [450, 376] width 43 height 13
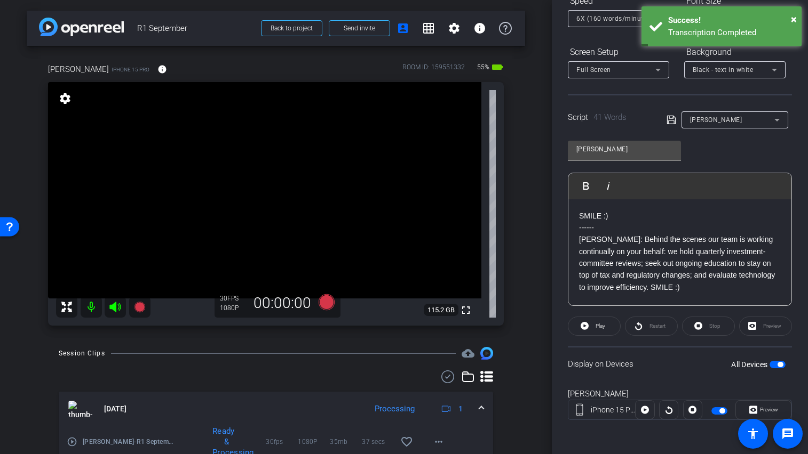
click at [769, 365] on span "button" at bounding box center [777, 364] width 16 height 7
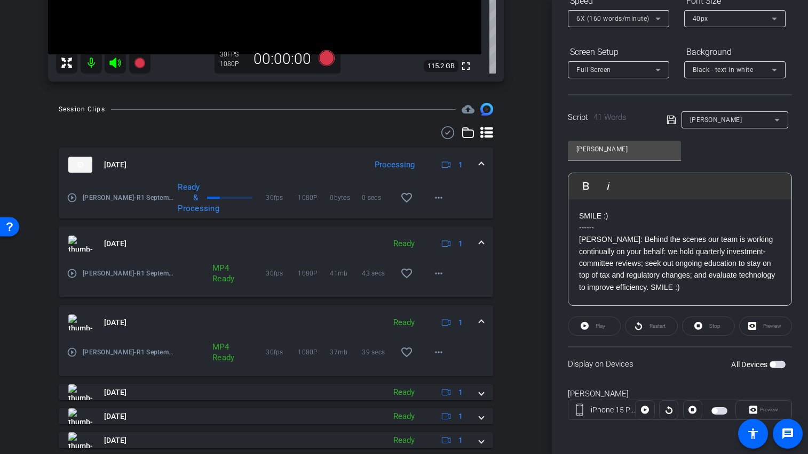
scroll to position [433, 0]
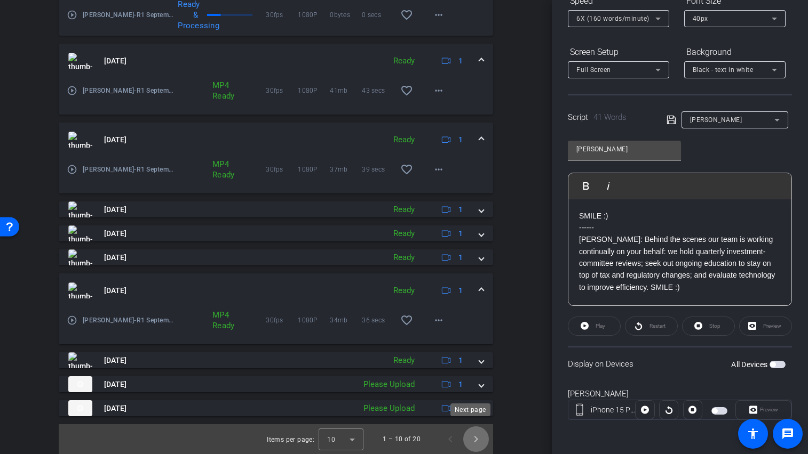
click at [473, 431] on span "Next page" at bounding box center [476, 440] width 26 height 26
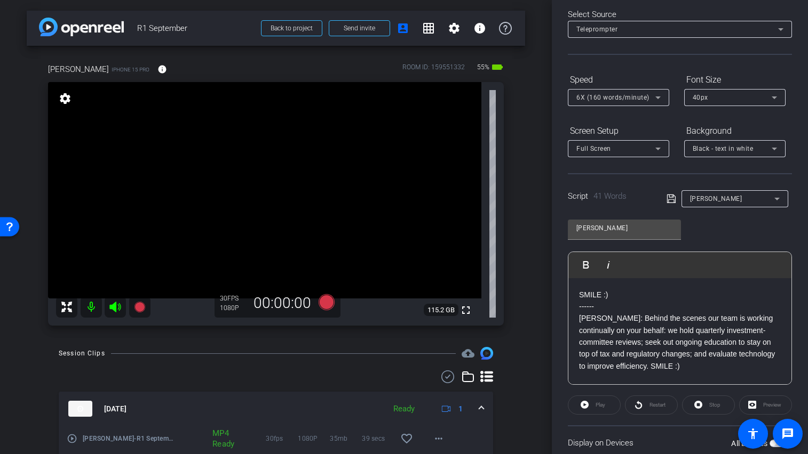
scroll to position [0, 0]
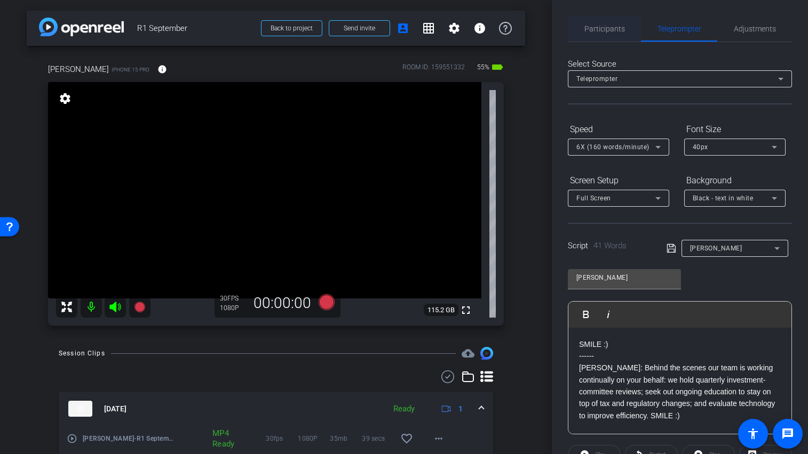
click at [595, 33] on span "Participants" at bounding box center [604, 28] width 41 height 7
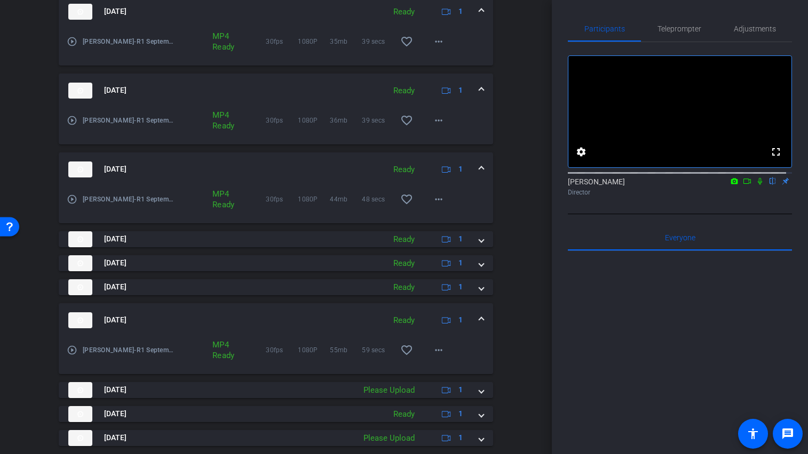
scroll to position [362, 0]
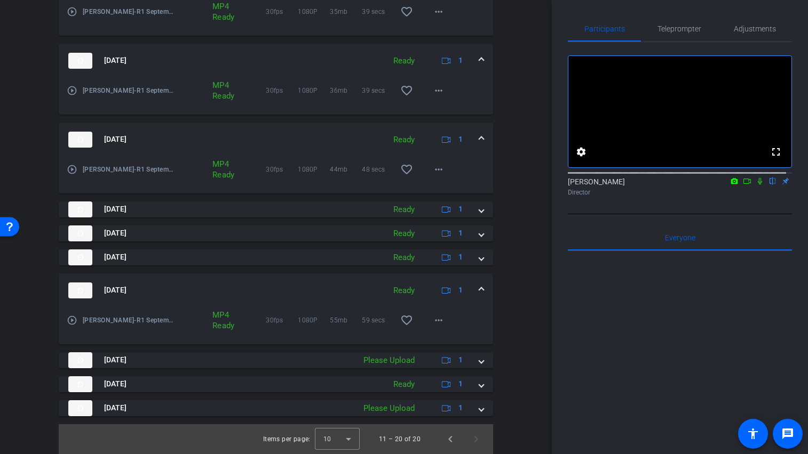
click at [755, 185] on icon at bounding box center [759, 181] width 9 height 7
click at [744, 185] on icon at bounding box center [746, 181] width 9 height 7
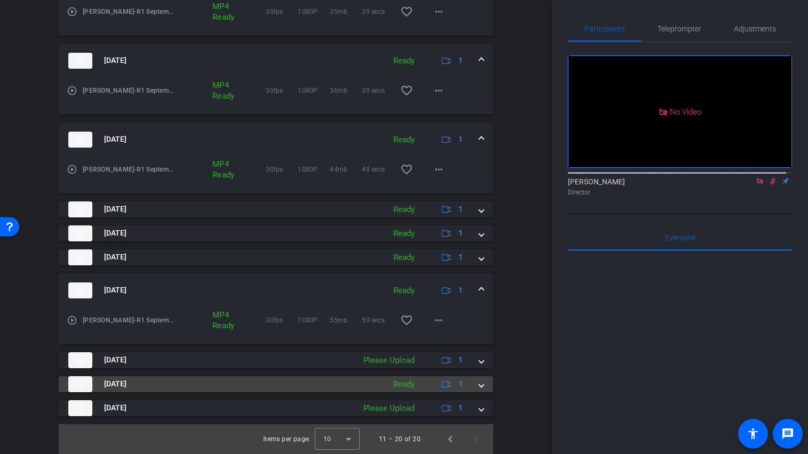
drag, startPoint x: 477, startPoint y: 386, endPoint x: 469, endPoint y: 387, distance: 7.5
click at [476, 386] on mat-expansion-panel-header "[DATE] Ready 1" at bounding box center [276, 385] width 434 height 16
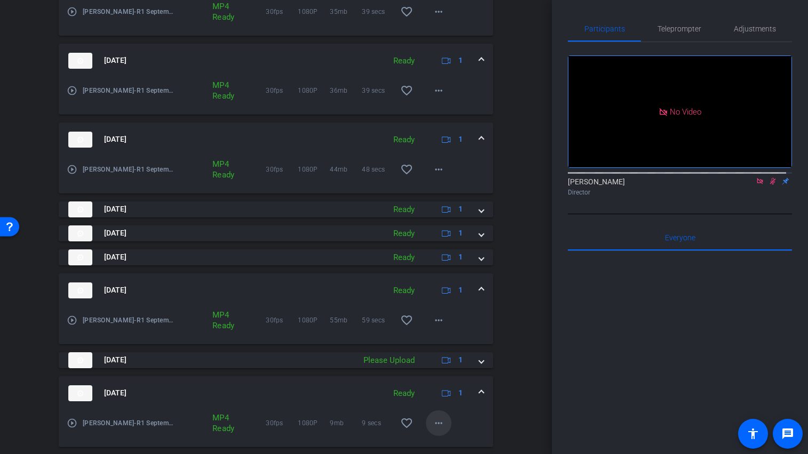
click at [432, 427] on mat-icon "more_horiz" at bounding box center [438, 423] width 13 height 13
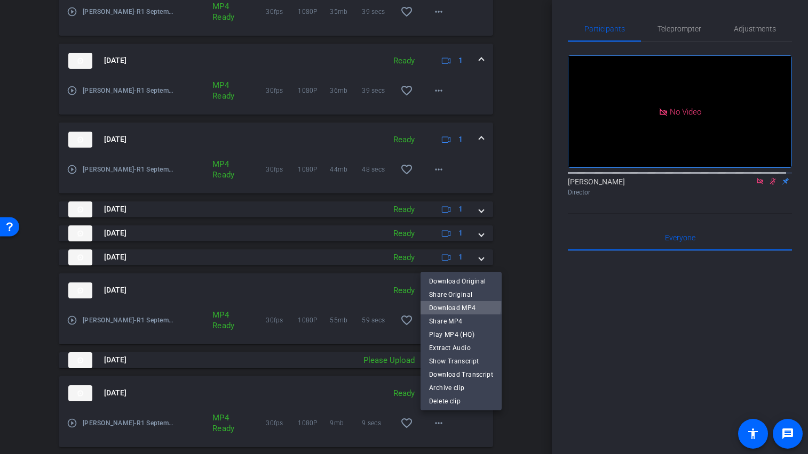
click at [453, 305] on span "Download MP4" at bounding box center [461, 308] width 64 height 13
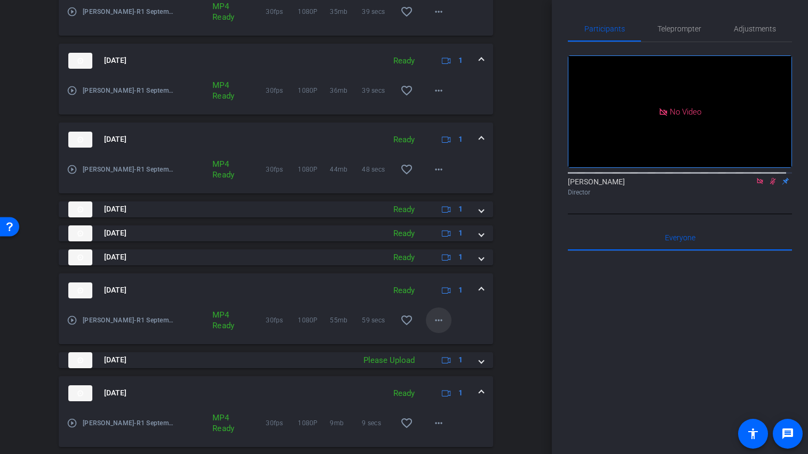
click at [434, 321] on mat-icon "more_horiz" at bounding box center [438, 320] width 13 height 13
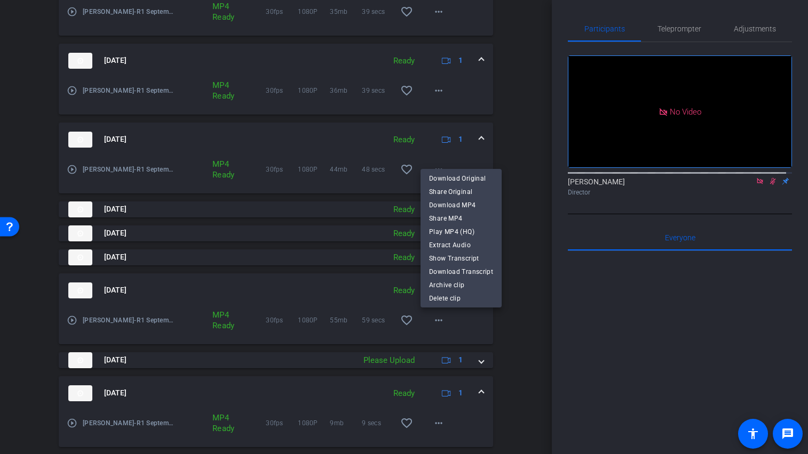
click at [133, 322] on div at bounding box center [404, 227] width 808 height 454
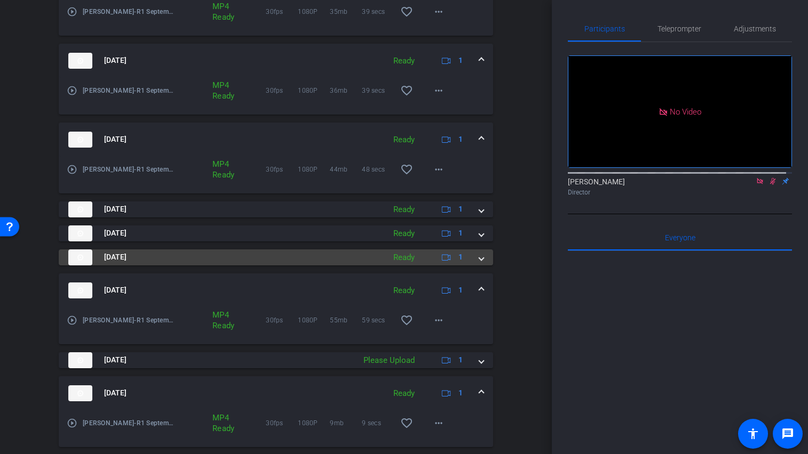
click at [479, 258] on span at bounding box center [481, 257] width 4 height 11
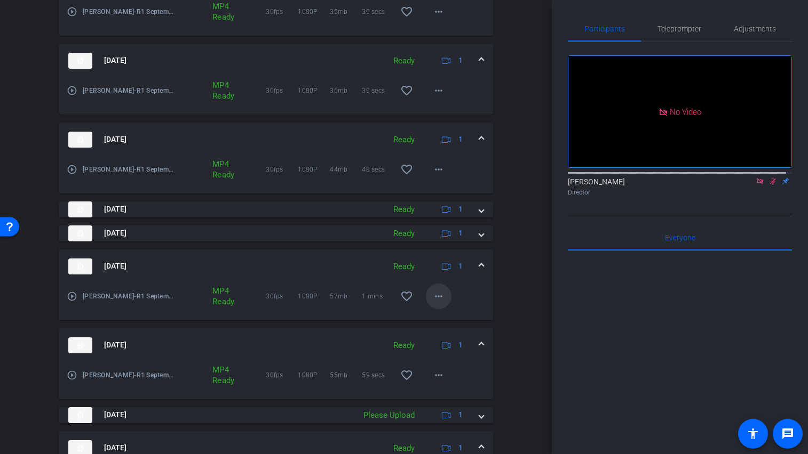
click at [436, 297] on mat-icon "more_horiz" at bounding box center [438, 296] width 13 height 13
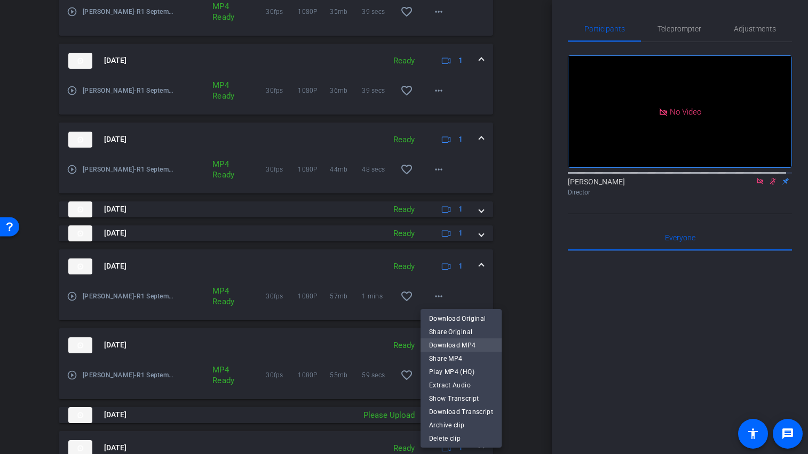
click at [452, 346] on span "Download MP4" at bounding box center [461, 345] width 64 height 13
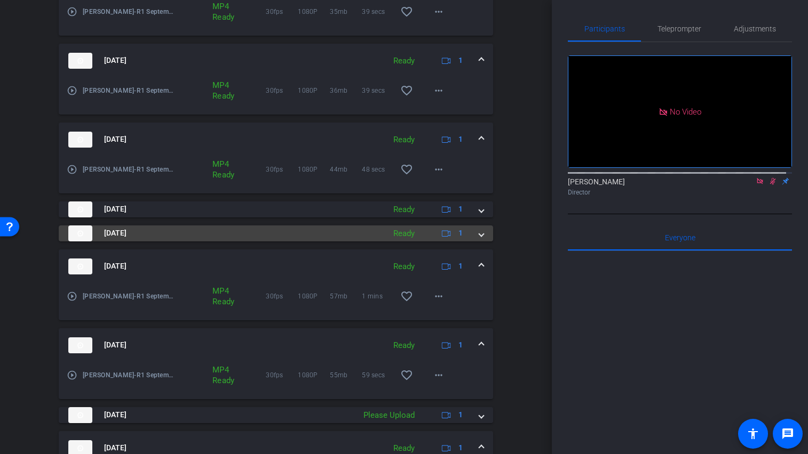
click at [479, 237] on span at bounding box center [481, 233] width 4 height 11
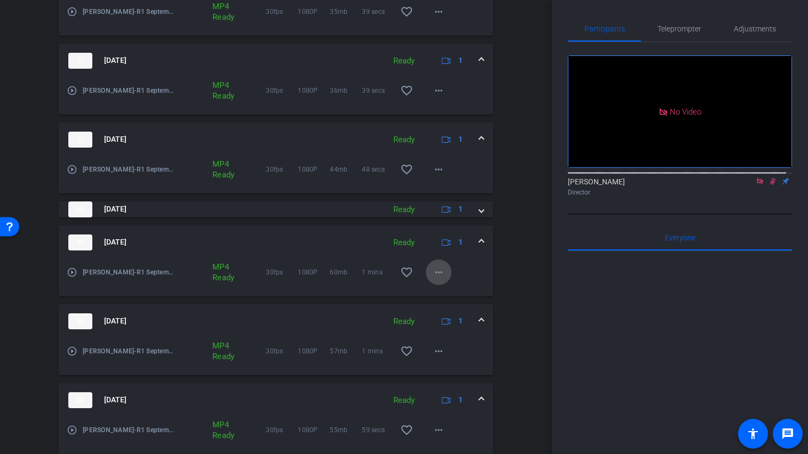
click at [441, 274] on span at bounding box center [439, 273] width 26 height 26
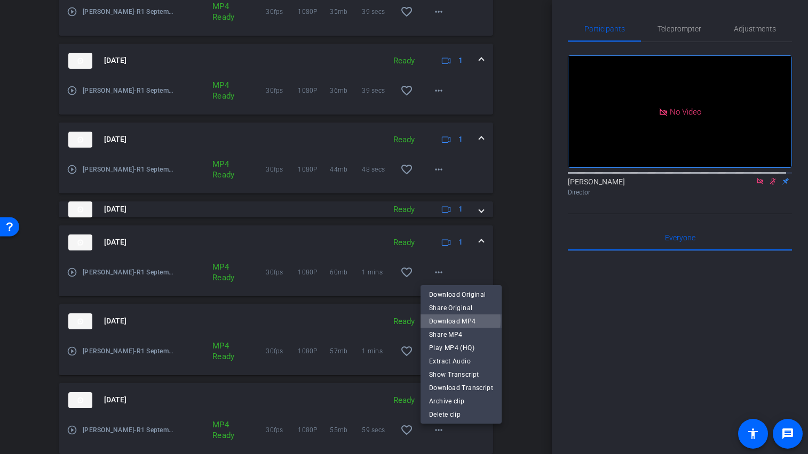
click at [451, 321] on span "Download MP4" at bounding box center [461, 321] width 64 height 13
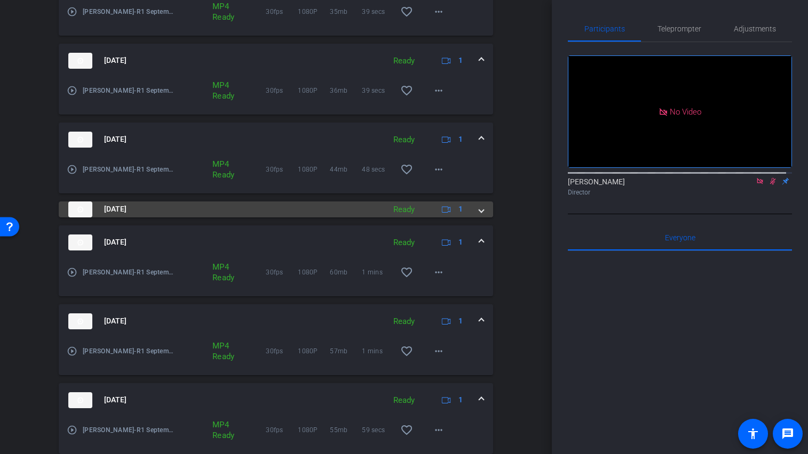
click at [478, 212] on mat-expansion-panel-header "[DATE] Ready 1" at bounding box center [276, 210] width 434 height 16
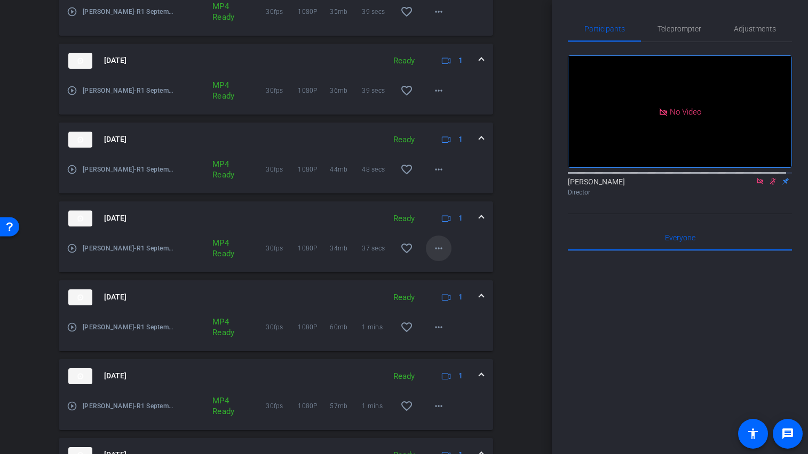
click at [433, 250] on mat-icon "more_horiz" at bounding box center [438, 248] width 13 height 13
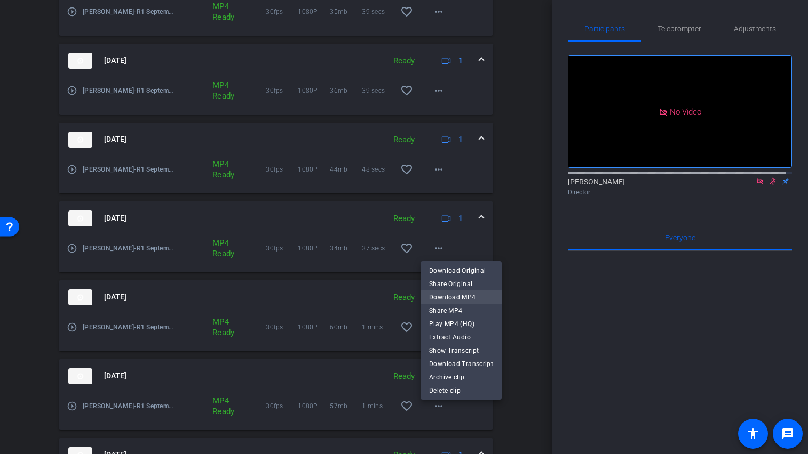
click at [440, 293] on span "Download MP4" at bounding box center [461, 297] width 64 height 13
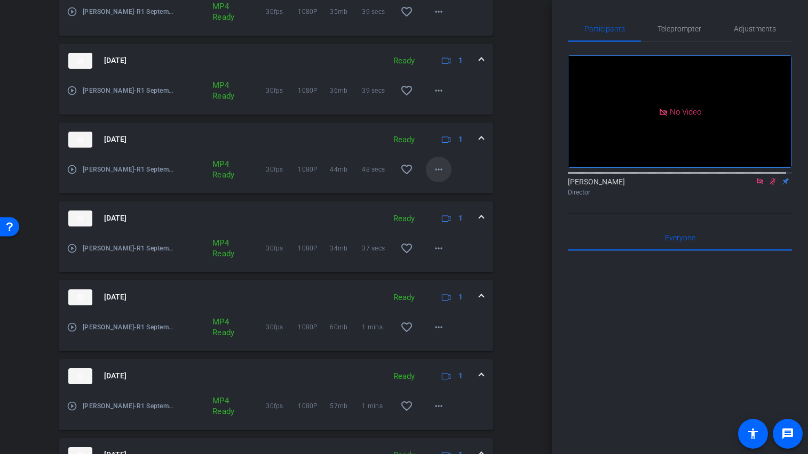
click at [435, 173] on mat-icon "more_horiz" at bounding box center [438, 169] width 13 height 13
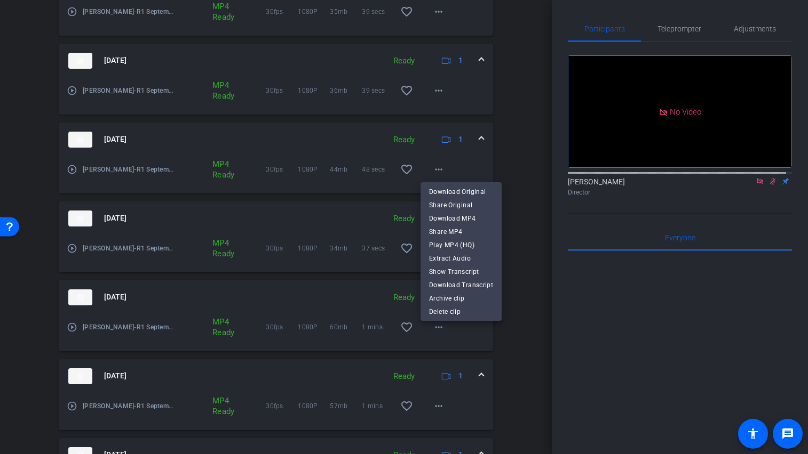
click at [132, 104] on div at bounding box center [404, 227] width 808 height 454
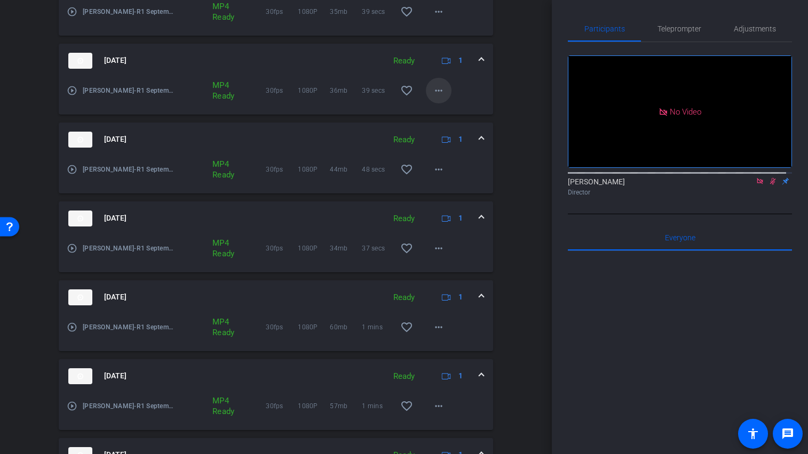
click at [436, 98] on span at bounding box center [439, 91] width 26 height 26
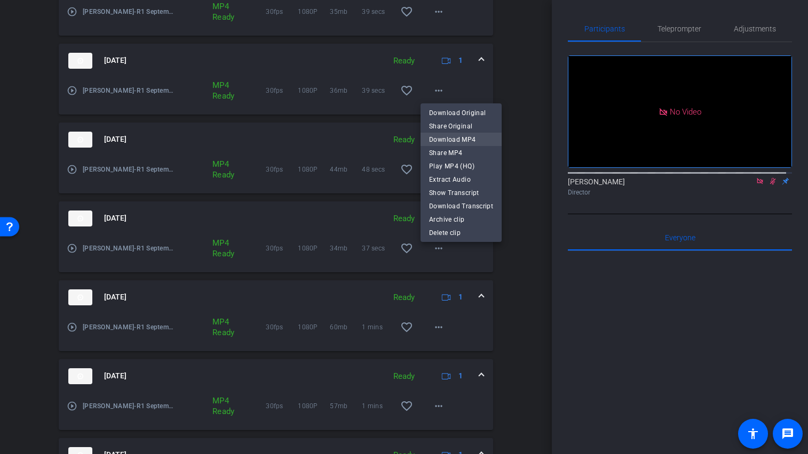
click at [438, 143] on span "Download MP4" at bounding box center [461, 139] width 64 height 13
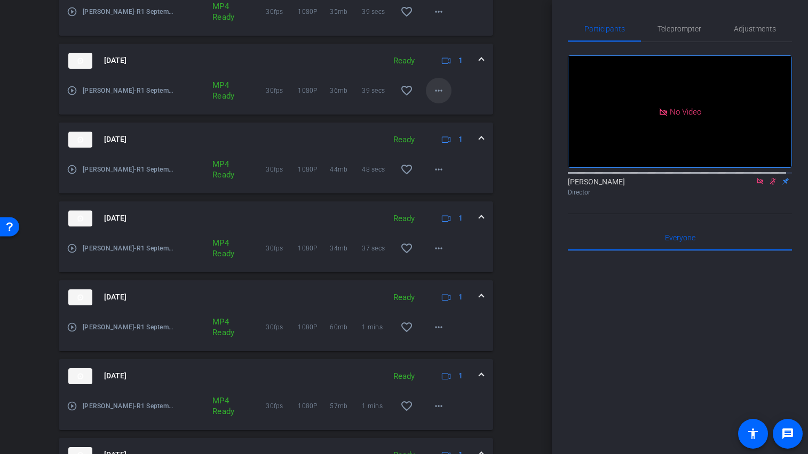
scroll to position [289, 0]
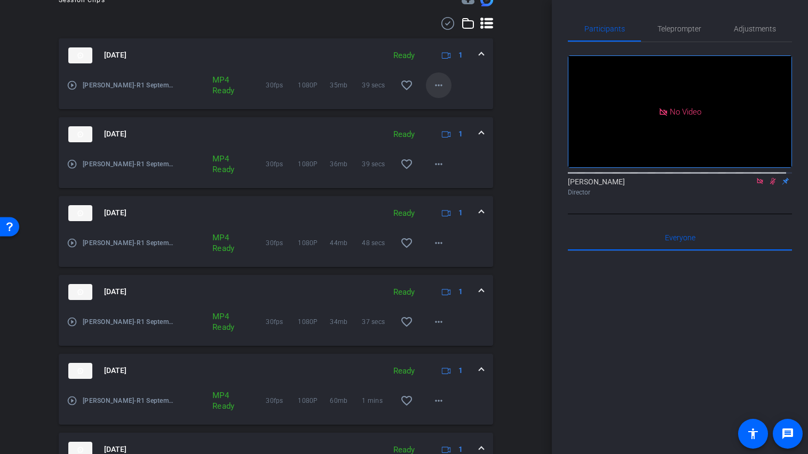
click at [436, 92] on span at bounding box center [439, 86] width 26 height 26
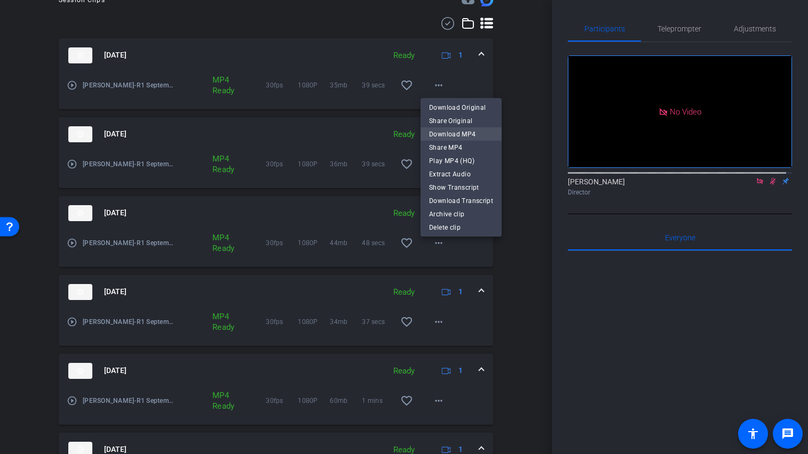
click at [453, 137] on span "Download MP4" at bounding box center [461, 134] width 64 height 13
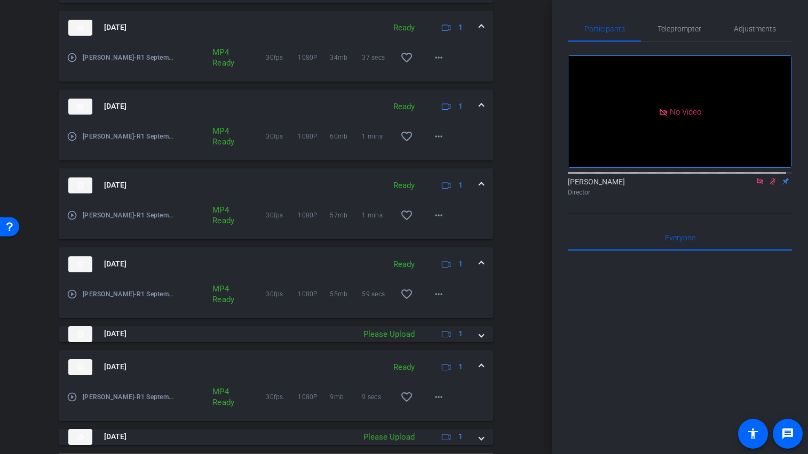
scroll to position [582, 0]
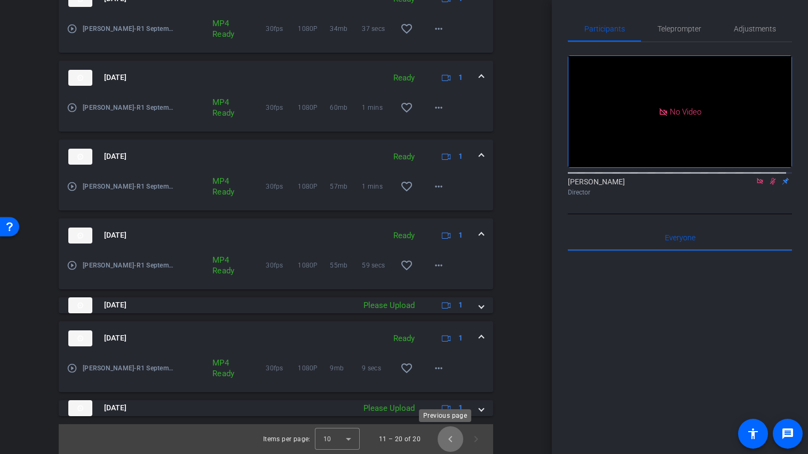
click at [449, 438] on span "Previous page" at bounding box center [450, 440] width 26 height 26
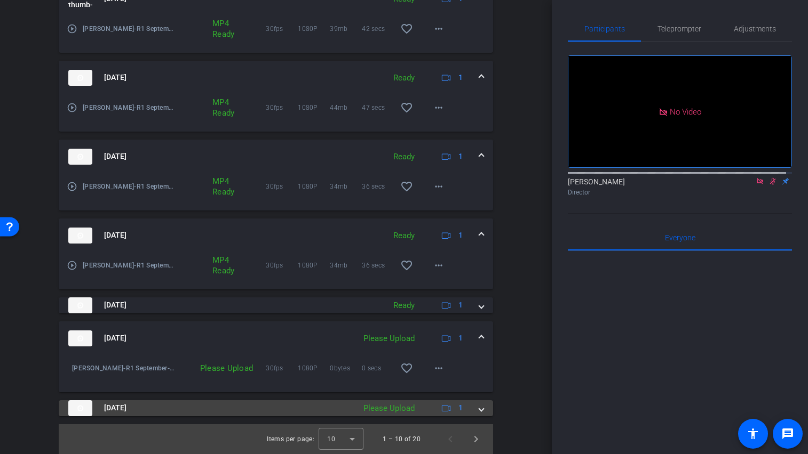
click at [479, 413] on span at bounding box center [481, 408] width 4 height 11
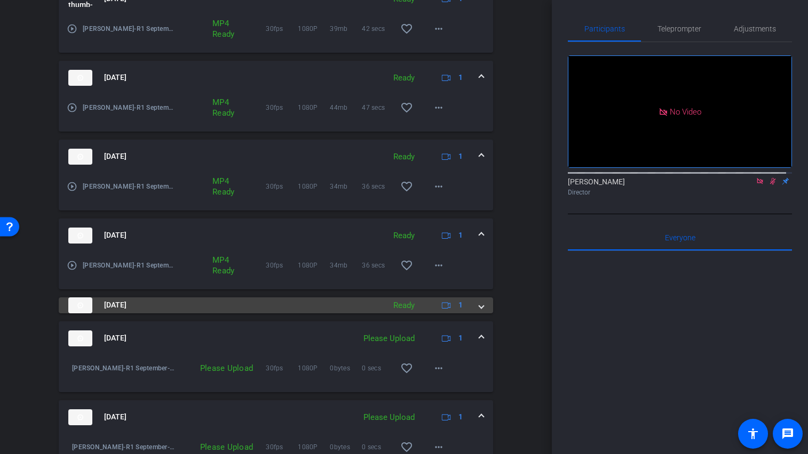
click at [479, 308] on span at bounding box center [481, 305] width 4 height 11
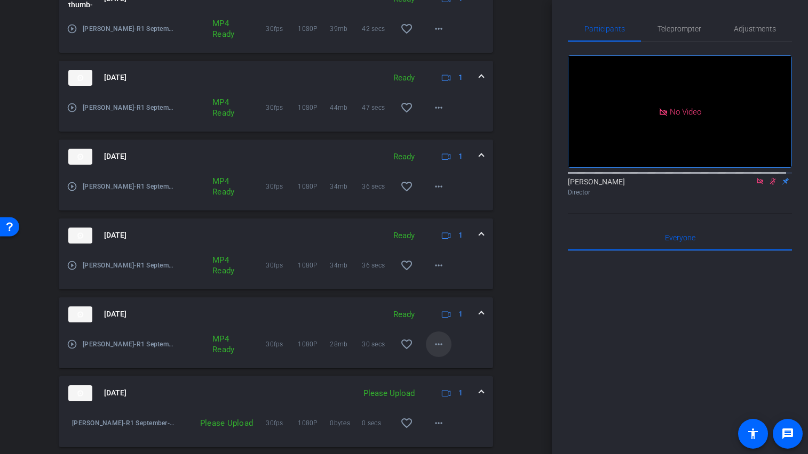
click at [432, 344] on mat-icon "more_horiz" at bounding box center [438, 344] width 13 height 13
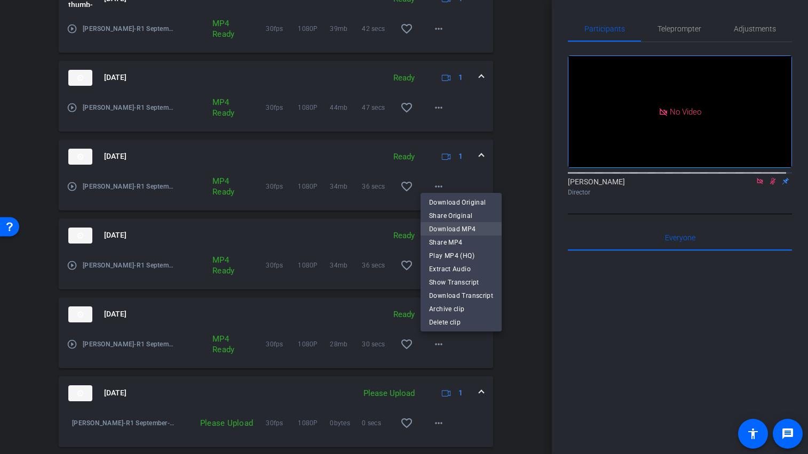
click at [448, 227] on span "Download MP4" at bounding box center [461, 229] width 64 height 13
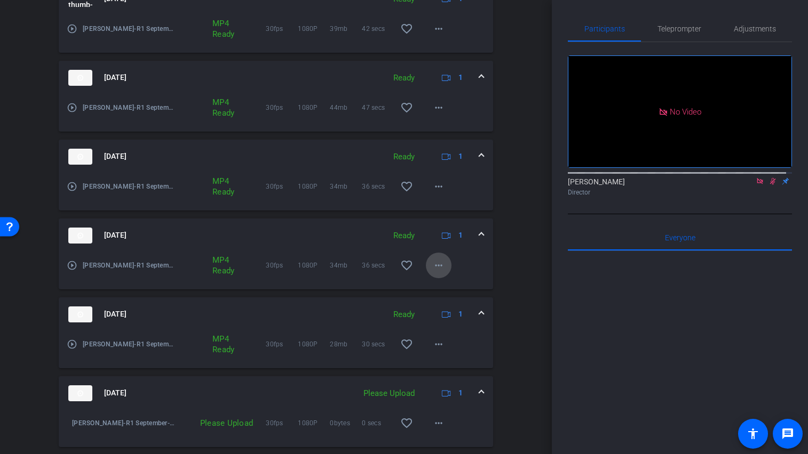
click at [432, 269] on mat-icon "more_horiz" at bounding box center [438, 265] width 13 height 13
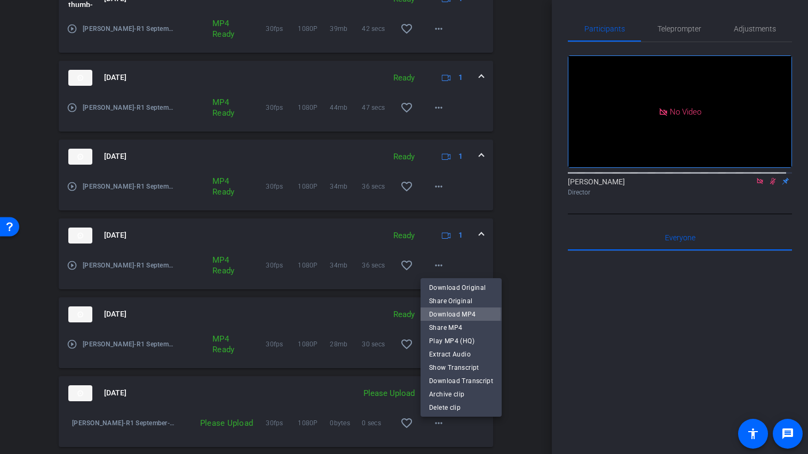
click at [437, 314] on span "Download MP4" at bounding box center [461, 314] width 64 height 13
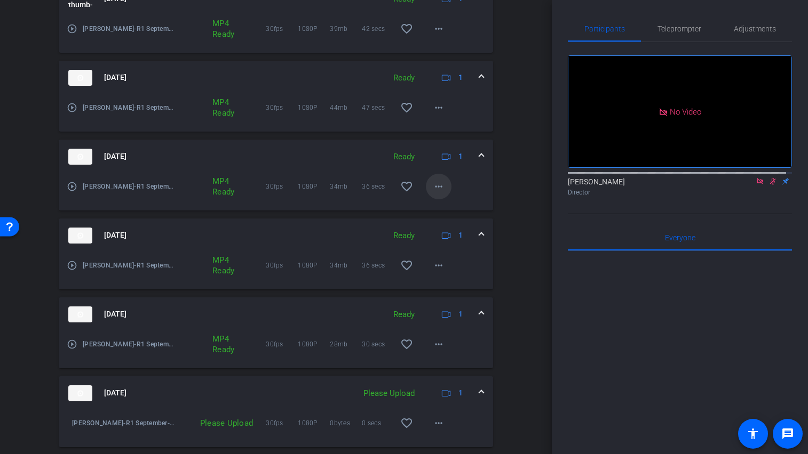
click at [435, 190] on mat-icon "more_horiz" at bounding box center [438, 186] width 13 height 13
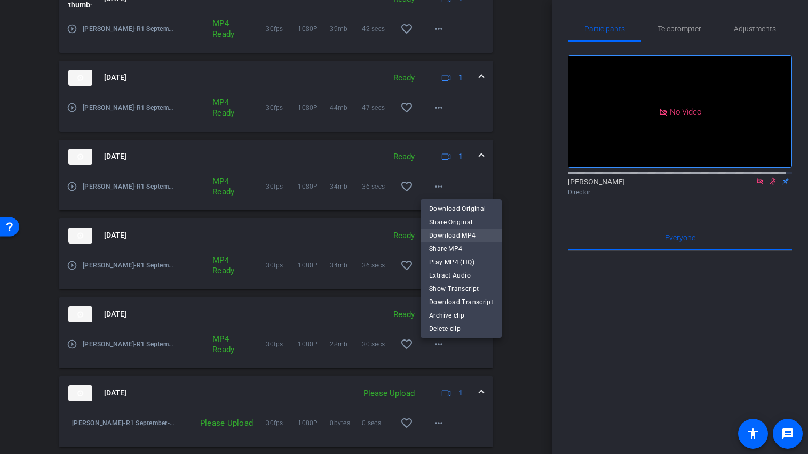
click at [442, 229] on span "Download MP4" at bounding box center [461, 235] width 64 height 13
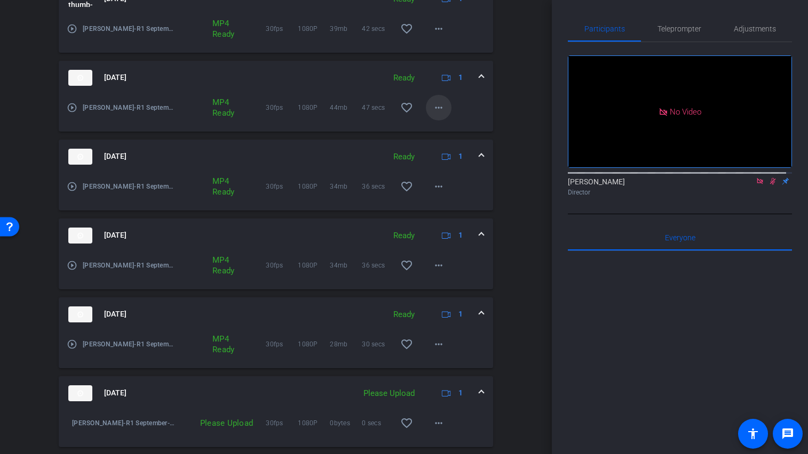
click at [438, 107] on mat-icon "more_horiz" at bounding box center [438, 107] width 13 height 13
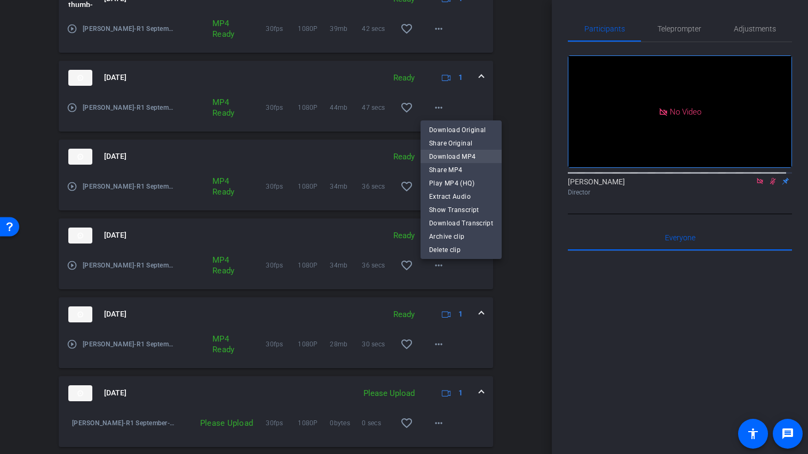
click at [443, 152] on span "Download MP4" at bounding box center [461, 156] width 64 height 13
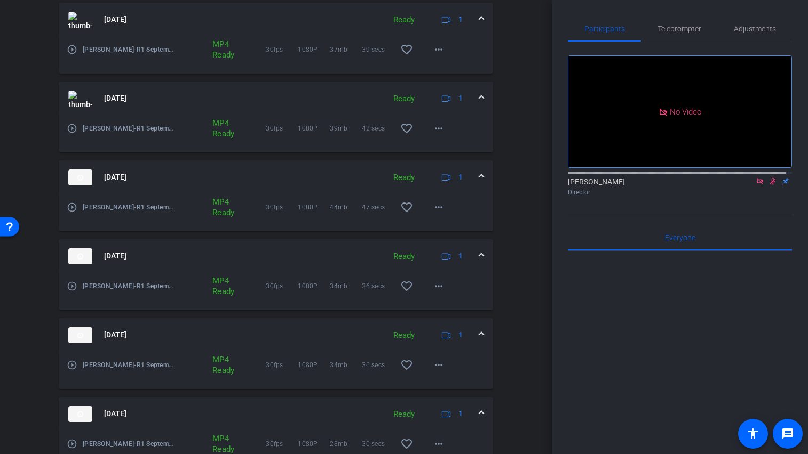
scroll to position [462, 0]
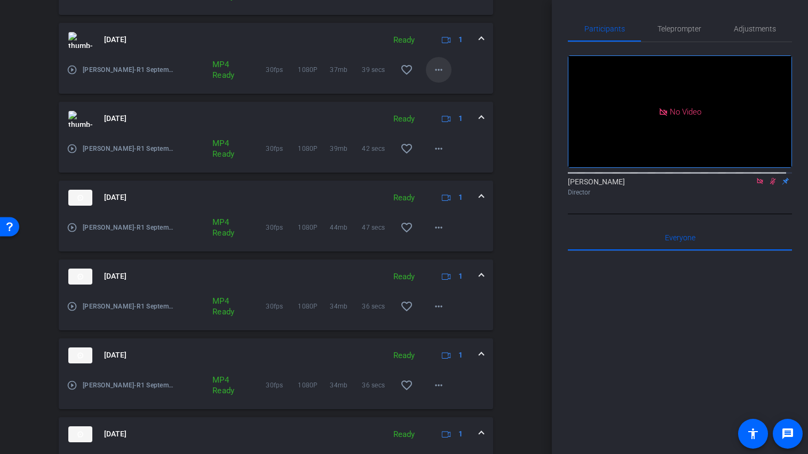
click at [432, 71] on mat-icon "more_horiz" at bounding box center [438, 69] width 13 height 13
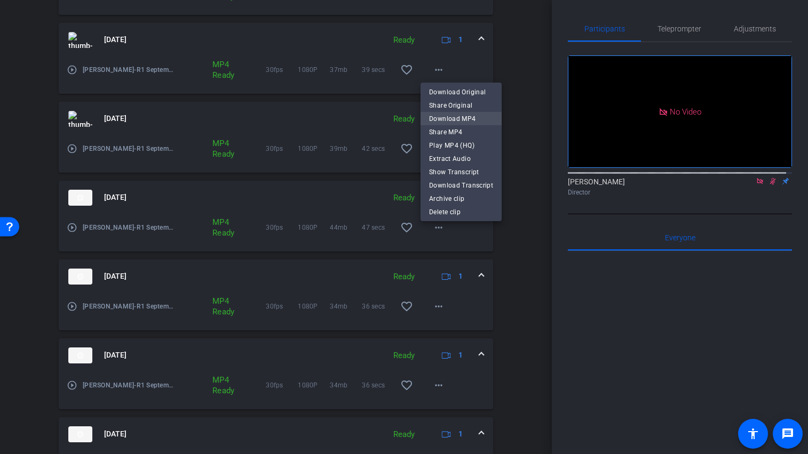
click at [447, 115] on span "Download MP4" at bounding box center [461, 119] width 64 height 13
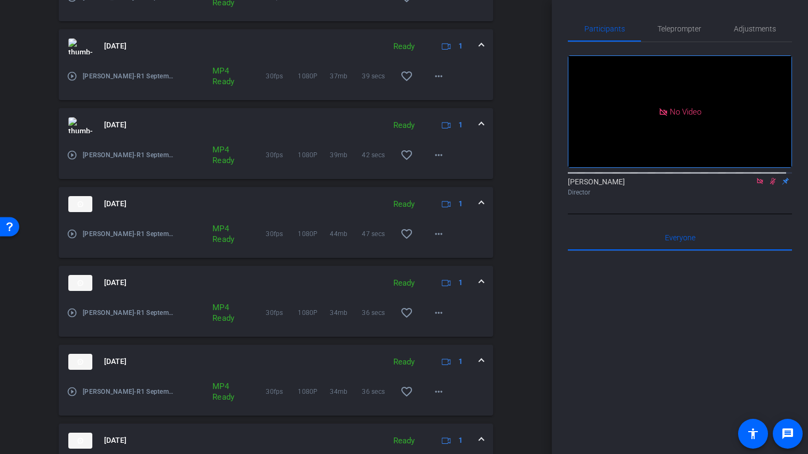
scroll to position [334, 0]
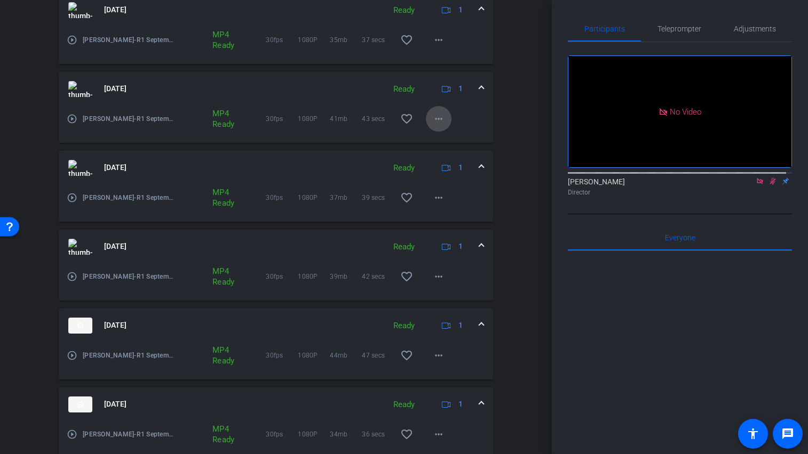
click at [437, 118] on mat-icon "more_horiz" at bounding box center [438, 119] width 13 height 13
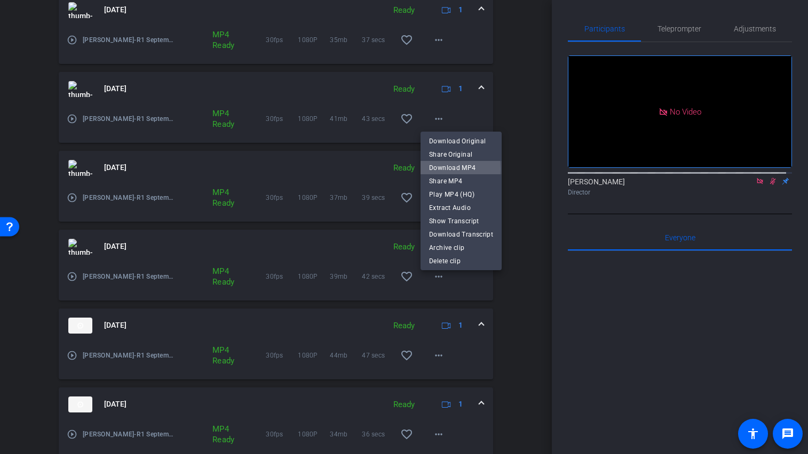
click at [436, 169] on span "Download MP4" at bounding box center [461, 168] width 64 height 13
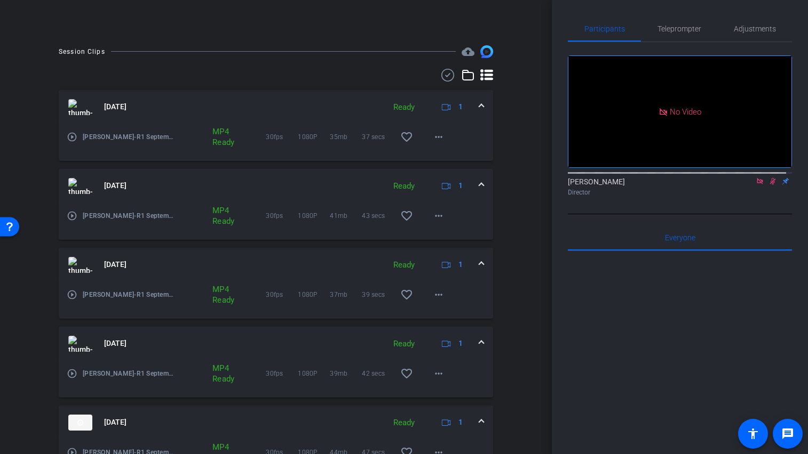
scroll to position [235, 0]
click at [438, 143] on mat-icon "more_horiz" at bounding box center [438, 138] width 13 height 13
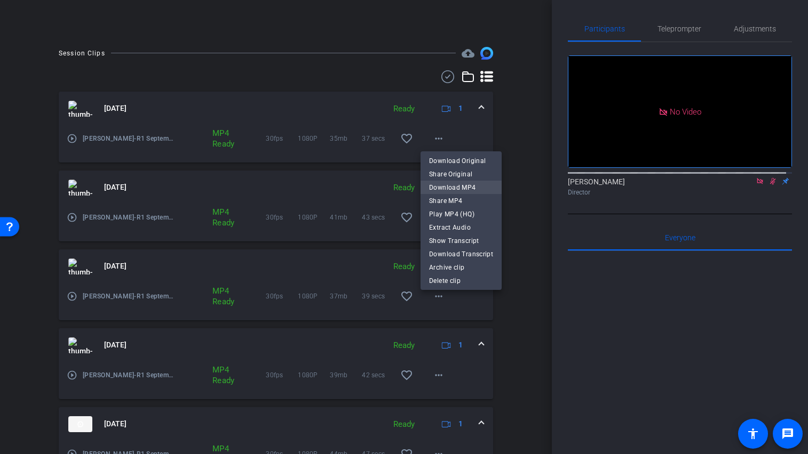
click at [437, 185] on span "Download MP4" at bounding box center [461, 187] width 64 height 13
